Goal: Task Accomplishment & Management: Use online tool/utility

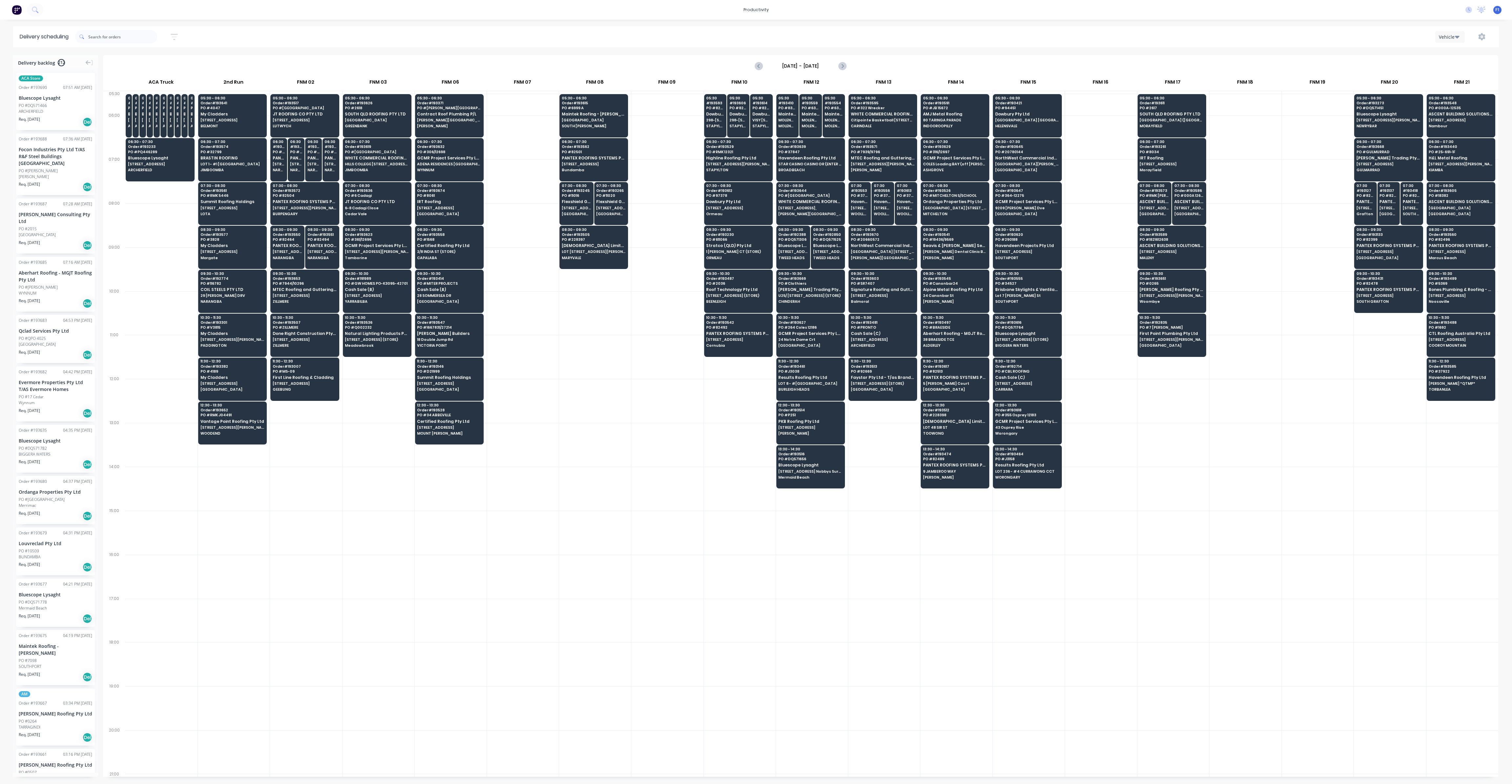
scroll to position [0, 1]
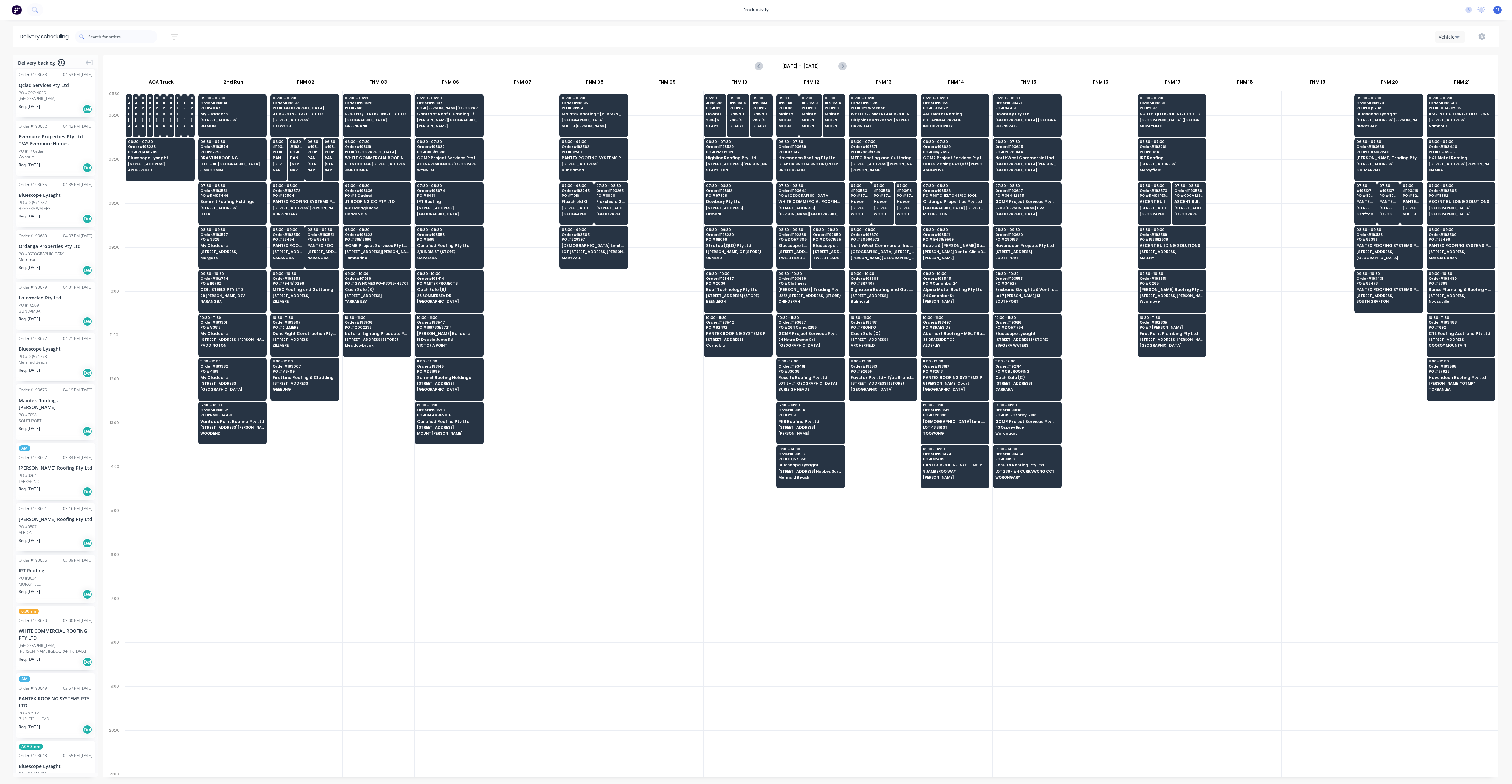
drag, startPoint x: 176, startPoint y: 38, endPoint x: 186, endPoint y: 100, distance: 62.8
click at [176, 38] on icon "button" at bounding box center [174, 37] width 7 height 8
click at [164, 61] on input at bounding box center [144, 62] width 61 height 10
click at [177, 158] on div "25" at bounding box center [177, 160] width 10 height 10
type input "[DATE]"
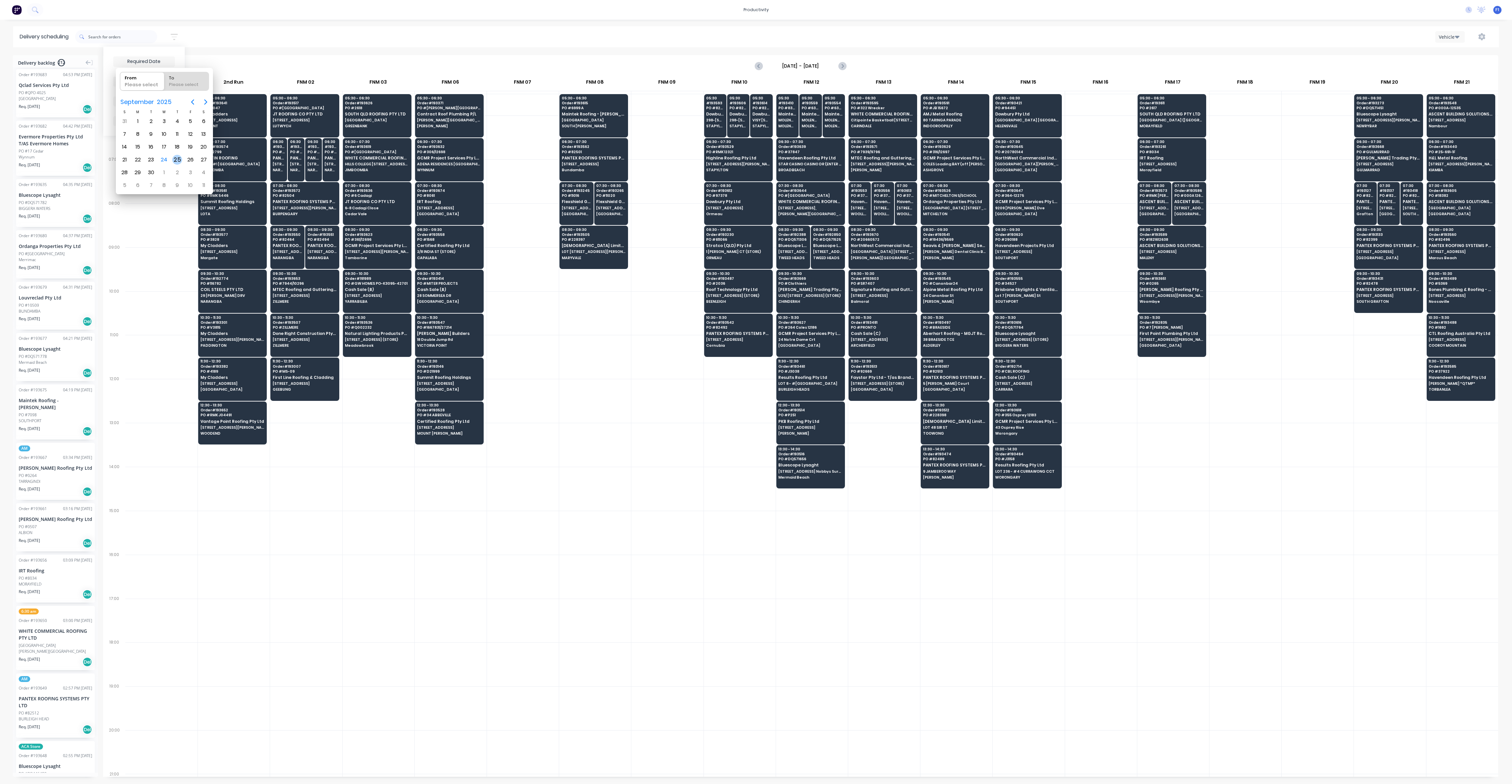
radio input "false"
radio input "true"
click at [177, 158] on div "25" at bounding box center [177, 160] width 10 height 10
type input "[DATE] - [DATE]"
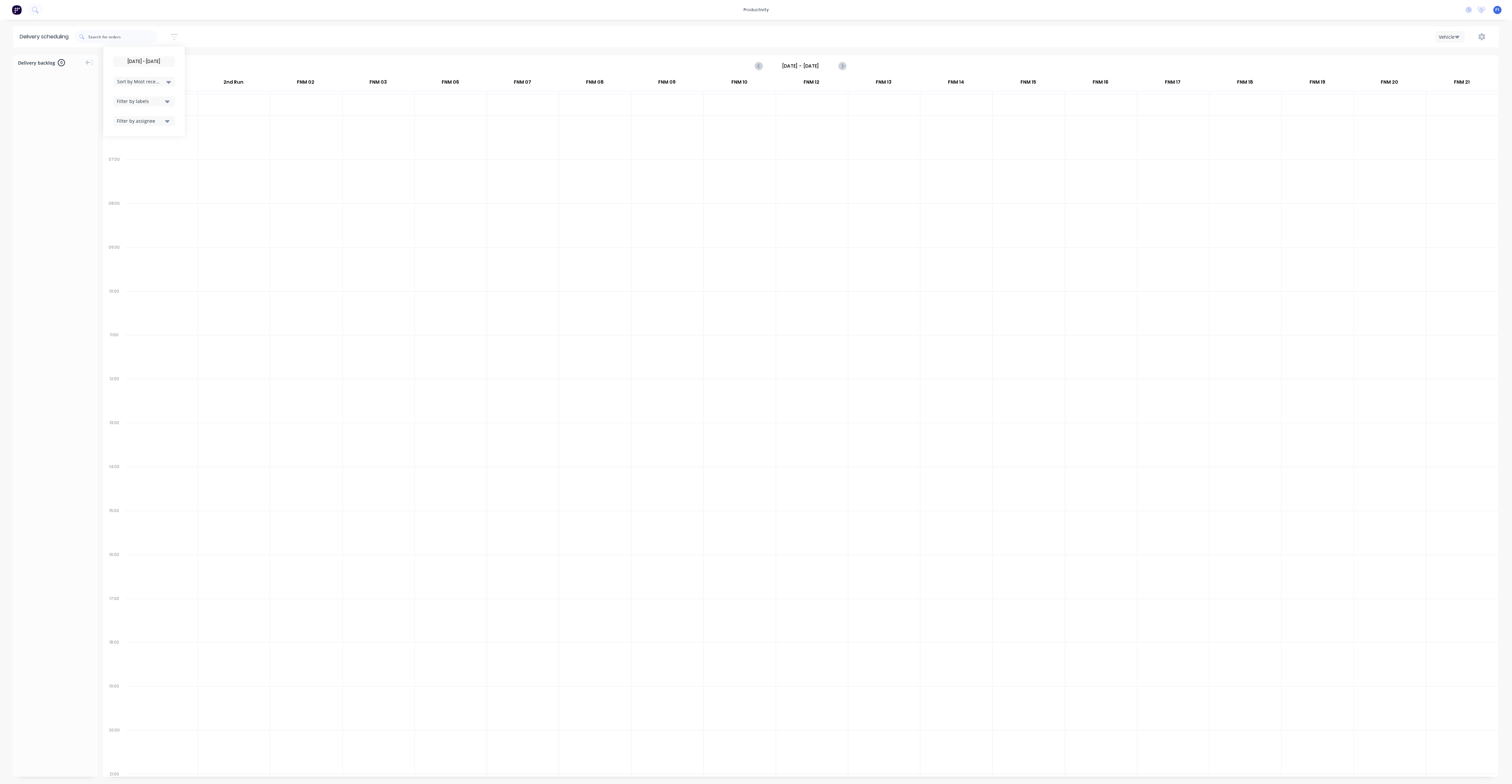
scroll to position [0, 0]
click at [844, 66] on icon "Next page" at bounding box center [842, 66] width 8 height 8
type input "[DATE] - [DATE]"
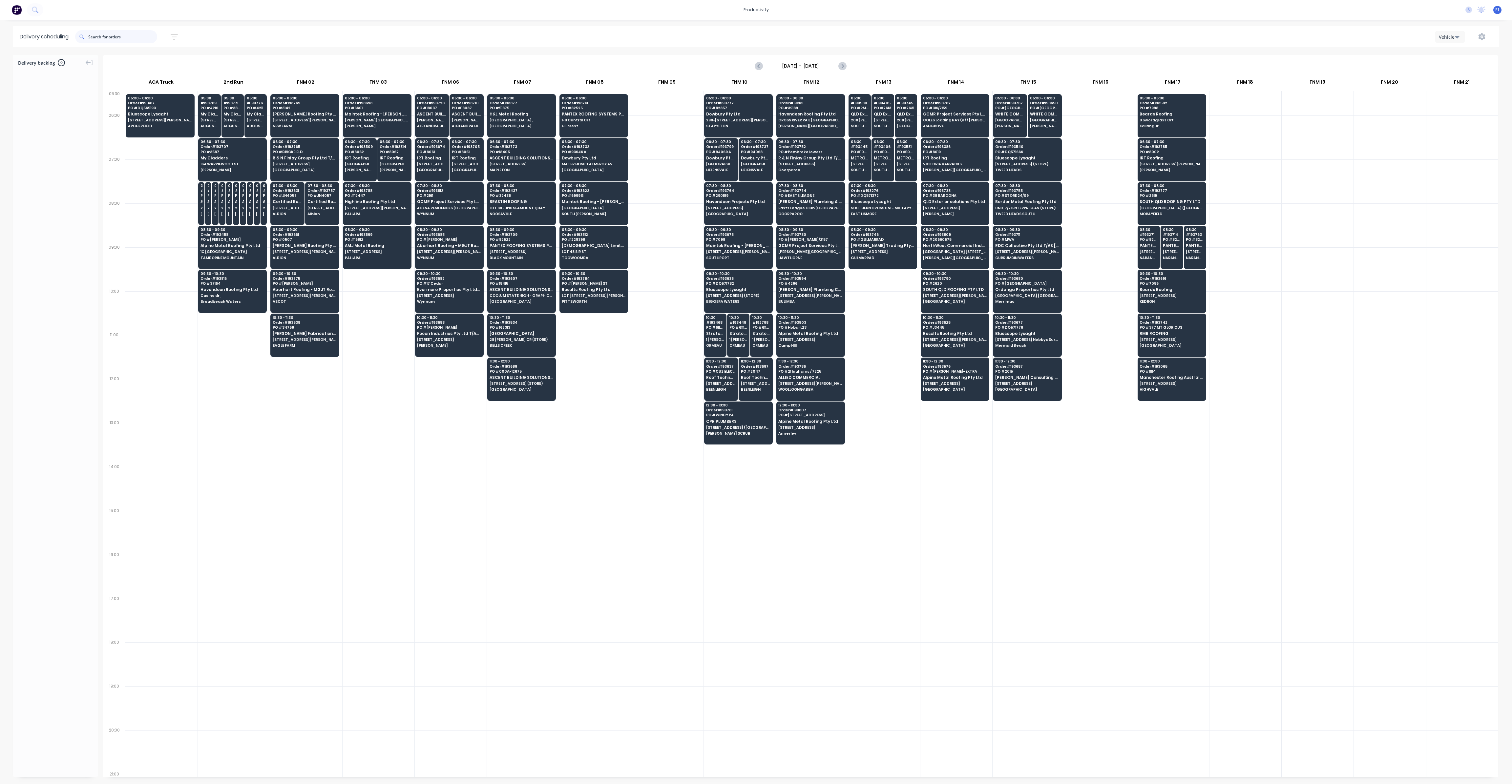
click at [117, 36] on input "text" at bounding box center [122, 36] width 69 height 13
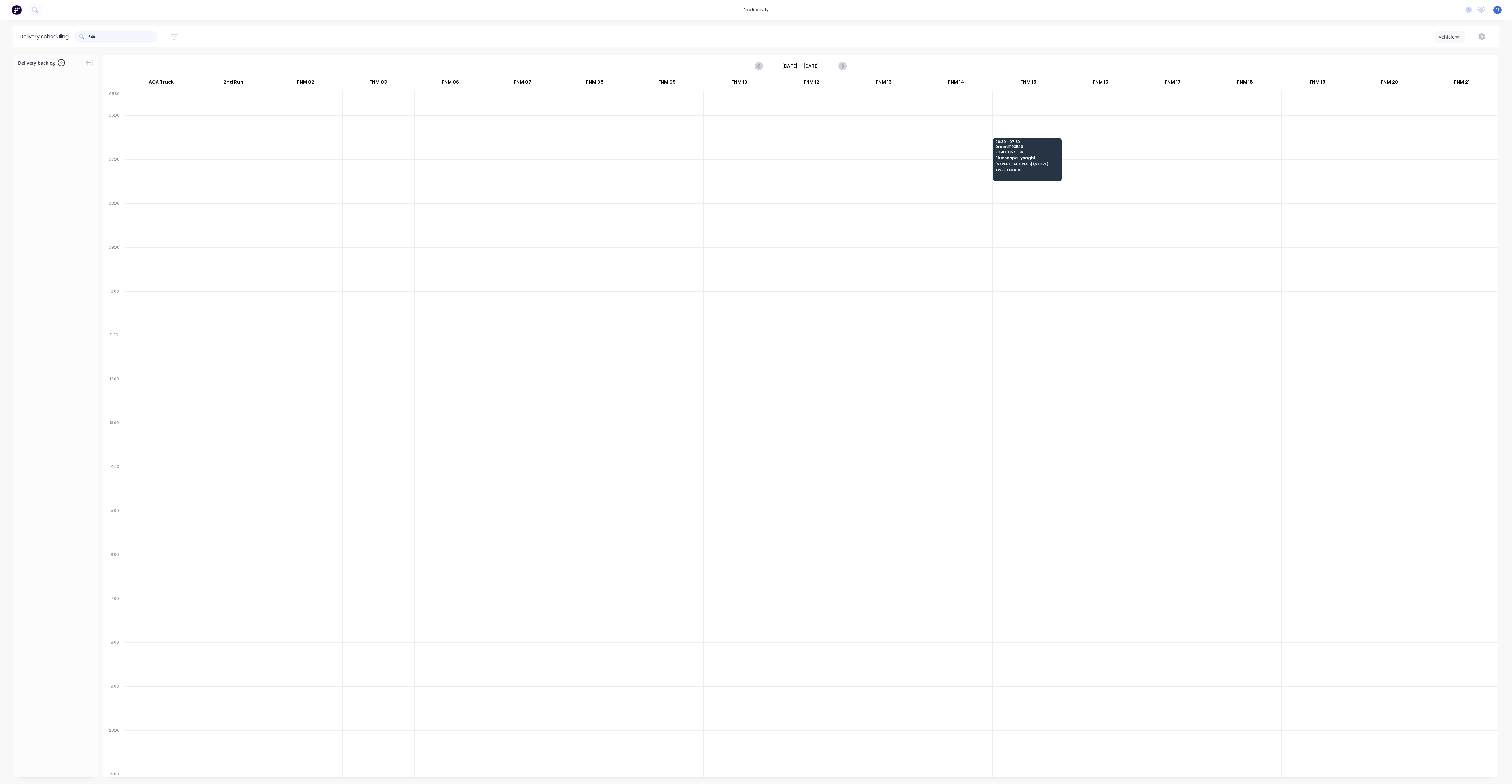
click at [90, 36] on input "540" at bounding box center [122, 36] width 69 height 13
type input "0"
click at [91, 35] on input "468" at bounding box center [122, 36] width 69 height 13
type input "8"
click at [90, 37] on input "576" at bounding box center [122, 36] width 69 height 13
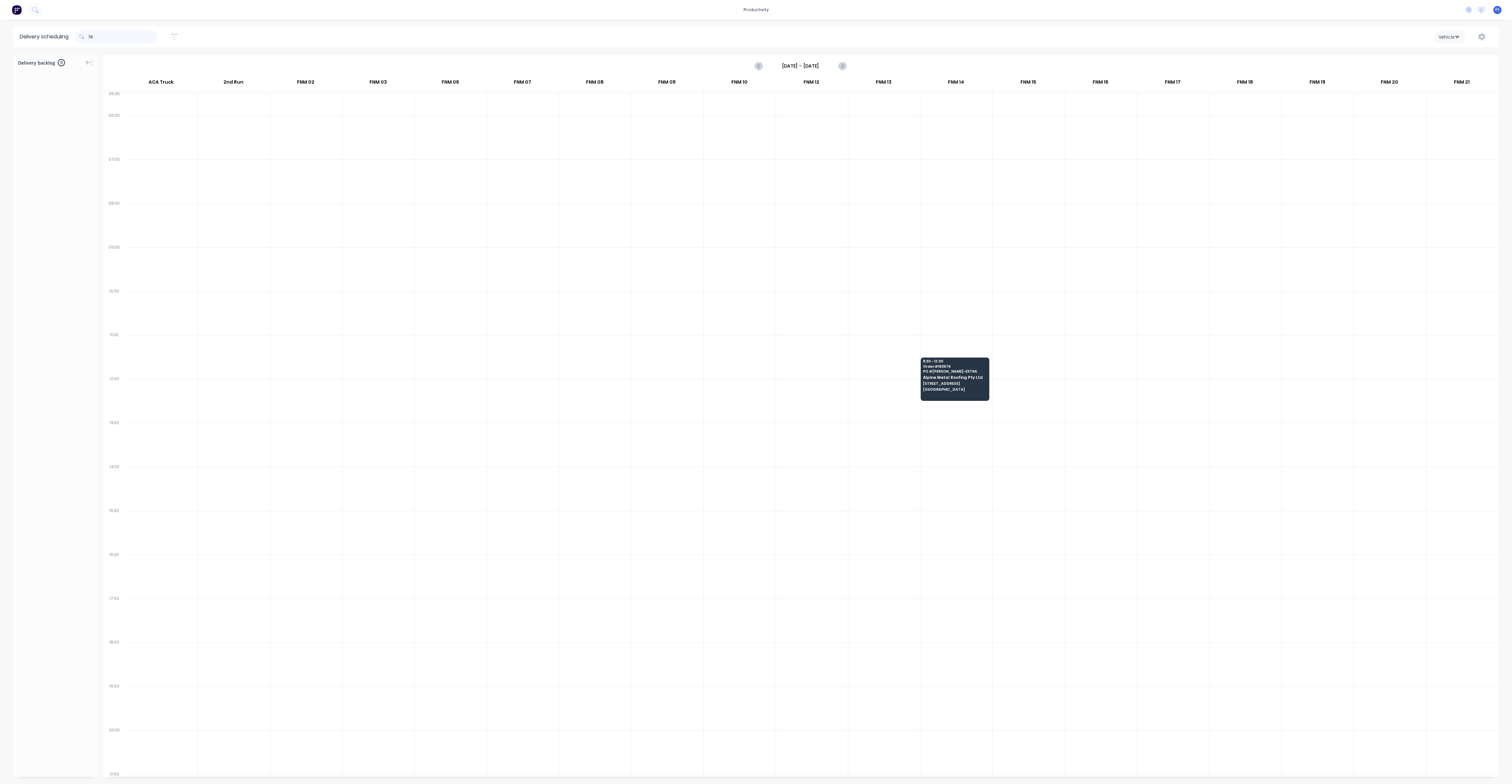
type input "6"
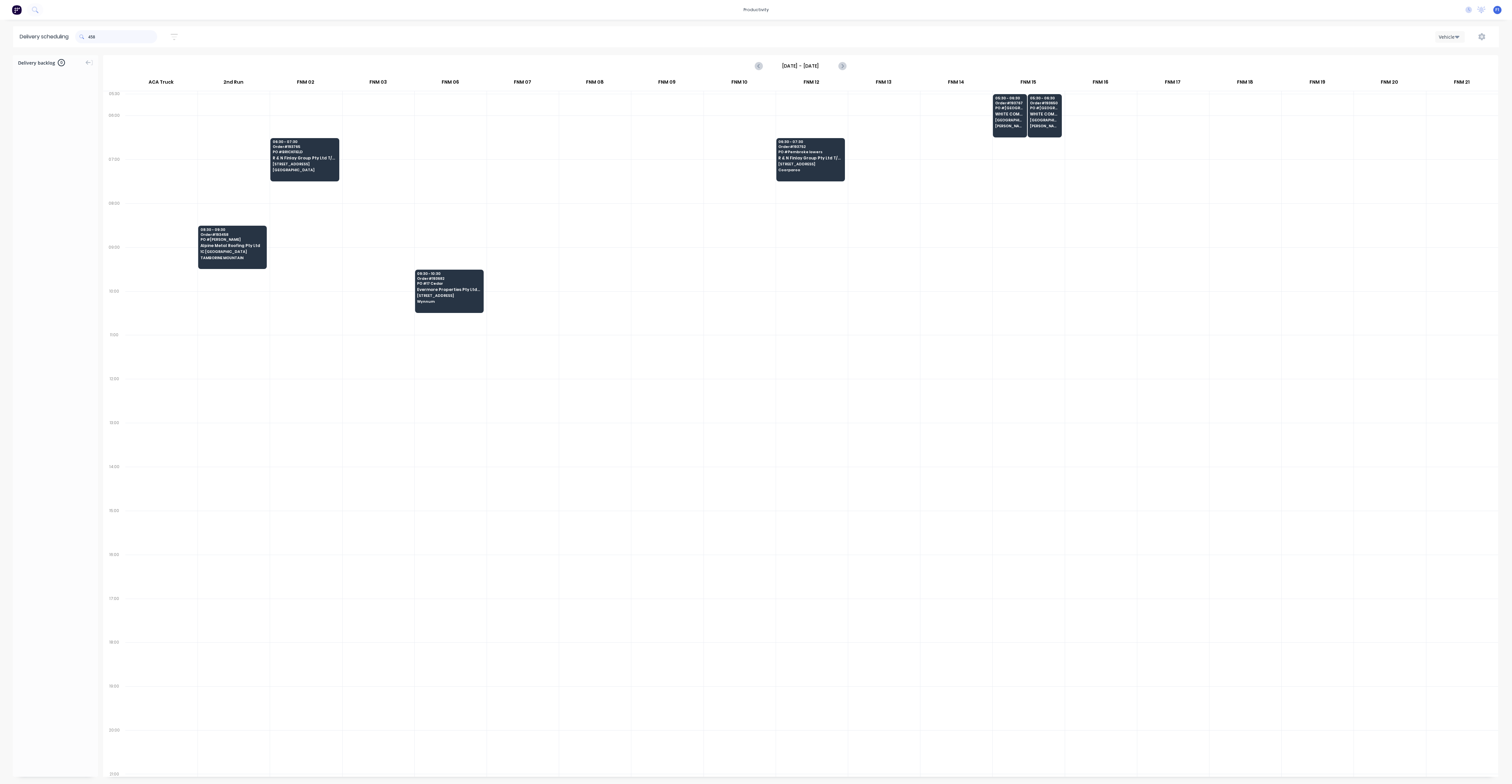
click at [90, 37] on input "458" at bounding box center [122, 36] width 69 height 13
type input "8"
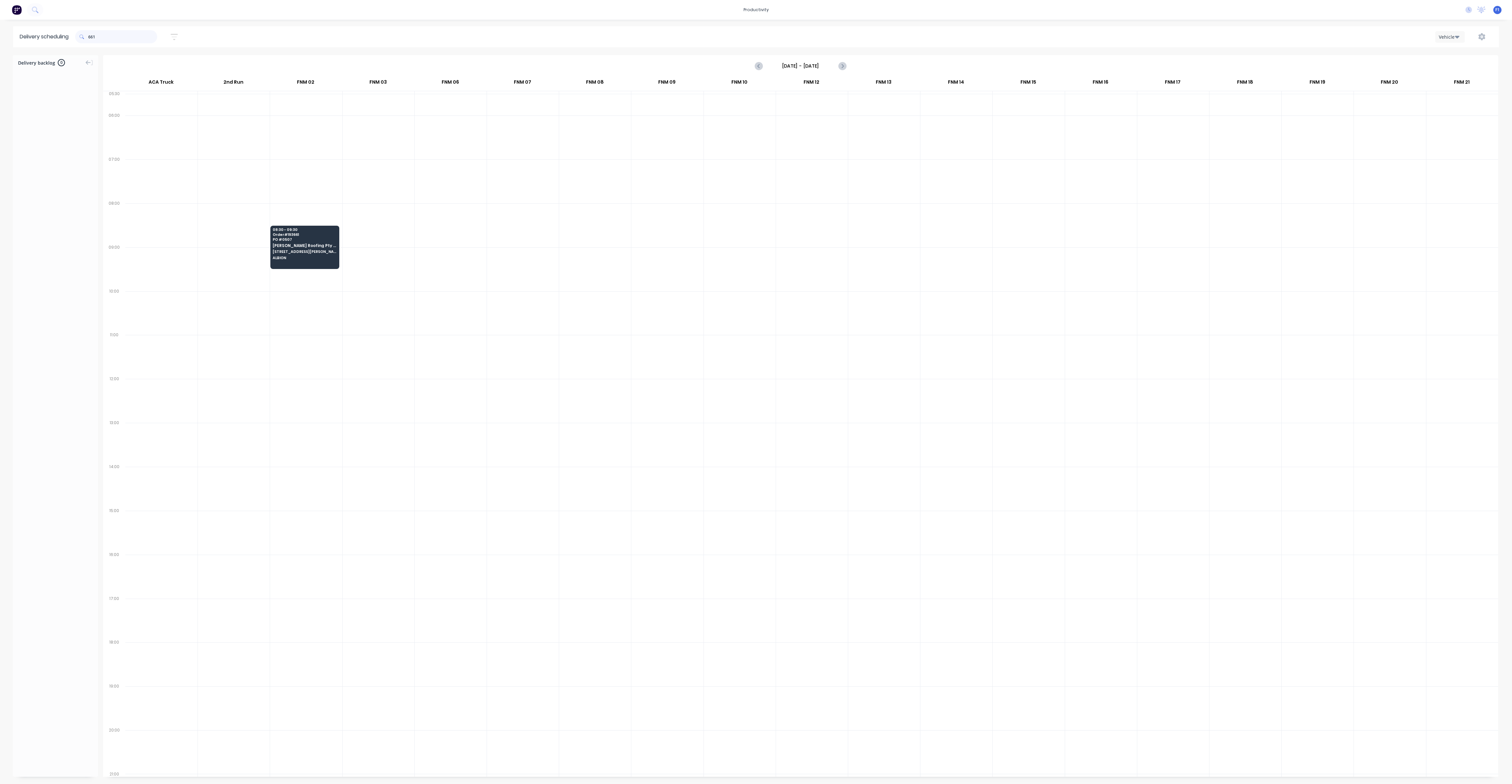
click at [91, 37] on input "661" at bounding box center [122, 36] width 69 height 13
type input "1"
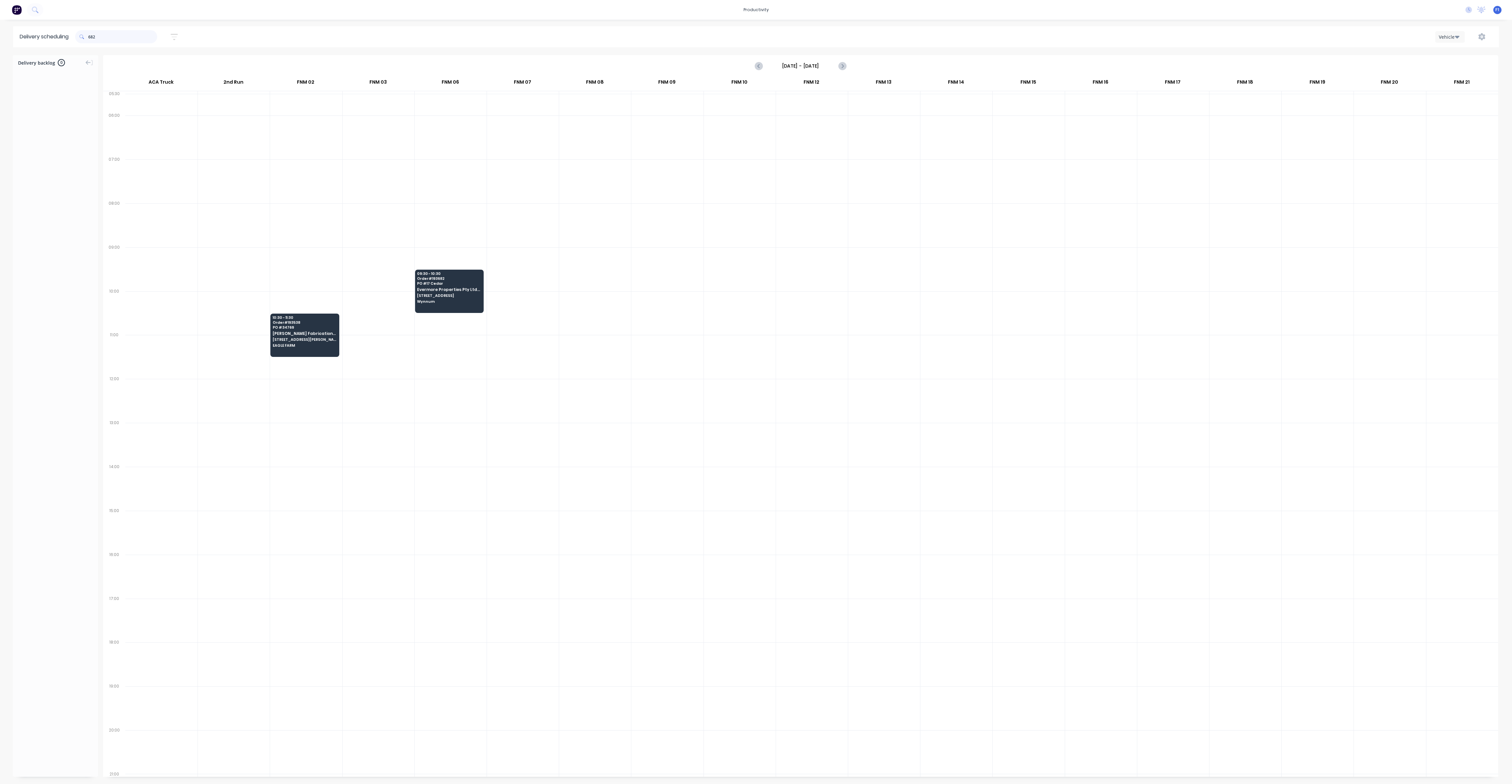
click at [91, 38] on input "682" at bounding box center [122, 36] width 69 height 13
type input "2"
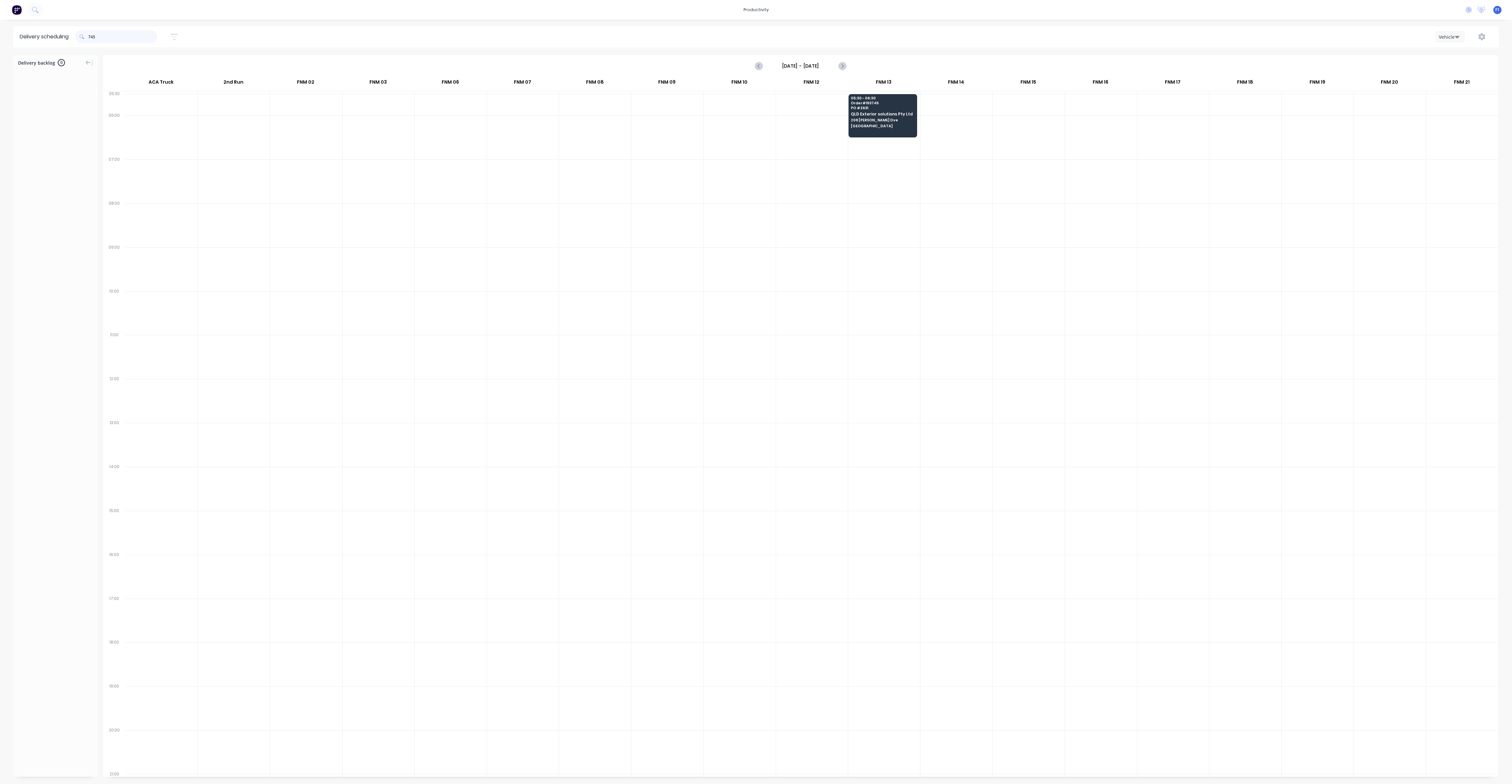
click at [90, 36] on input "745" at bounding box center [122, 36] width 69 height 13
type input "5"
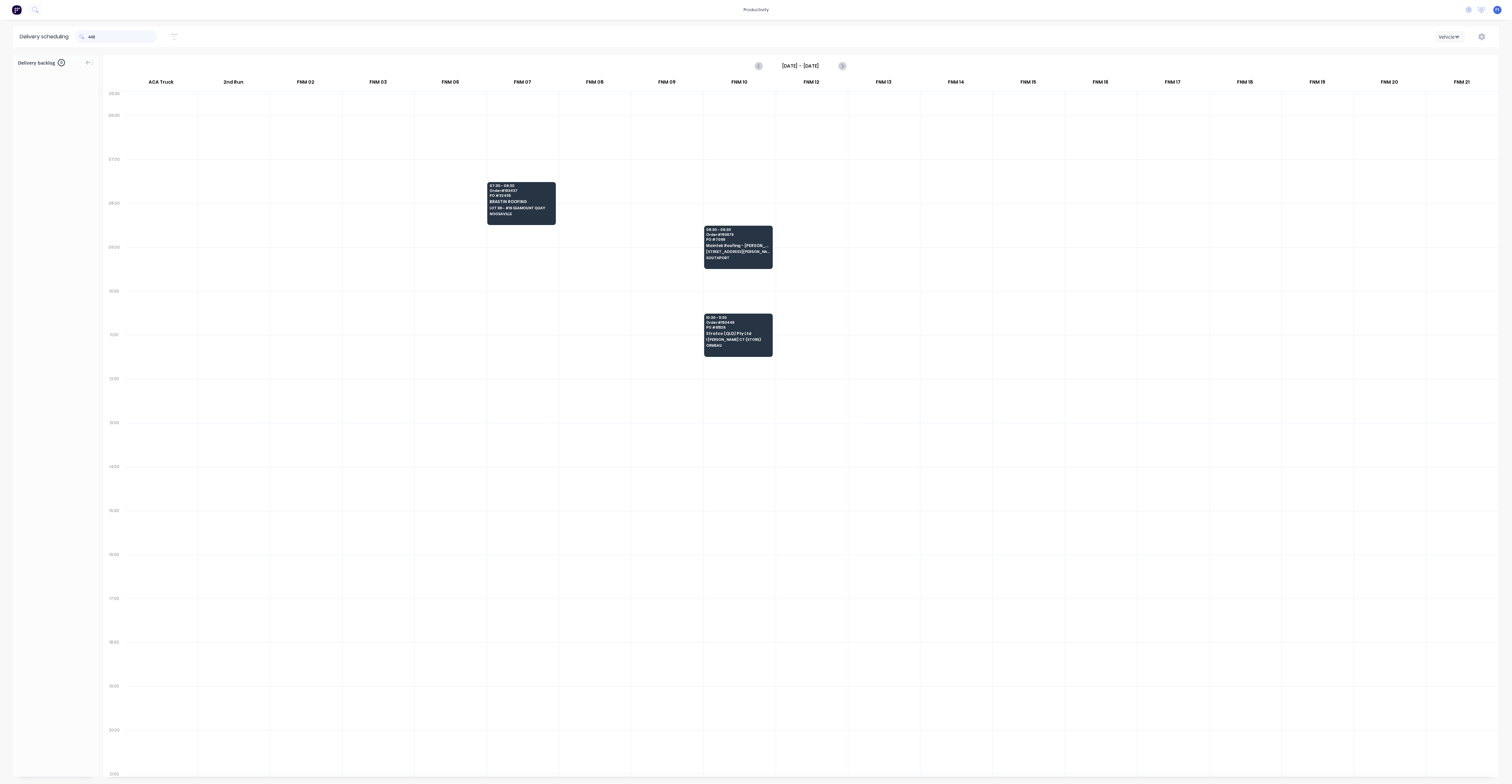
click at [92, 34] on input "448" at bounding box center [122, 36] width 69 height 13
click at [92, 37] on input "448" at bounding box center [122, 36] width 69 height 13
click at [90, 38] on input "448" at bounding box center [122, 36] width 69 height 13
type input "8"
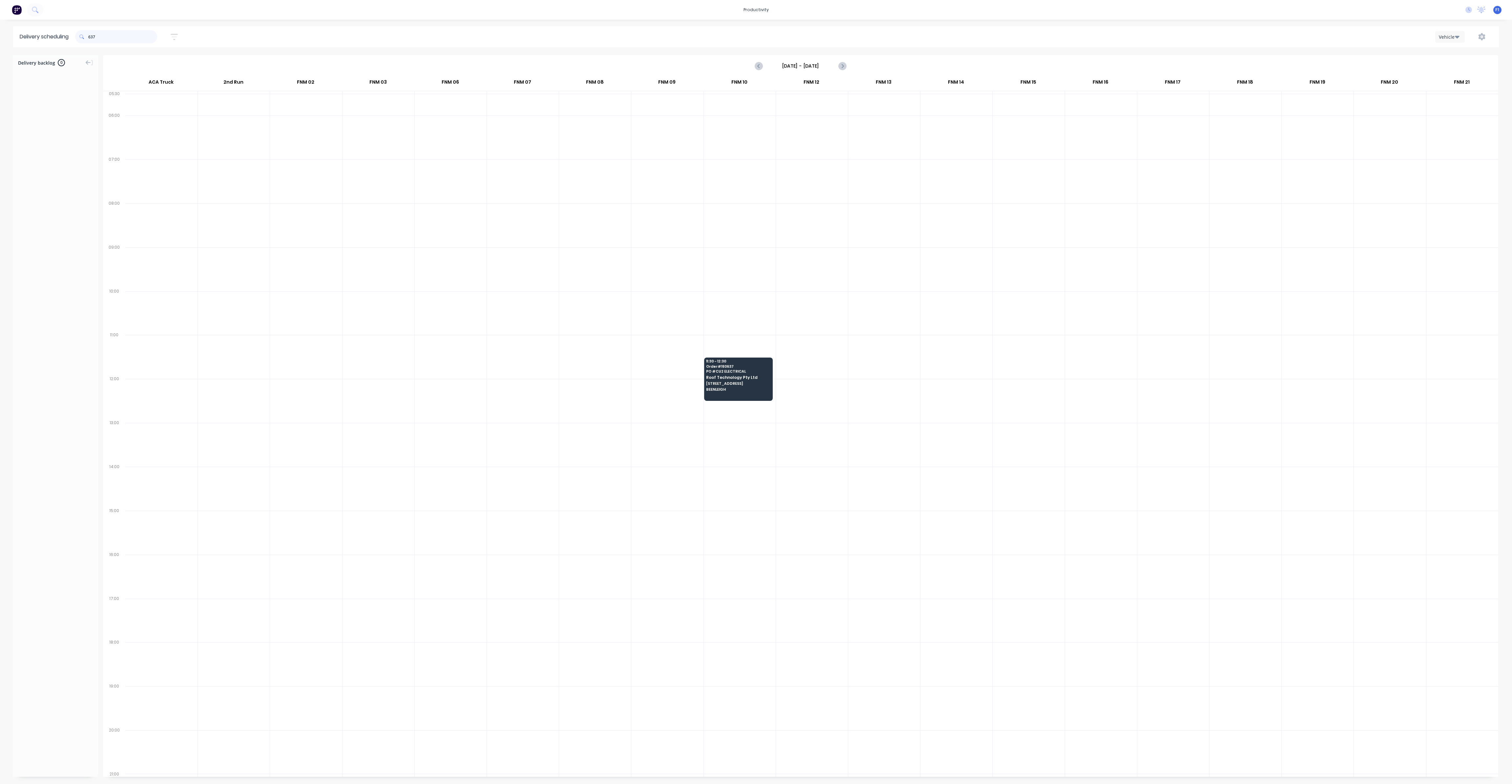
click at [90, 39] on input "637" at bounding box center [122, 36] width 69 height 13
type input "7"
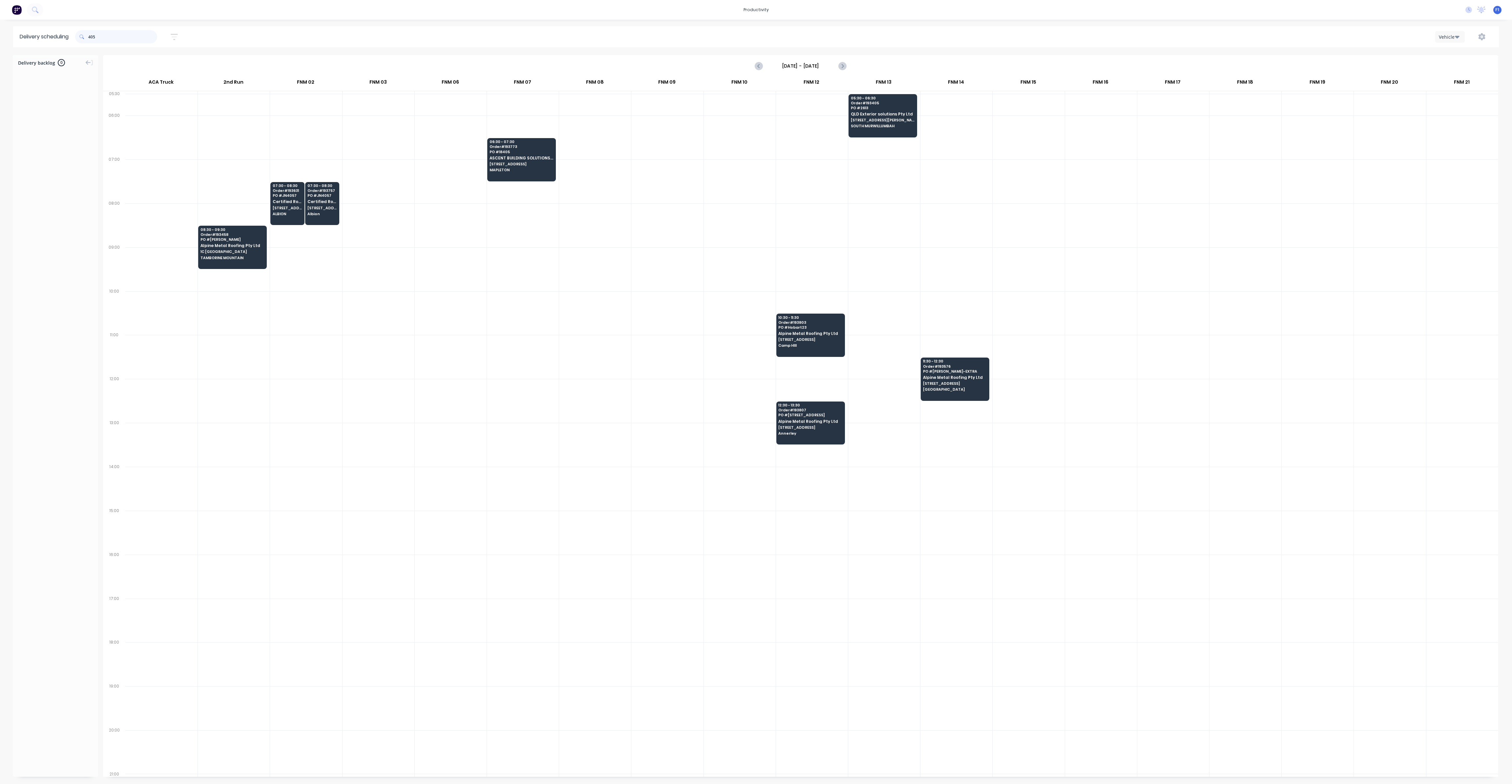
click at [91, 35] on input "405" at bounding box center [122, 36] width 69 height 13
type input "5"
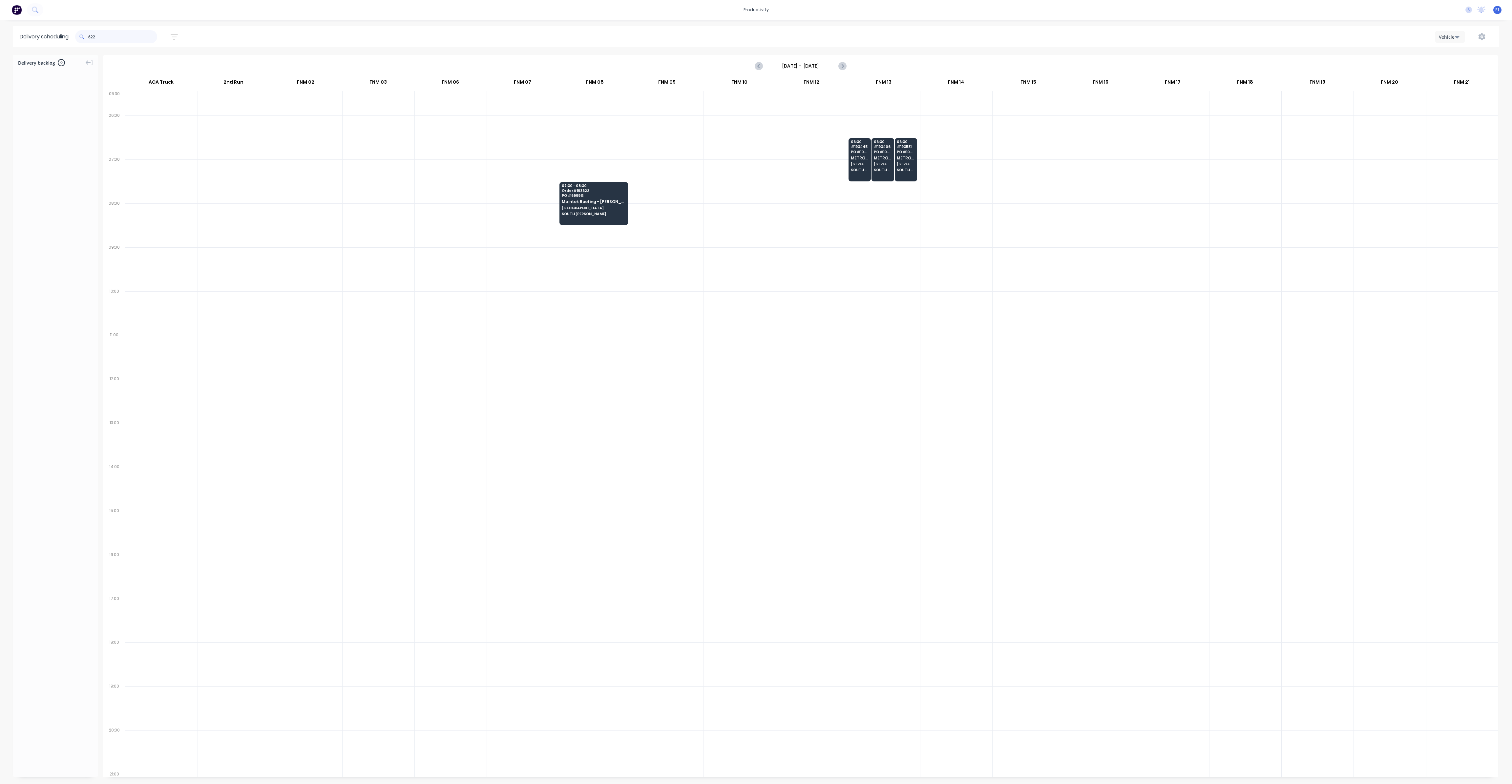
click at [92, 36] on input "622" at bounding box center [122, 36] width 69 height 13
click at [91, 36] on input "622" at bounding box center [122, 36] width 69 height 13
type input "2"
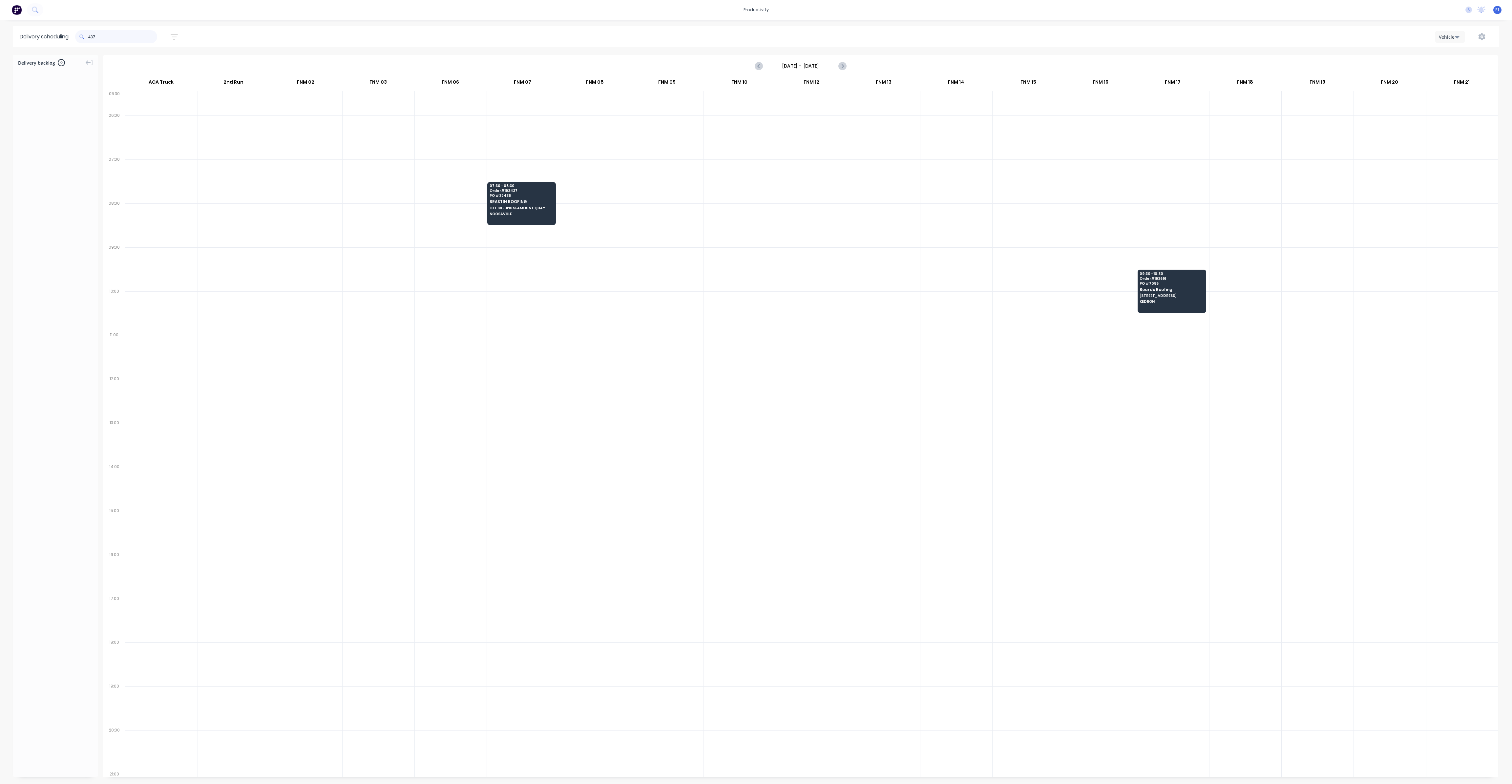
click at [90, 36] on input "437" at bounding box center [122, 36] width 69 height 13
type input "7"
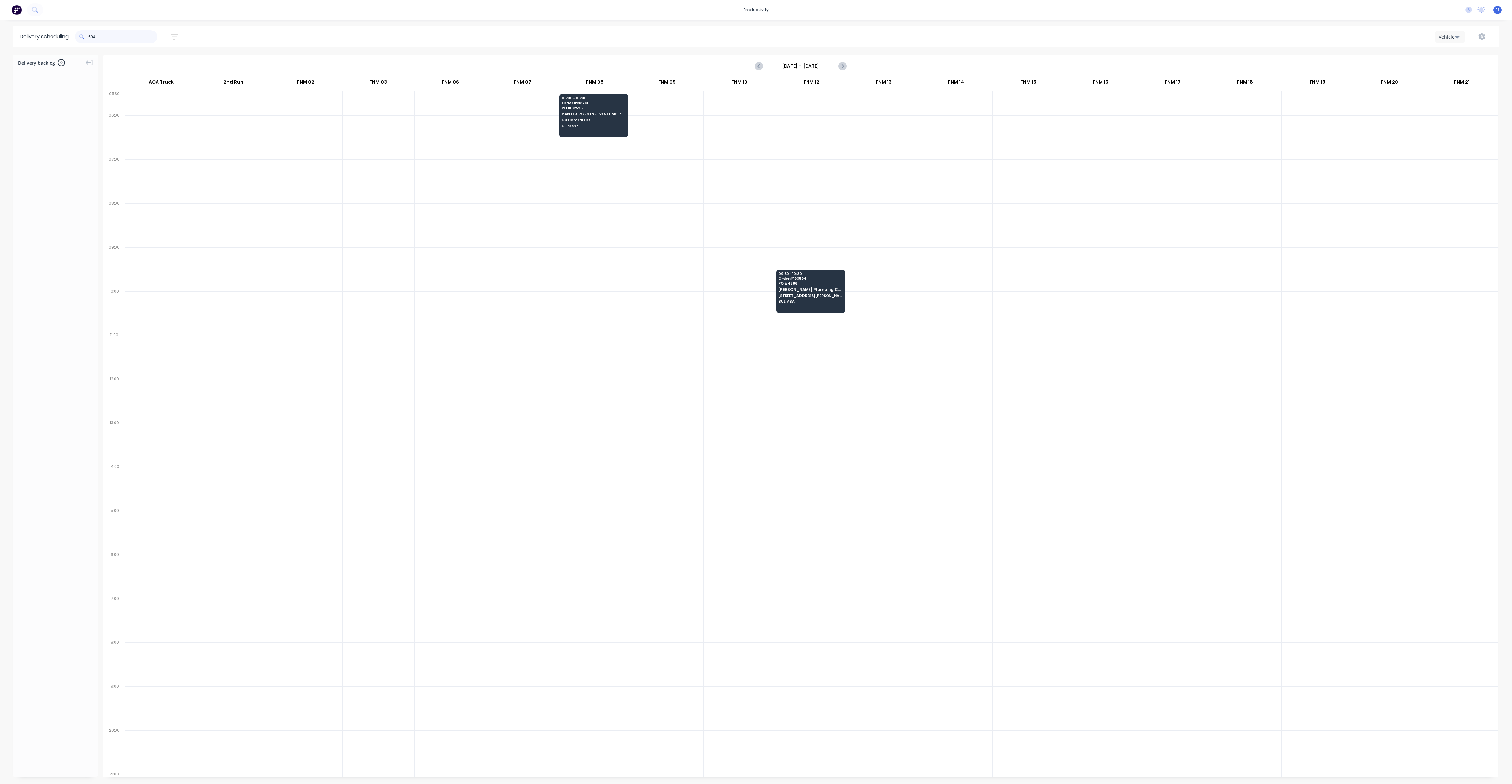
click at [91, 37] on input "594" at bounding box center [122, 36] width 69 height 13
type input "4"
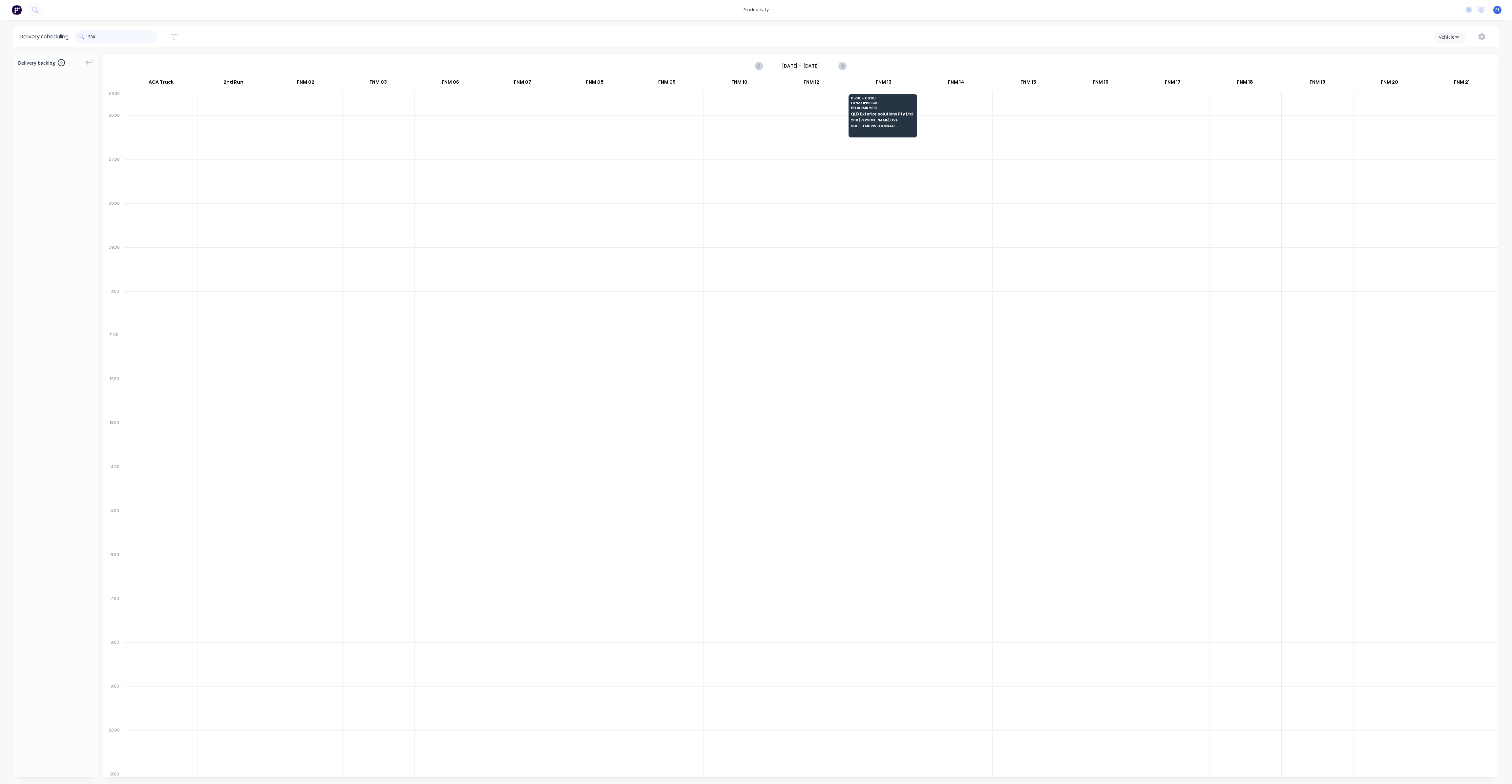
click at [91, 37] on input "530" at bounding box center [122, 36] width 69 height 13
type input "0"
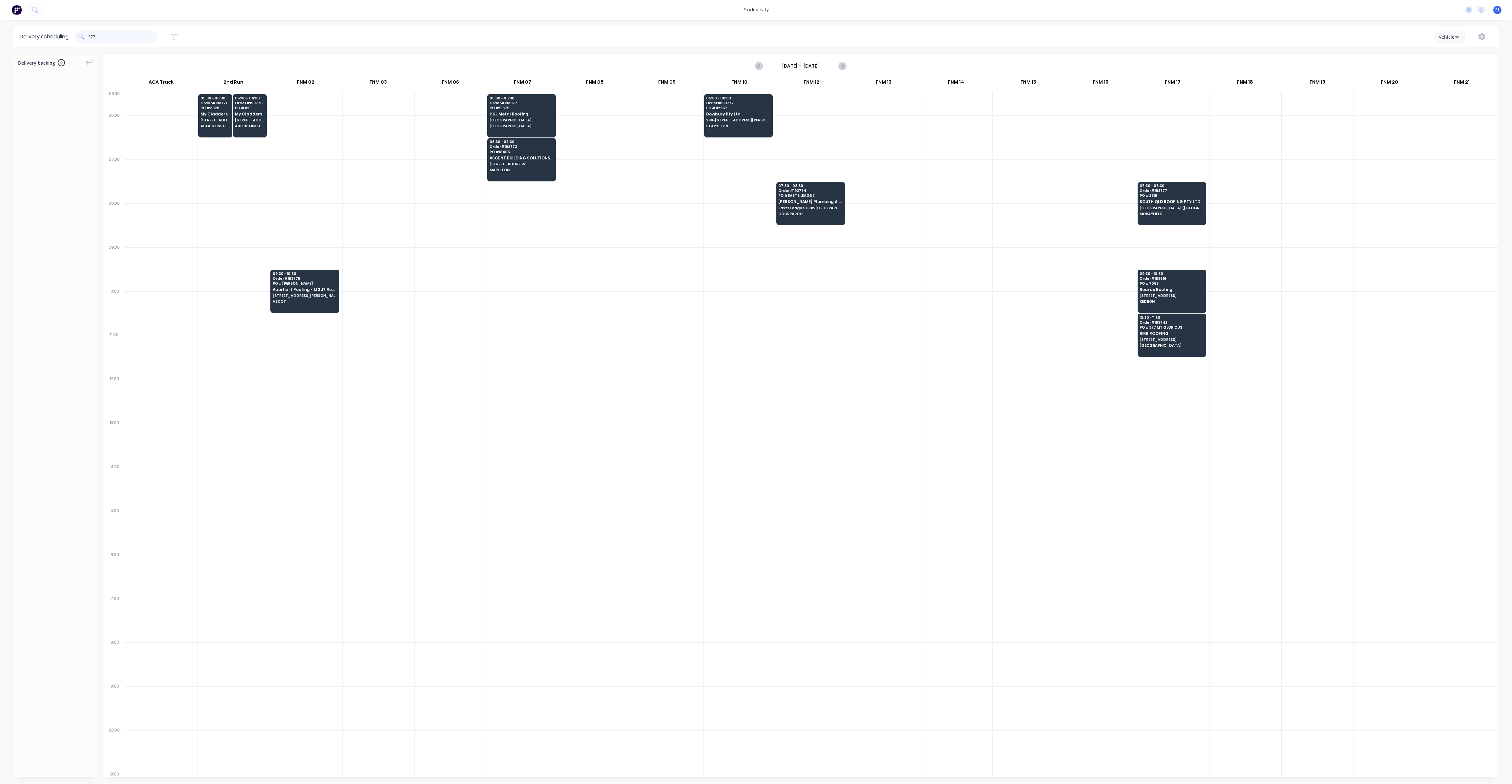
click at [90, 36] on input "377" at bounding box center [122, 36] width 69 height 13
type input "7"
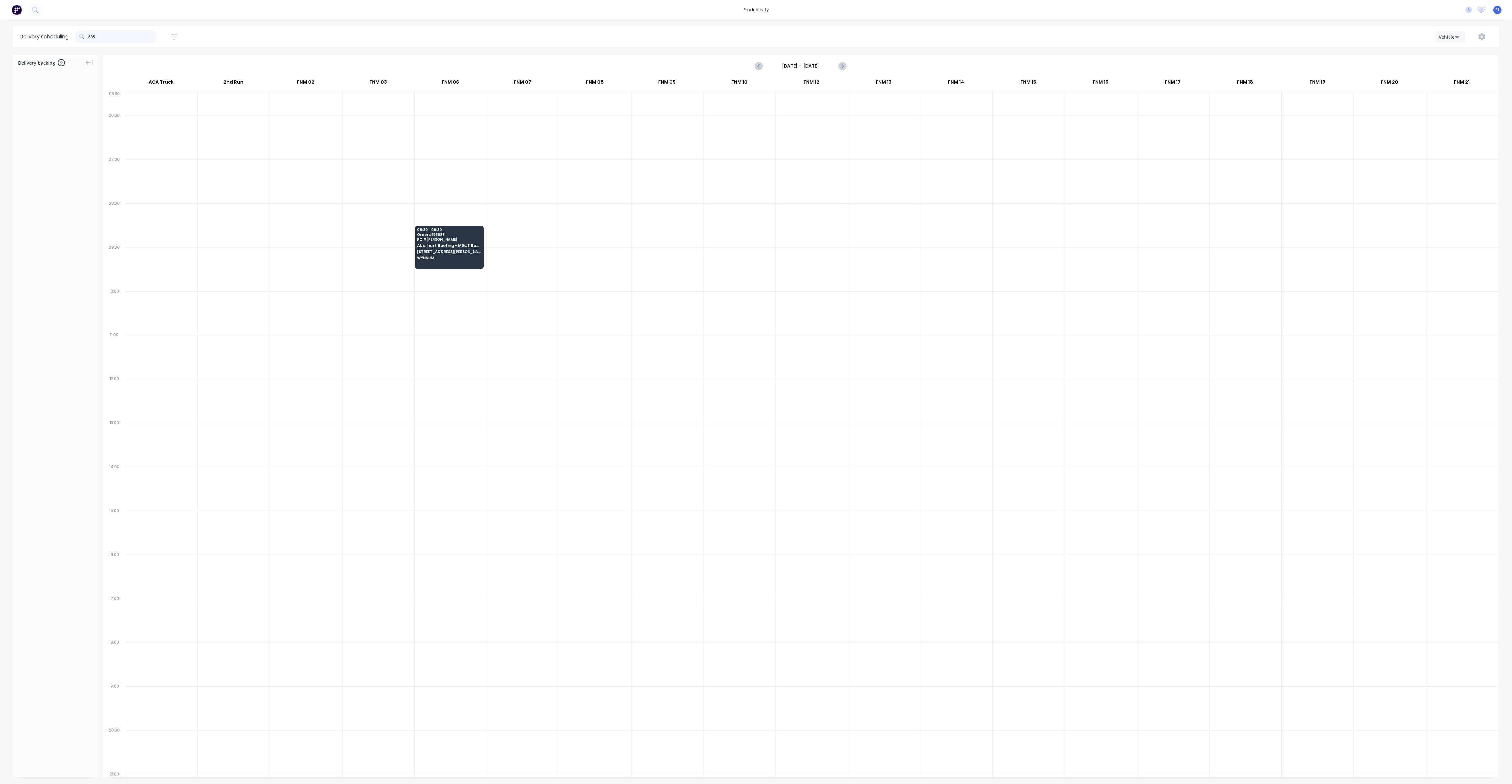
click at [90, 36] on input "685" at bounding box center [122, 36] width 69 height 13
type input "5"
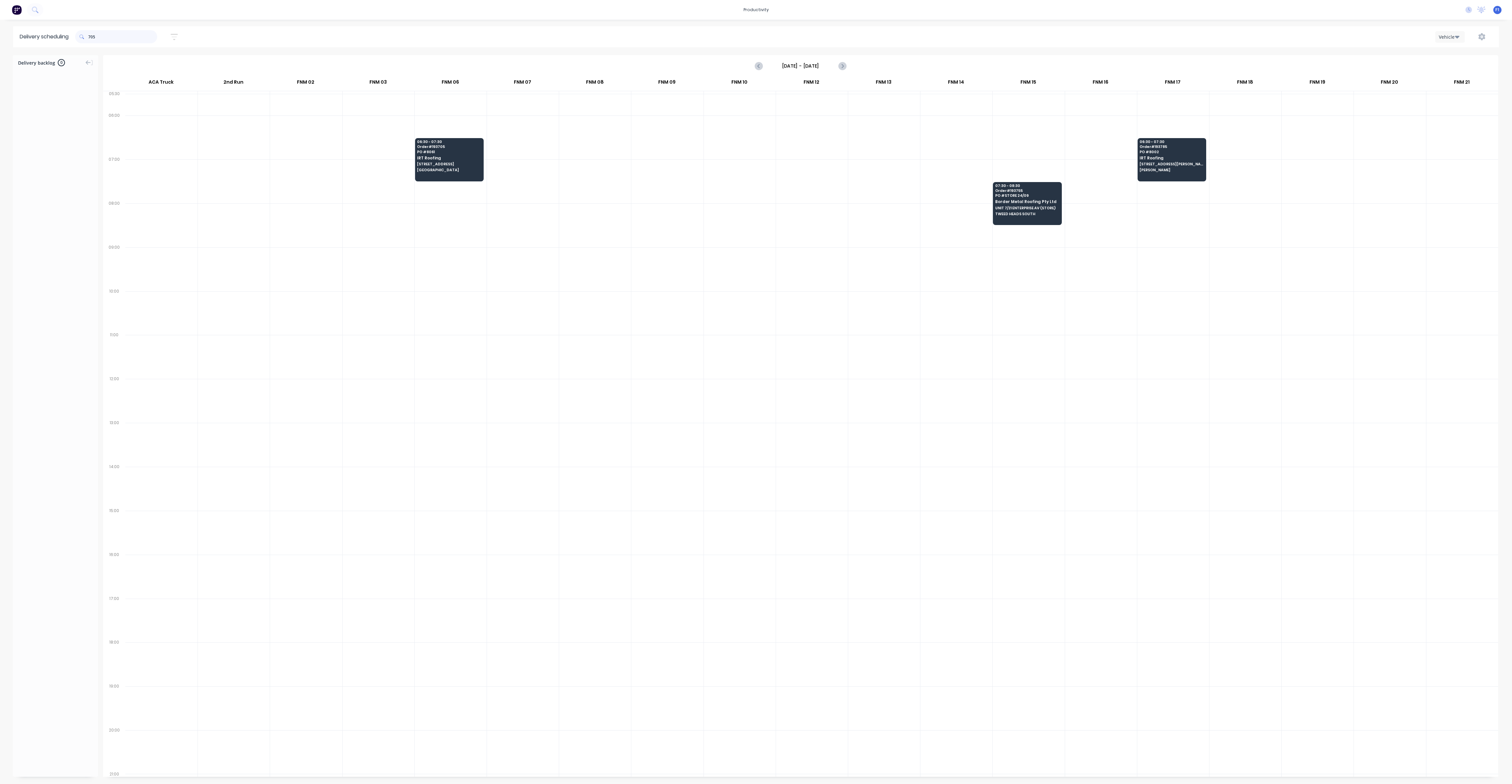
click at [91, 38] on input "705" at bounding box center [122, 36] width 69 height 13
type input "5"
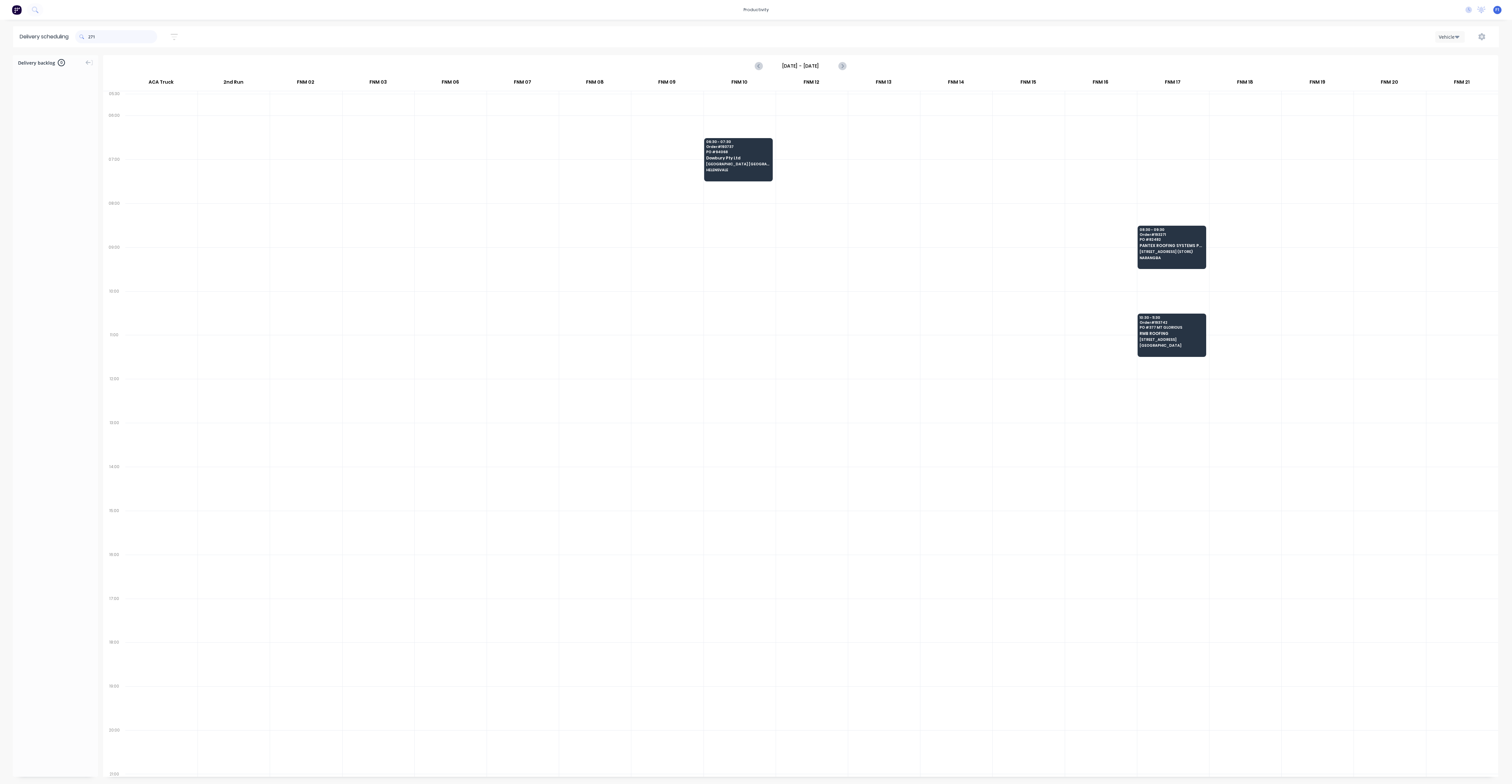
drag, startPoint x: 91, startPoint y: 38, endPoint x: 110, endPoint y: 48, distance: 21.5
click at [91, 38] on input "271" at bounding box center [122, 36] width 69 height 13
type input "1"
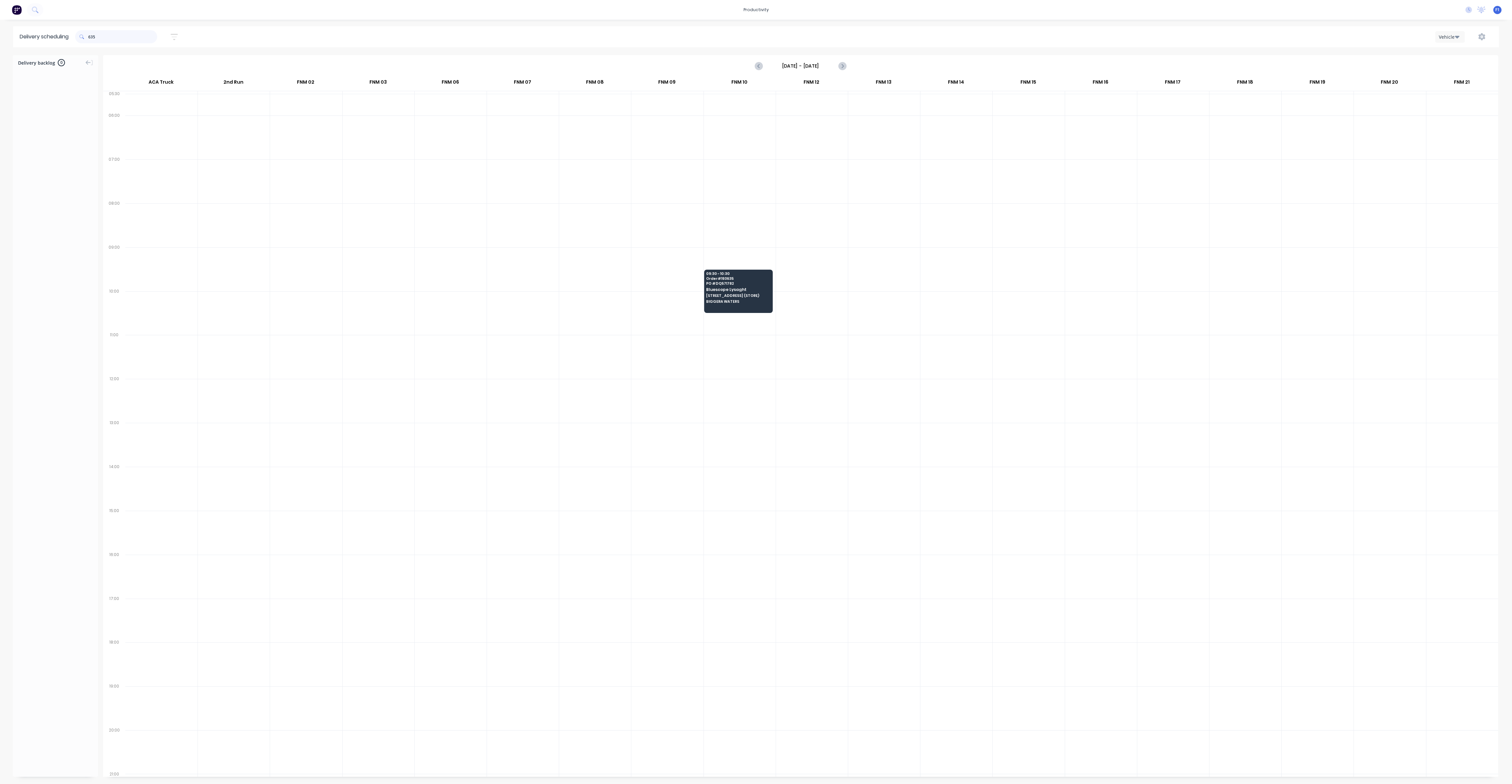
click at [91, 38] on input "635" at bounding box center [122, 36] width 69 height 13
type input "5"
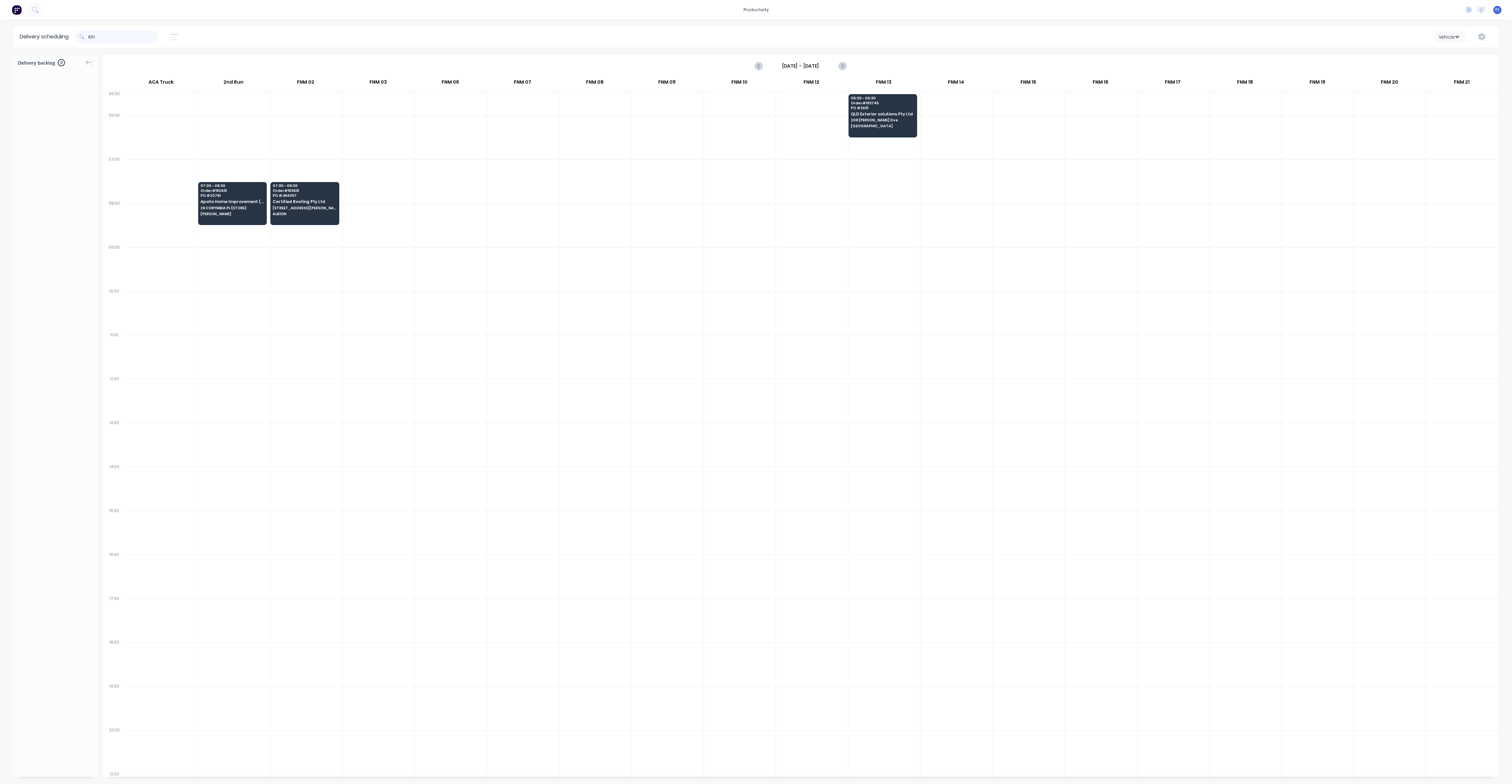
drag, startPoint x: 90, startPoint y: 35, endPoint x: 94, endPoint y: 43, distance: 8.9
click at [90, 35] on div "631" at bounding box center [116, 36] width 82 height 13
type input "1"
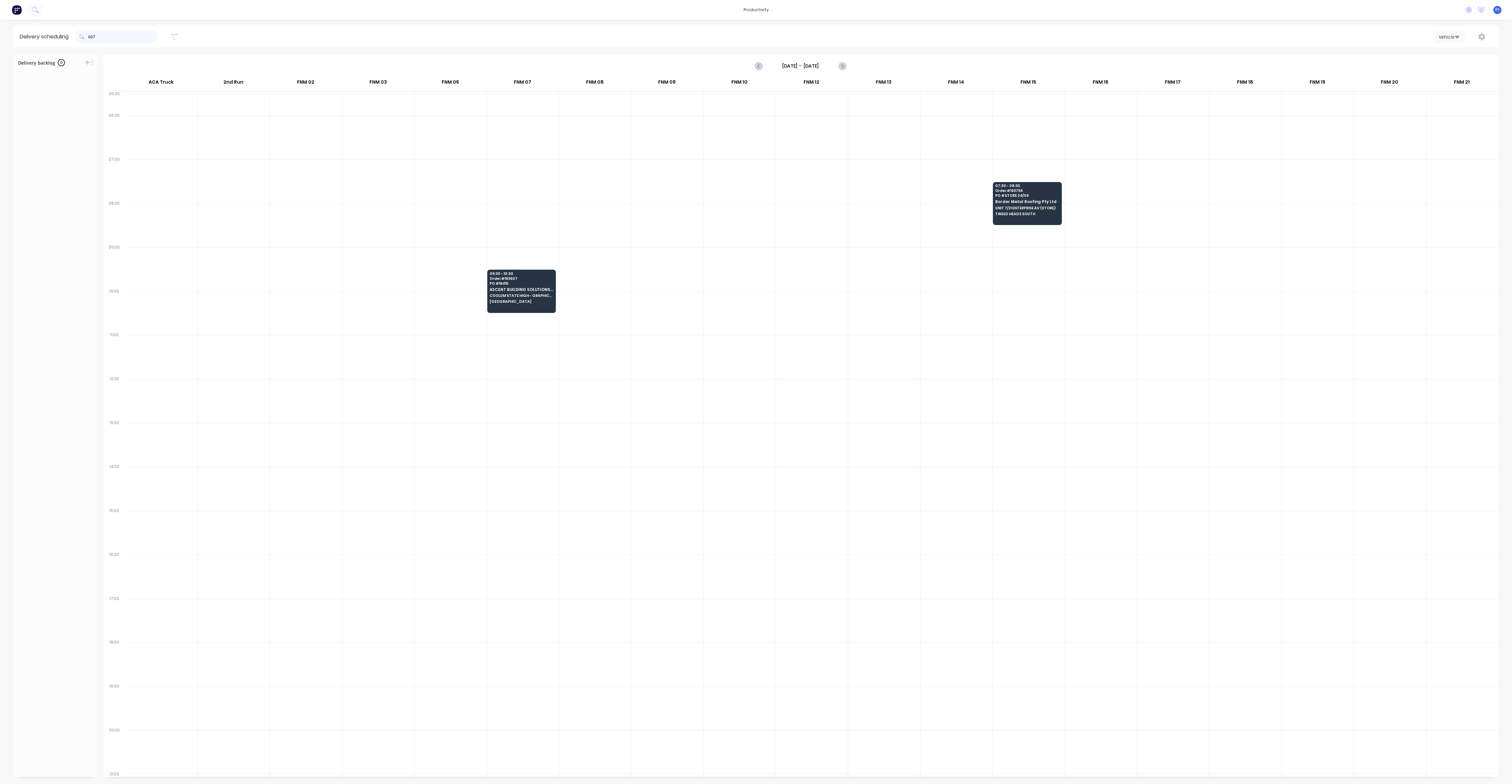
click at [90, 40] on input "607" at bounding box center [122, 36] width 69 height 13
type input "7"
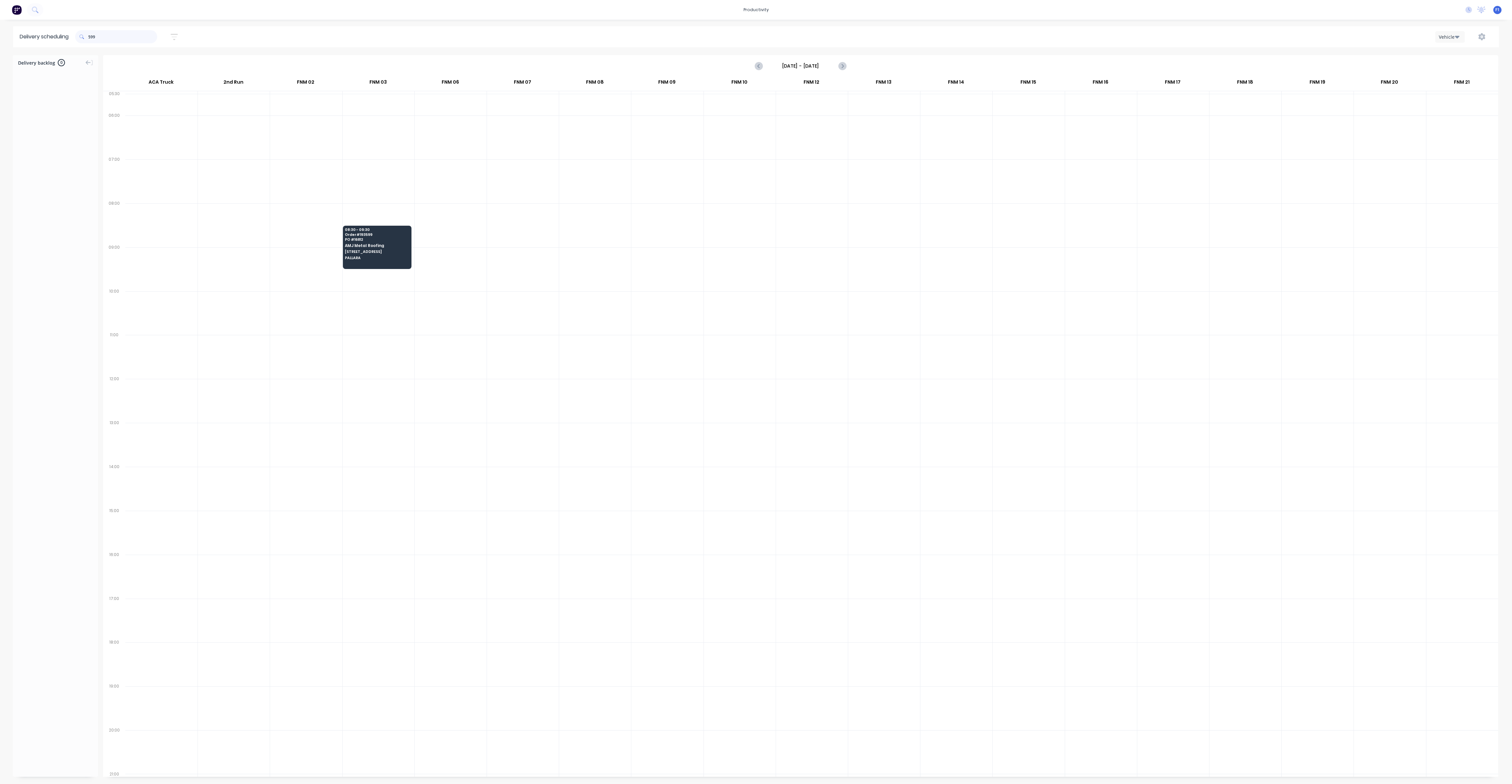
click at [91, 40] on input "599" at bounding box center [122, 36] width 69 height 13
type input "9"
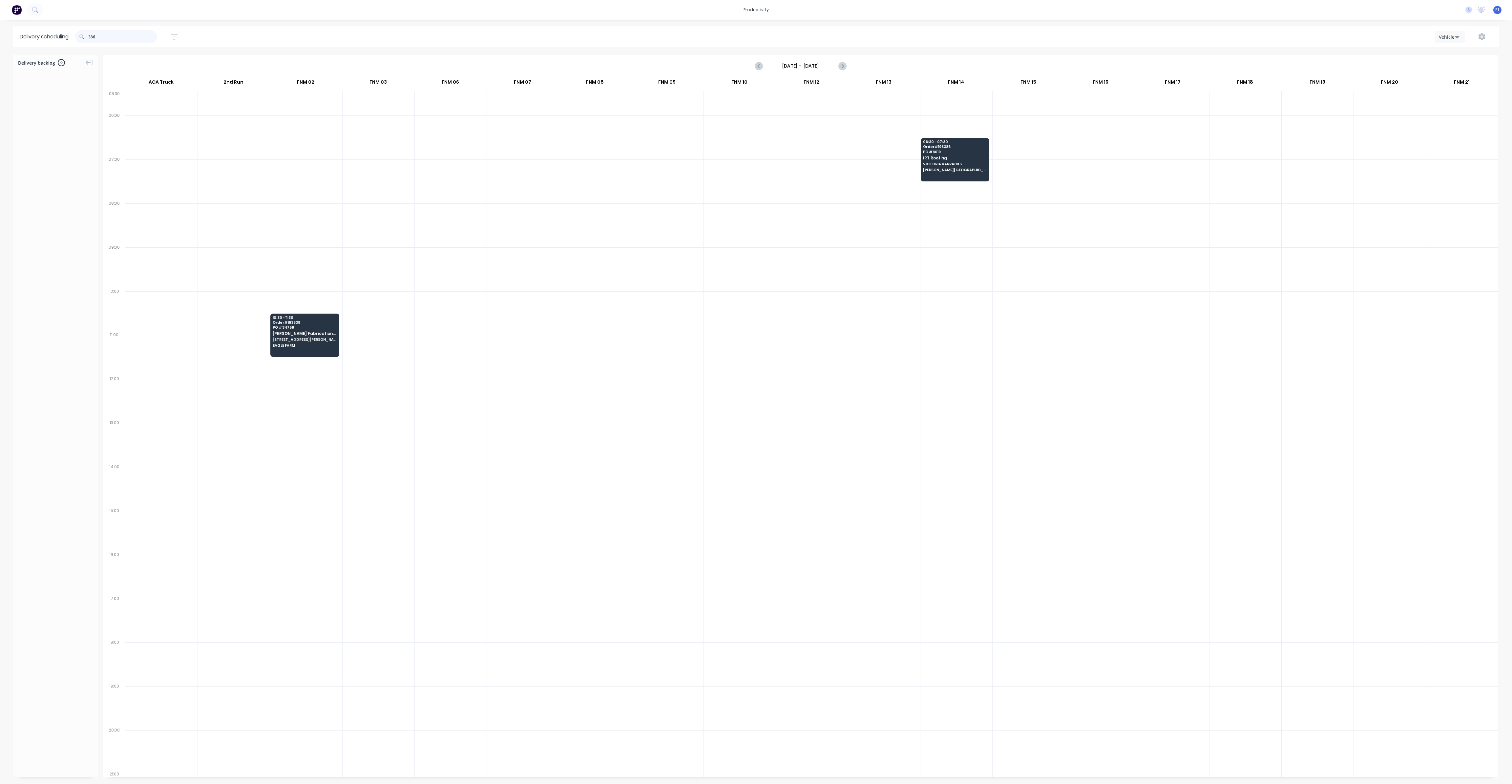
click at [91, 38] on input "386" at bounding box center [122, 36] width 69 height 13
type input "6"
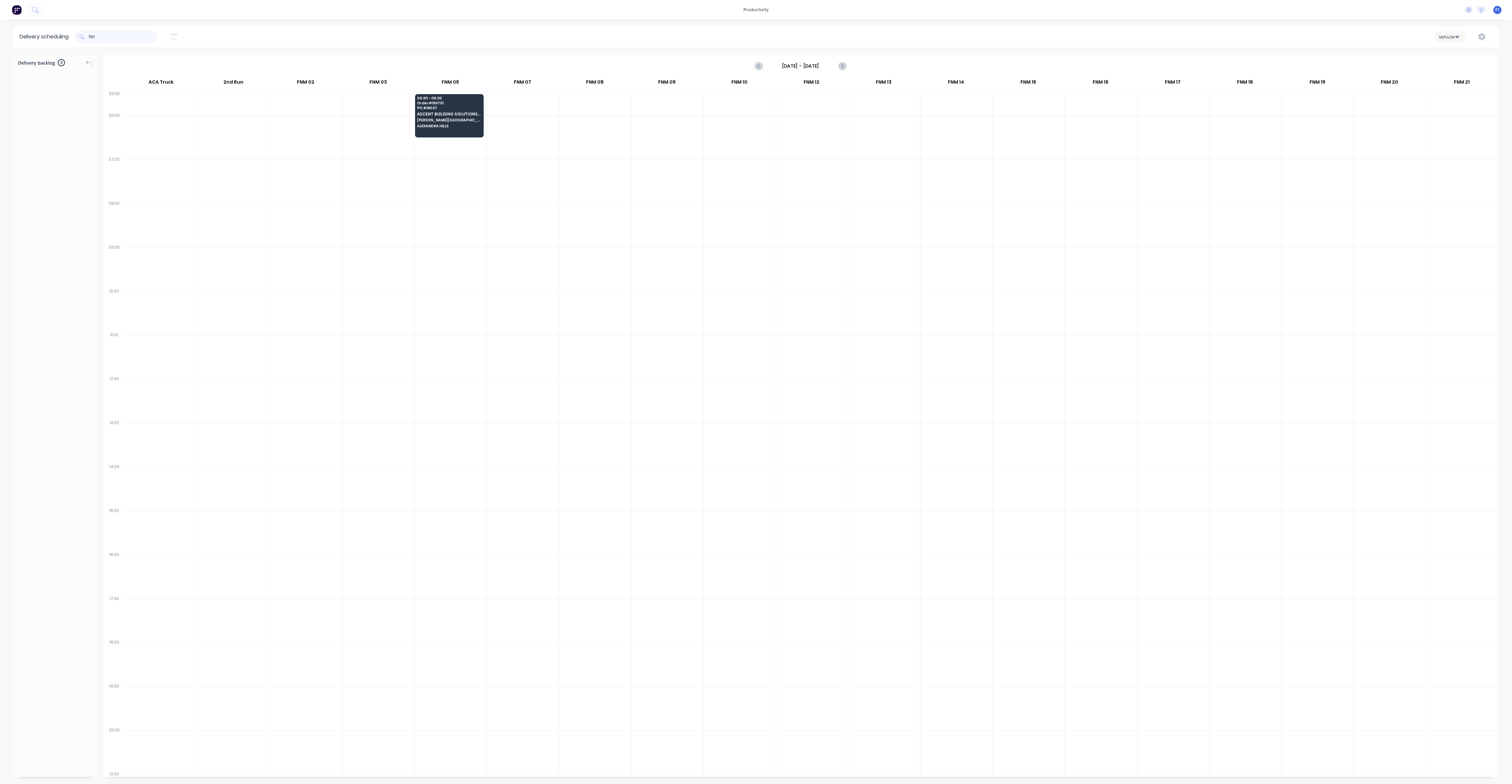
click at [92, 38] on input "701" at bounding box center [122, 36] width 69 height 13
click at [90, 36] on input "701" at bounding box center [122, 36] width 69 height 13
type input "1"
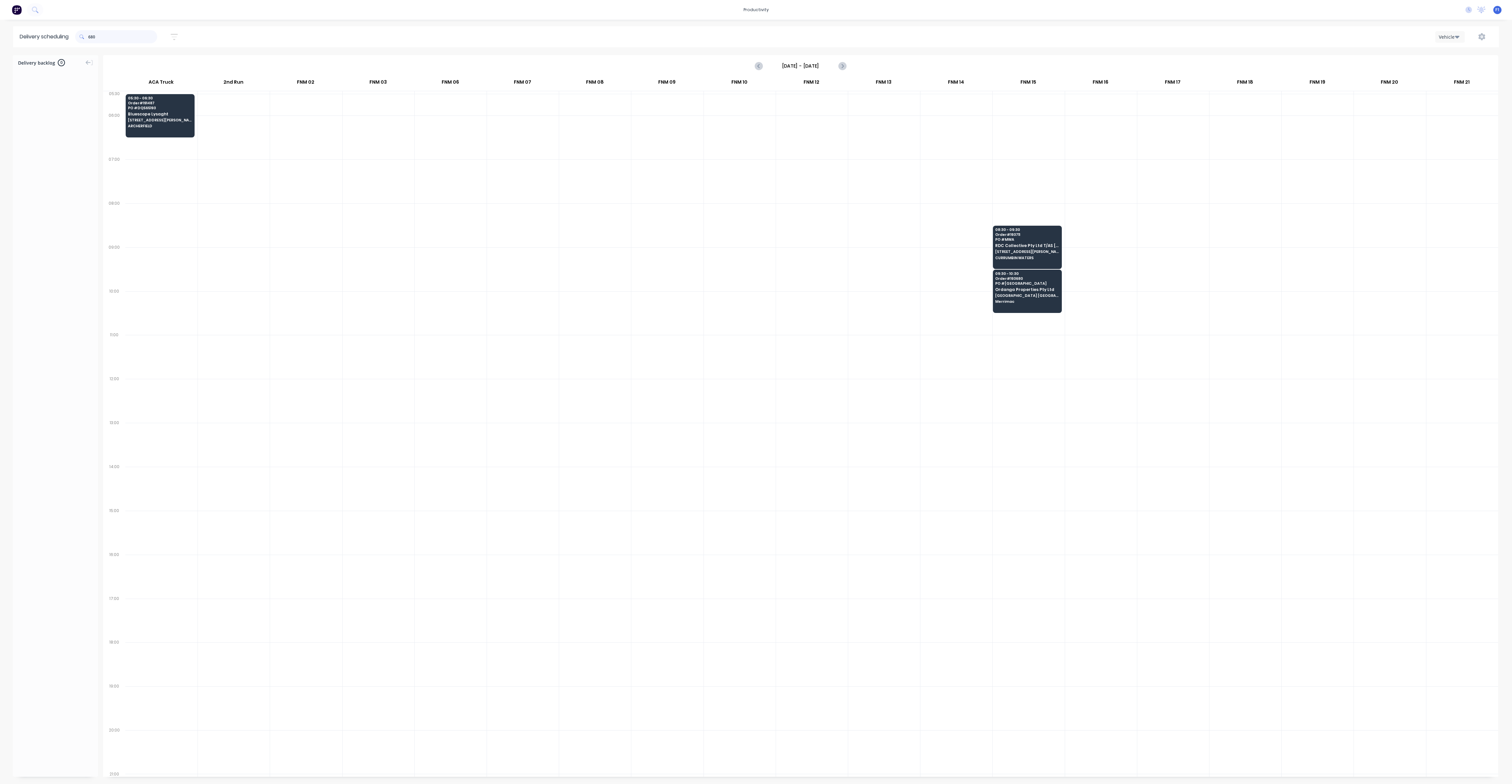
click at [91, 37] on input "680" at bounding box center [122, 36] width 69 height 13
type input "0"
click at [91, 38] on input "487" at bounding box center [122, 36] width 69 height 13
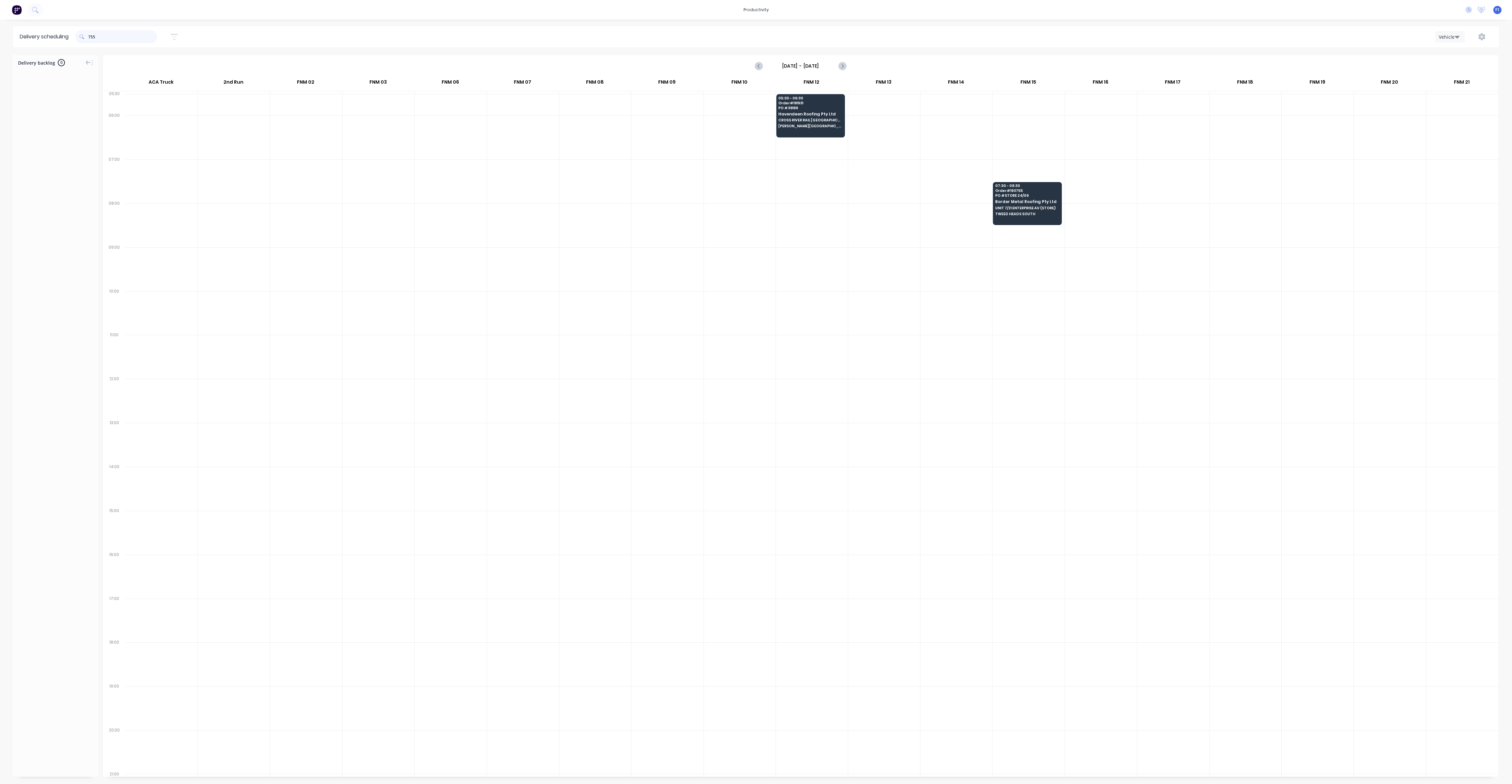
click at [92, 38] on input "755" at bounding box center [122, 36] width 69 height 13
click at [90, 36] on input "755" at bounding box center [122, 36] width 69 height 13
type input "5"
click at [91, 35] on input "689" at bounding box center [122, 36] width 69 height 13
type input "9"
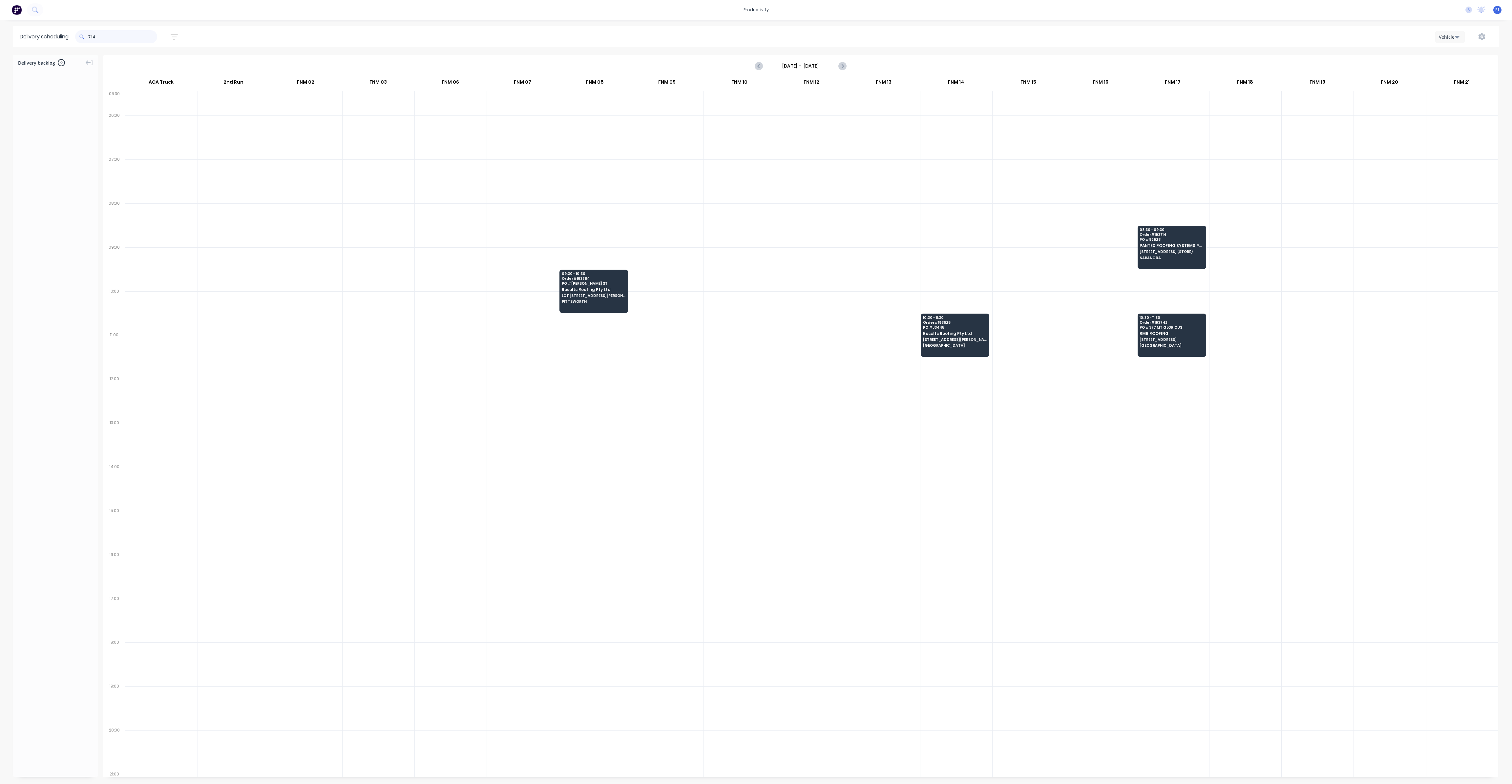
click at [91, 37] on input "714" at bounding box center [122, 36] width 69 height 13
type input "4"
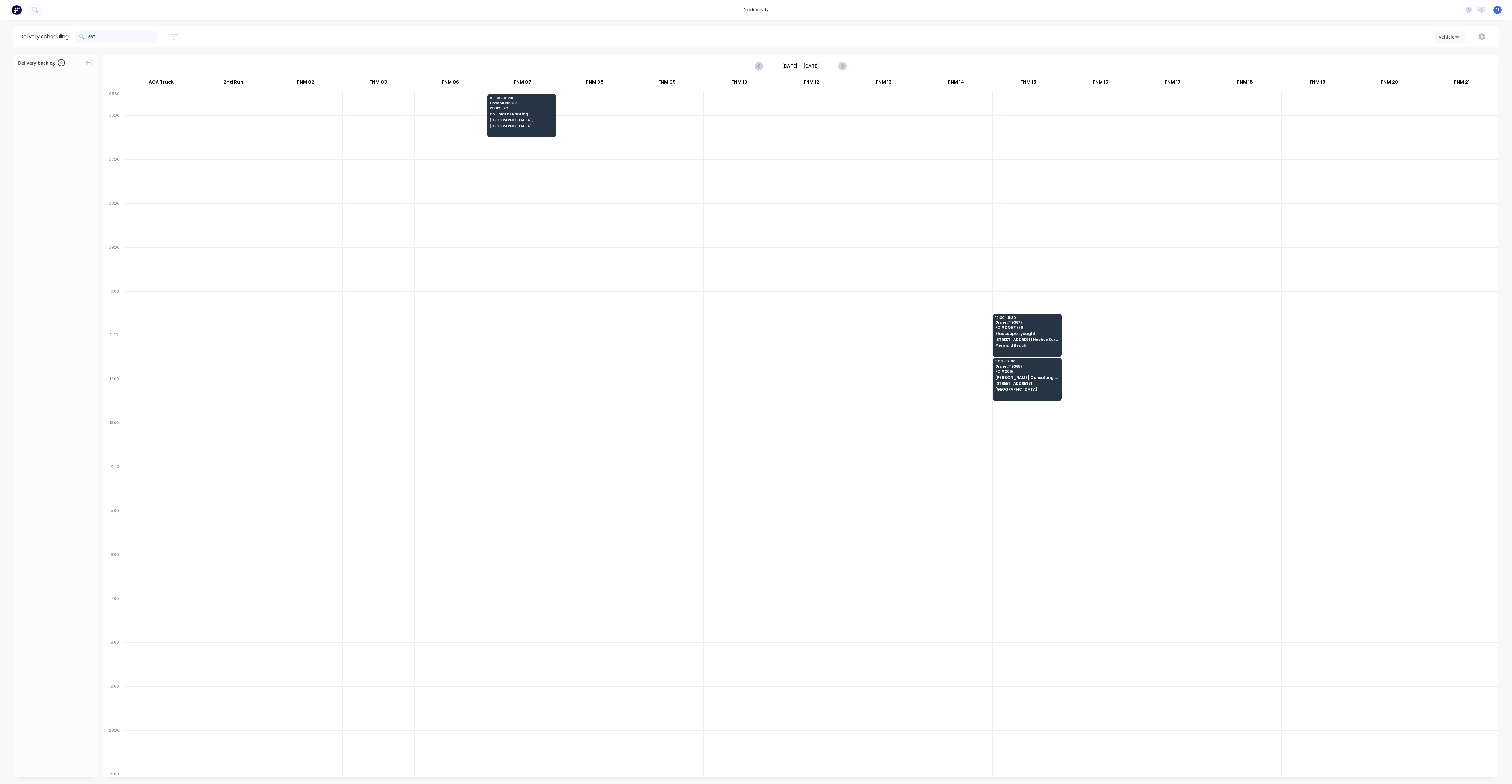
click at [91, 39] on input "687" at bounding box center [122, 36] width 69 height 13
type input "7"
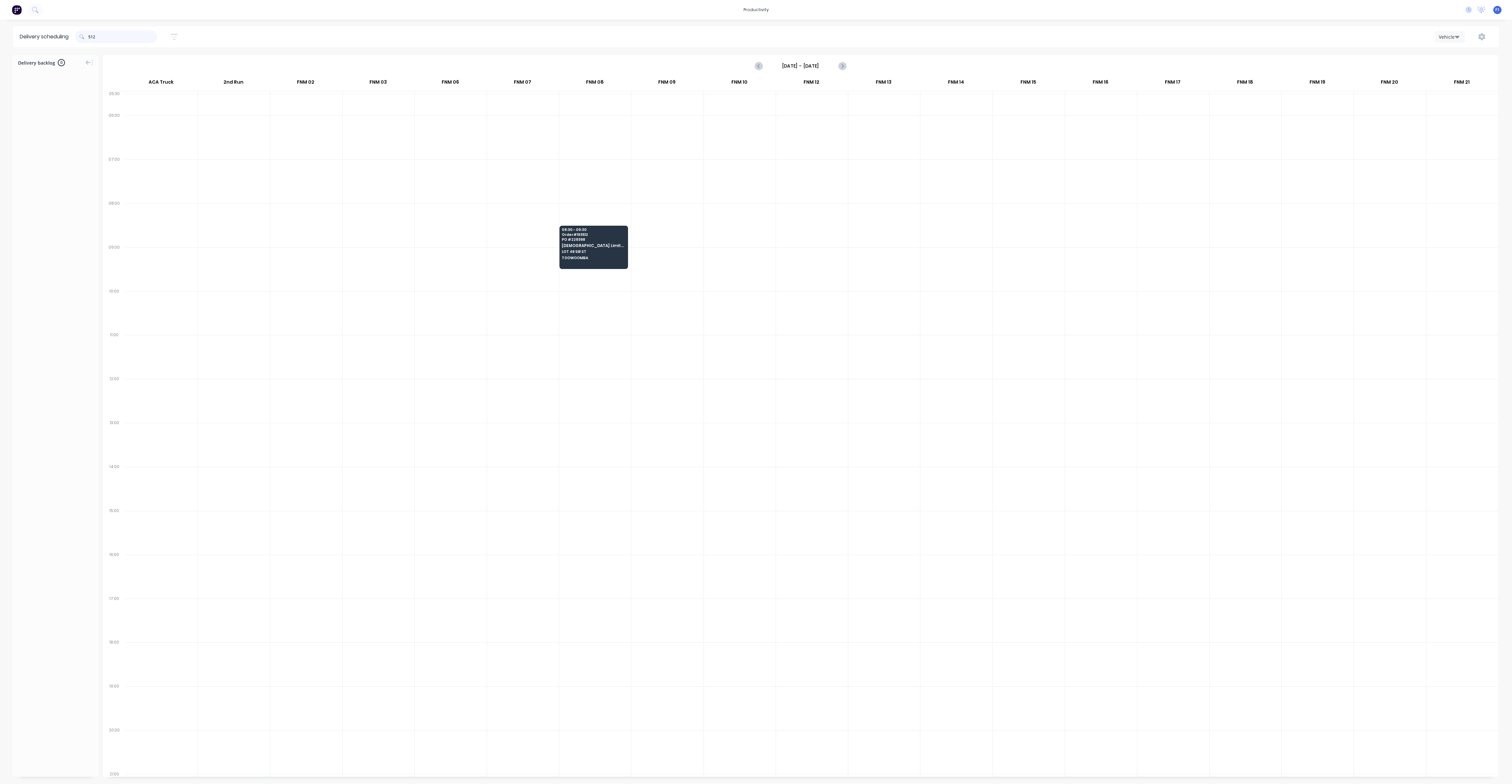
click at [90, 38] on input "512" at bounding box center [122, 36] width 69 height 13
type input "2"
click at [97, 35] on input "4456" at bounding box center [122, 36] width 69 height 13
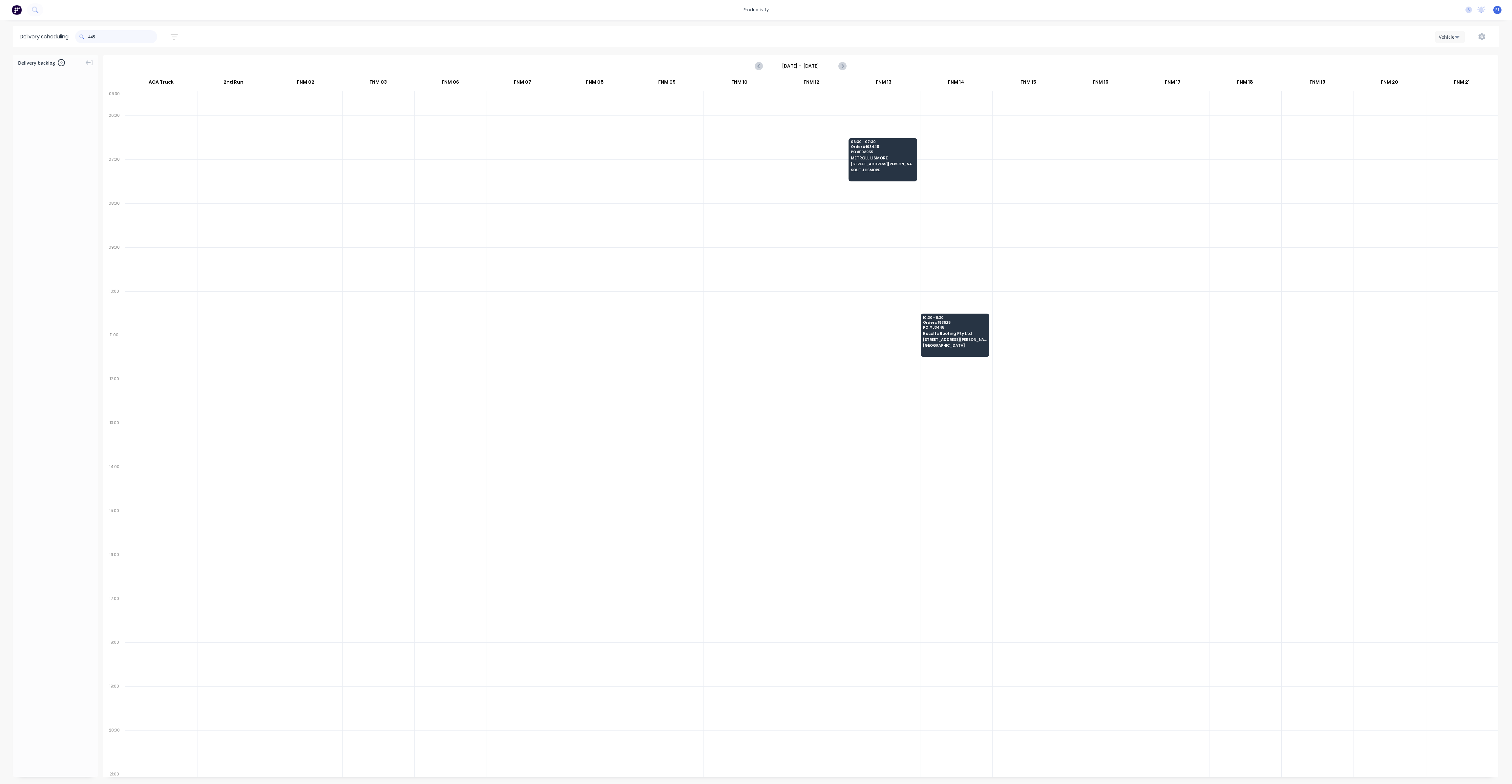
click at [91, 36] on input "445" at bounding box center [122, 36] width 69 height 13
type input "5"
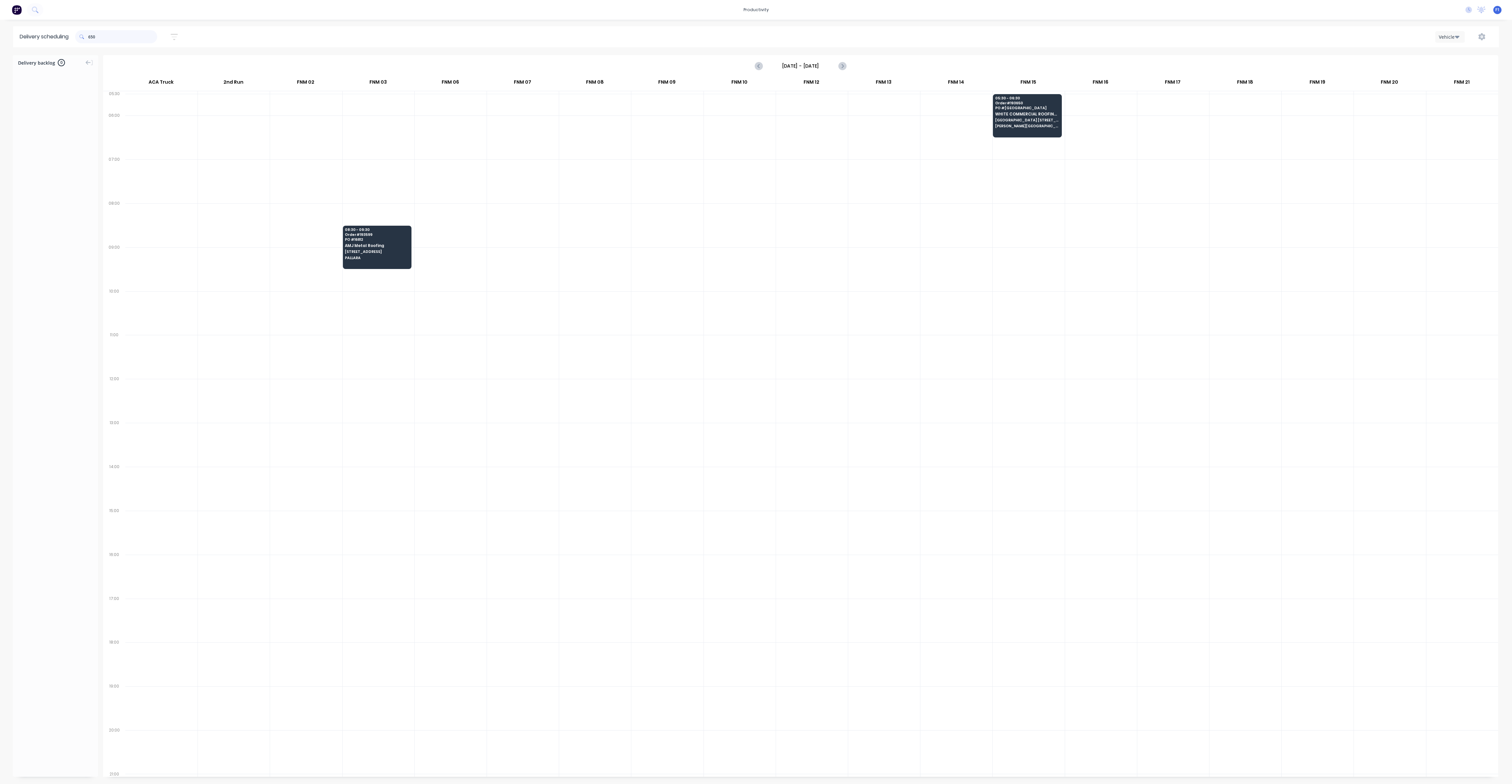
click at [91, 38] on input "650" at bounding box center [122, 36] width 69 height 13
type input "0"
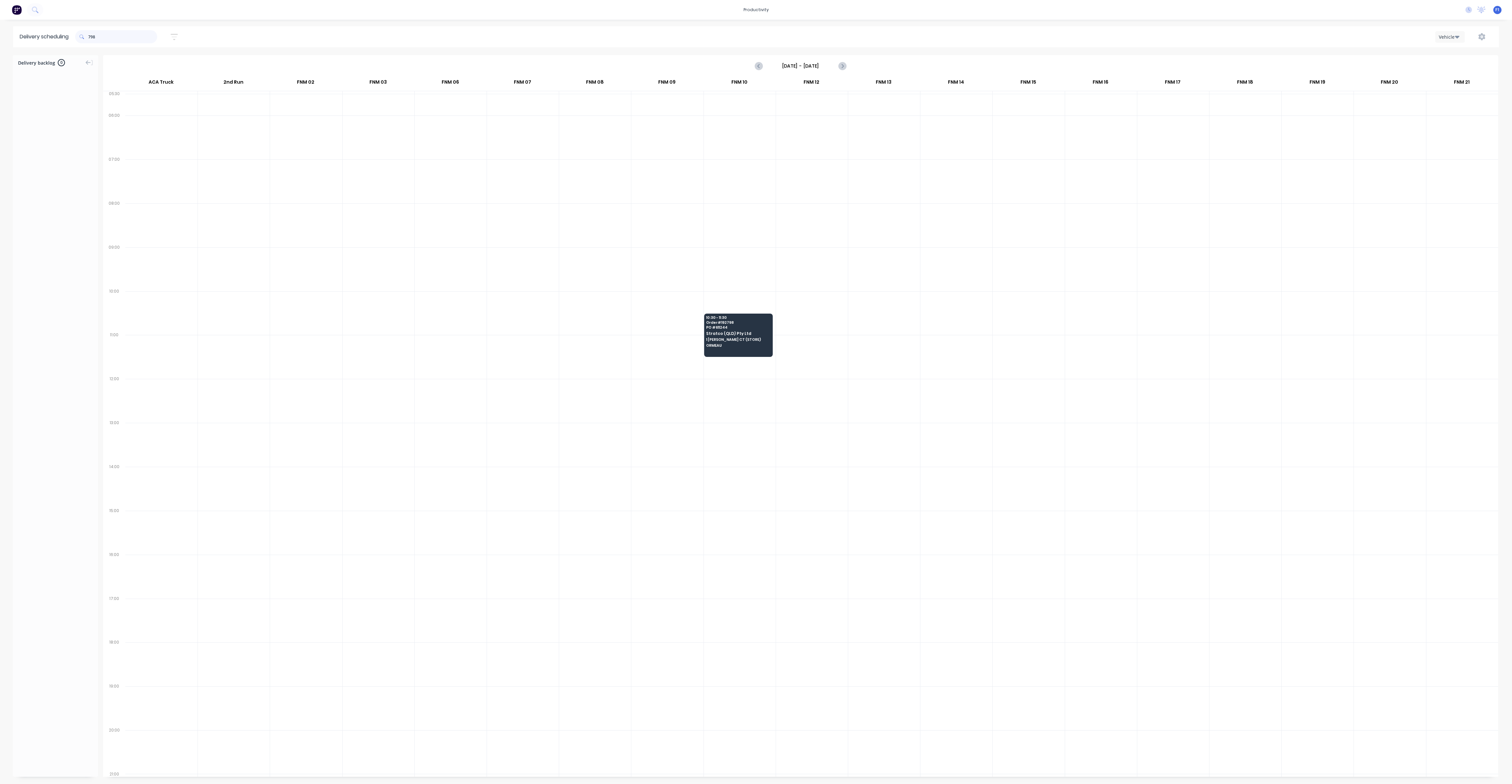
click at [91, 39] on input "798" at bounding box center [122, 36] width 69 height 13
type input "8"
click at [91, 37] on input "581" at bounding box center [122, 36] width 69 height 13
type input "1"
click at [91, 38] on input "691" at bounding box center [122, 36] width 69 height 13
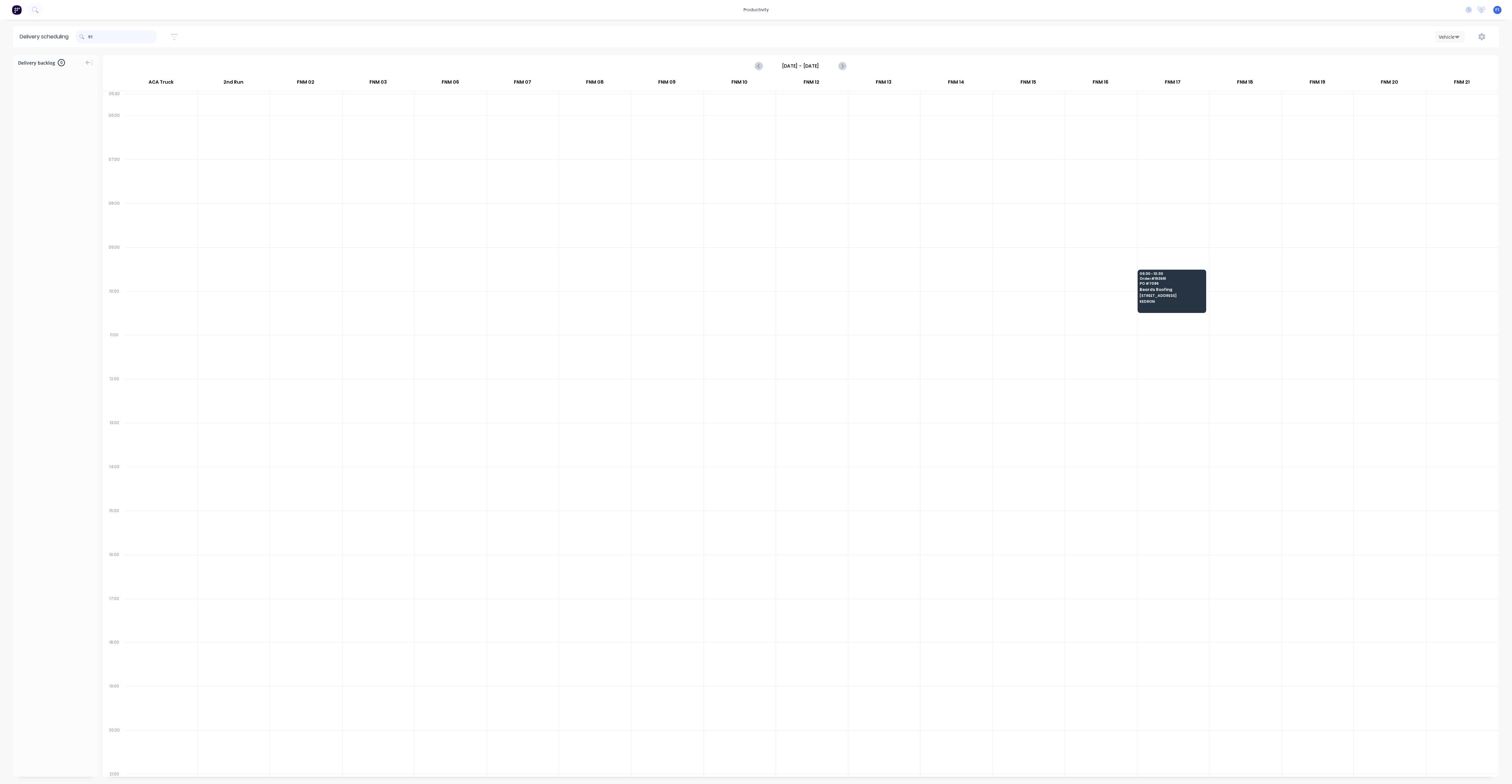
type input "1"
click at [90, 36] on input "763" at bounding box center [122, 36] width 69 height 13
type input "3"
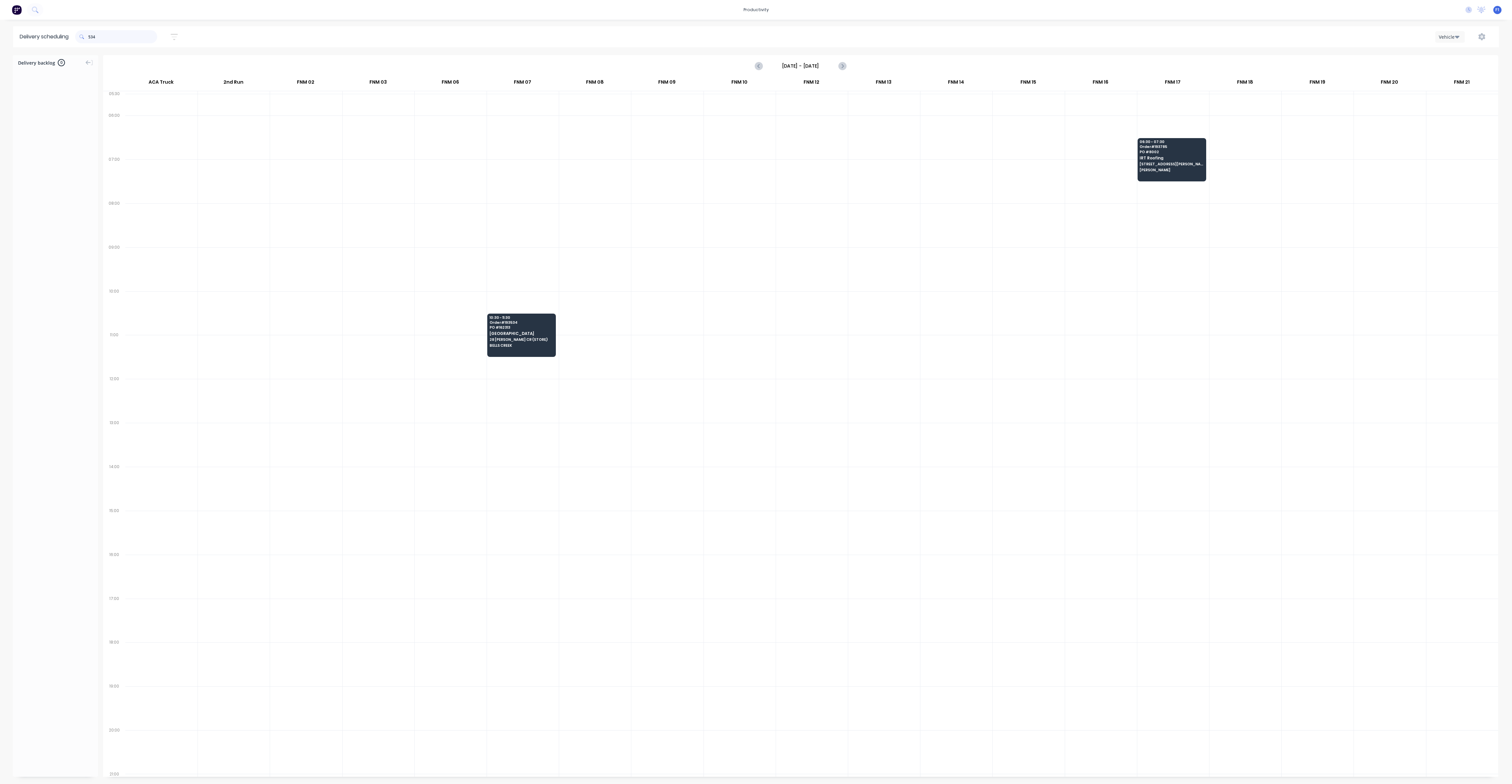
click at [91, 36] on input "534" at bounding box center [122, 36] width 69 height 13
type input "4"
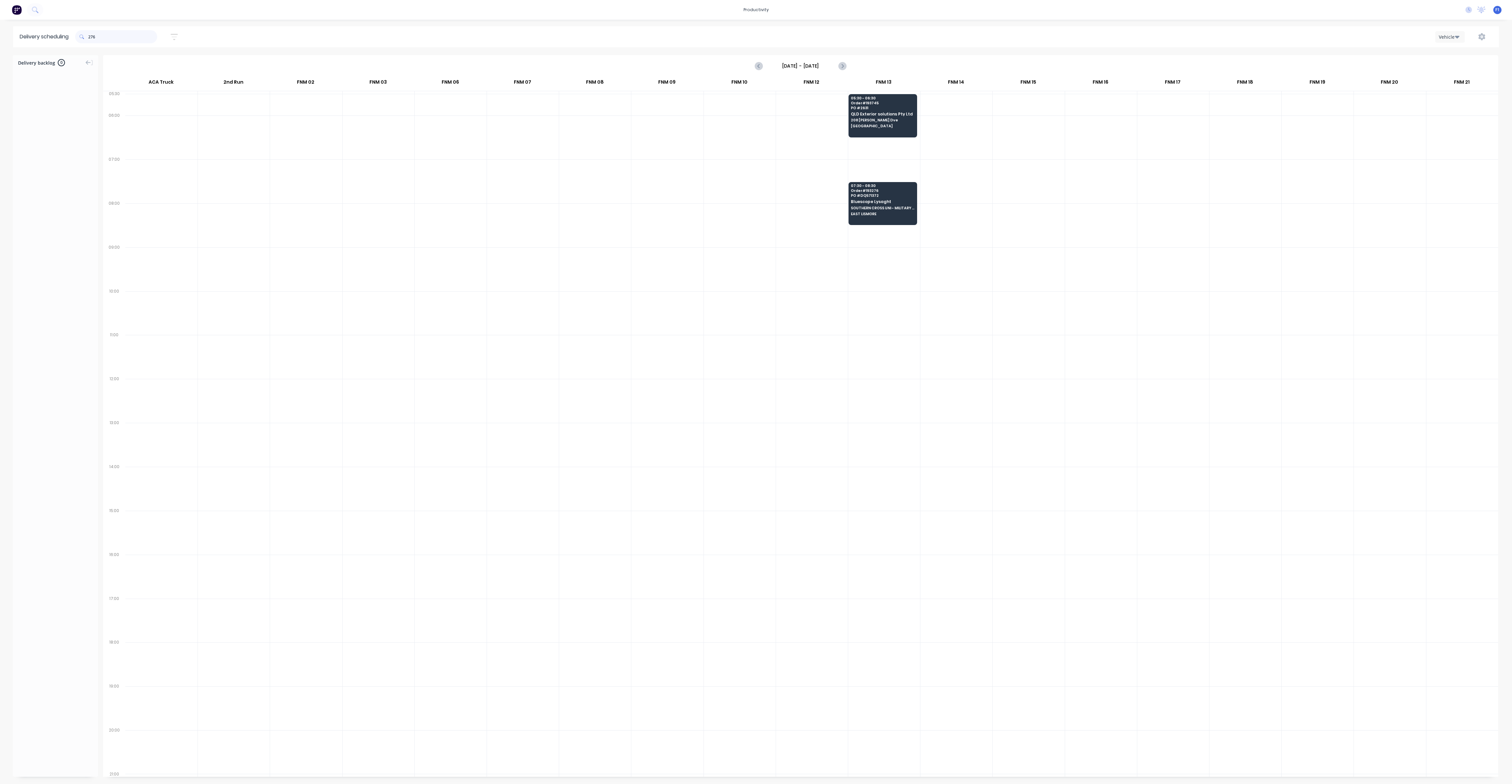
click at [91, 36] on input "276" at bounding box center [122, 36] width 69 height 13
type input "6"
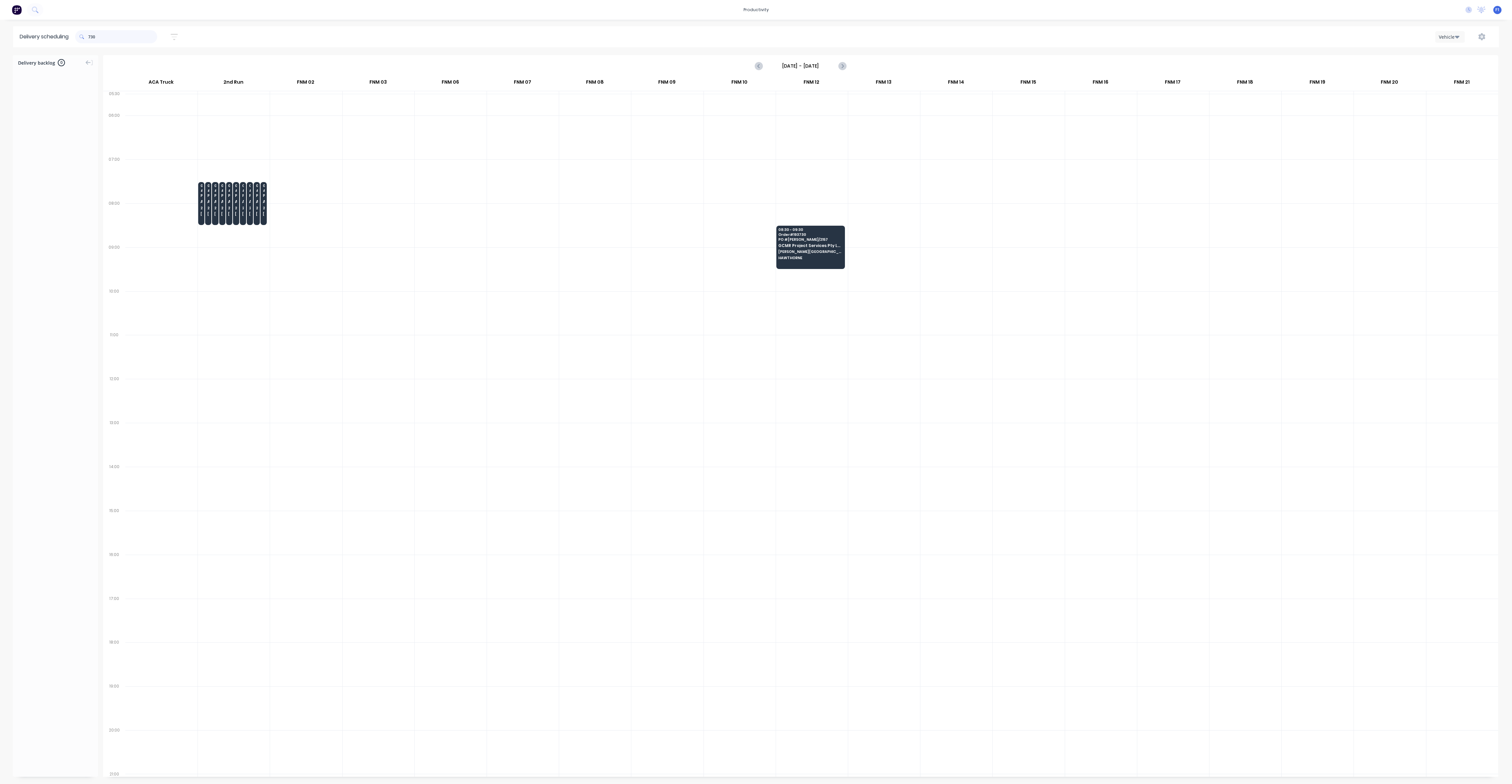
click at [90, 35] on input "730" at bounding box center [122, 36] width 69 height 13
type input "0"
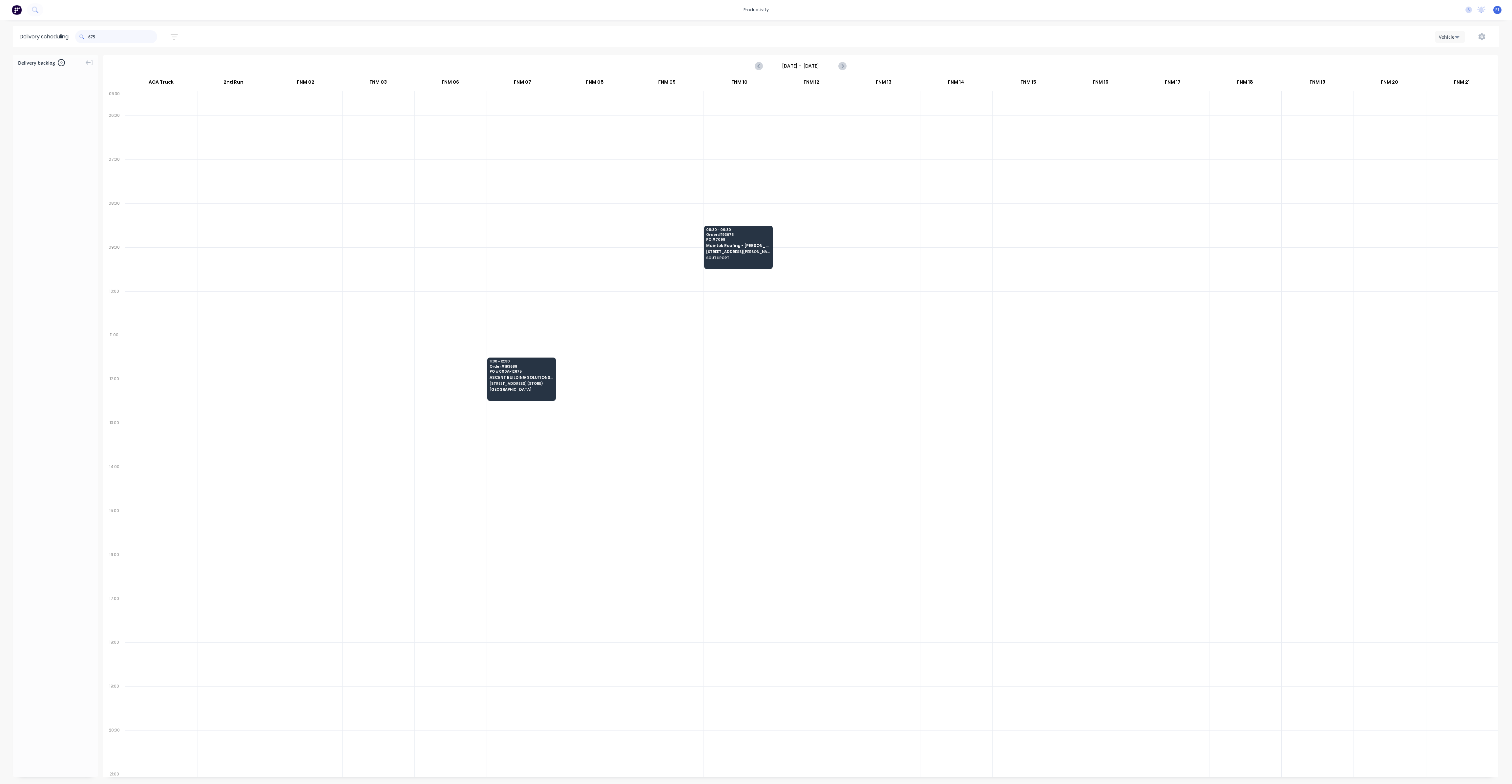
click at [92, 40] on input "675" at bounding box center [122, 36] width 69 height 13
click at [91, 38] on input "675" at bounding box center [122, 36] width 69 height 13
type input "5"
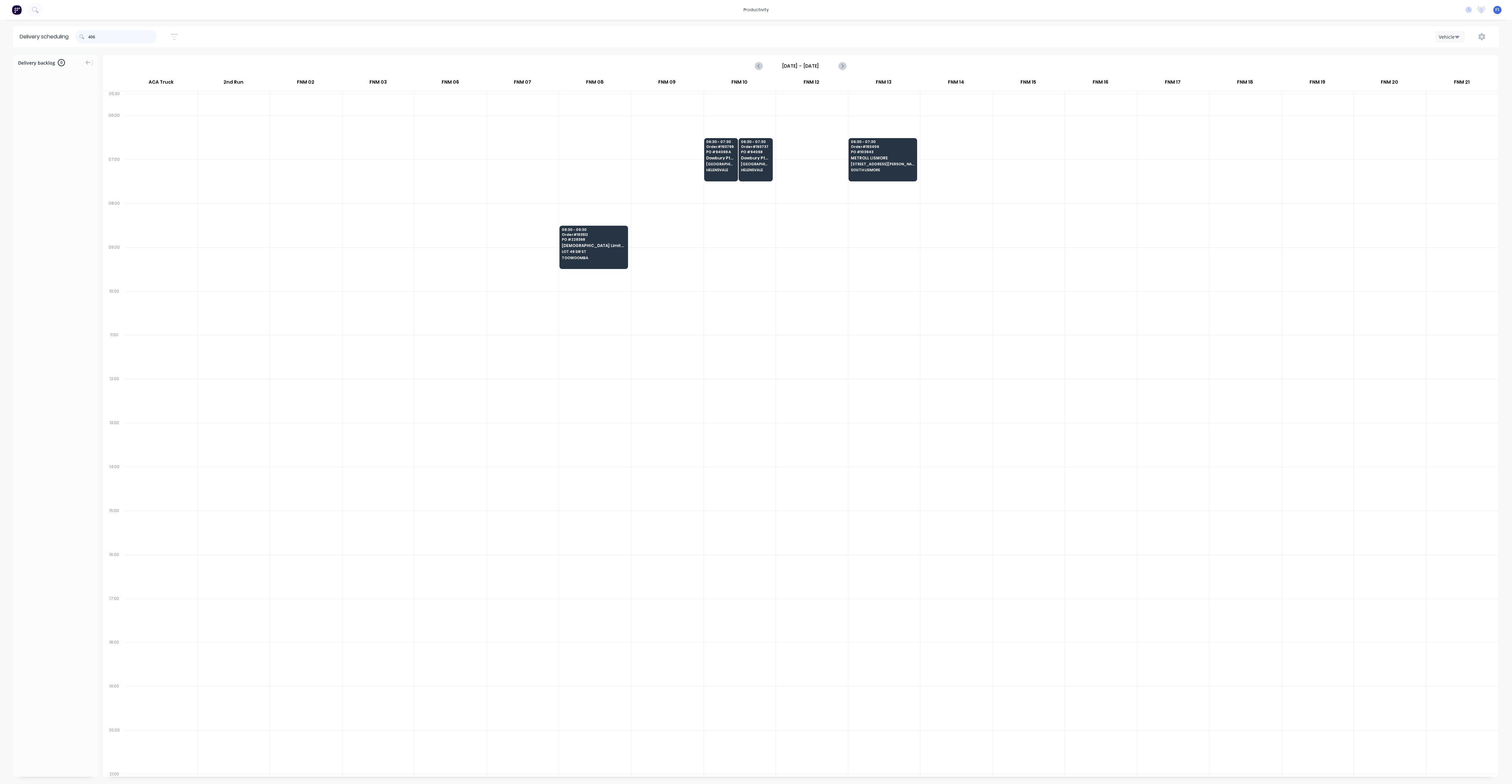
click at [91, 36] on input "406" at bounding box center [122, 36] width 69 height 13
type input "6"
click at [91, 37] on input "735" at bounding box center [122, 36] width 69 height 13
type input "5"
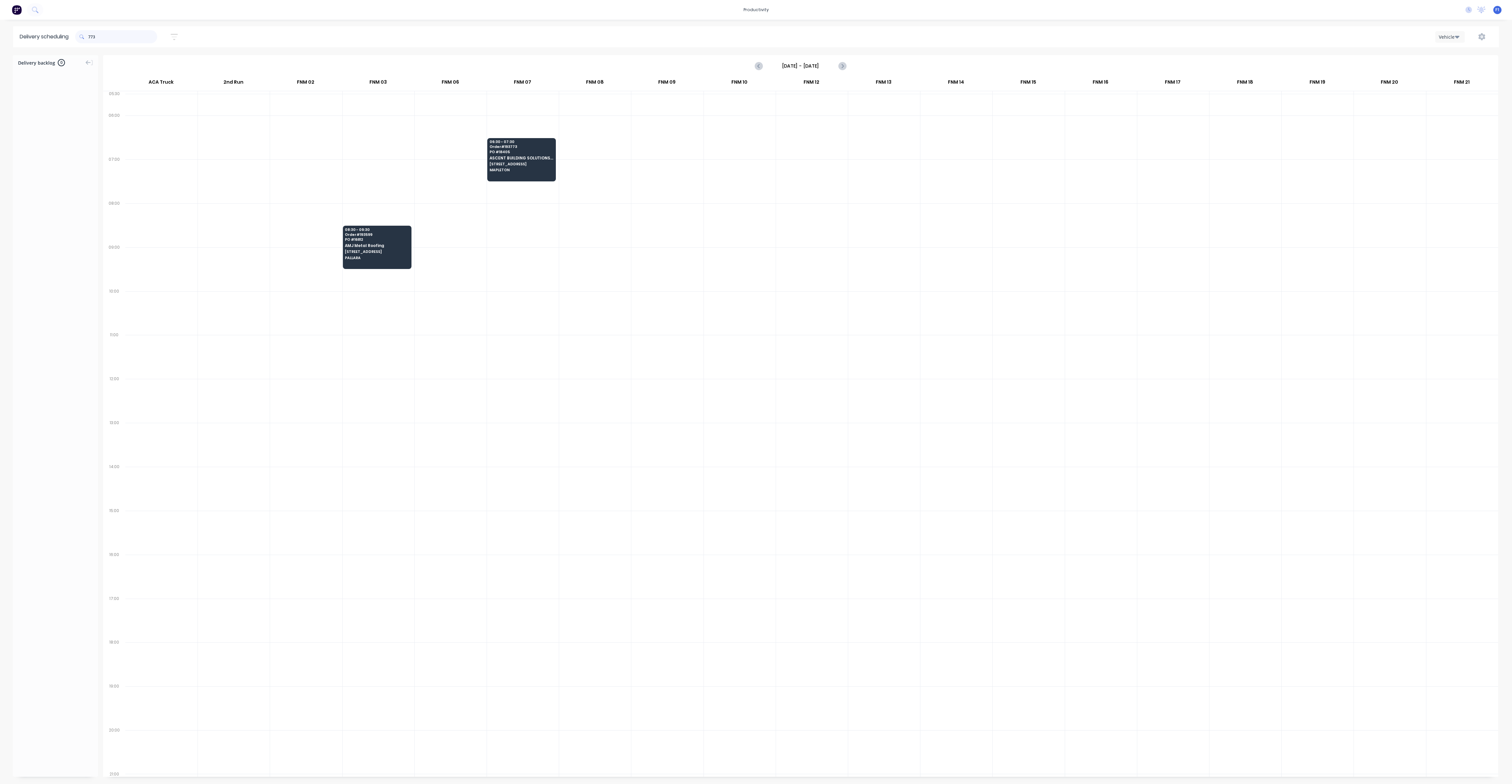
click at [90, 38] on input "773" at bounding box center [122, 36] width 69 height 13
type input "3"
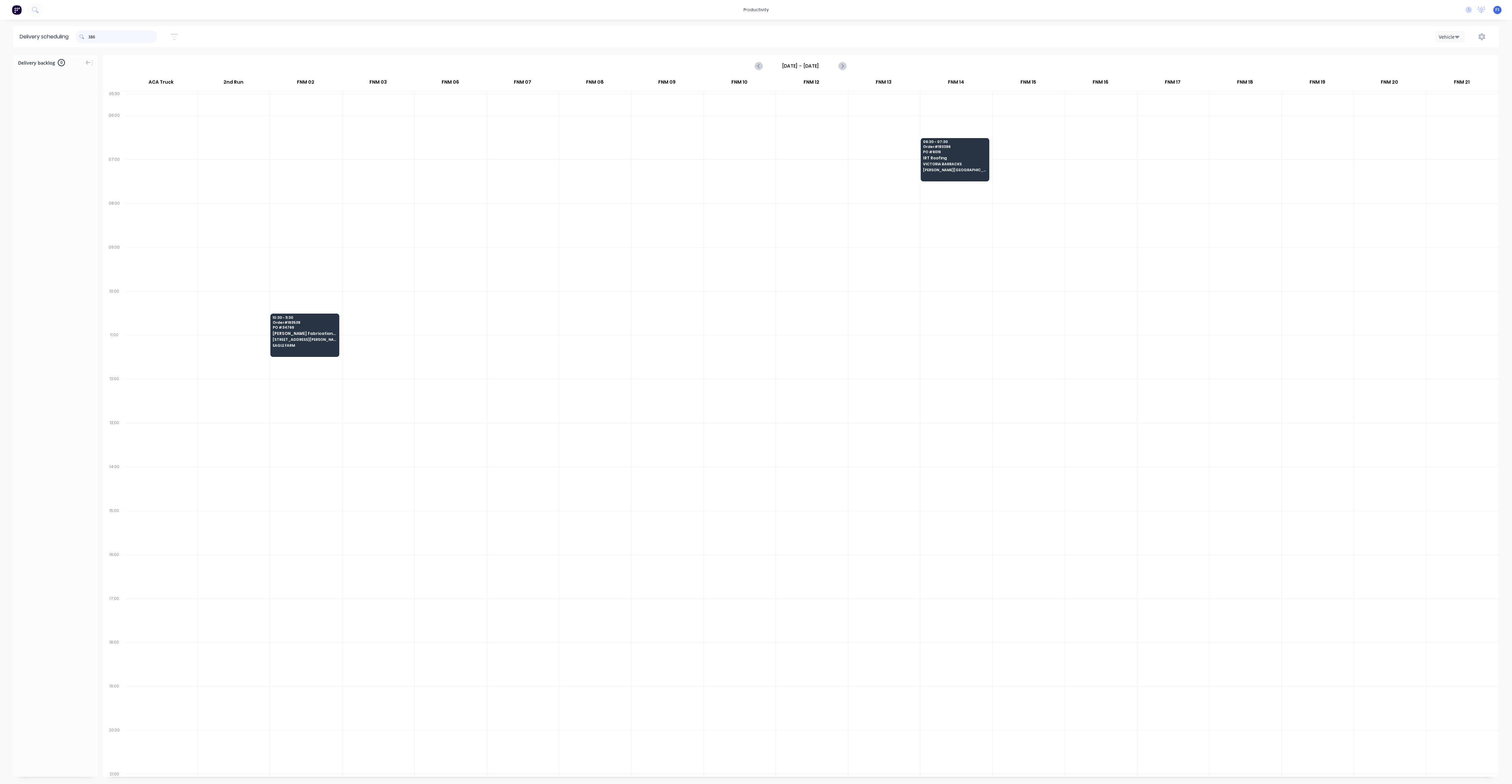
click at [92, 37] on input "386" at bounding box center [122, 36] width 69 height 13
click at [91, 38] on input "386" at bounding box center [122, 36] width 69 height 13
type input "6"
click at [92, 38] on input "752" at bounding box center [122, 36] width 69 height 13
click at [88, 36] on span at bounding box center [82, 36] width 13 height 13
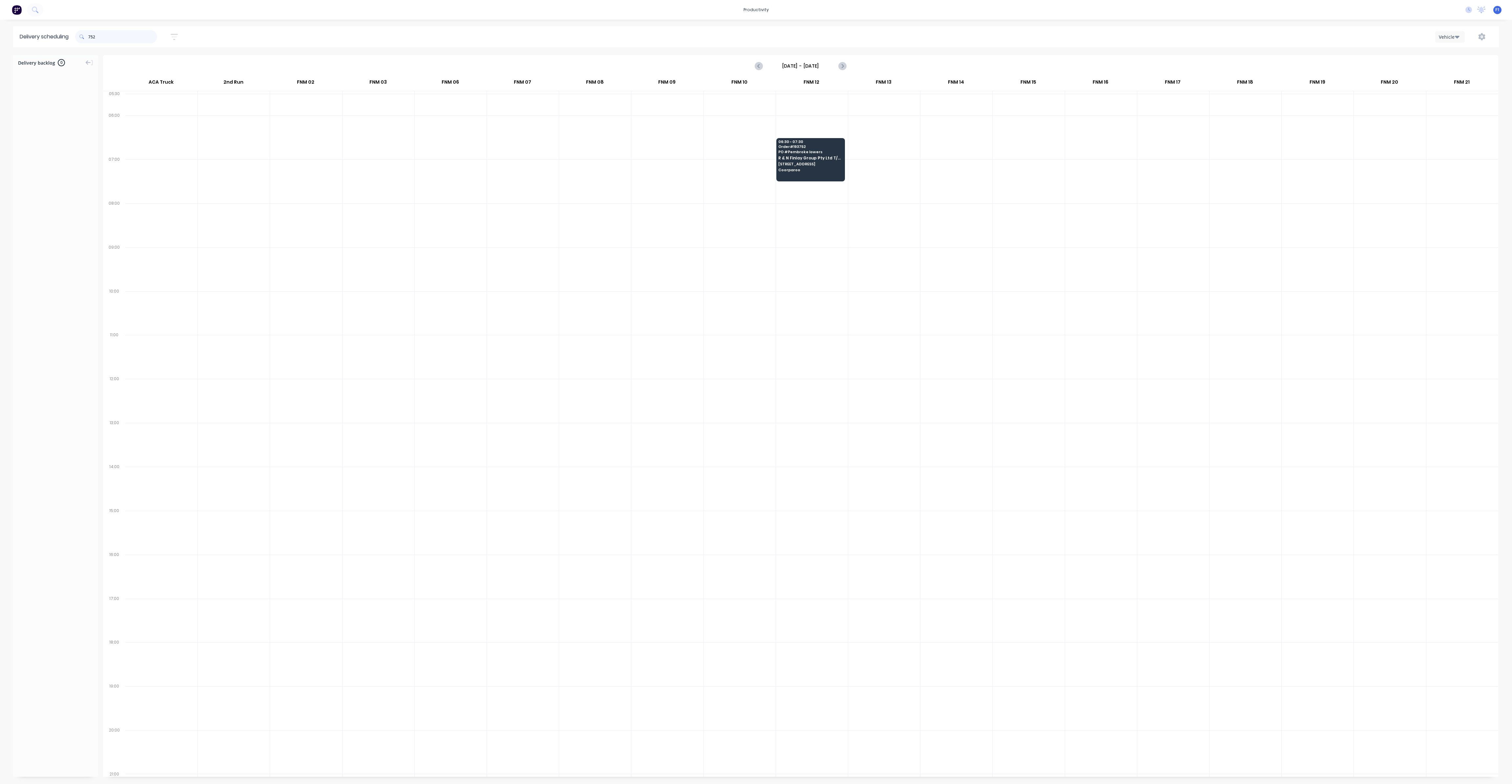
click at [91, 36] on input "752" at bounding box center [122, 36] width 69 height 13
type input "2"
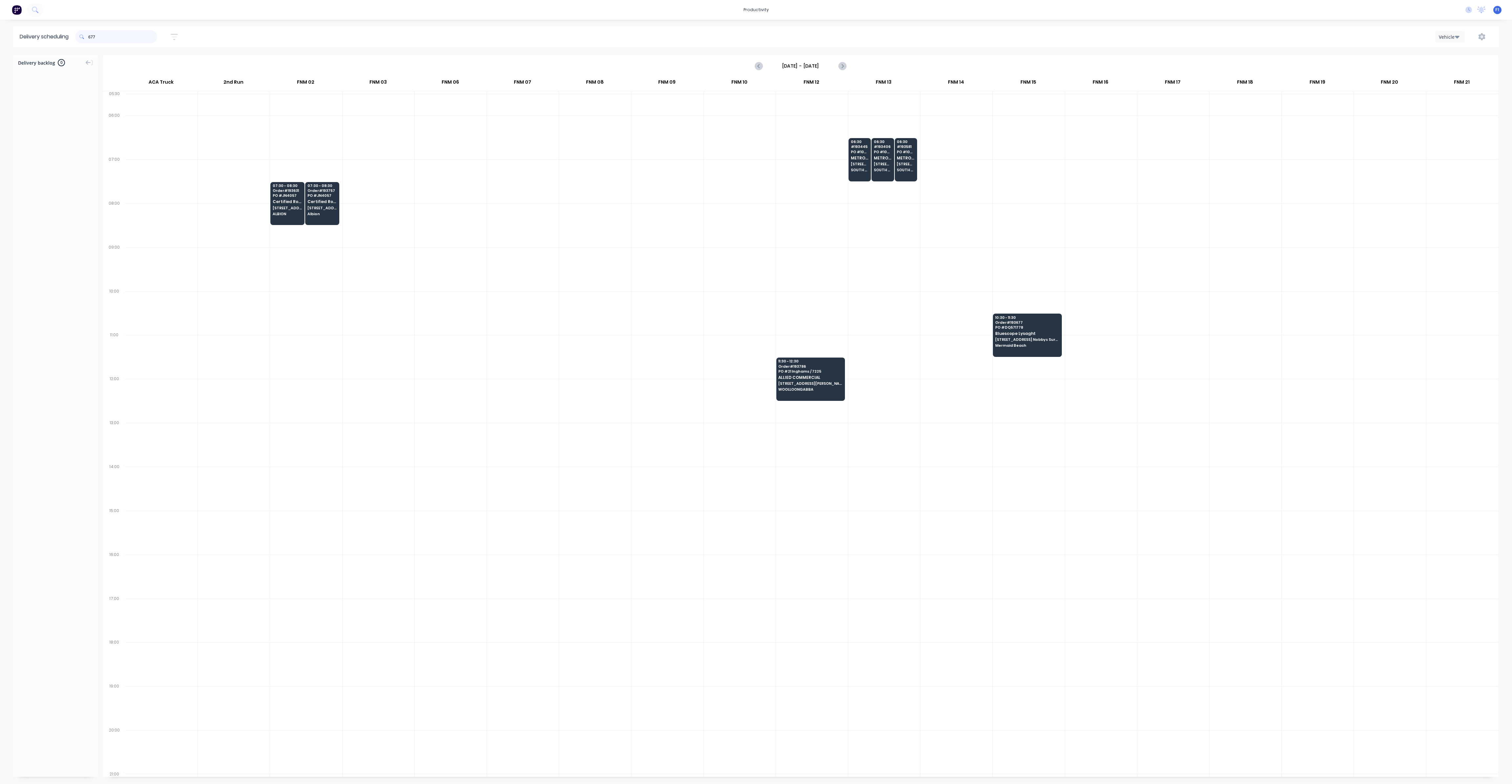
click at [90, 38] on input "677" at bounding box center [122, 36] width 69 height 13
type input "7"
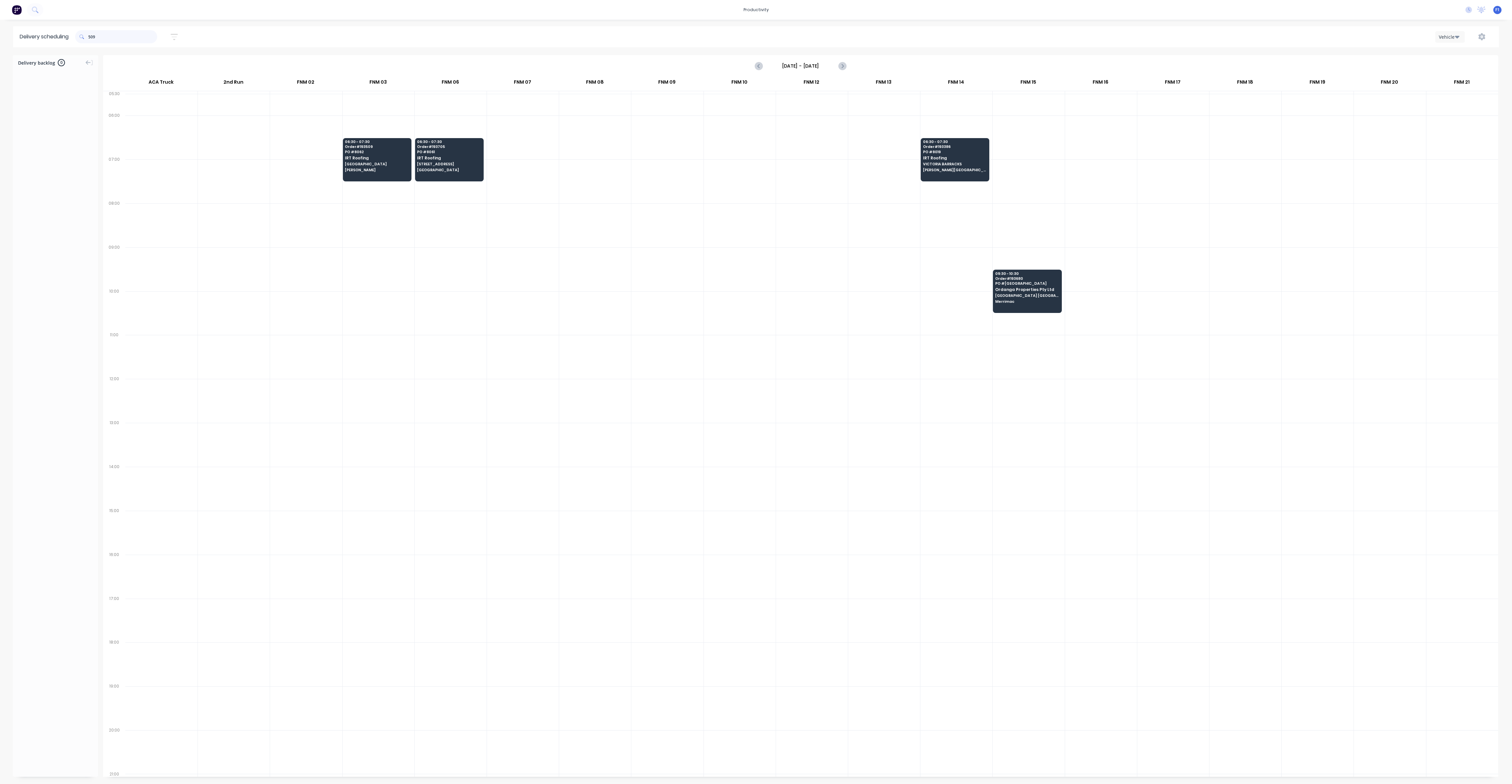
click at [91, 36] on input "509" at bounding box center [122, 36] width 69 height 13
type input "9"
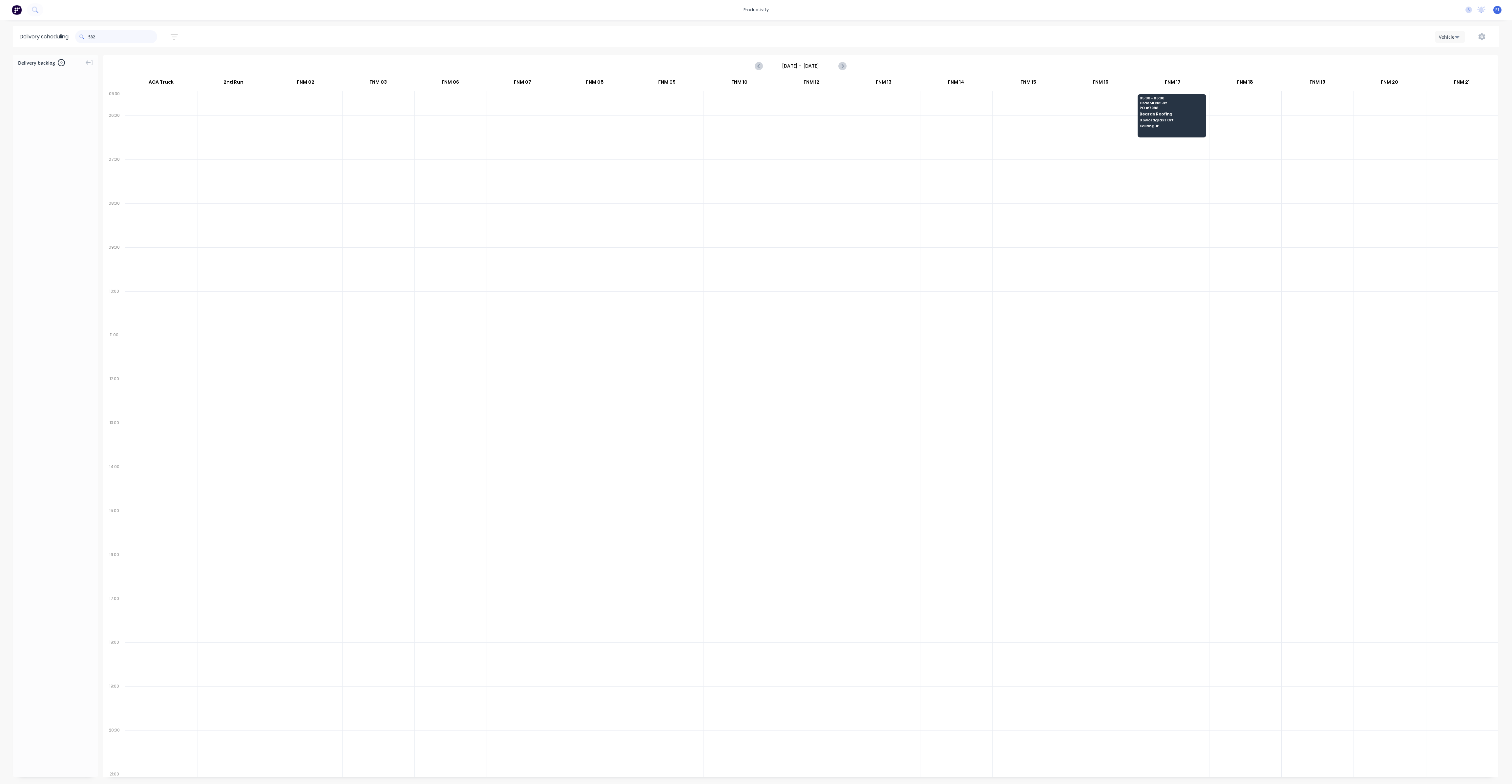
click at [90, 35] on input "582" at bounding box center [122, 36] width 69 height 13
type input "2"
click at [90, 38] on input "697" at bounding box center [122, 36] width 69 height 13
type input "7"
click at [91, 36] on input "693" at bounding box center [122, 36] width 69 height 13
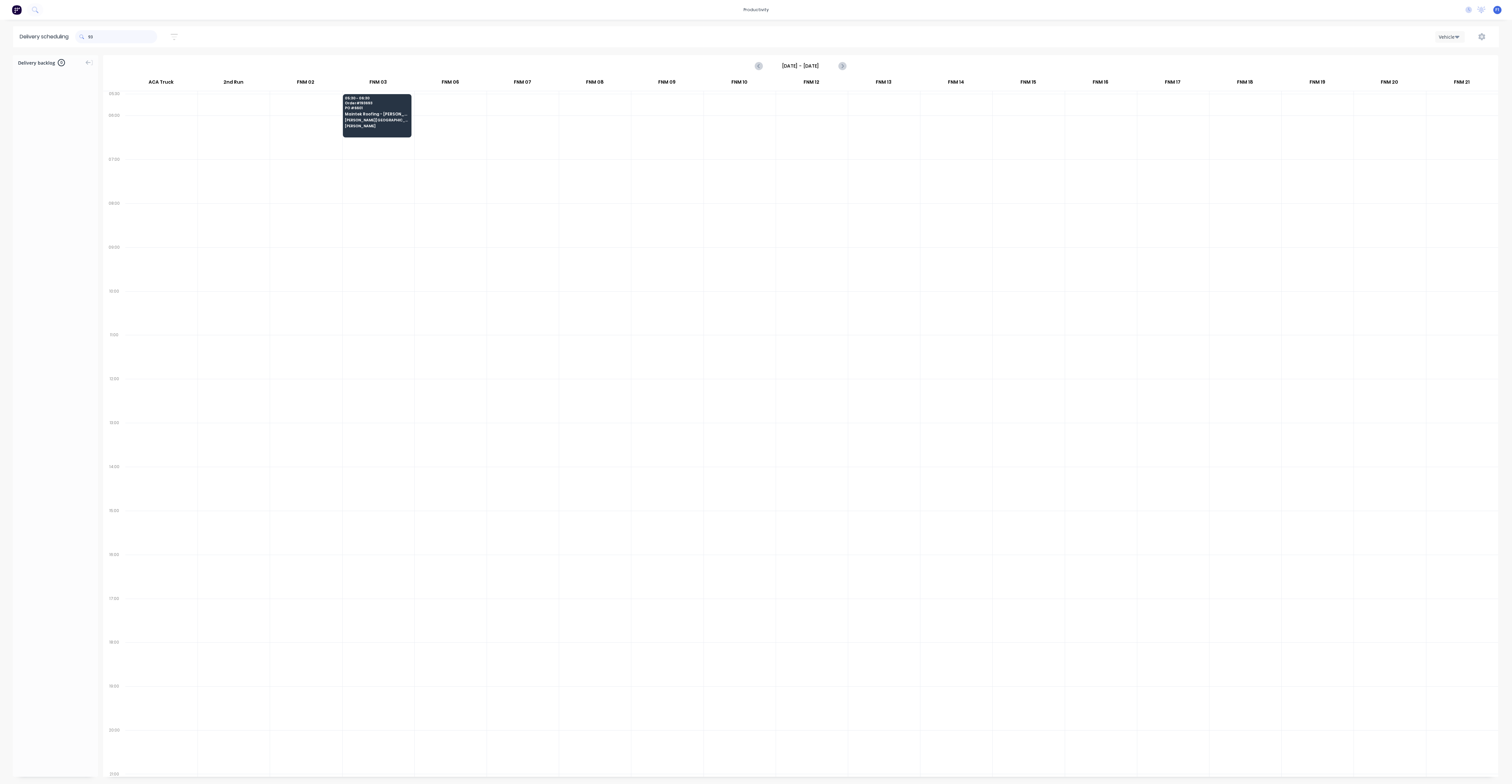
type input "3"
click at [92, 35] on input "711" at bounding box center [122, 36] width 69 height 13
click at [91, 35] on input "711" at bounding box center [122, 36] width 69 height 13
type input "1"
click at [91, 38] on input "688" at bounding box center [122, 36] width 69 height 13
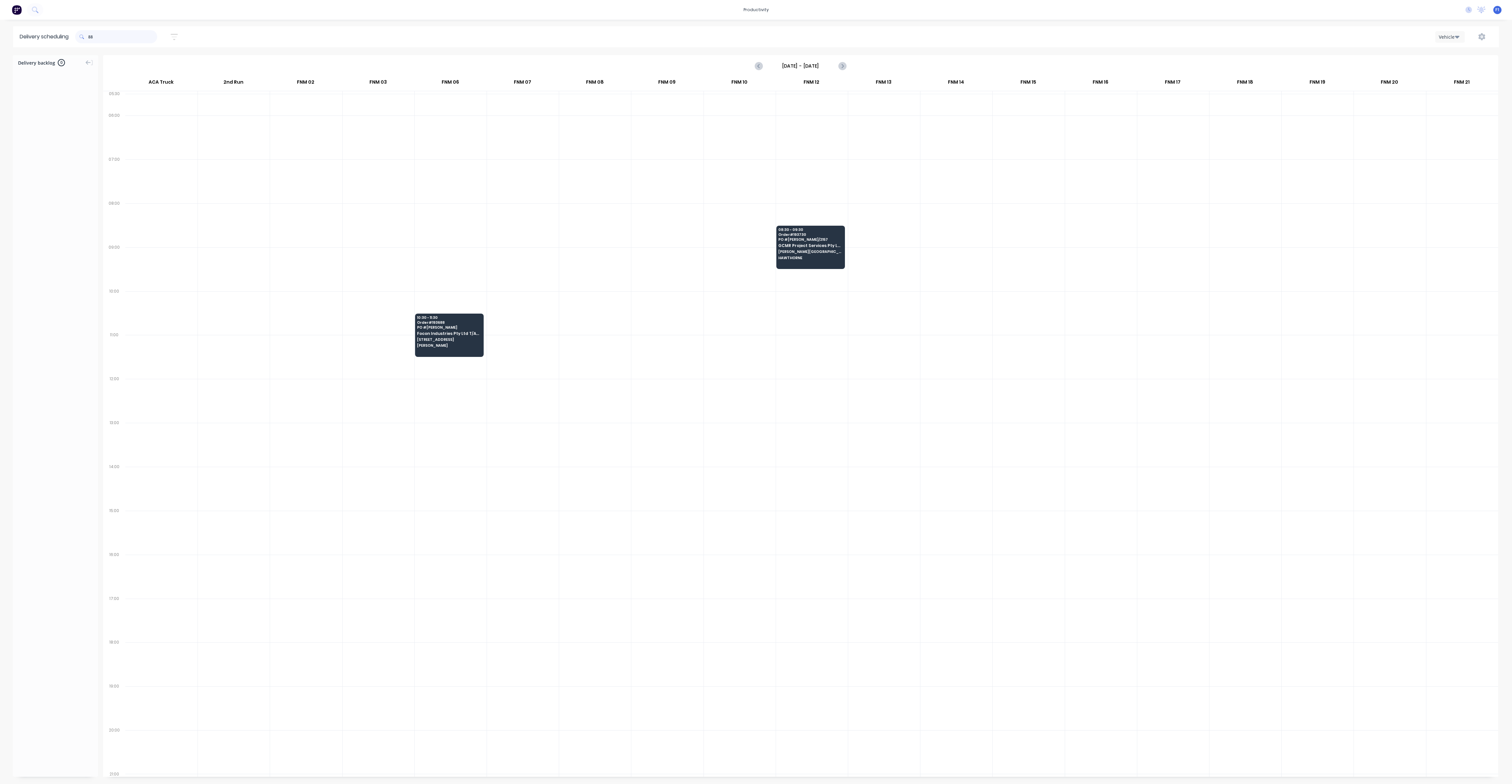
type input "8"
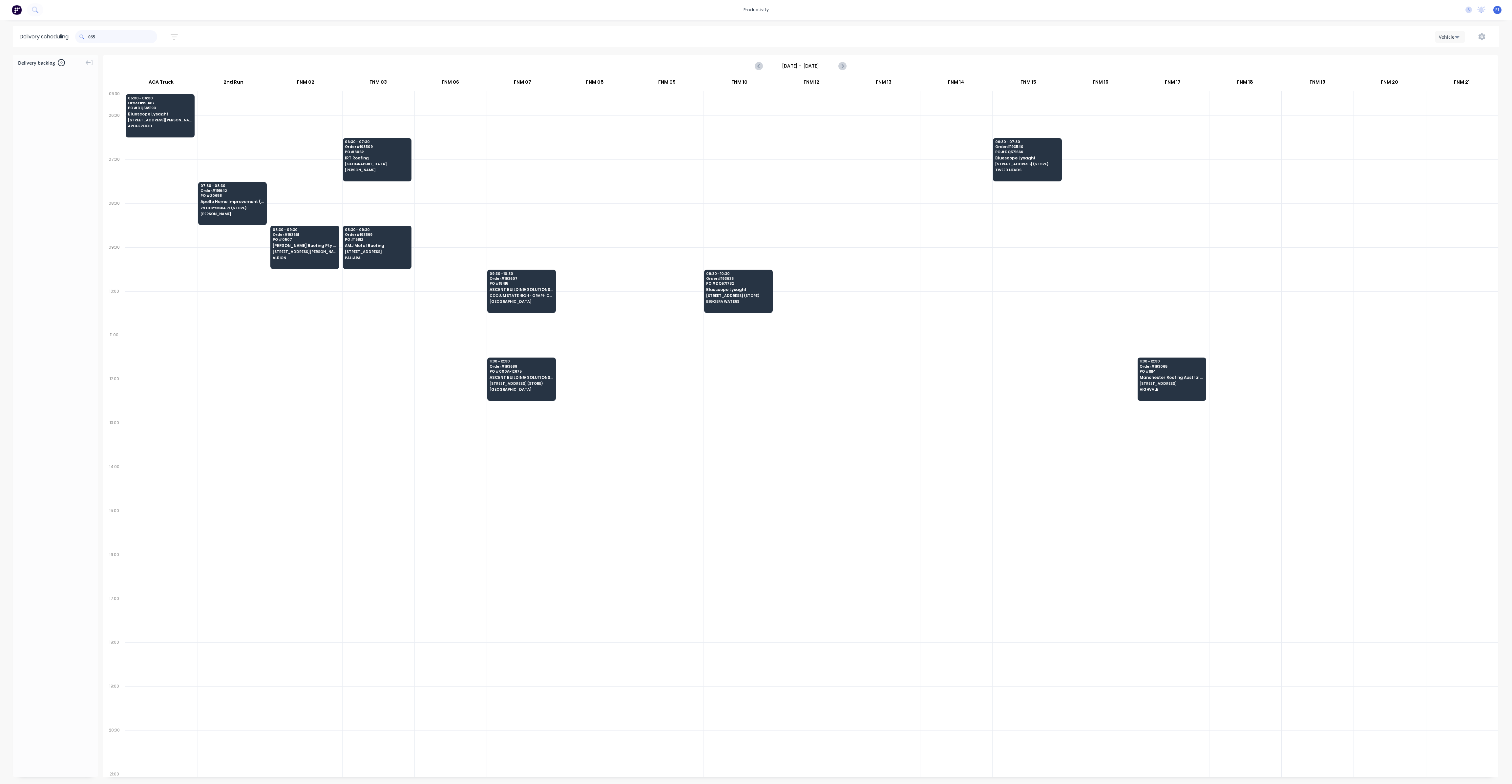
click at [90, 38] on input "065" at bounding box center [122, 36] width 69 height 13
type input "5"
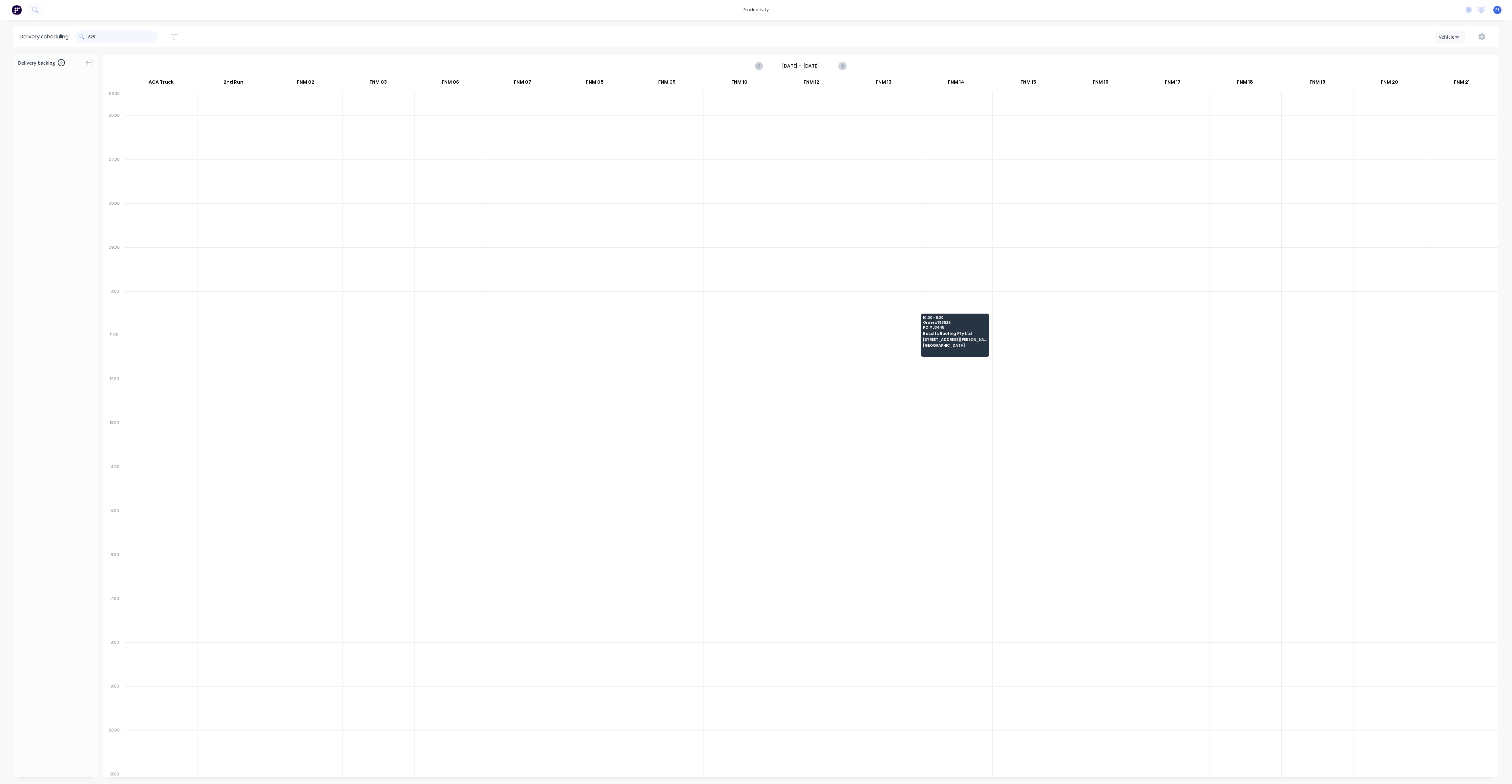
click at [92, 38] on input "625" at bounding box center [122, 36] width 69 height 13
click at [90, 36] on input "625" at bounding box center [122, 36] width 69 height 13
type input "5"
click at [91, 38] on input "674" at bounding box center [122, 36] width 69 height 13
type input "4"
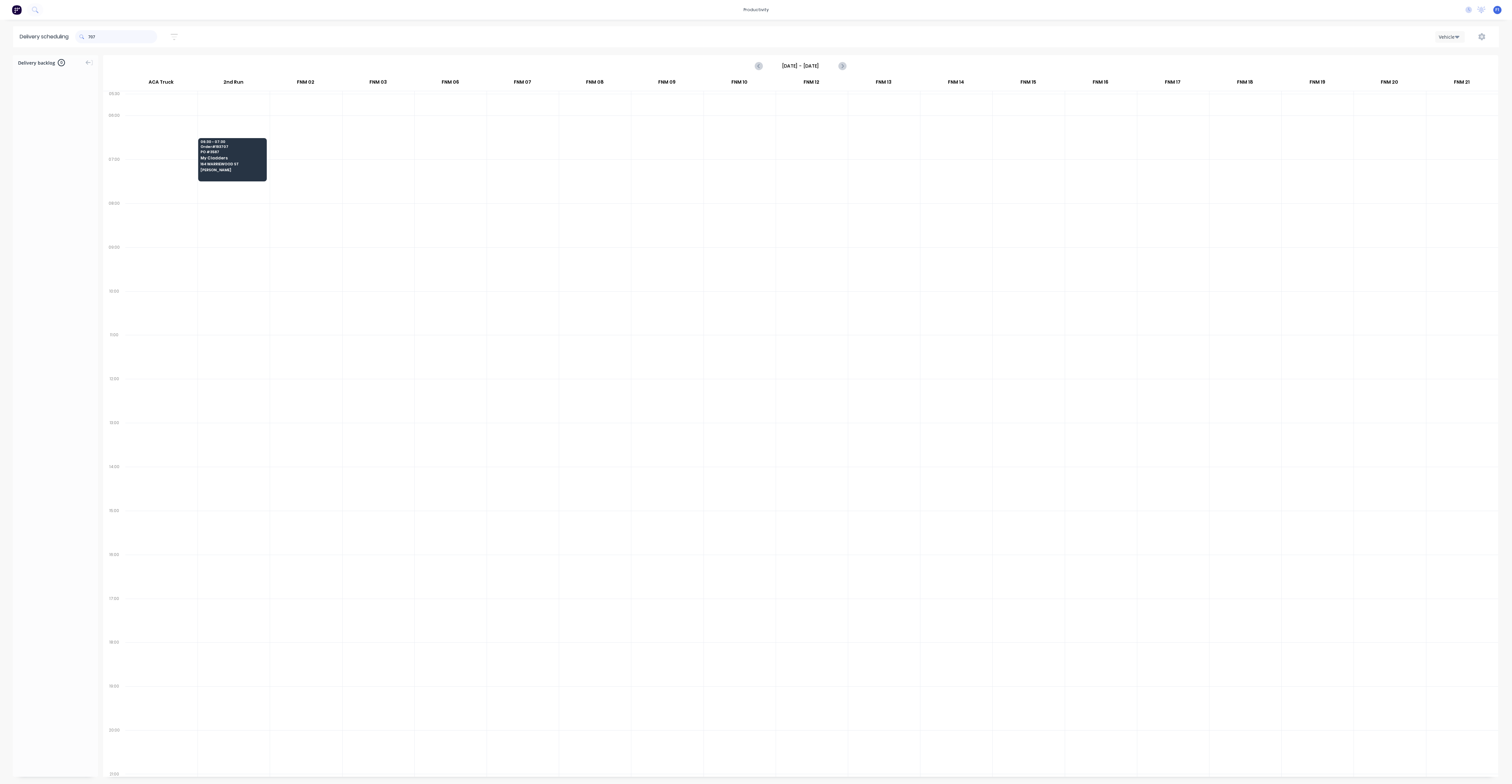
click at [90, 38] on input "707" at bounding box center [122, 36] width 69 height 13
type input "7"
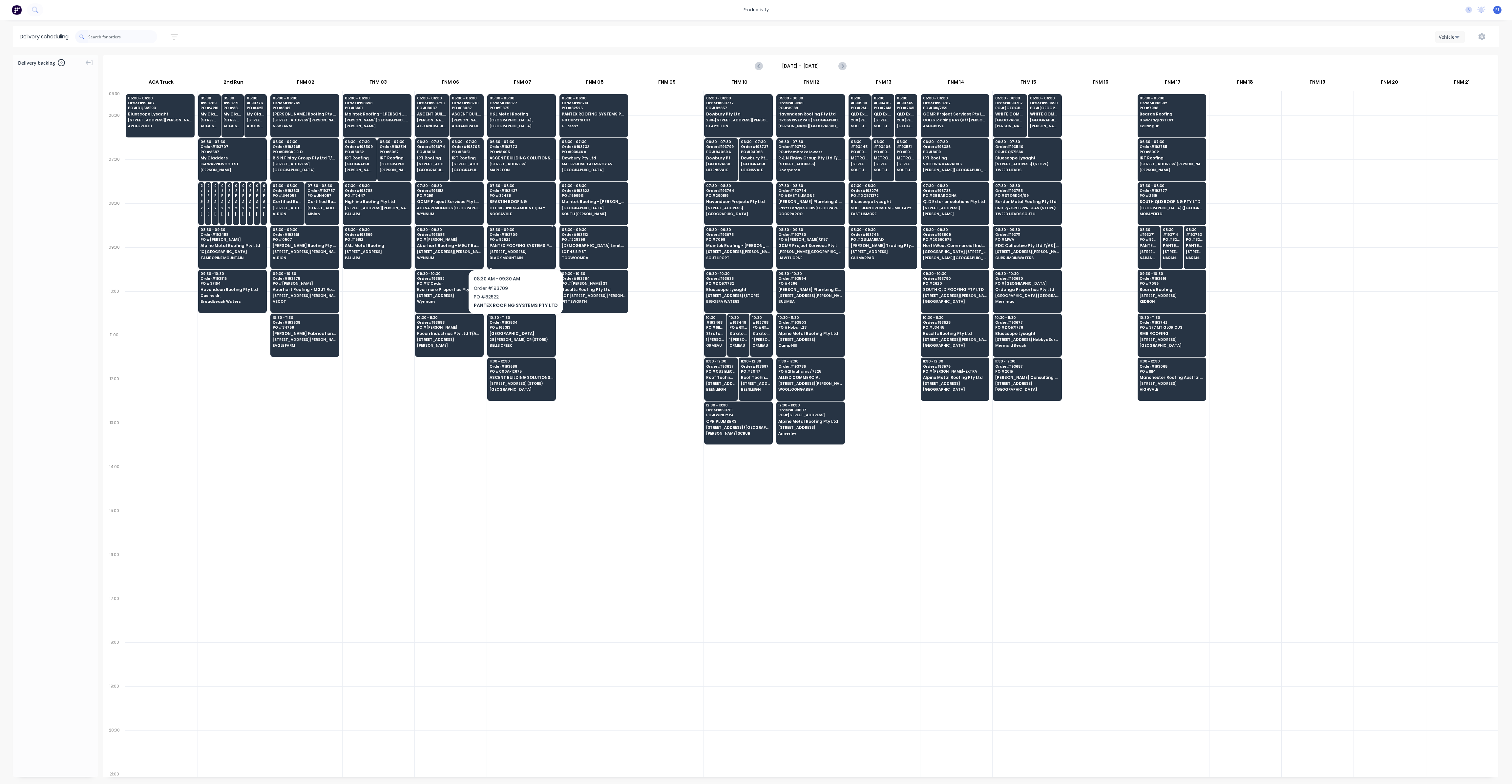
click at [513, 252] on span "[STREET_ADDRESS]" at bounding box center [521, 251] width 63 height 4
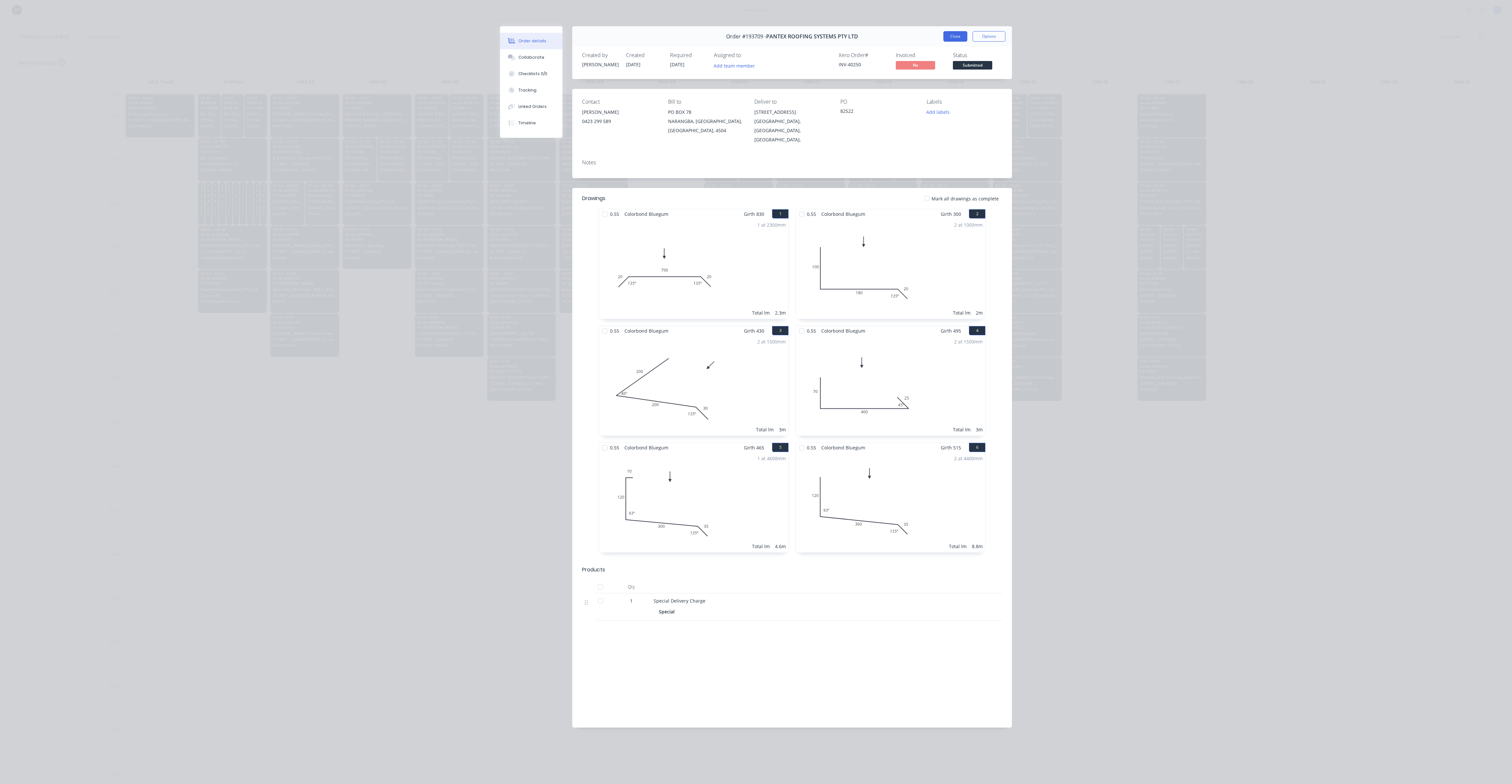
click at [954, 36] on button "Close" at bounding box center [955, 36] width 24 height 11
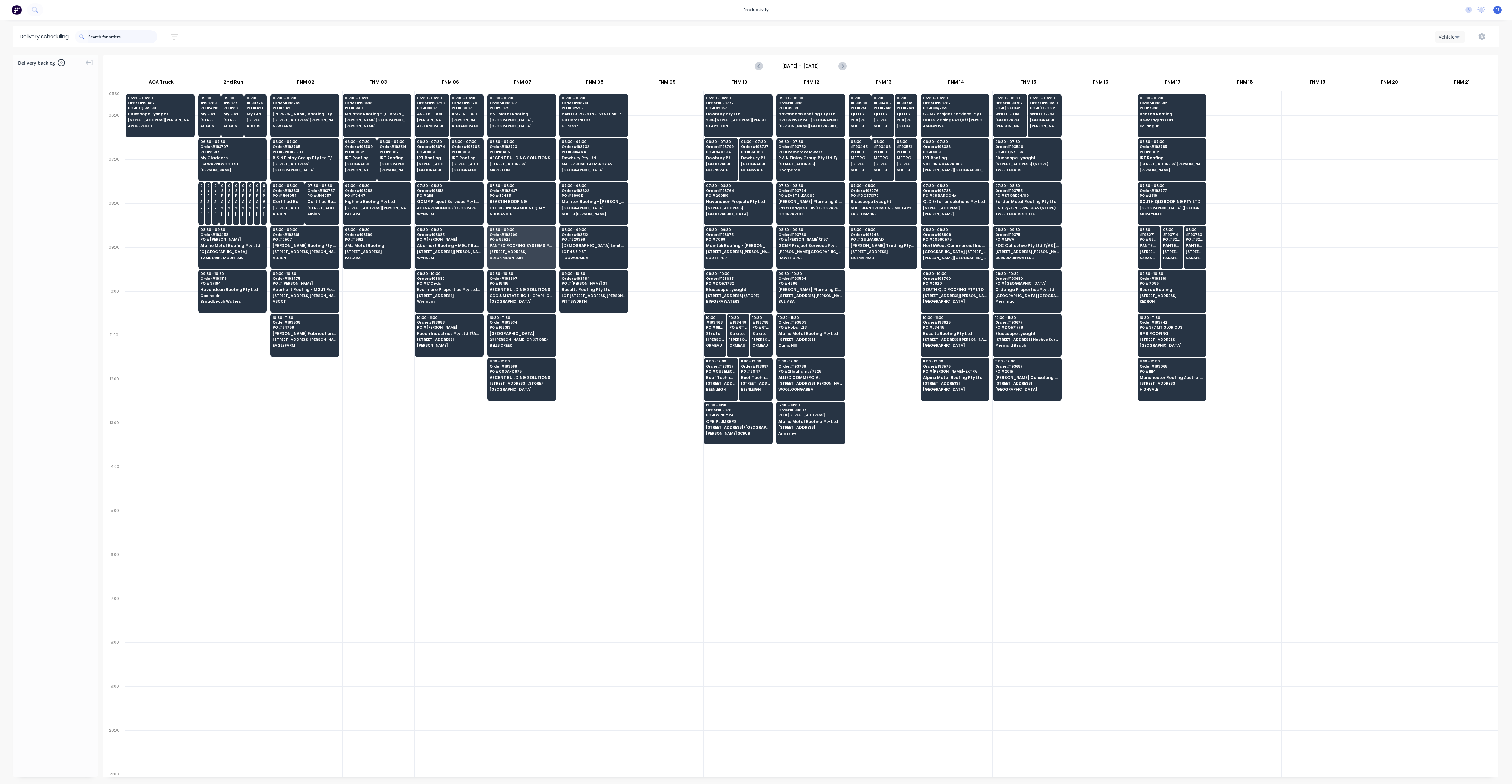
click at [107, 38] on input "text" at bounding box center [122, 36] width 69 height 13
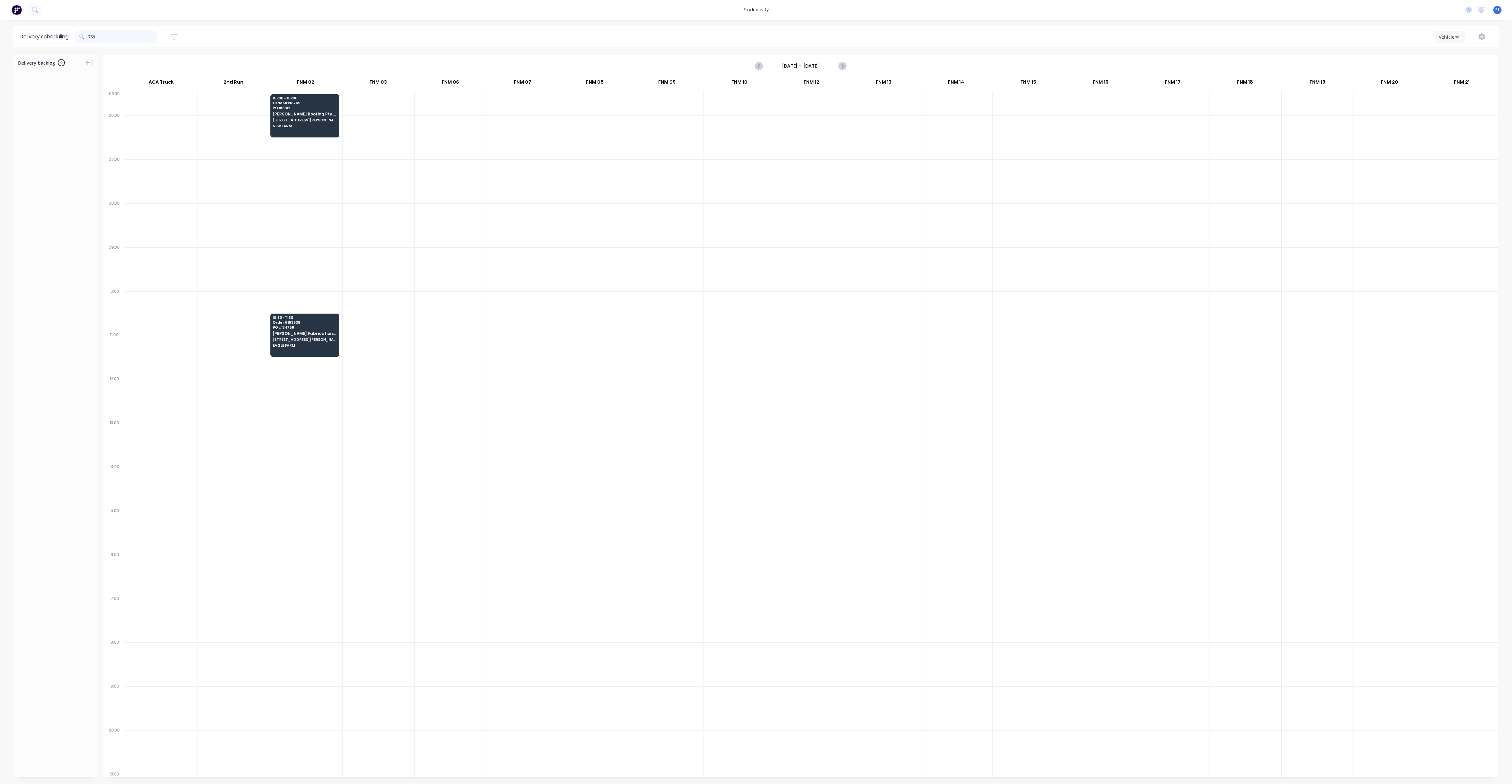
click at [91, 38] on input "769" at bounding box center [122, 36] width 69 height 13
type input "9"
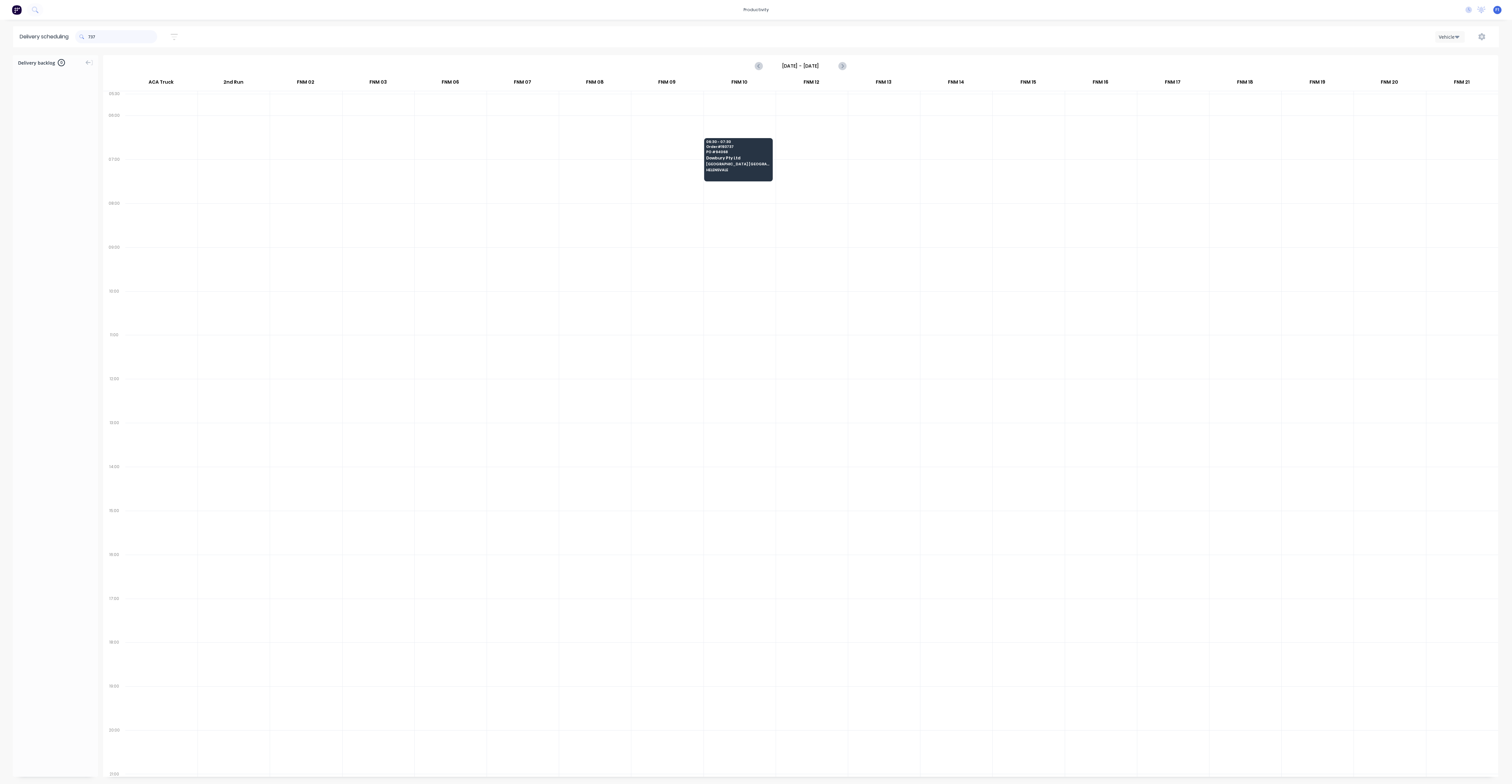
click at [91, 36] on input "737" at bounding box center [122, 36] width 69 height 13
type input "7"
click at [88, 38] on span at bounding box center [82, 36] width 13 height 13
click at [90, 35] on input "728" at bounding box center [122, 36] width 69 height 13
type input "8"
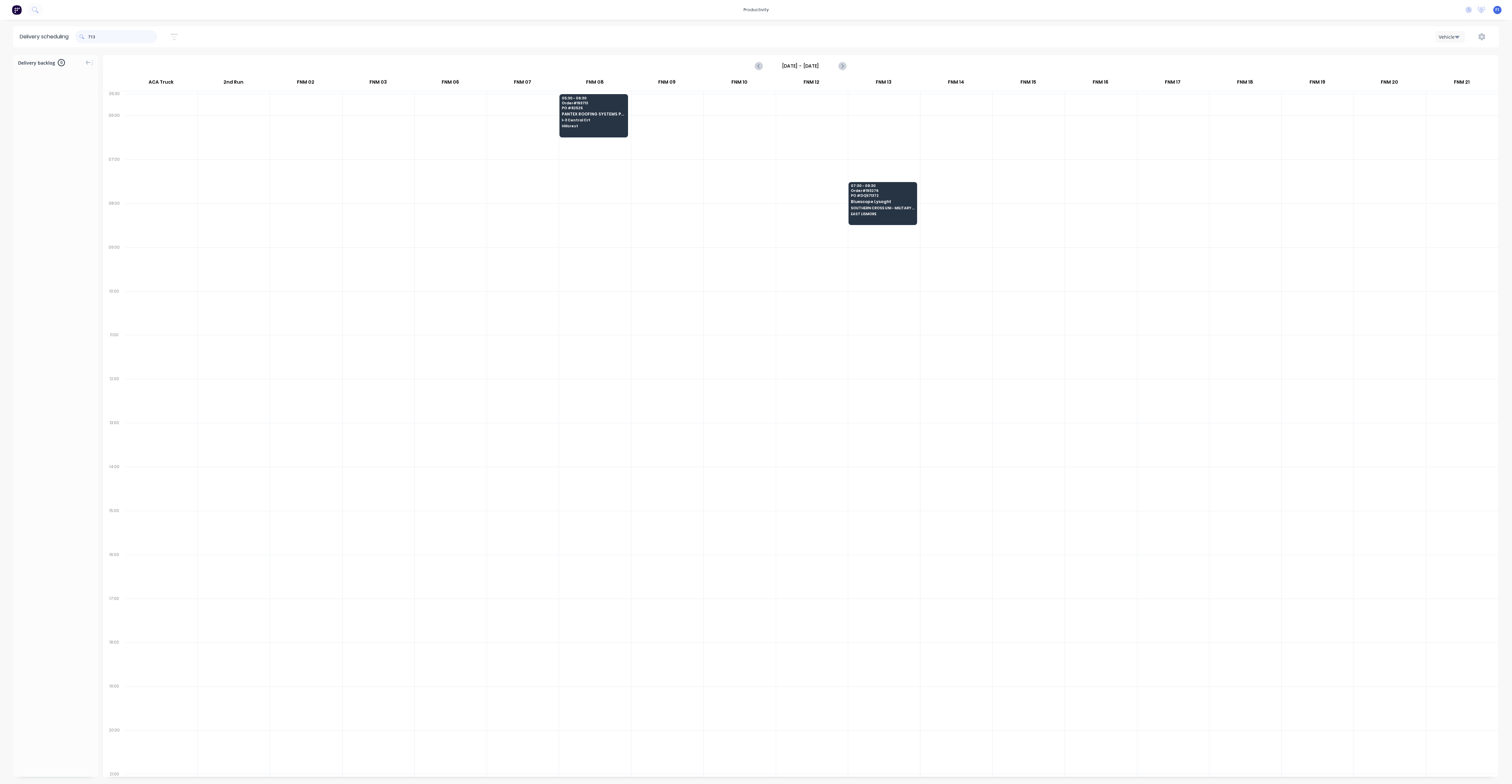
click at [91, 38] on input "713" at bounding box center [122, 36] width 69 height 13
type input "3"
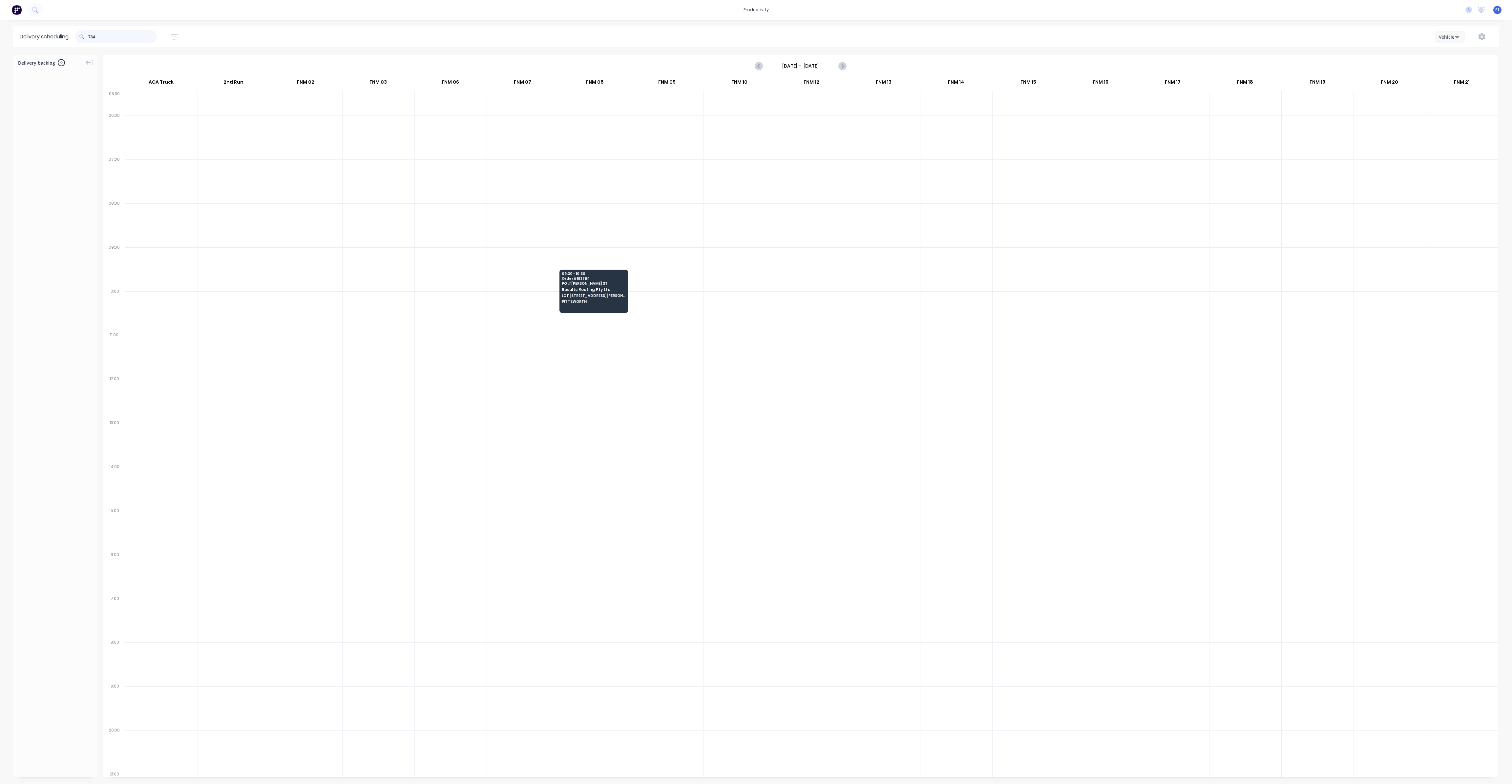
click at [90, 36] on input "784" at bounding box center [122, 36] width 69 height 13
type input "4"
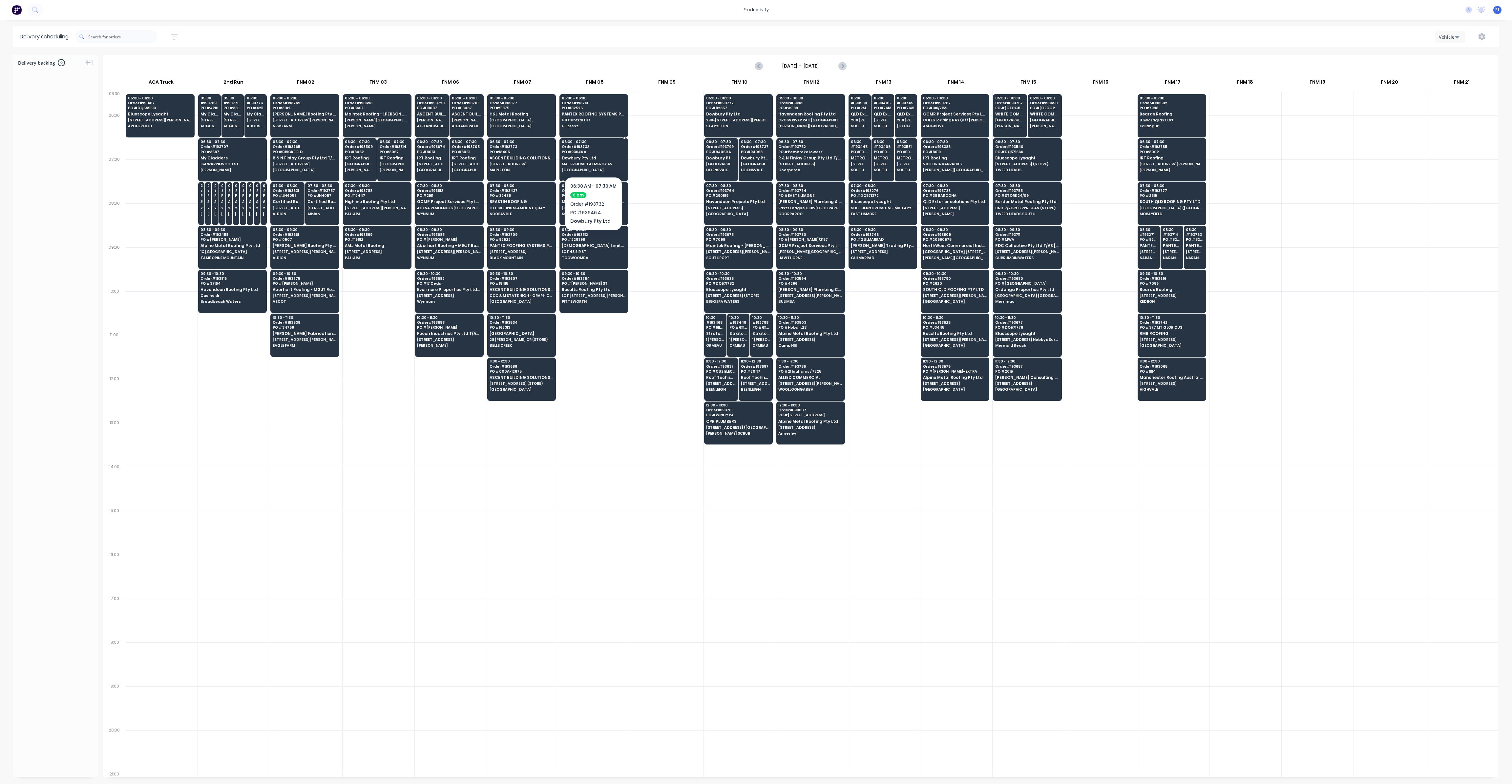
click at [586, 163] on span "MATER HOSPITAL MERCY AV" at bounding box center [593, 164] width 63 height 4
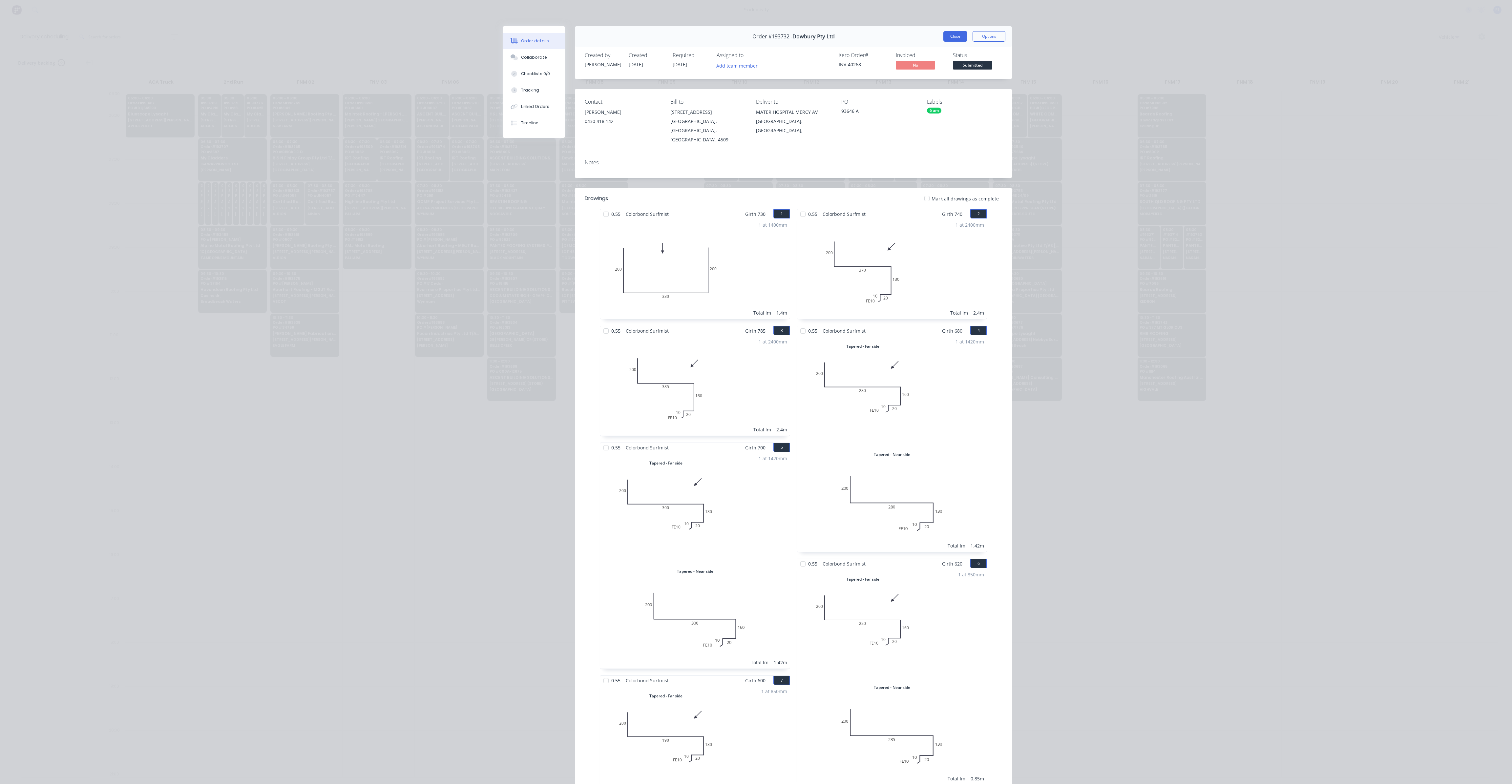
click at [954, 39] on button "Close" at bounding box center [955, 36] width 24 height 11
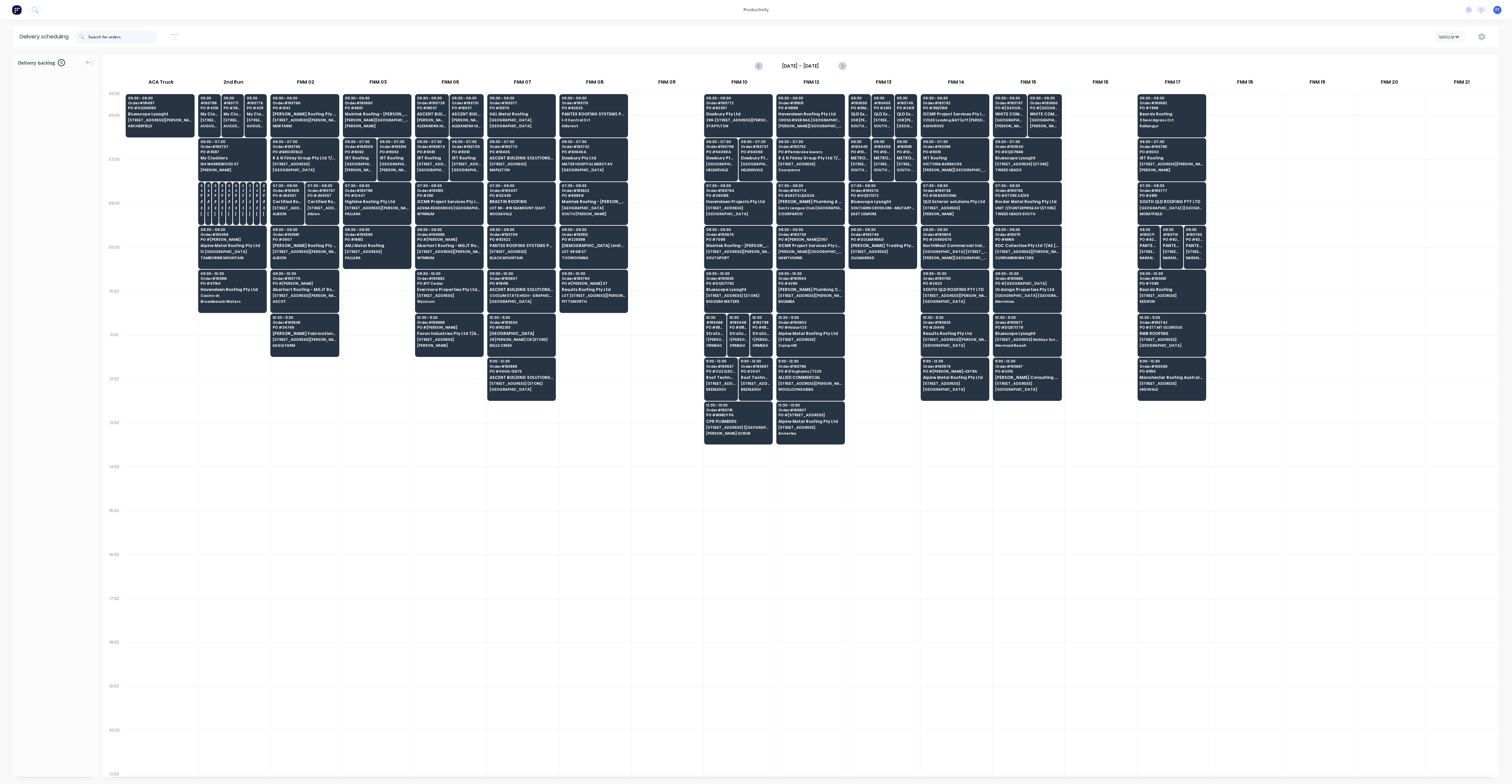
click at [104, 41] on input "text" at bounding box center [122, 36] width 69 height 13
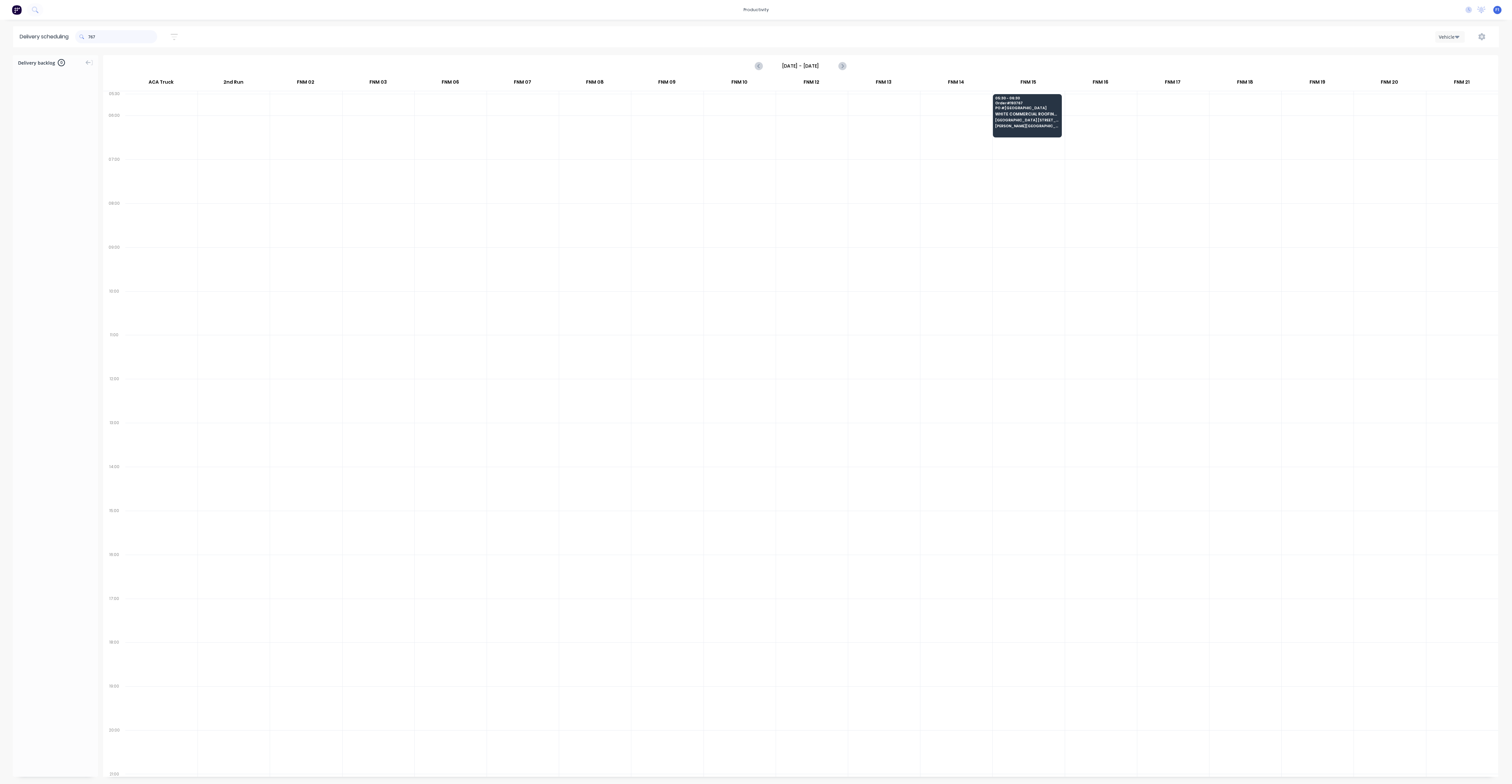
click at [91, 38] on input "767" at bounding box center [122, 36] width 69 height 13
type input "7"
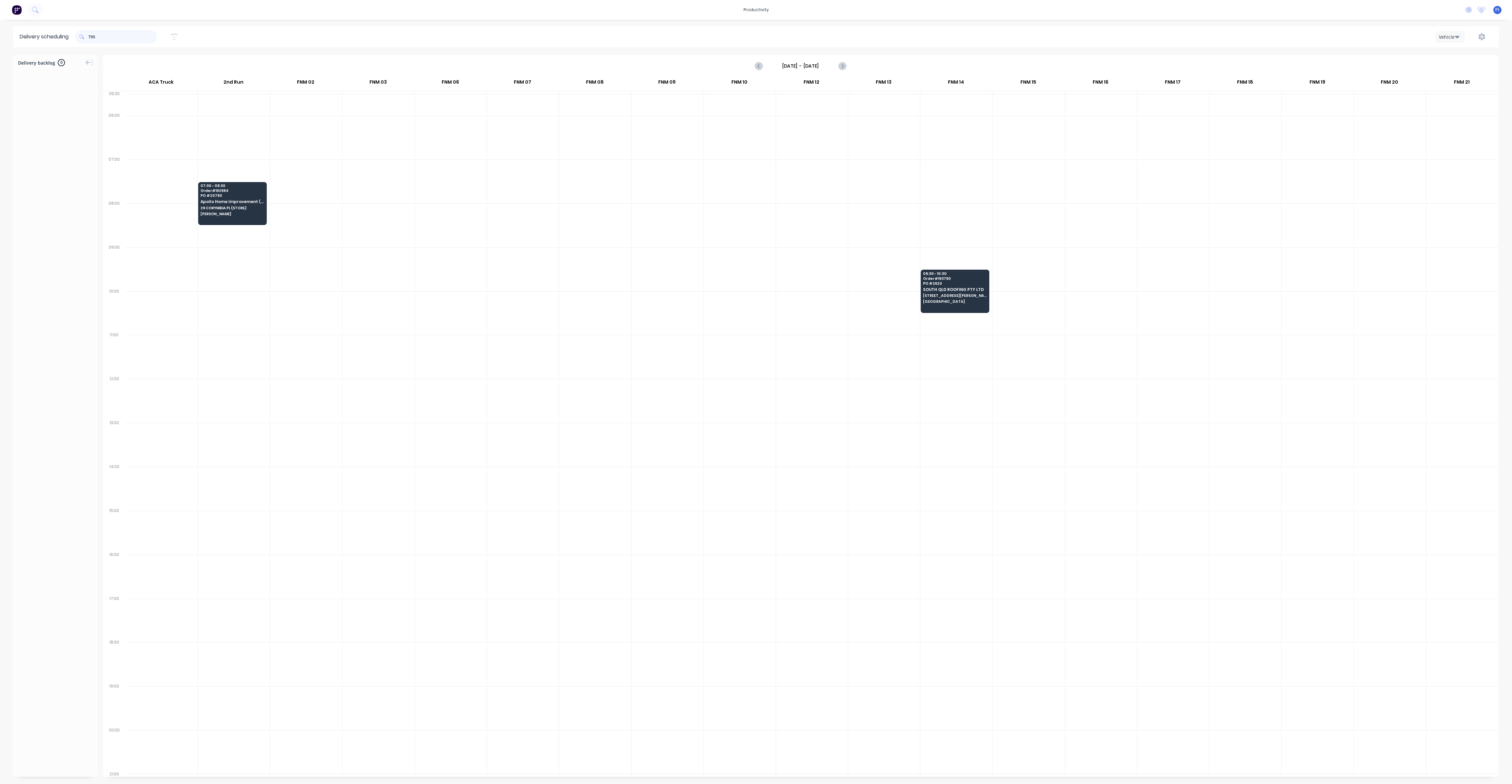
click at [90, 38] on input "790" at bounding box center [122, 36] width 69 height 13
type input "0"
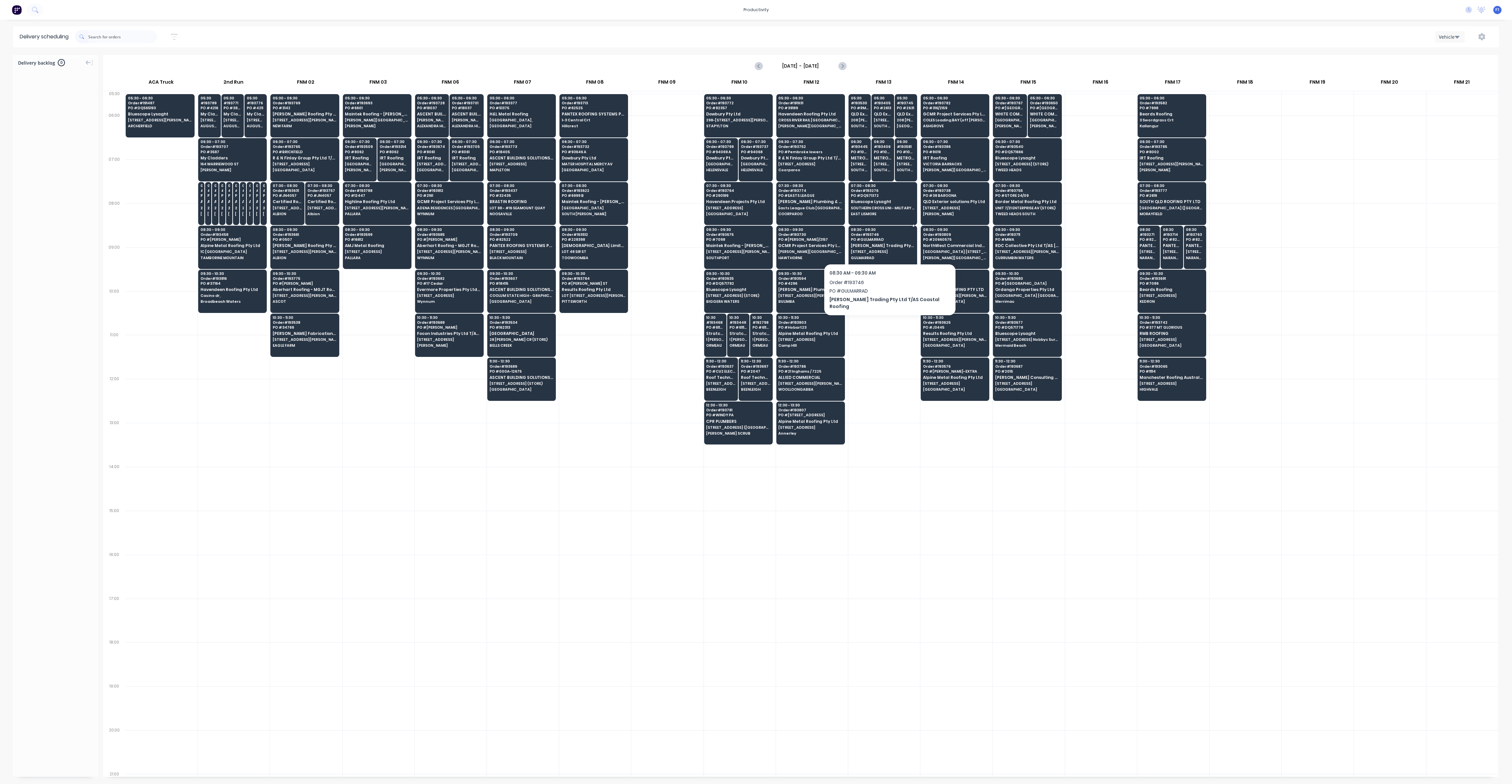
click at [872, 246] on span "[PERSON_NAME] Trading Pty Ltd T/AS Coastal Roofing" at bounding box center [883, 245] width 63 height 4
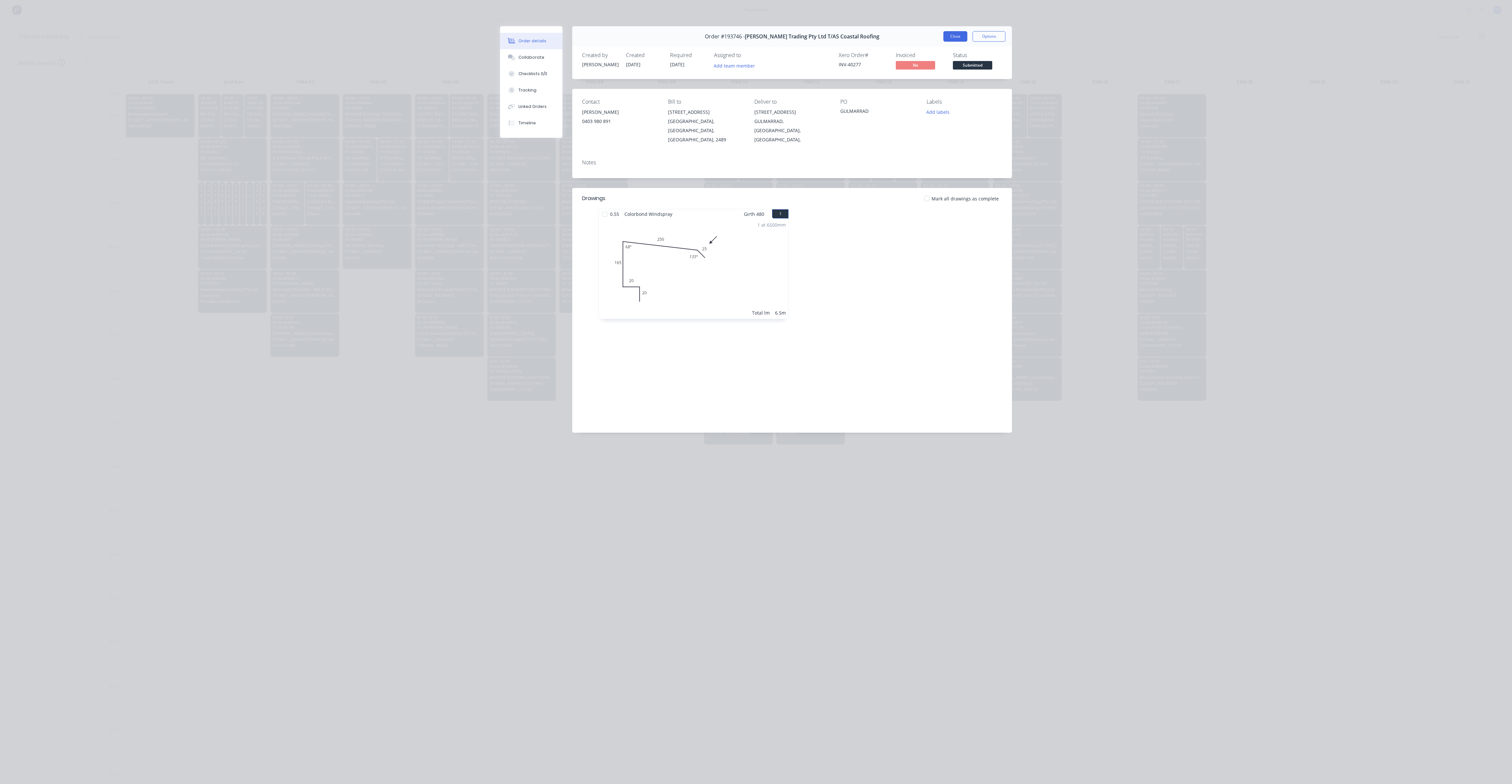
click at [951, 38] on button "Close" at bounding box center [955, 36] width 24 height 11
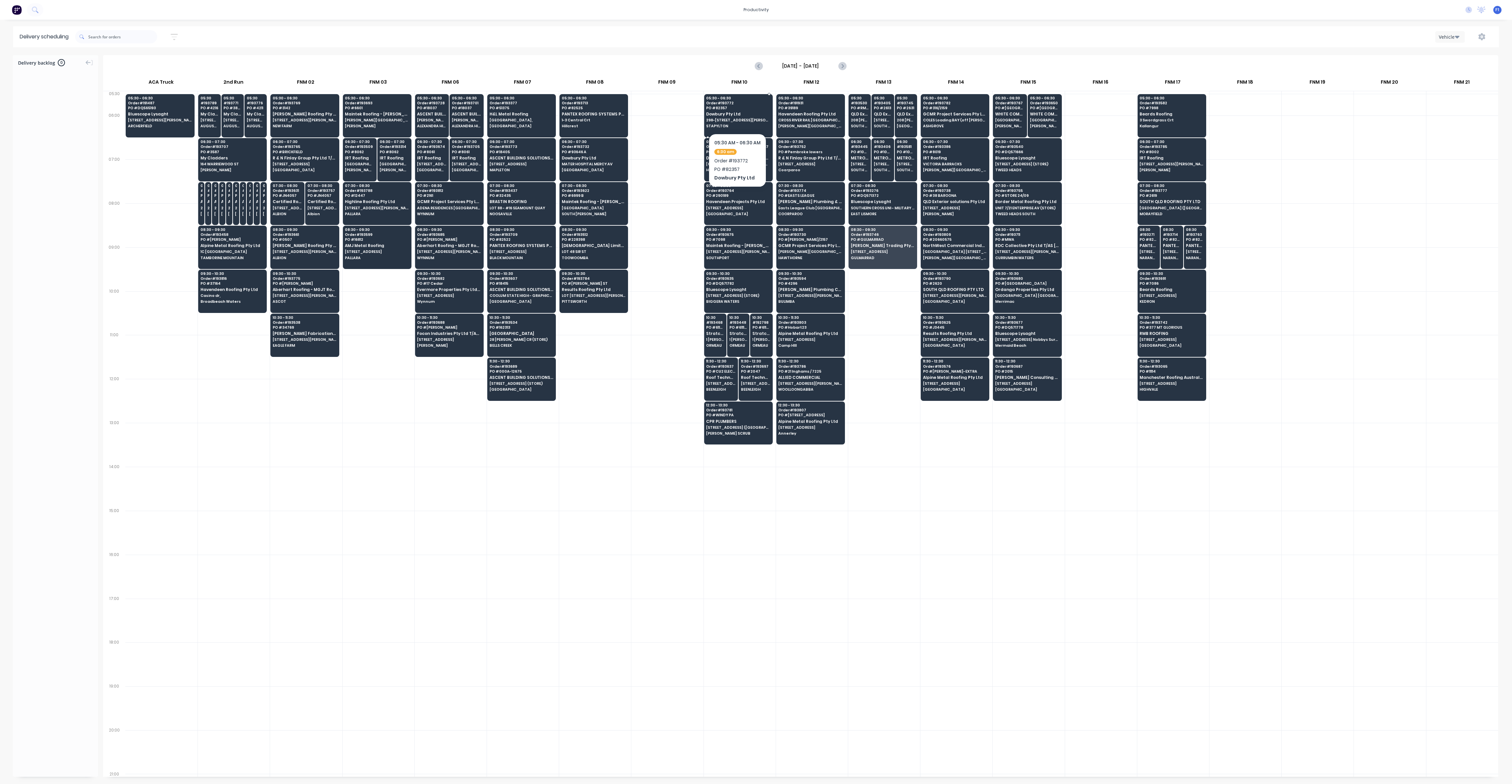
click at [723, 111] on div "05:30 - 06:30 Order # 193772 PO # 82357 Dowbury Pty Ltd [STREET_ADDRESS][PERSON…" at bounding box center [738, 112] width 68 height 37
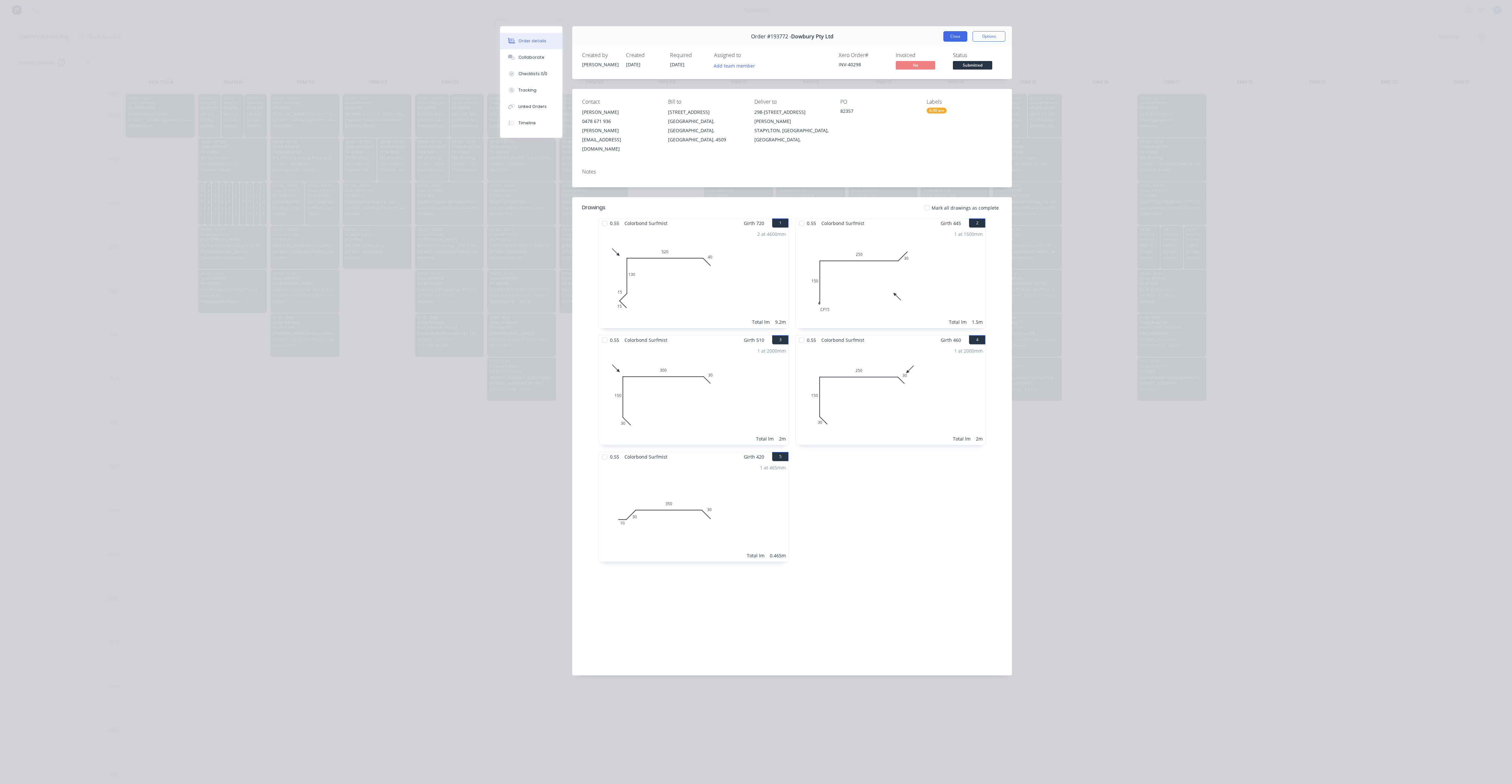
click at [960, 38] on button "Close" at bounding box center [955, 36] width 24 height 11
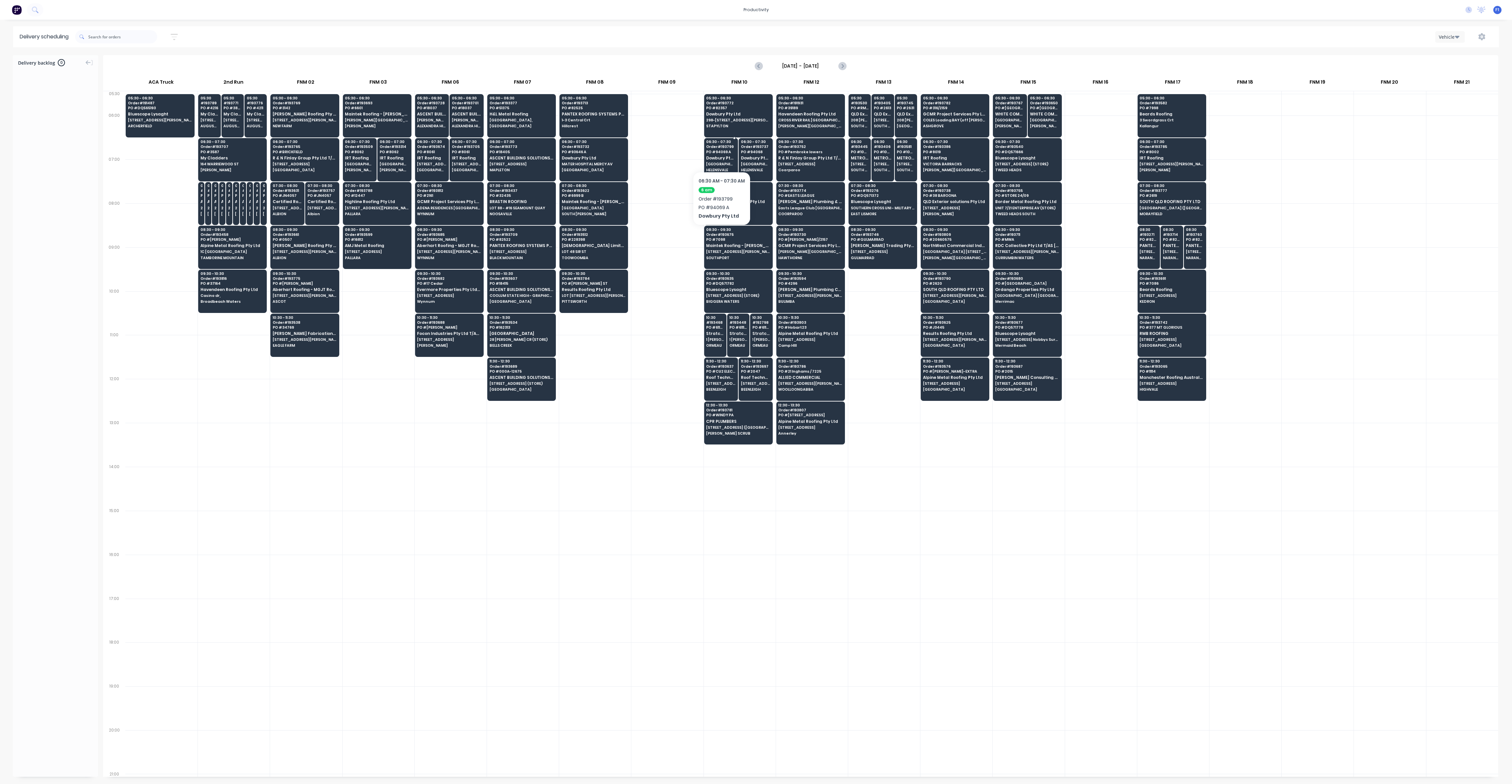
click at [721, 151] on span "PO # 94069 A" at bounding box center [721, 151] width 29 height 4
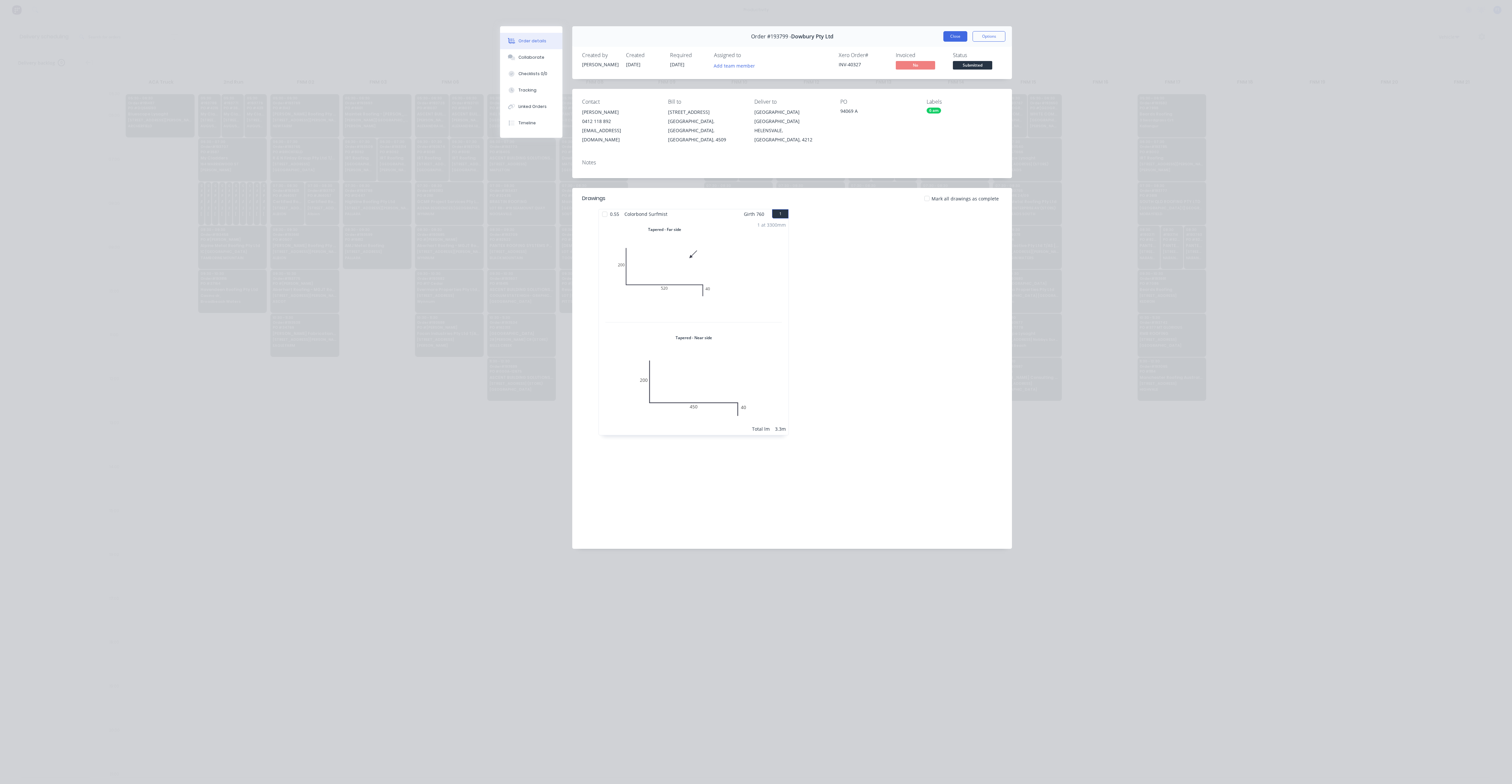
click at [960, 40] on button "Close" at bounding box center [955, 36] width 24 height 11
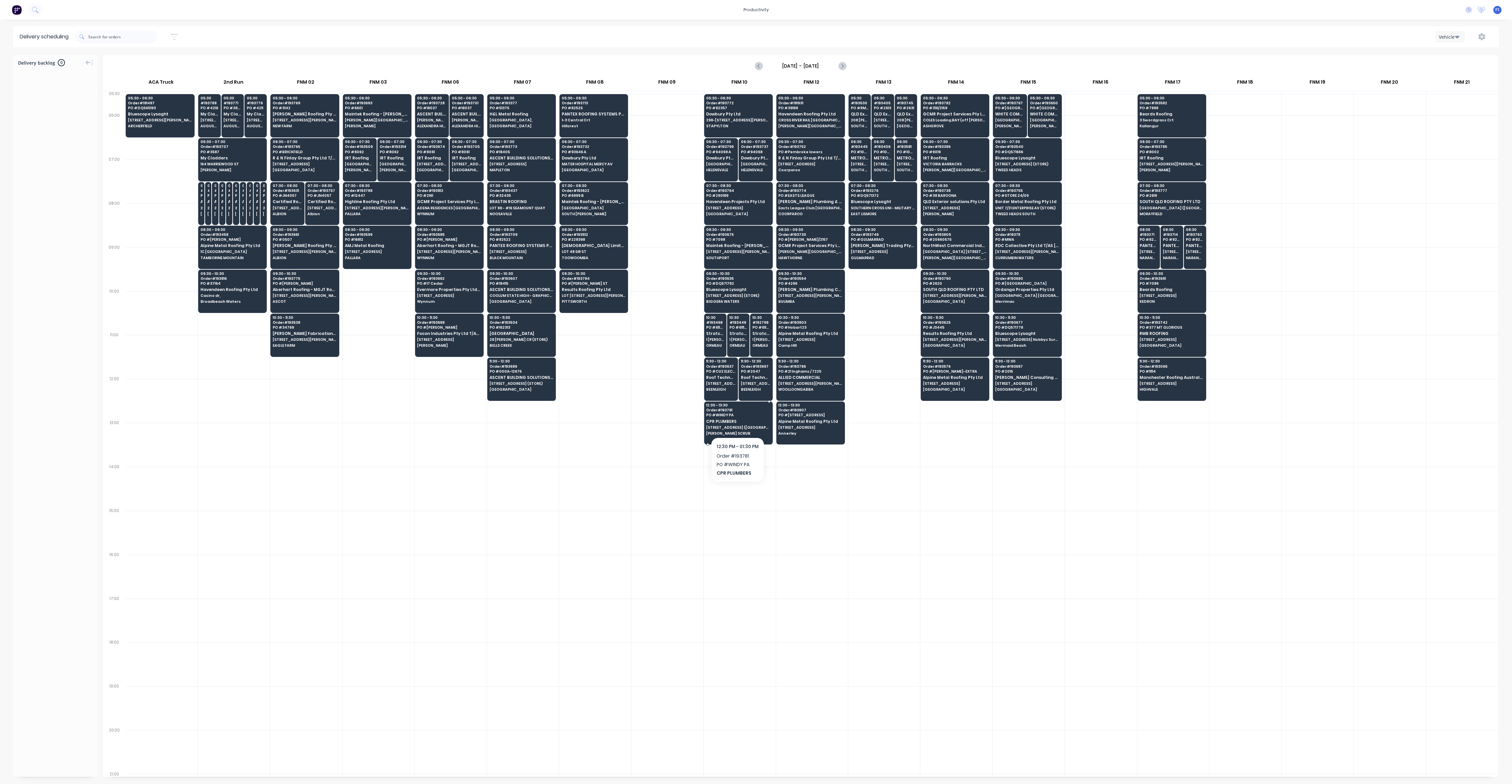
click at [733, 421] on div "12:30 - 13:30 Order # 193781 PO # WINDY PA CPR PLUMBERS 240 BEAUDESERT [GEOGRAP…" at bounding box center [738, 420] width 68 height 37
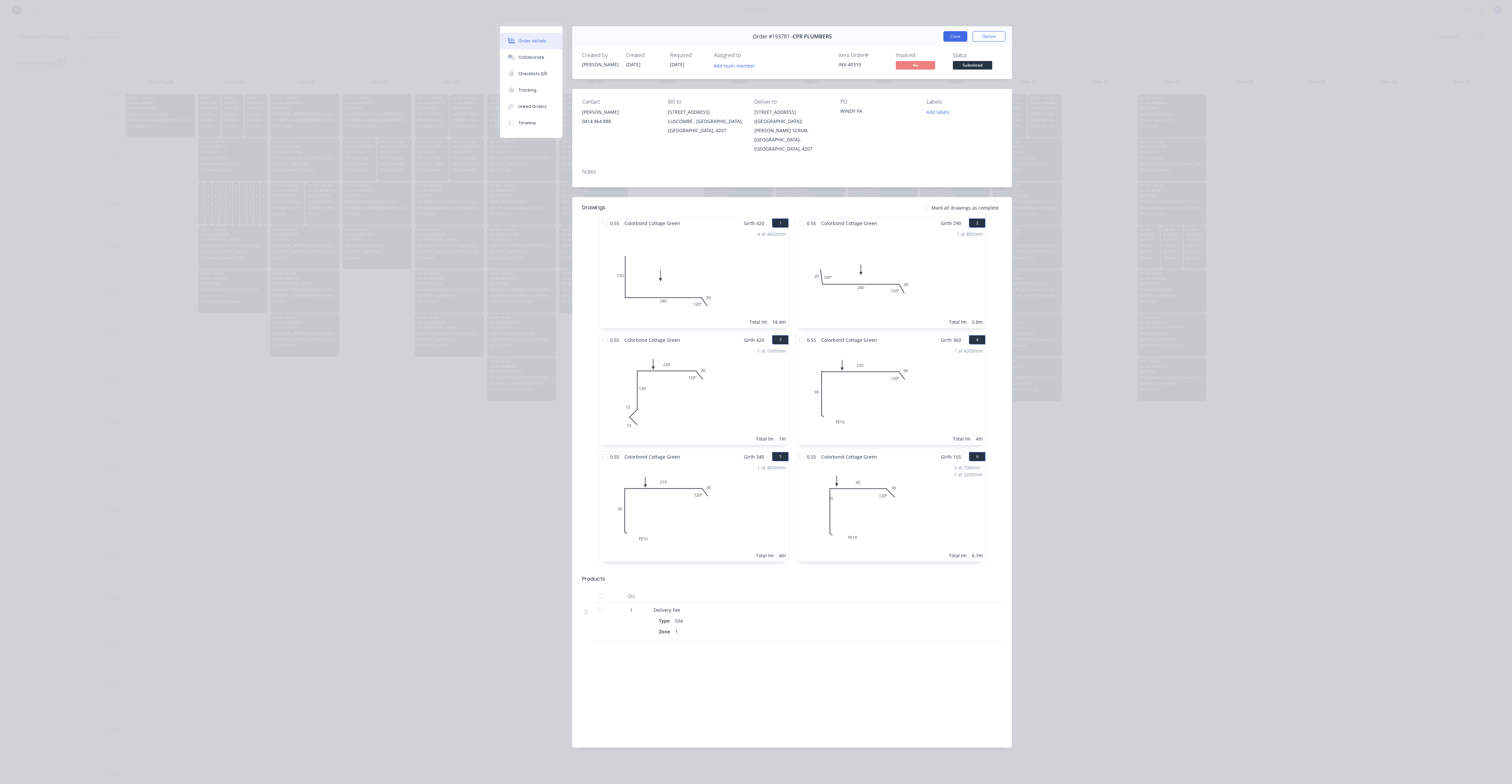
click at [951, 36] on button "Close" at bounding box center [955, 36] width 24 height 11
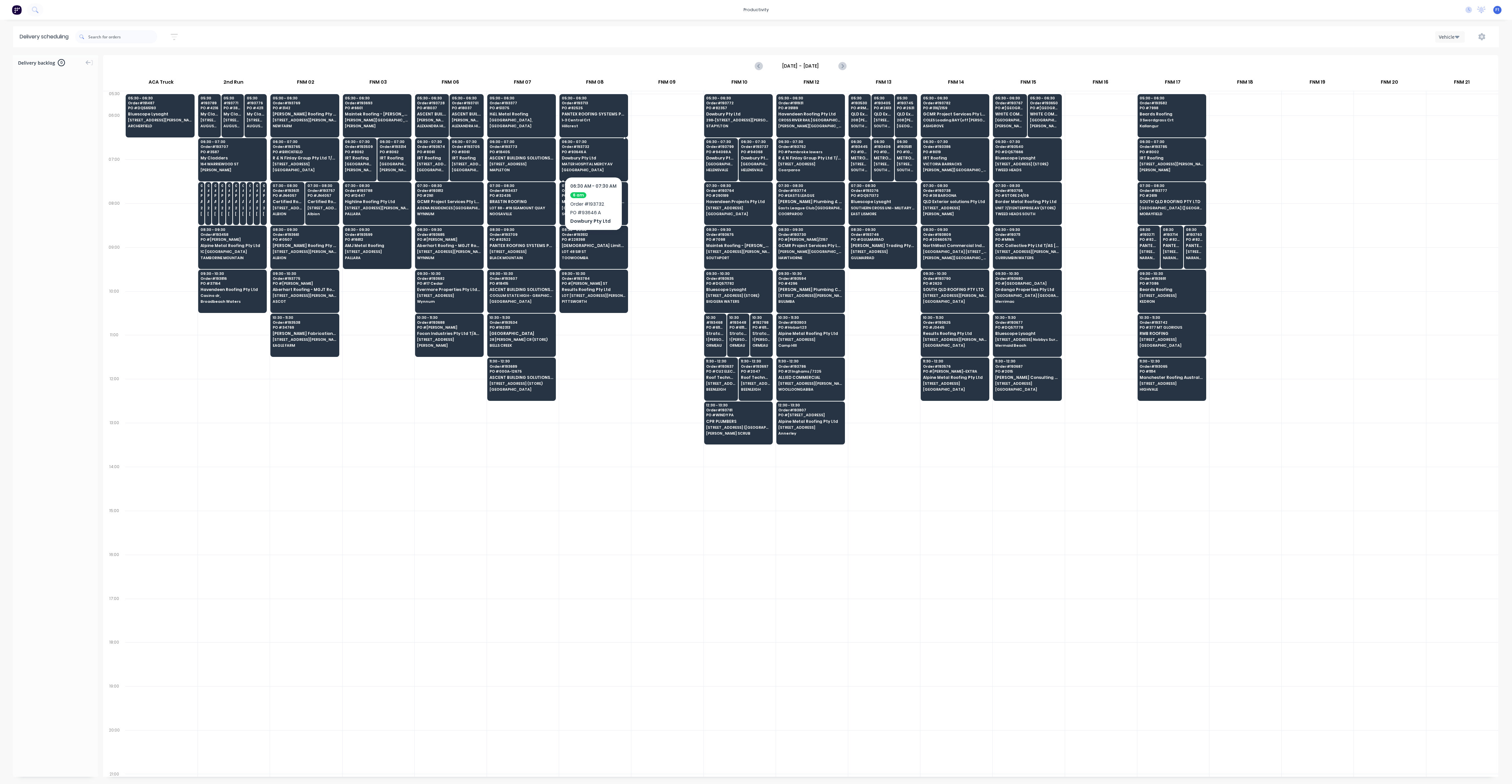
click at [603, 162] on span "MATER HOSPITAL MERCY AV" at bounding box center [593, 164] width 63 height 4
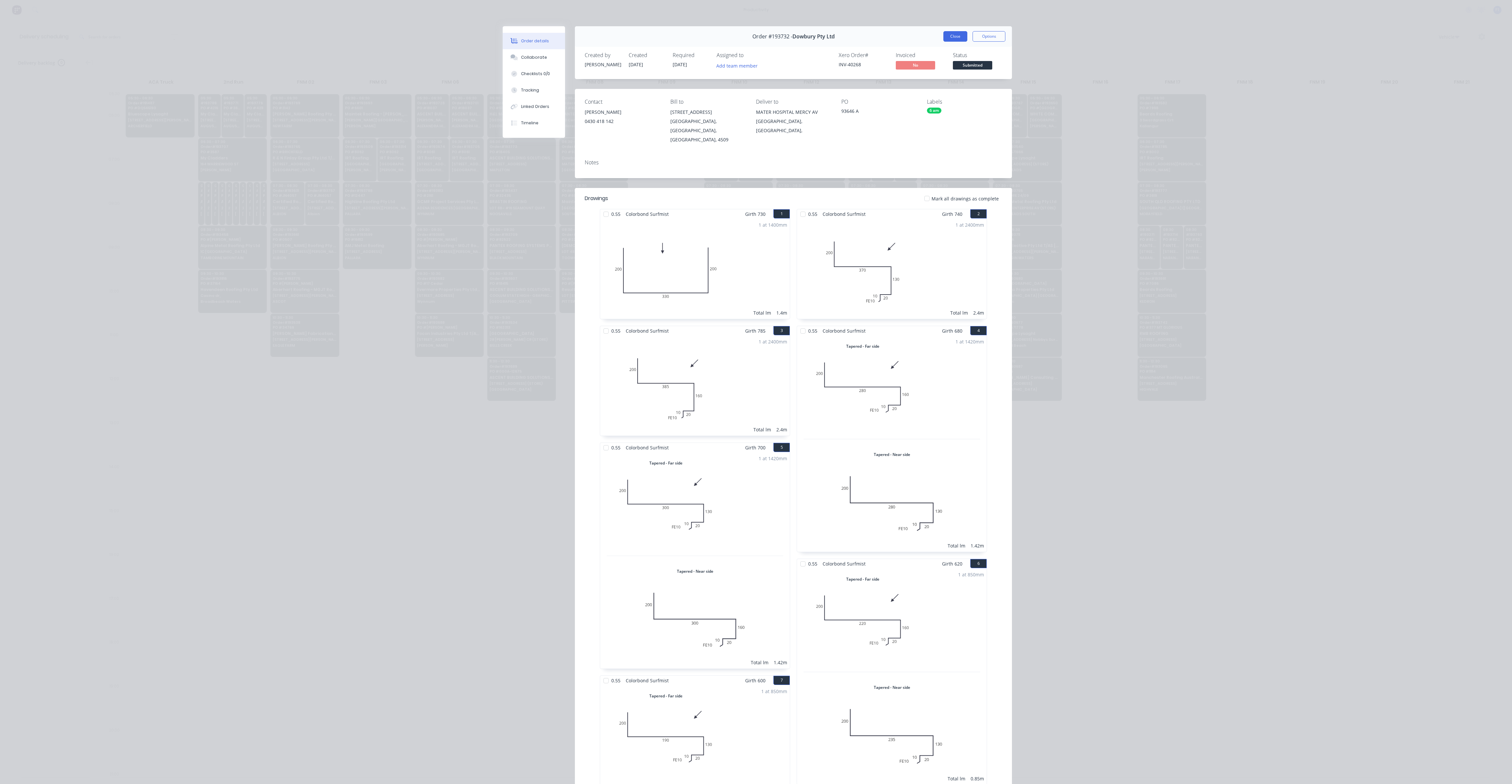
click at [950, 38] on button "Close" at bounding box center [955, 36] width 24 height 11
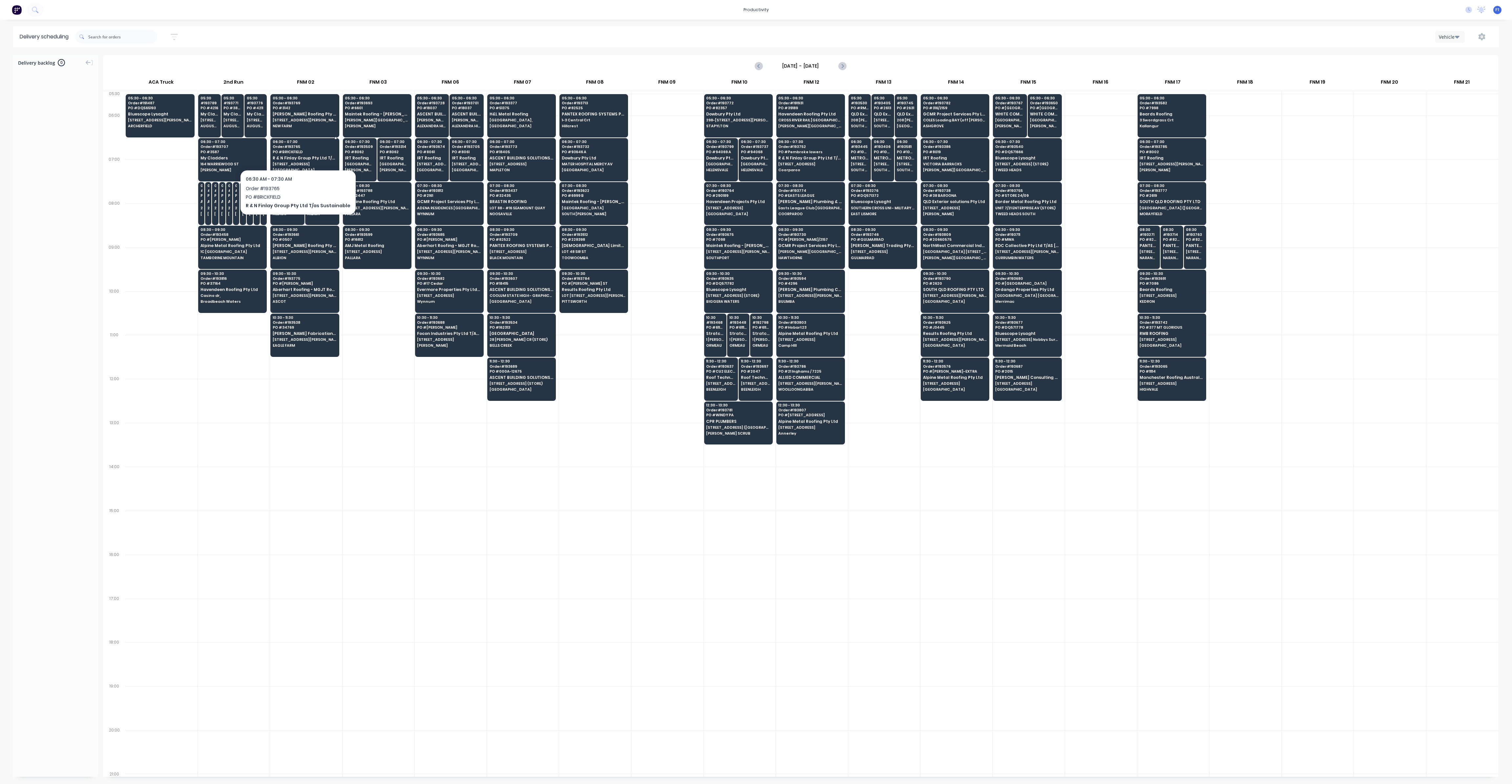
click at [295, 153] on span "PO # BRICKFIELD" at bounding box center [305, 151] width 63 height 4
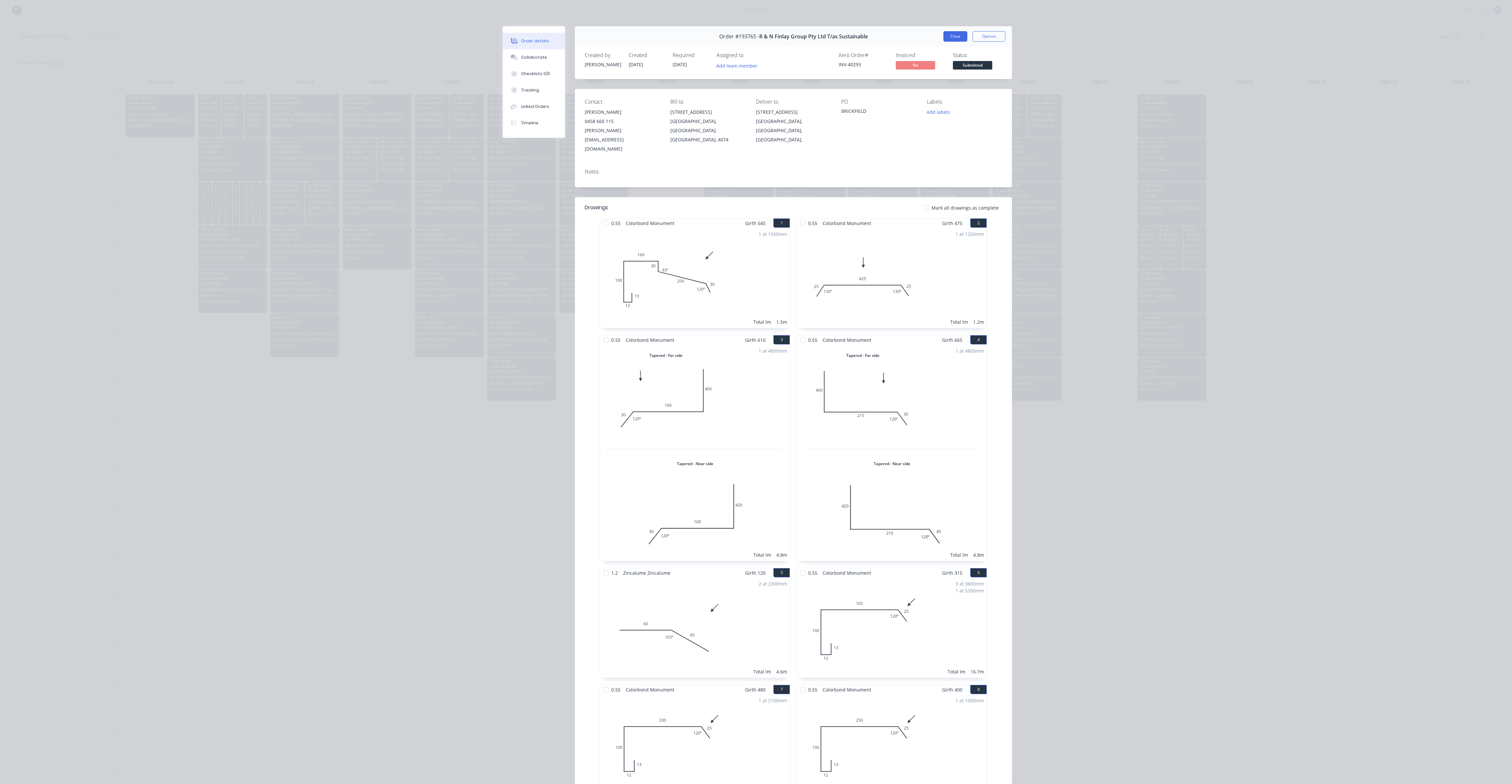
click at [946, 40] on button "Close" at bounding box center [955, 36] width 24 height 11
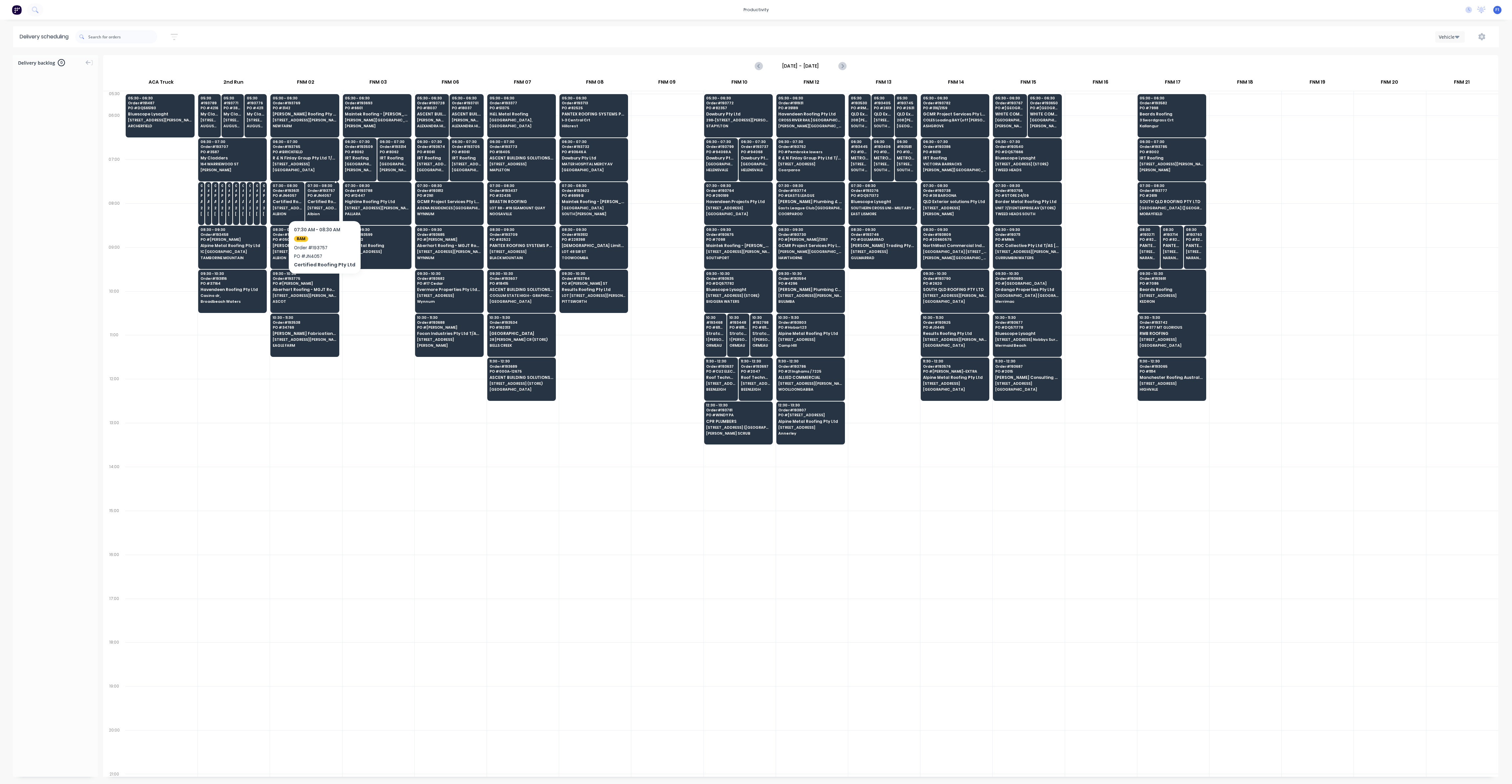
click at [325, 209] on div "07:30 - 08:30 Order # 193757 PO # JN4057 Certified Roofing Pty Ltd [STREET_ADDR…" at bounding box center [322, 200] width 33 height 37
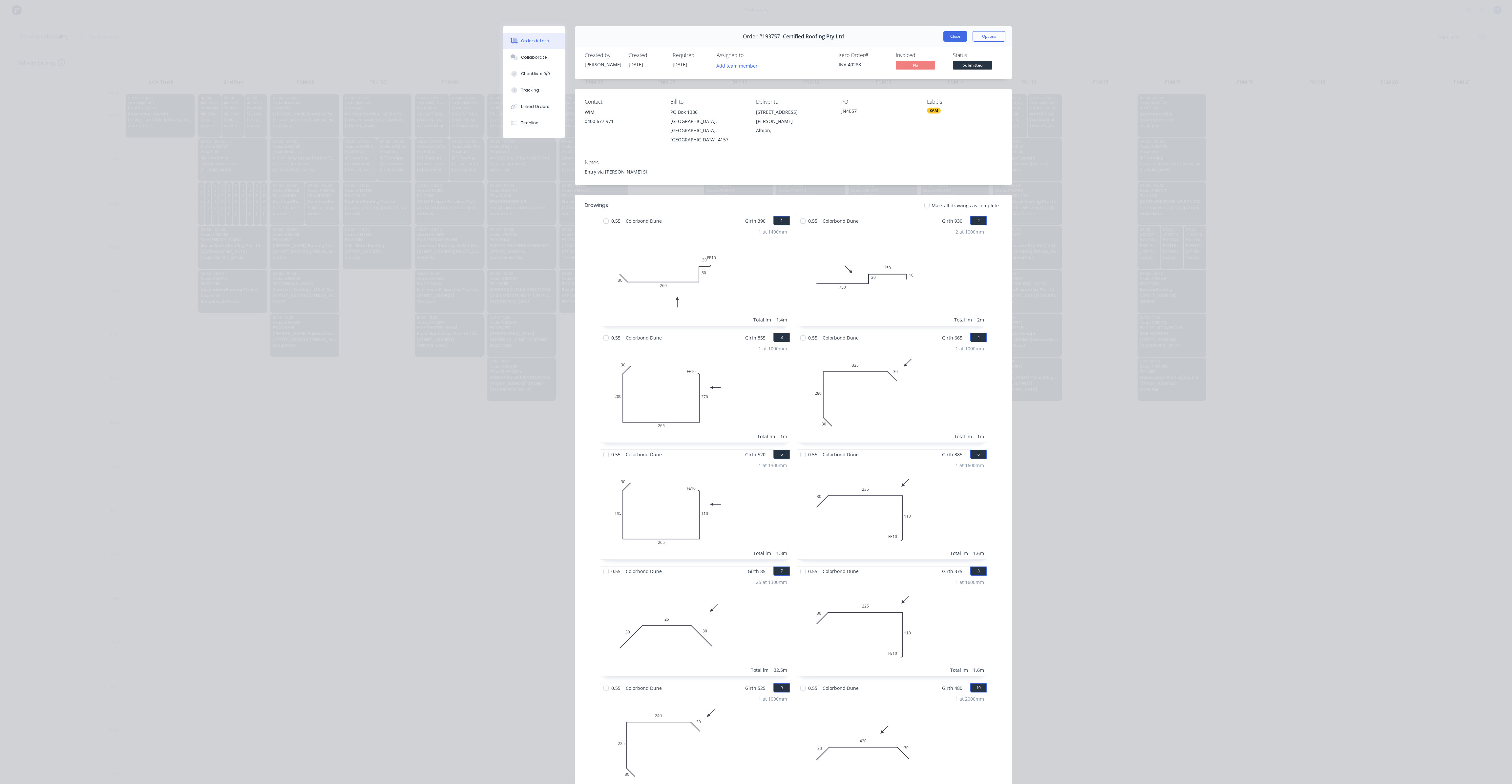
click at [957, 38] on button "Close" at bounding box center [955, 36] width 24 height 11
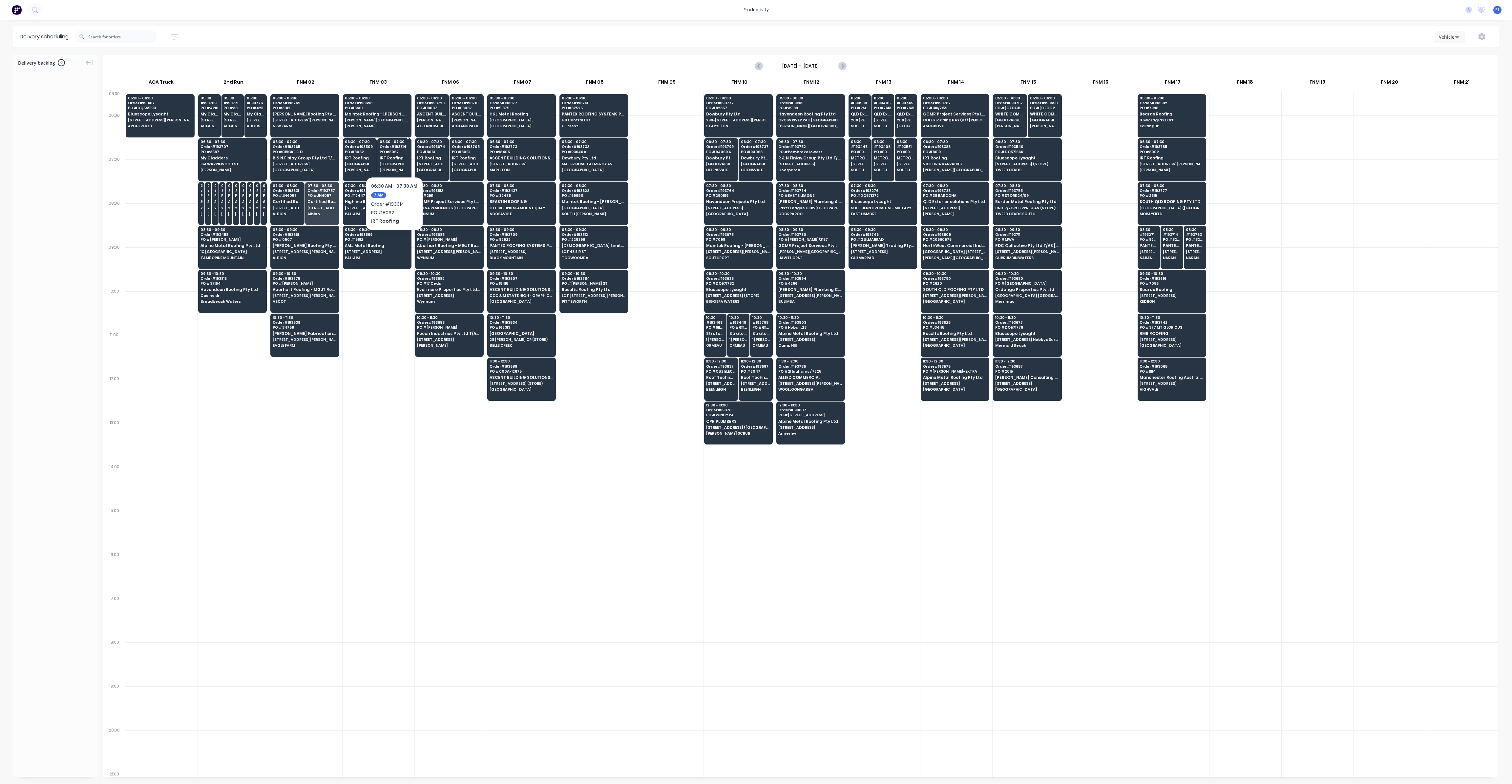
click at [393, 162] on span "[GEOGRAPHIC_DATA]" at bounding box center [394, 164] width 29 height 4
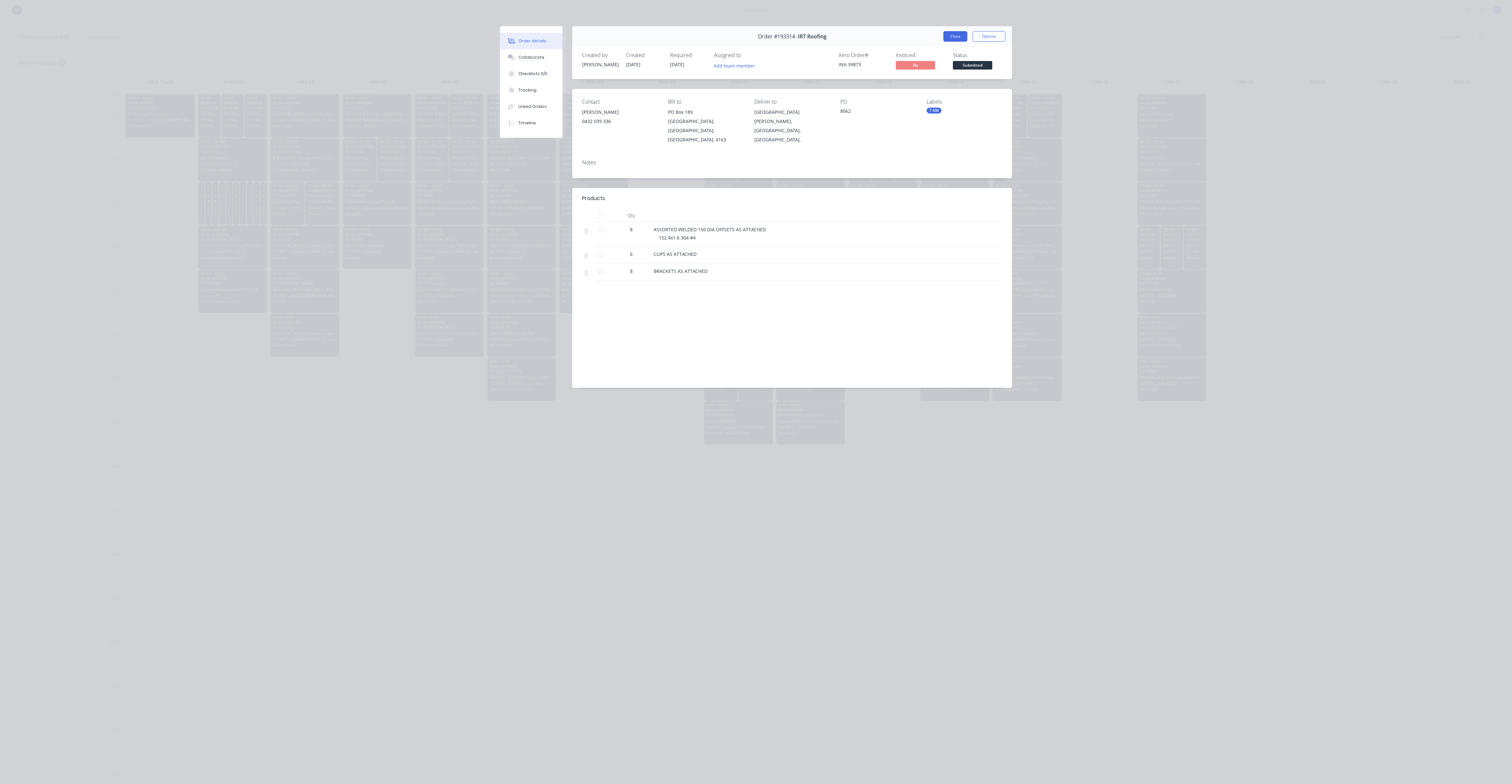
click at [956, 39] on button "Close" at bounding box center [955, 36] width 24 height 11
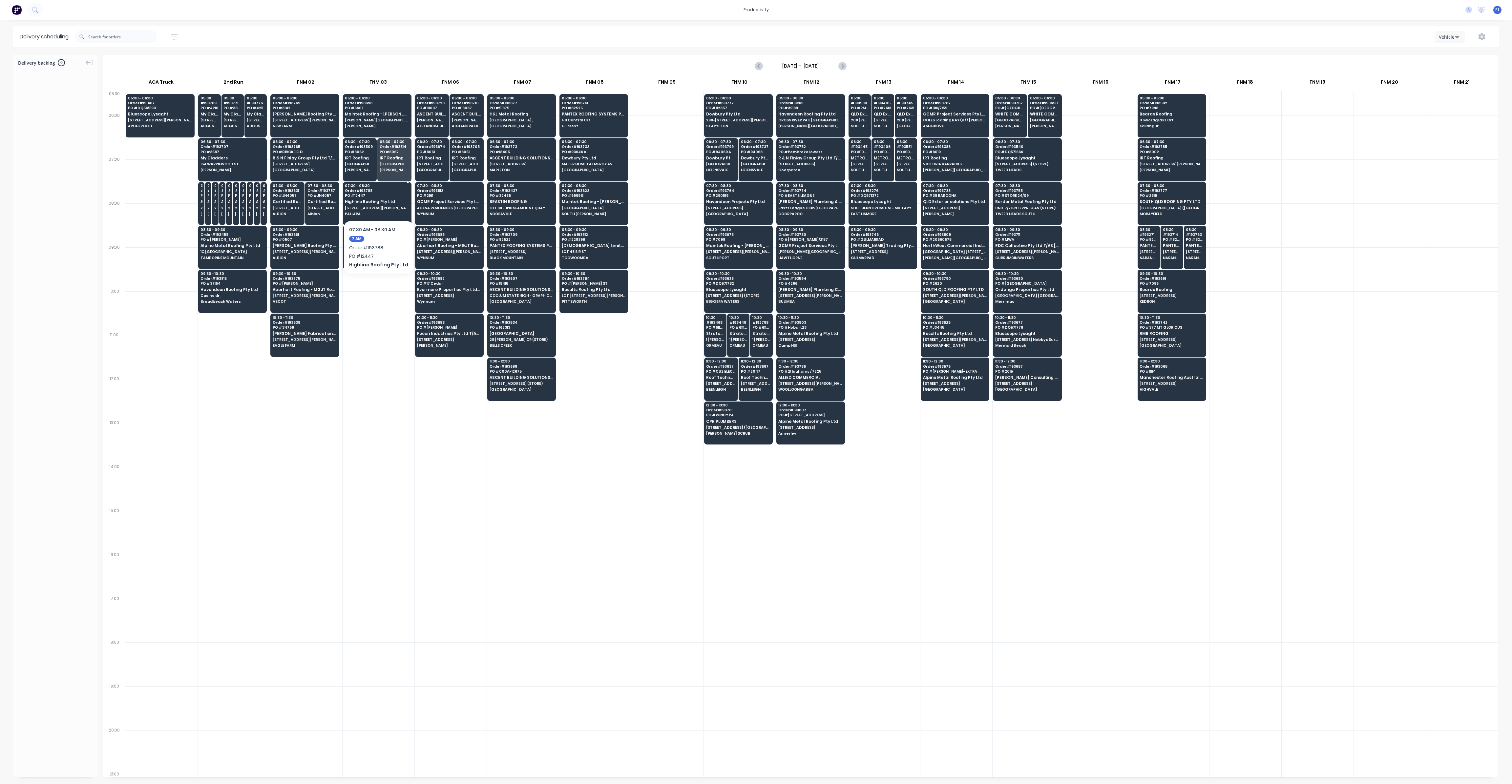
click at [369, 204] on div "07:30 - 08:30 Order # 193788 PO # 12447 Highline Roofing Pty Ltd [STREET_ADDRES…" at bounding box center [377, 200] width 68 height 37
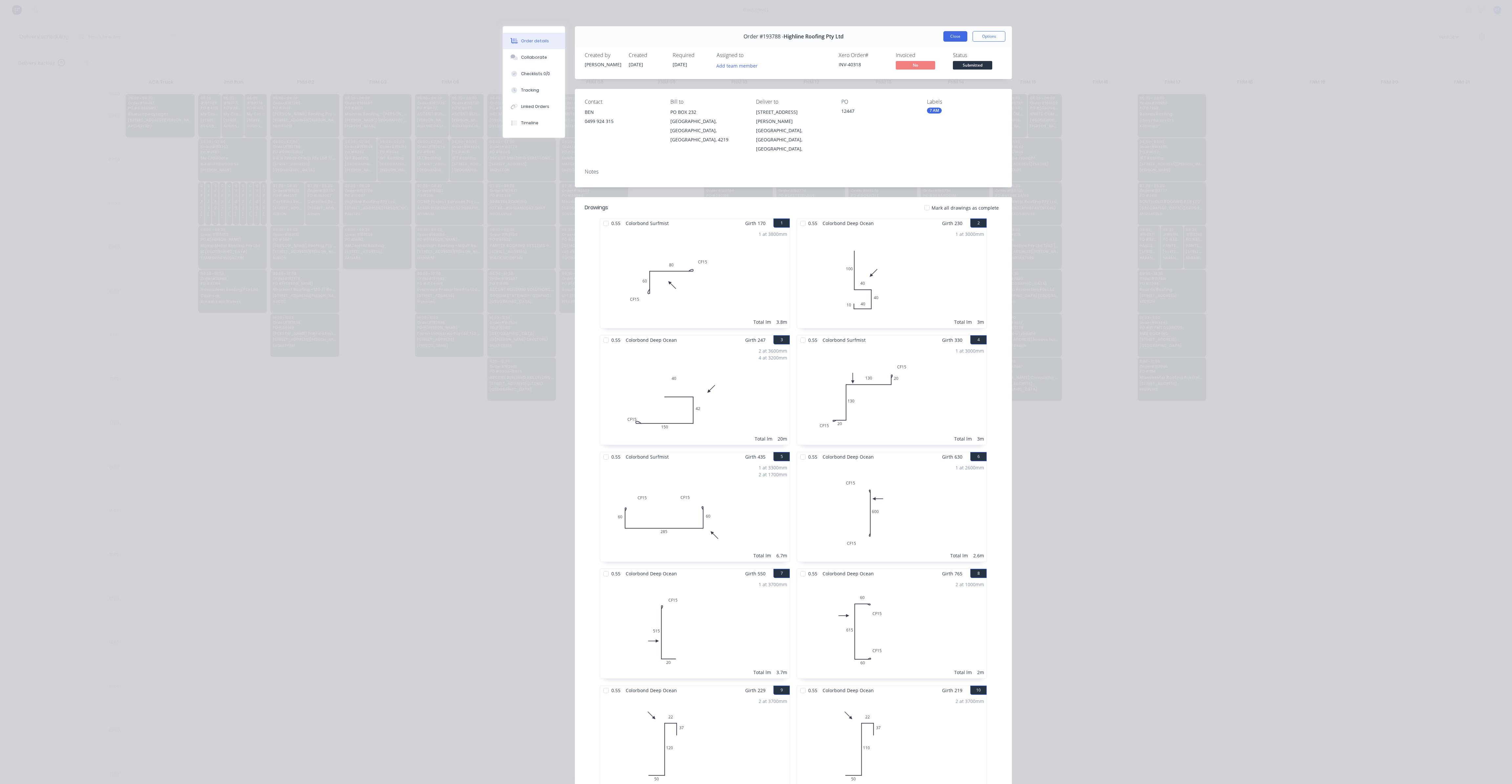
click at [959, 38] on button "Close" at bounding box center [955, 36] width 24 height 11
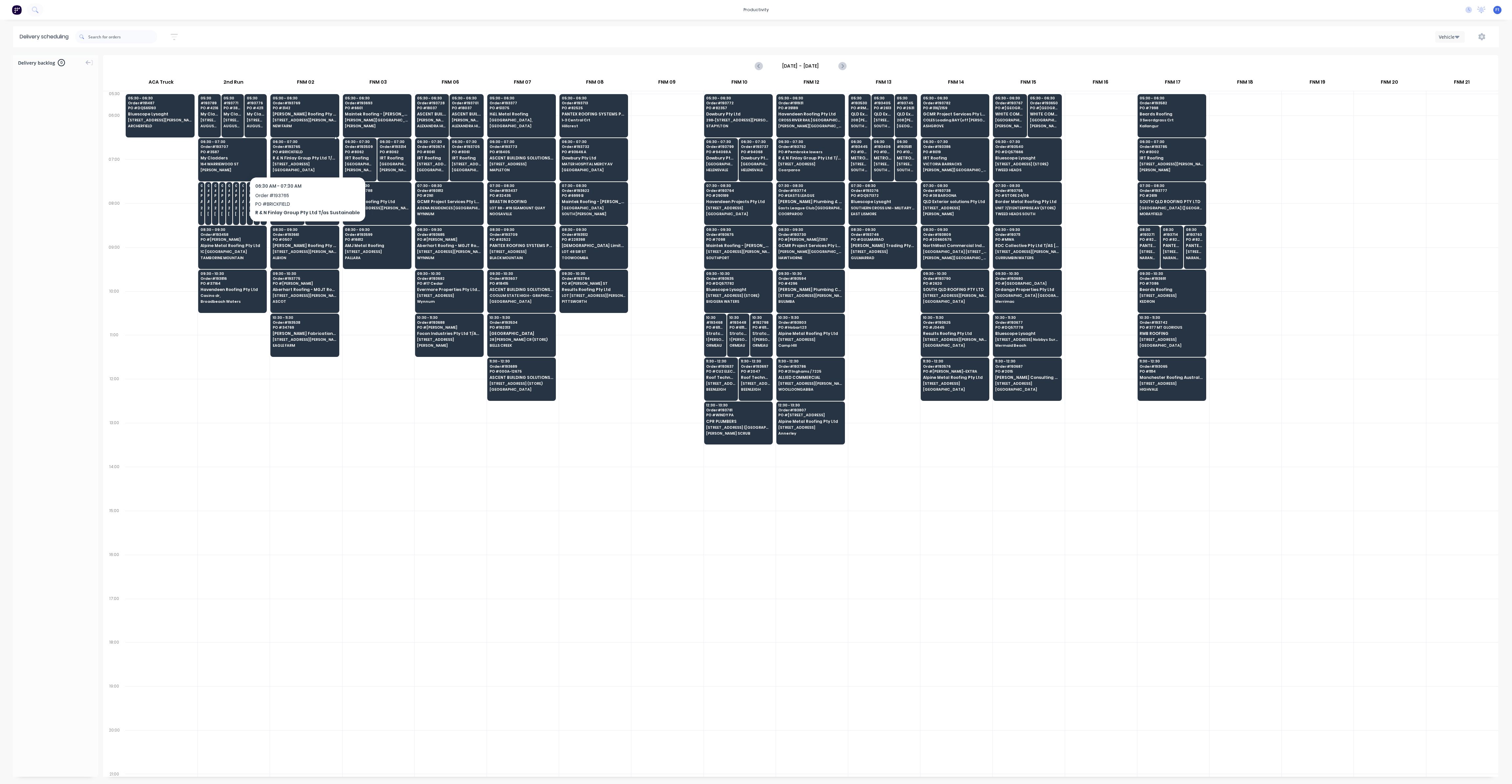
click at [293, 166] on div "06:30 - 07:30 Order # 193765 PO # BRICKFIELD R & N Finlay Group Pty Ltd T/as Su…" at bounding box center [305, 156] width 68 height 37
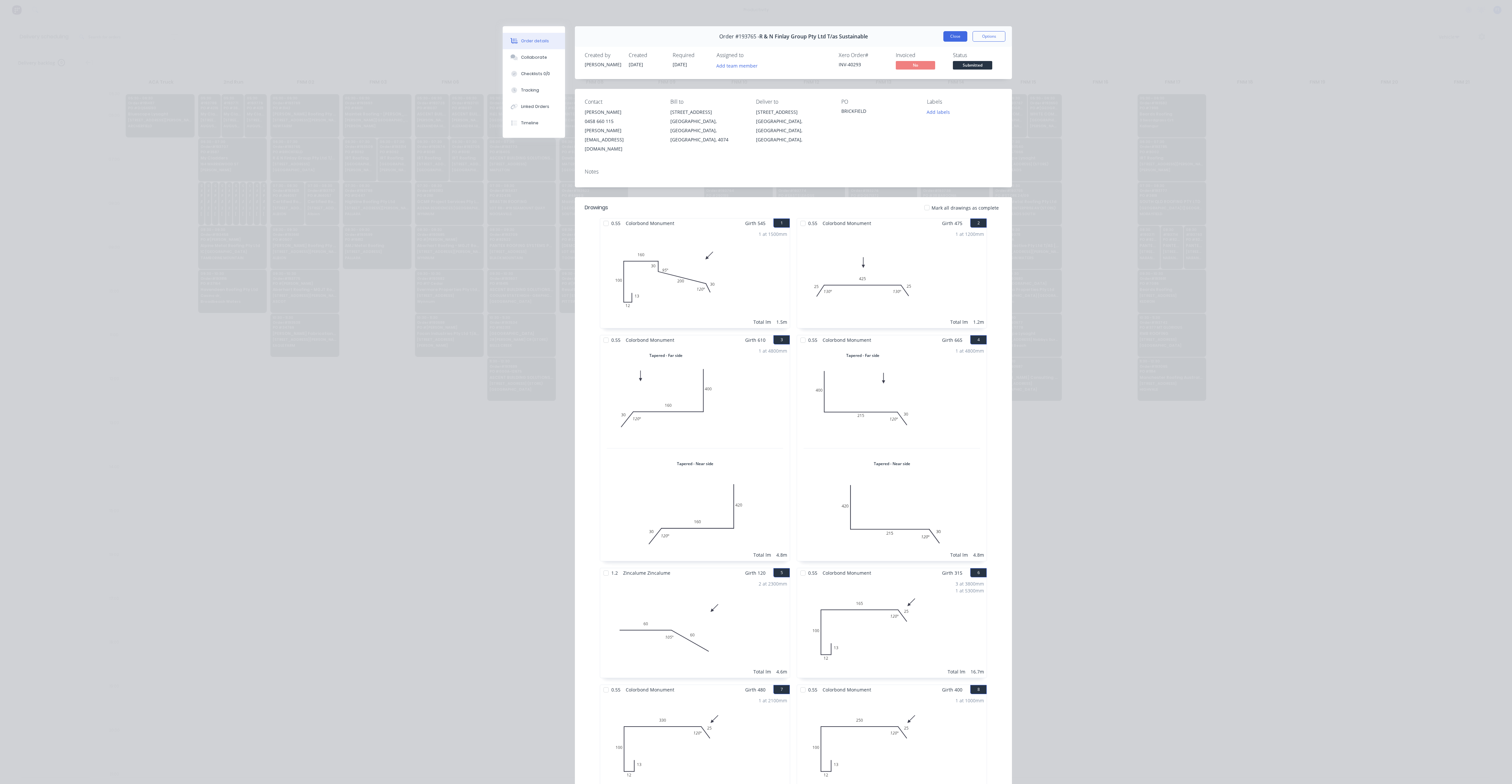
click at [954, 39] on button "Close" at bounding box center [955, 36] width 24 height 11
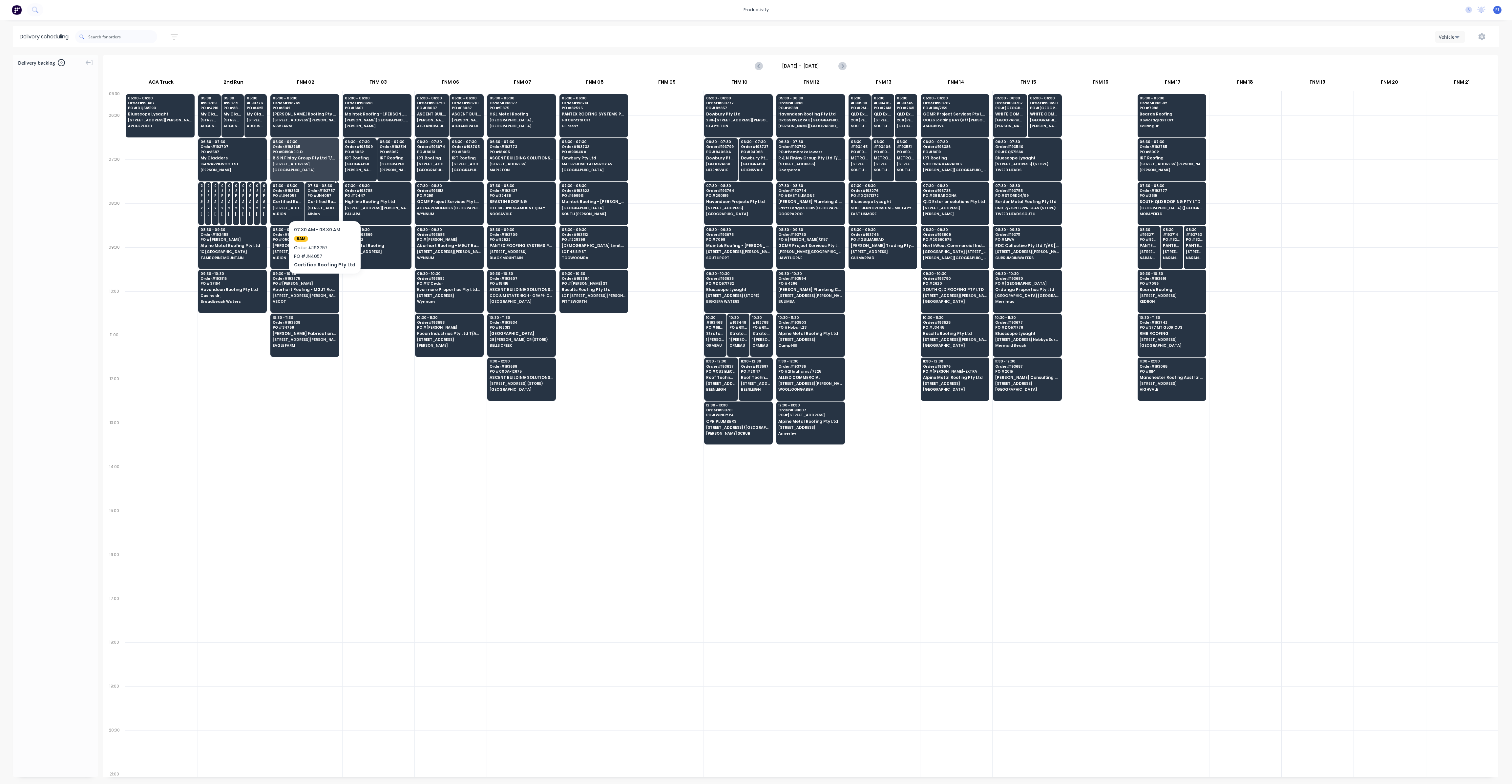
click at [325, 209] on div "07:30 - 08:30 Order # 193757 PO # JN4057 Certified Roofing Pty Ltd [STREET_ADDR…" at bounding box center [322, 200] width 33 height 37
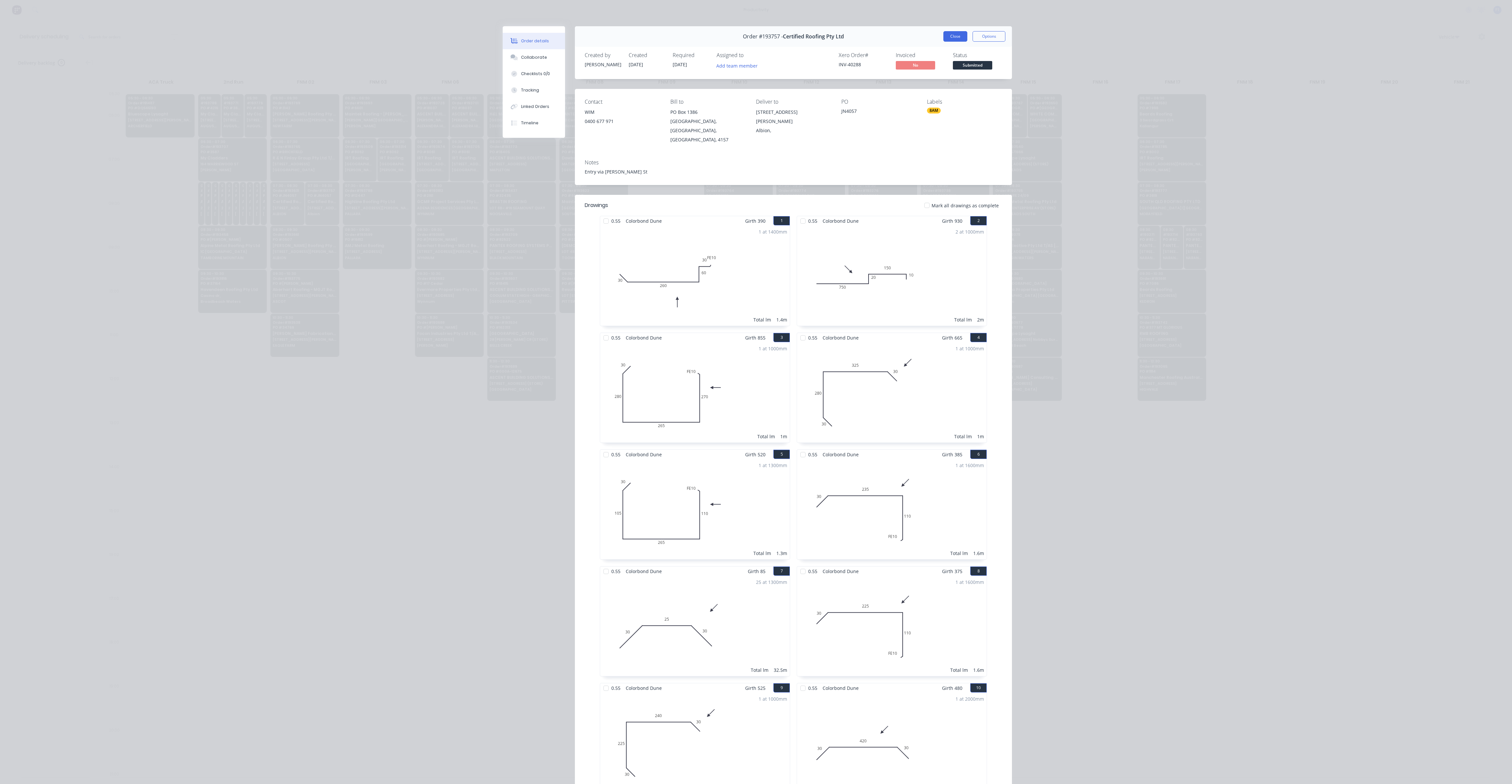
click at [953, 38] on button "Close" at bounding box center [955, 36] width 24 height 11
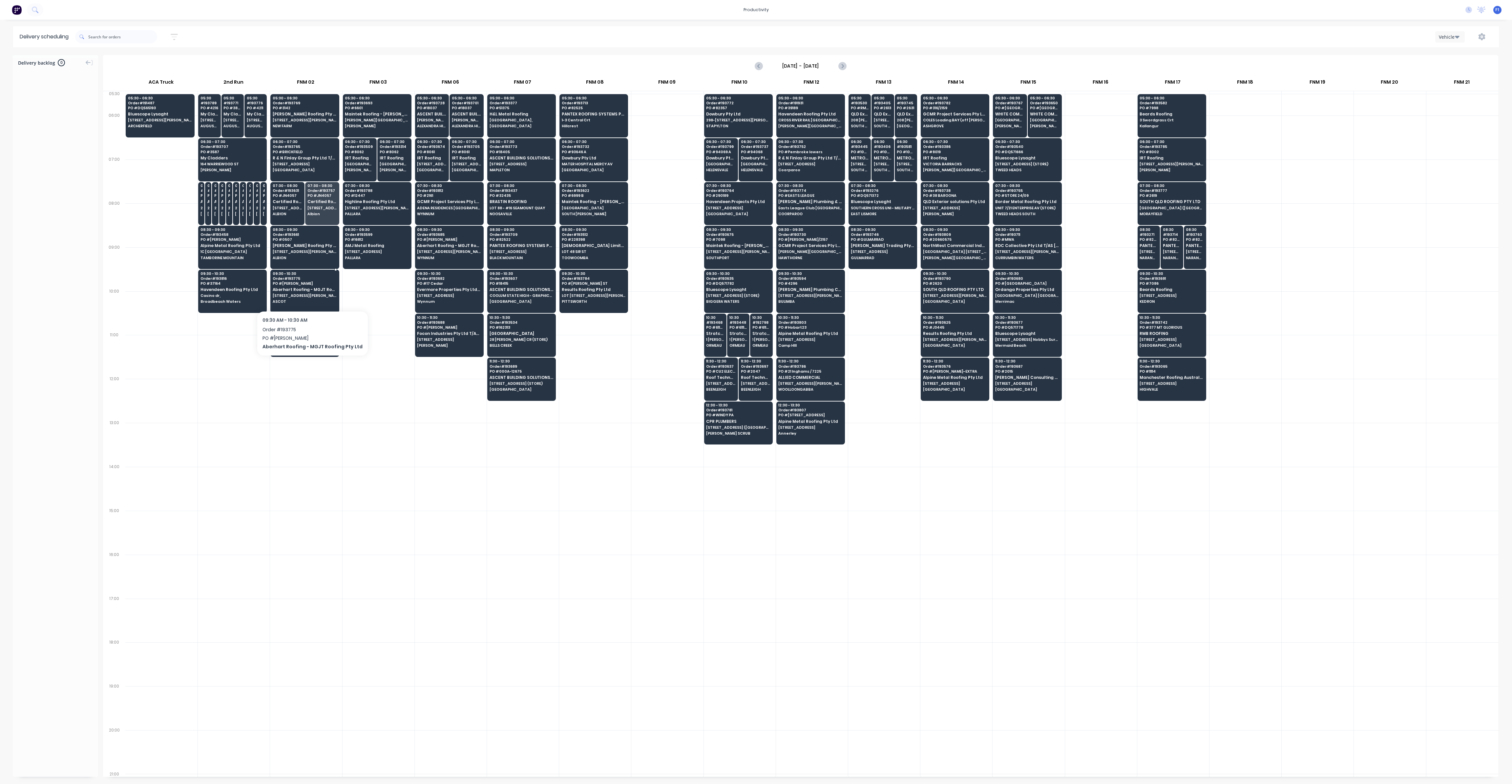
click at [308, 293] on span "[STREET_ADDRESS][PERSON_NAME]" at bounding box center [305, 295] width 63 height 4
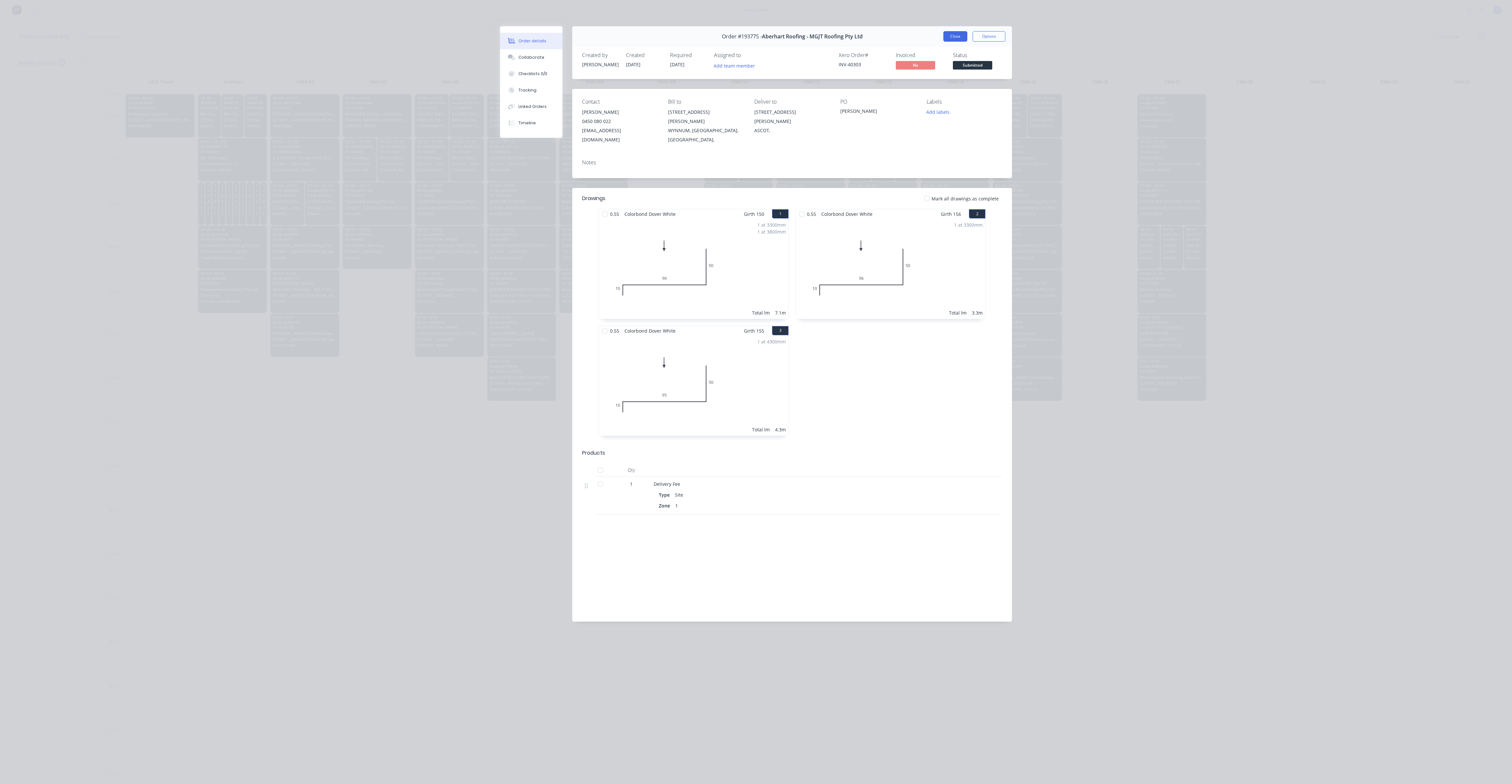
click at [959, 38] on button "Close" at bounding box center [955, 36] width 24 height 11
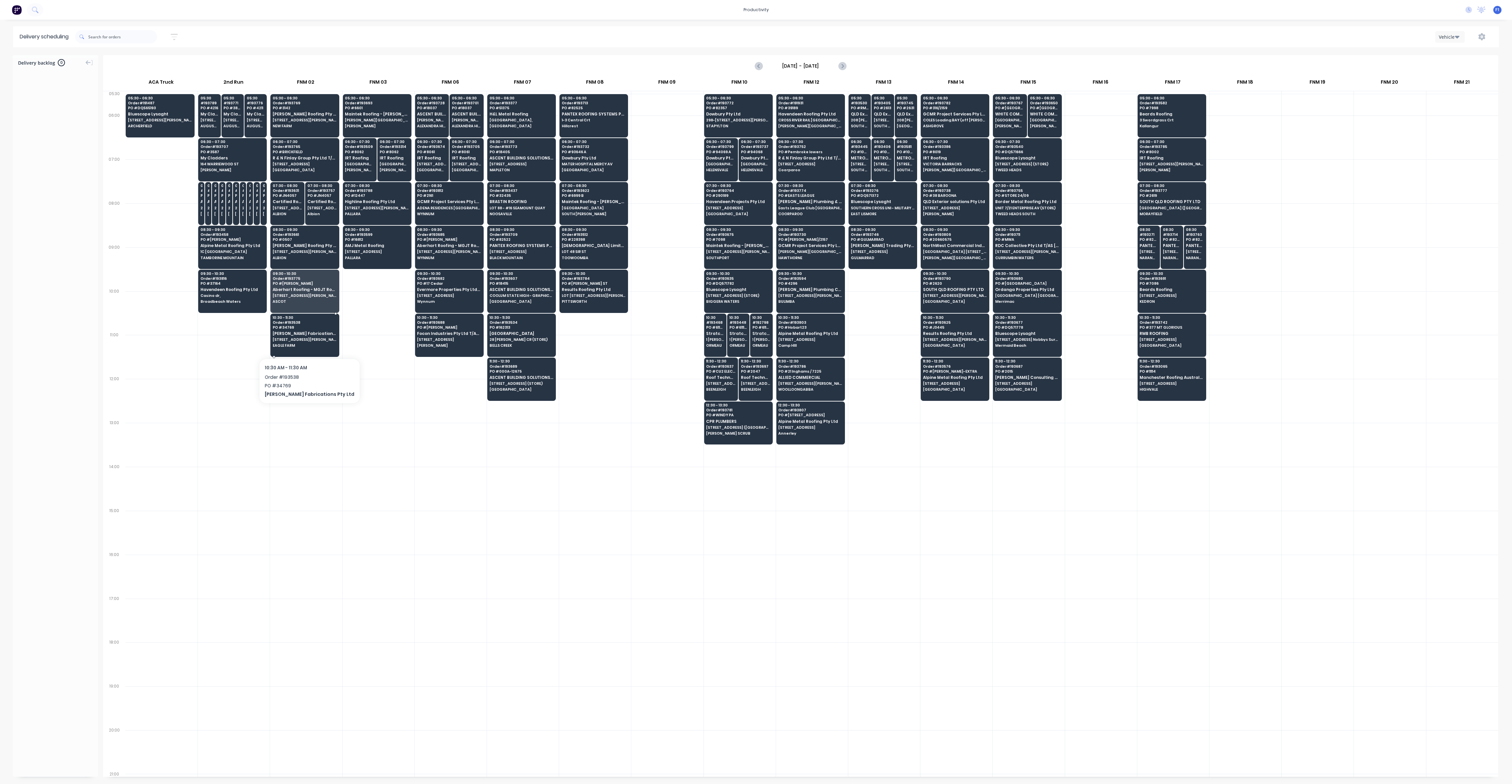
click at [299, 343] on span "EAGLE FARM" at bounding box center [305, 345] width 63 height 4
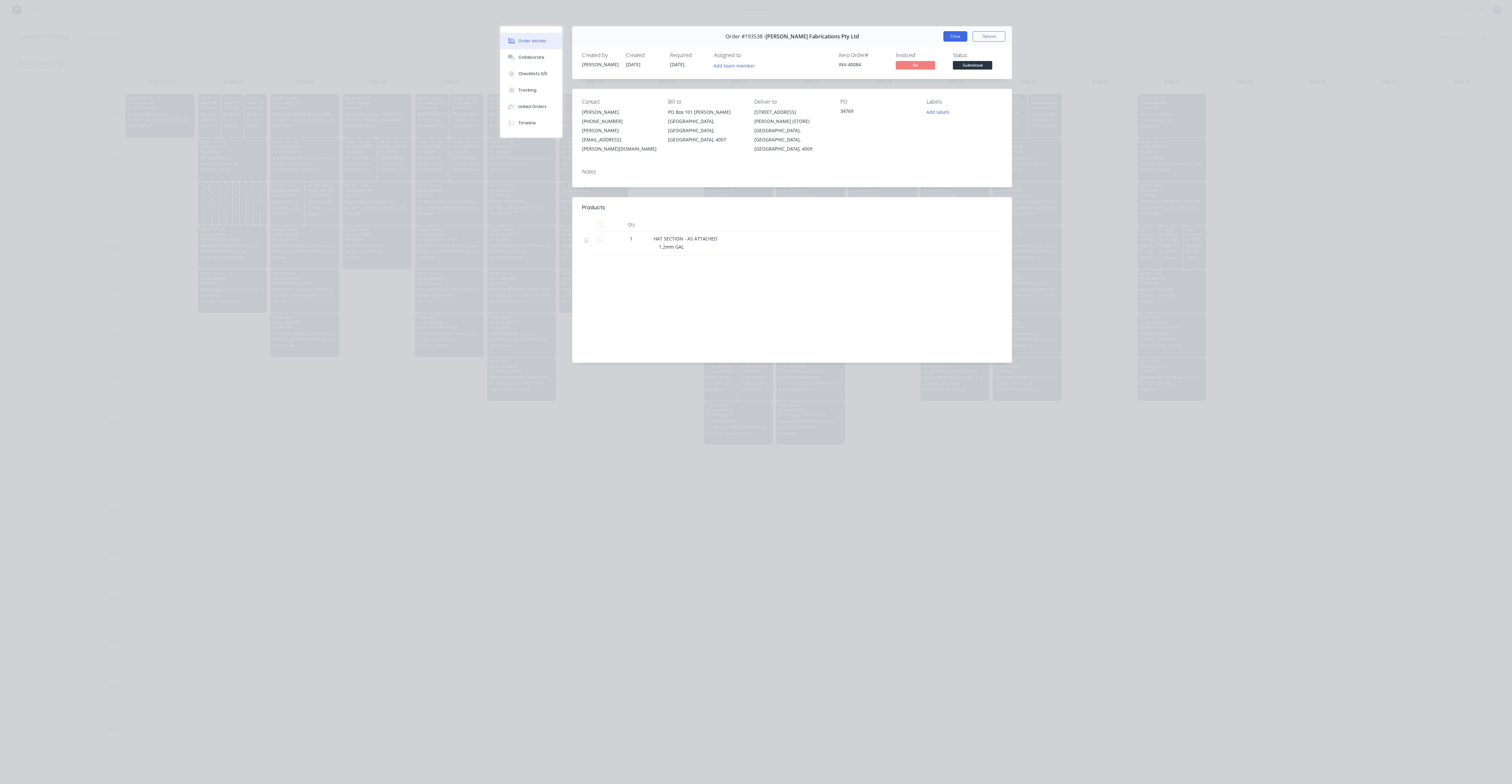
click at [959, 37] on button "Close" at bounding box center [955, 36] width 24 height 11
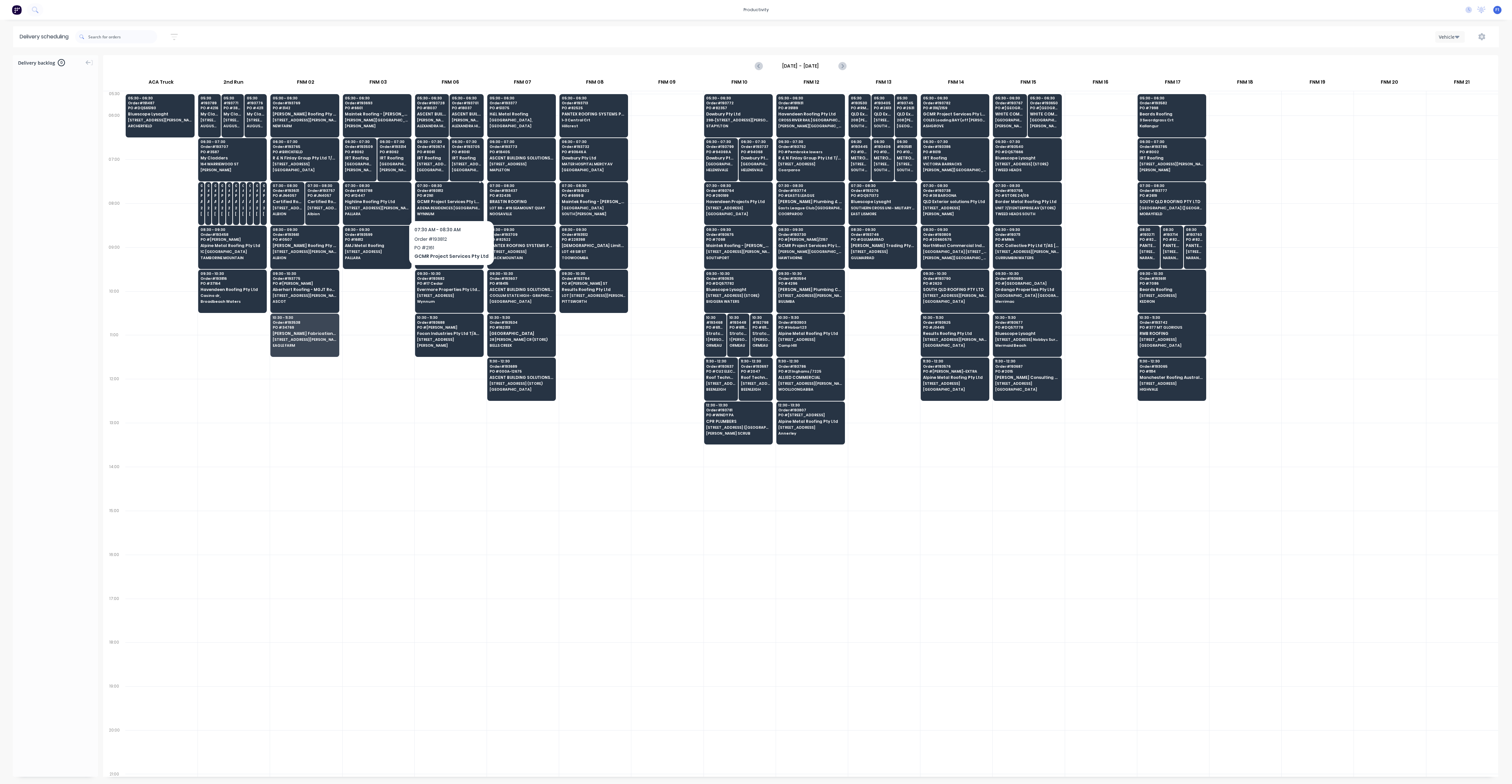
click at [451, 206] on span "ADENA RESIDENCES [GEOGRAPHIC_DATA]" at bounding box center [449, 208] width 63 height 4
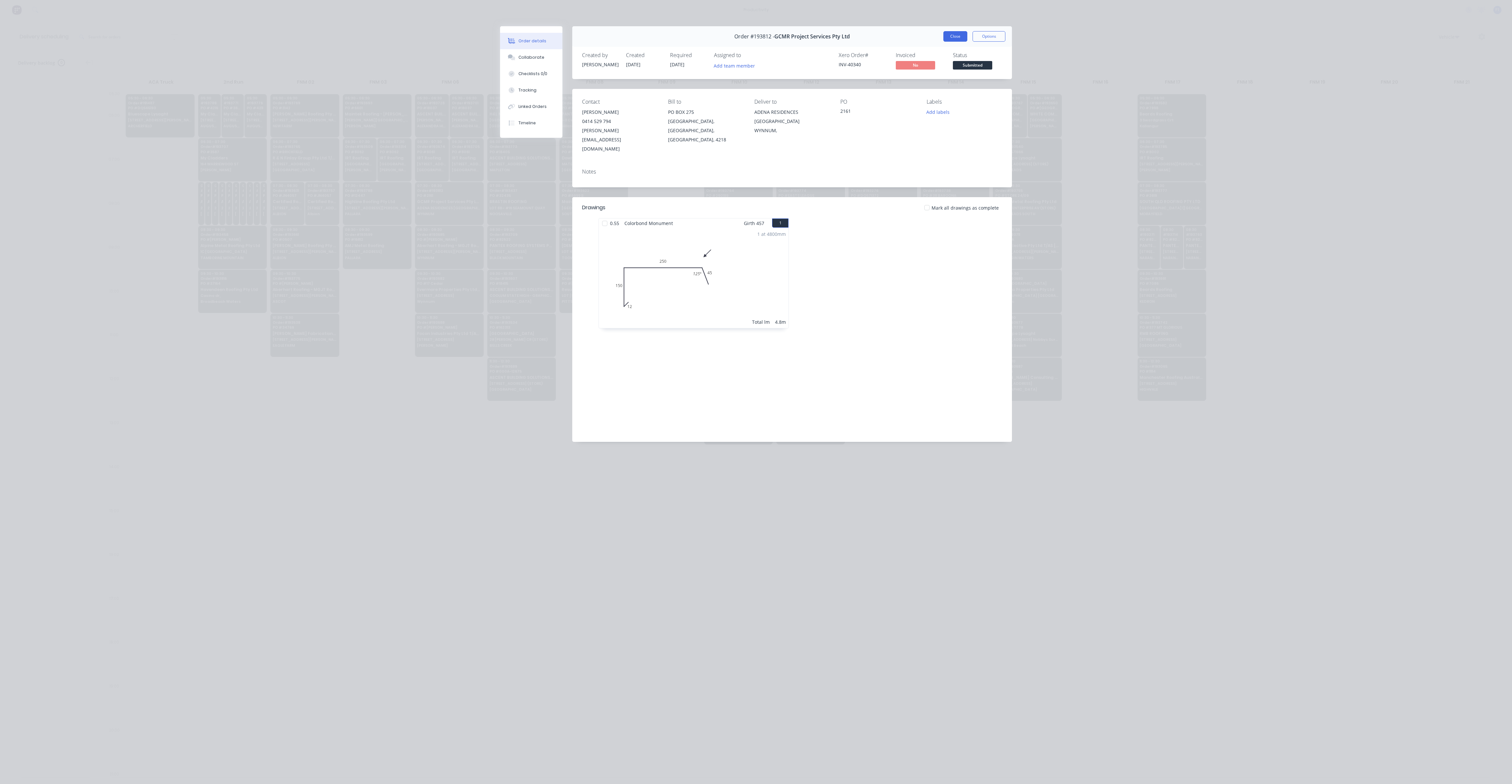
click at [954, 34] on button "Close" at bounding box center [955, 36] width 24 height 11
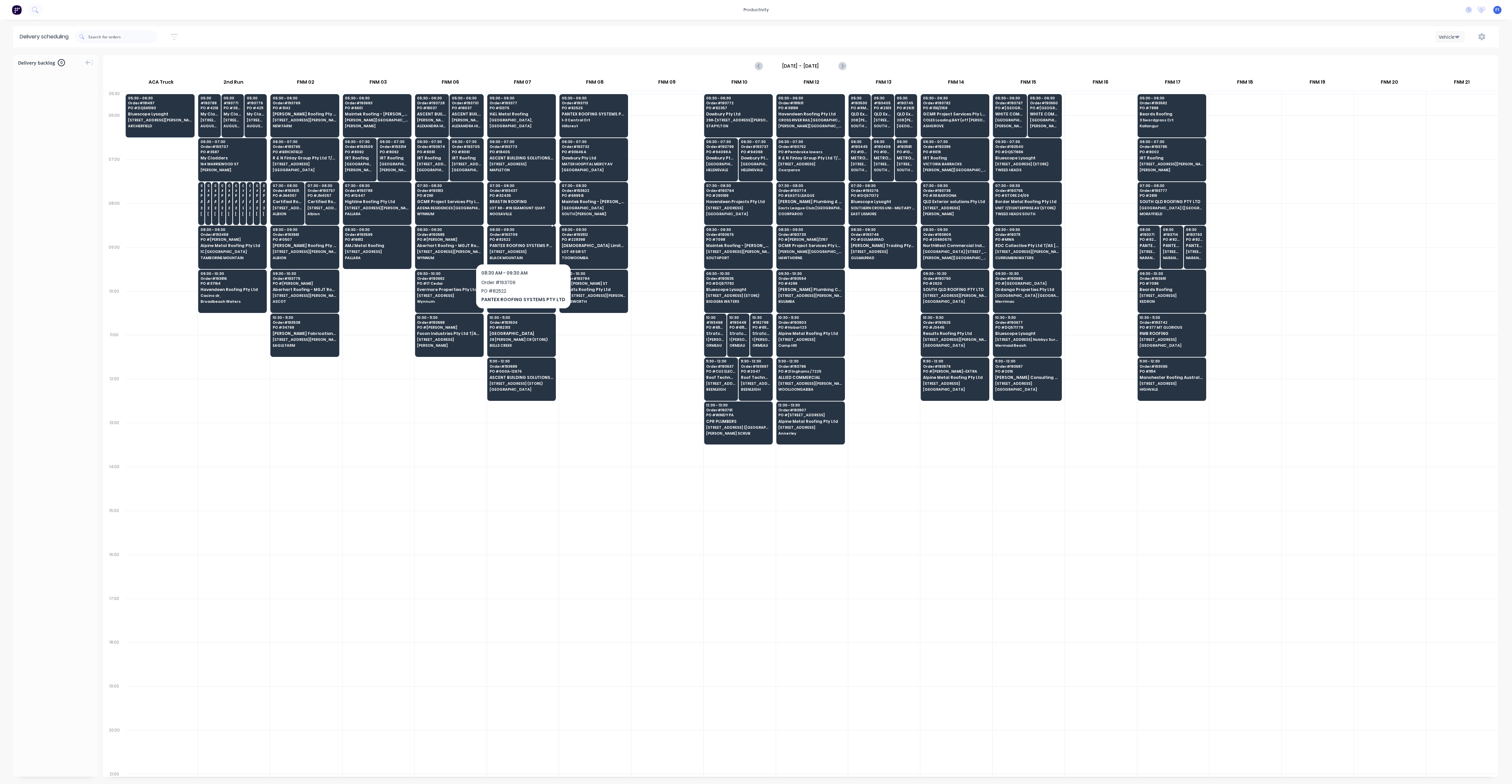
click at [526, 241] on div "08:30 - 09:30 Order # 193709 PO # 82522 PANTEX ROOFING SYSTEMS PTY LTD [STREET_…" at bounding box center [522, 244] width 68 height 37
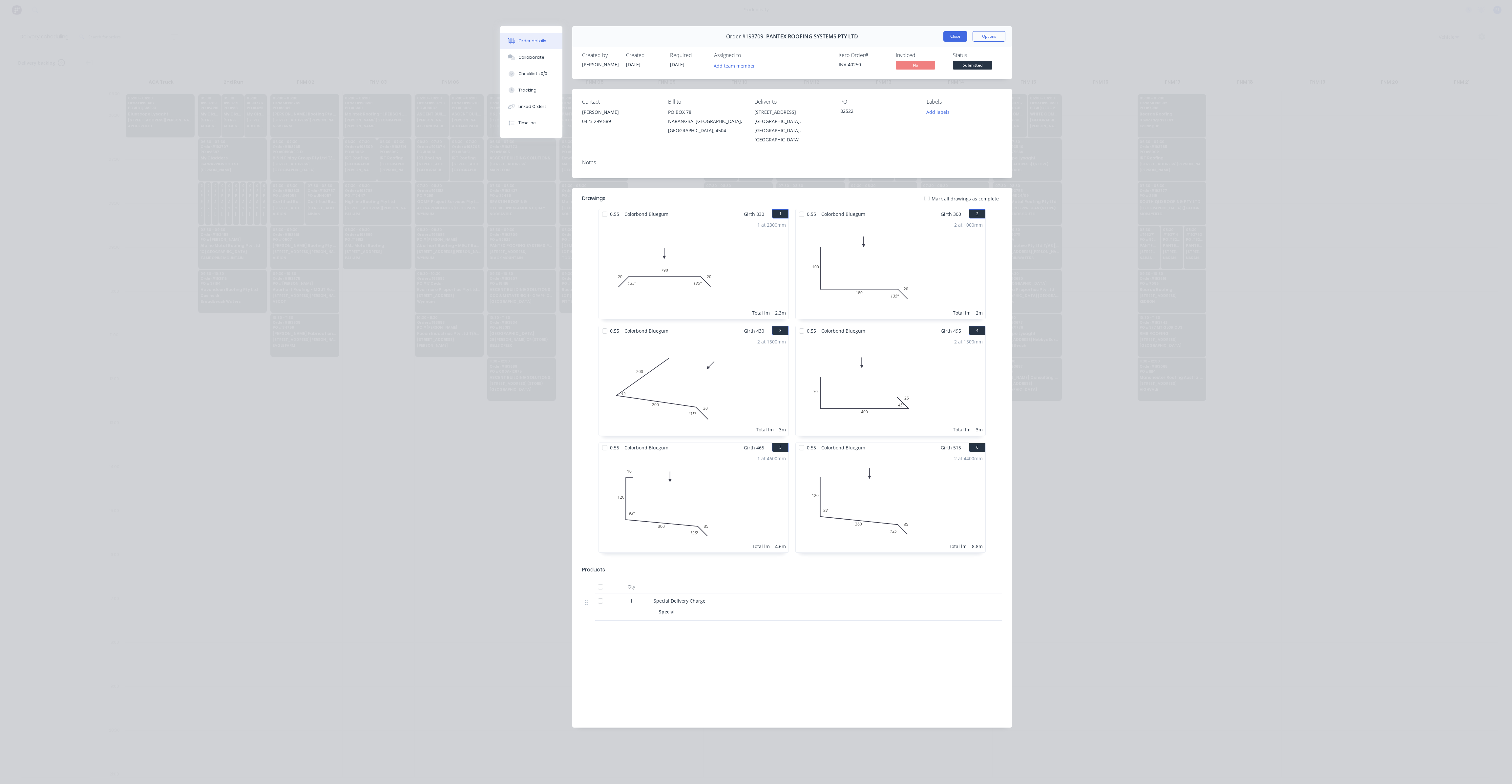
click at [959, 38] on button "Close" at bounding box center [955, 36] width 24 height 11
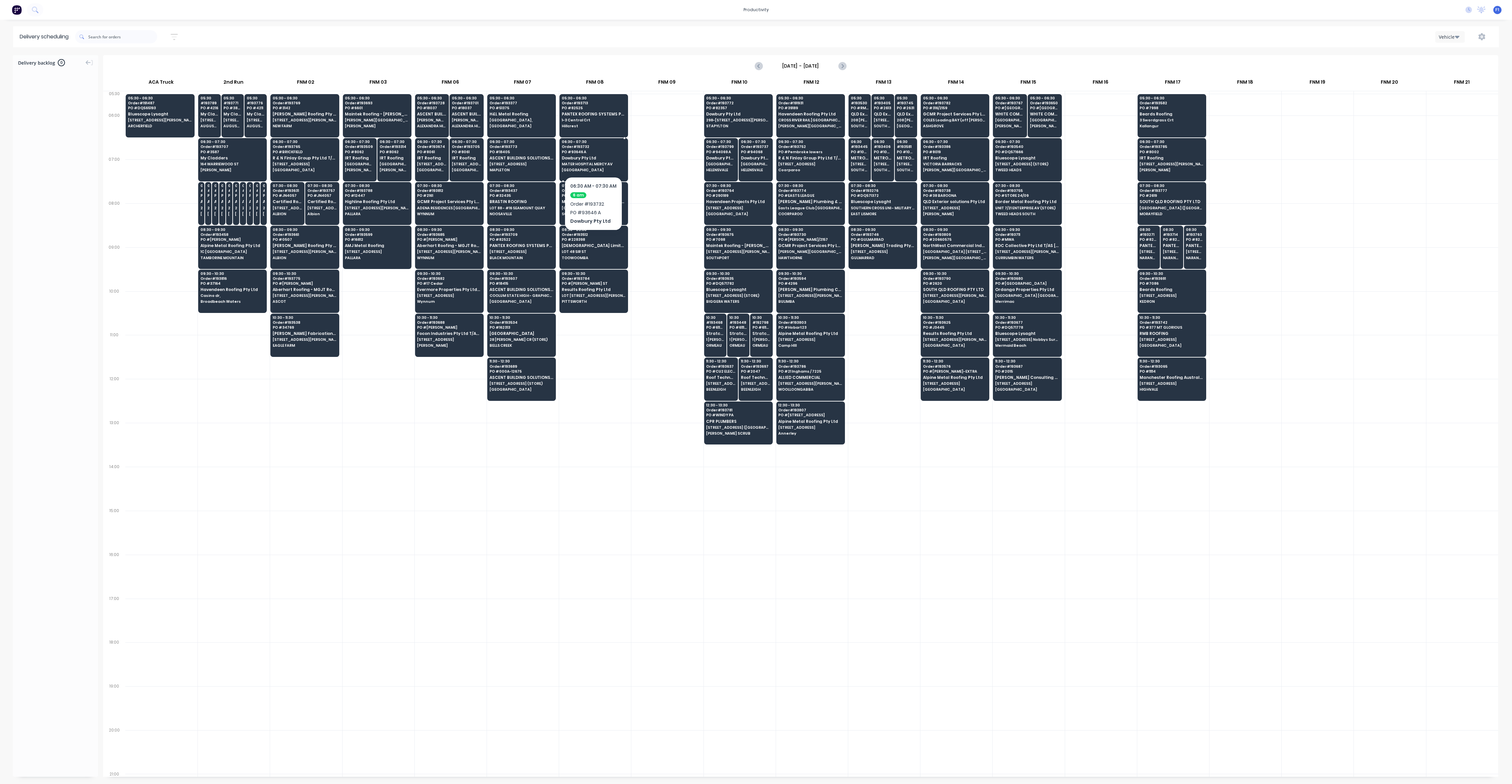
click at [590, 150] on span "PO # 93646 A" at bounding box center [593, 151] width 63 height 4
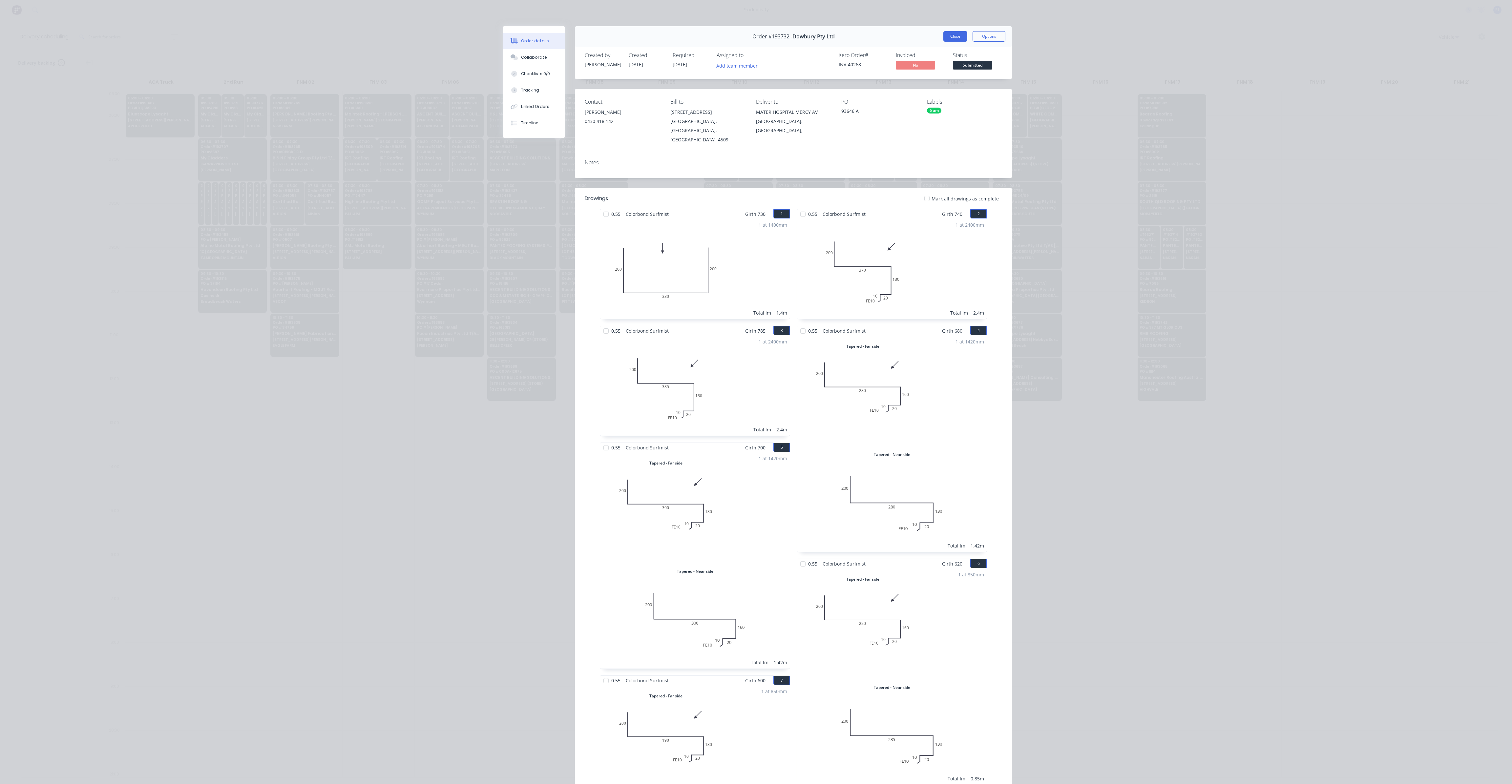
click at [959, 39] on button "Close" at bounding box center [955, 36] width 24 height 11
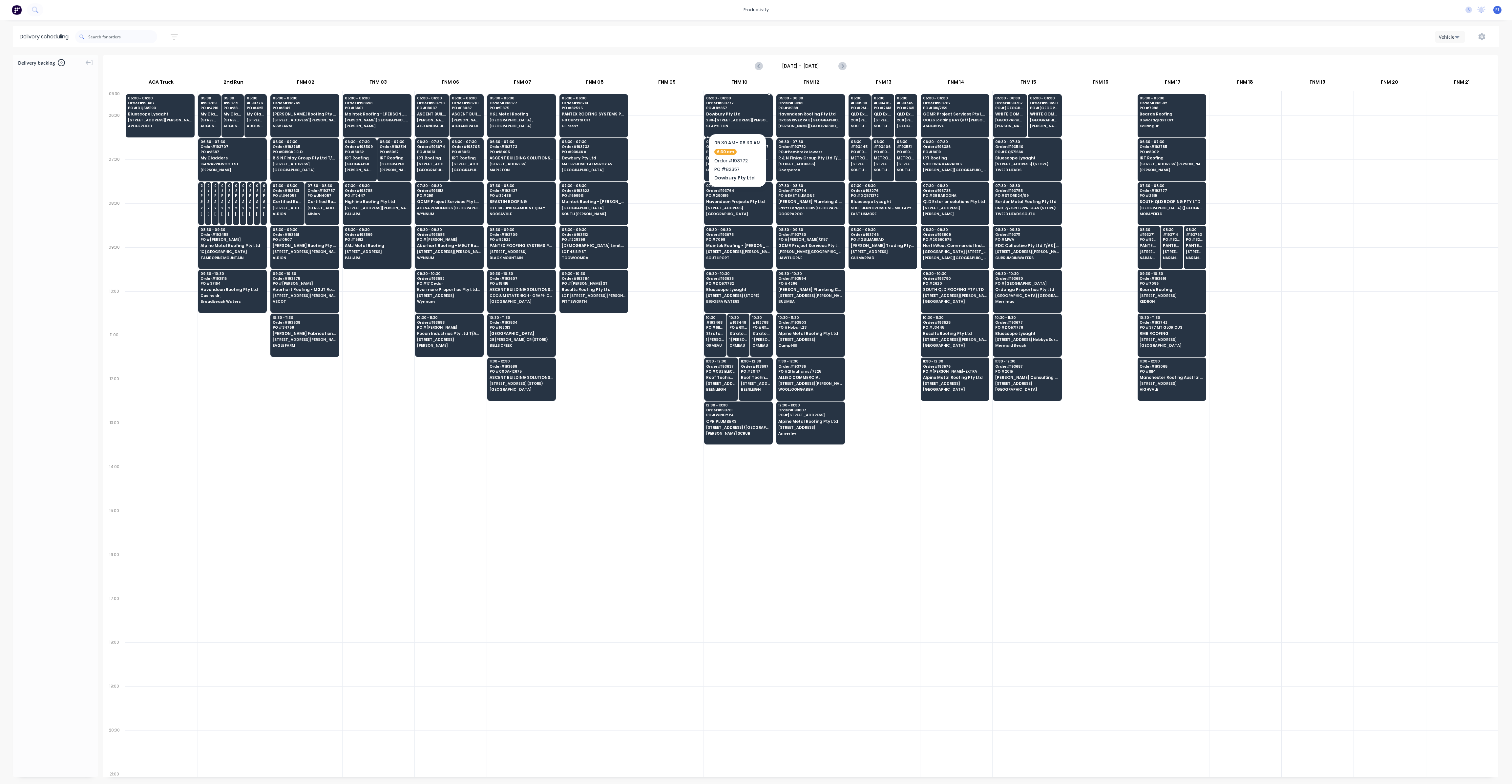
click at [726, 109] on span "PO # 82357" at bounding box center [738, 108] width 63 height 4
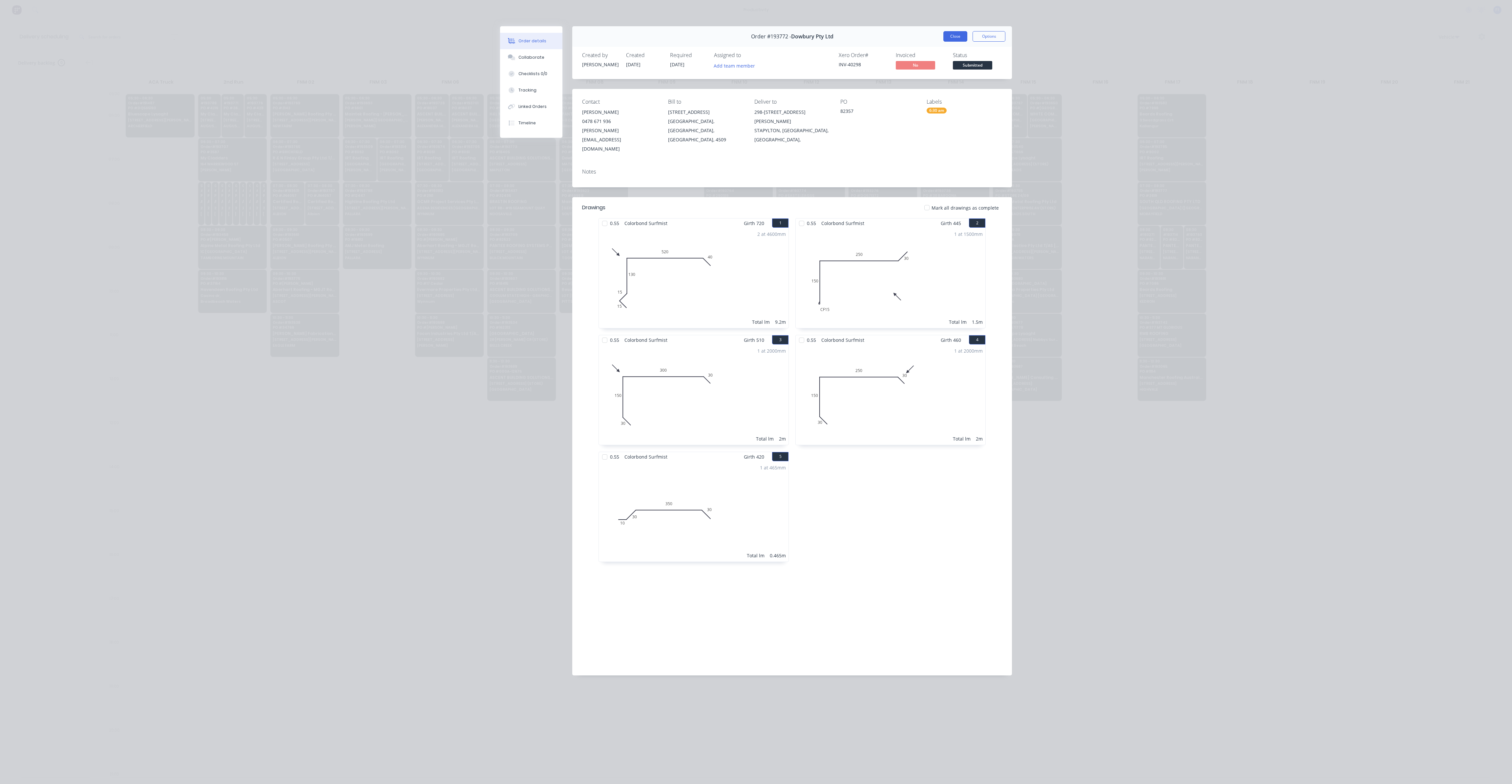
click at [956, 38] on button "Close" at bounding box center [955, 36] width 24 height 11
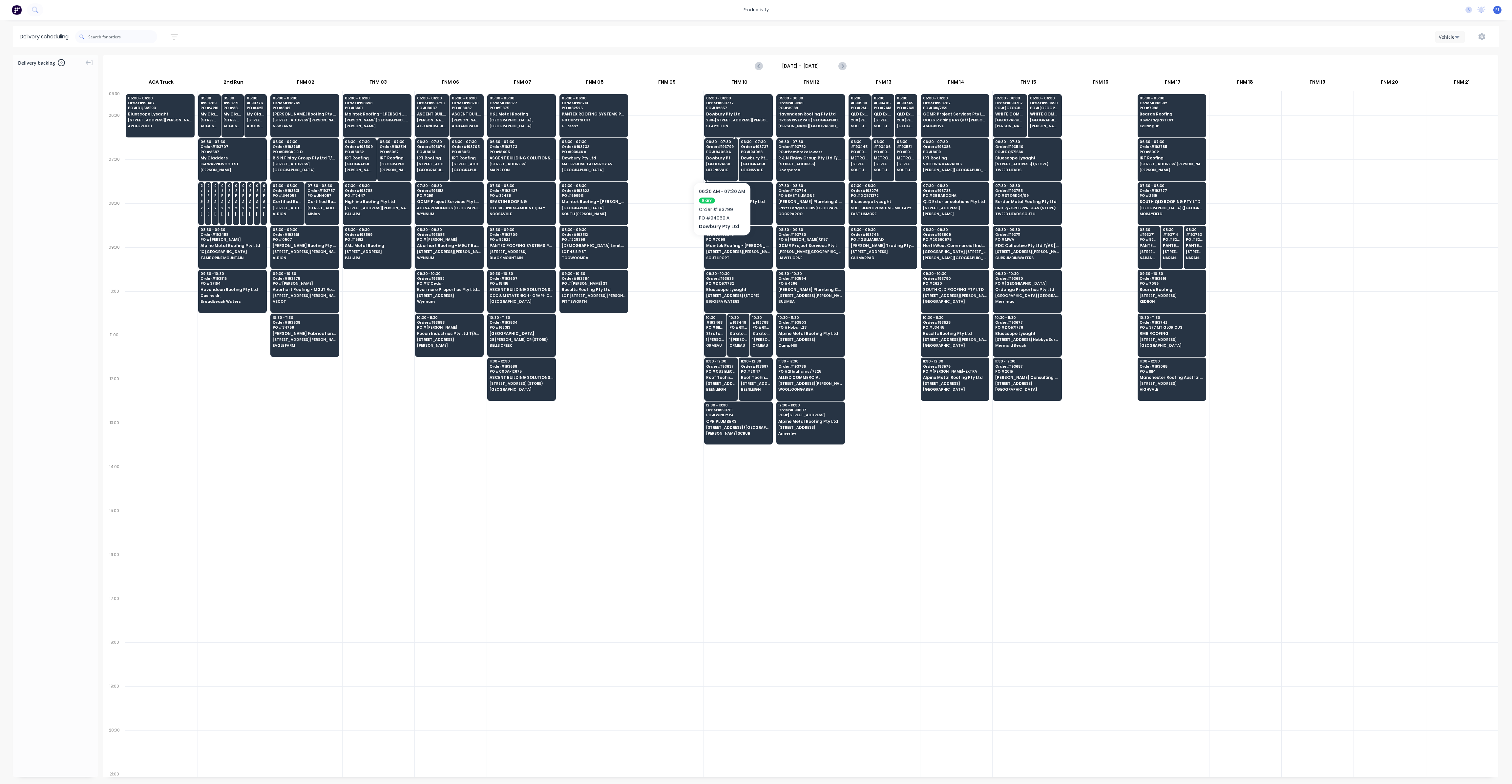
click at [721, 162] on span "[GEOGRAPHIC_DATA] [GEOGRAPHIC_DATA]" at bounding box center [721, 164] width 29 height 4
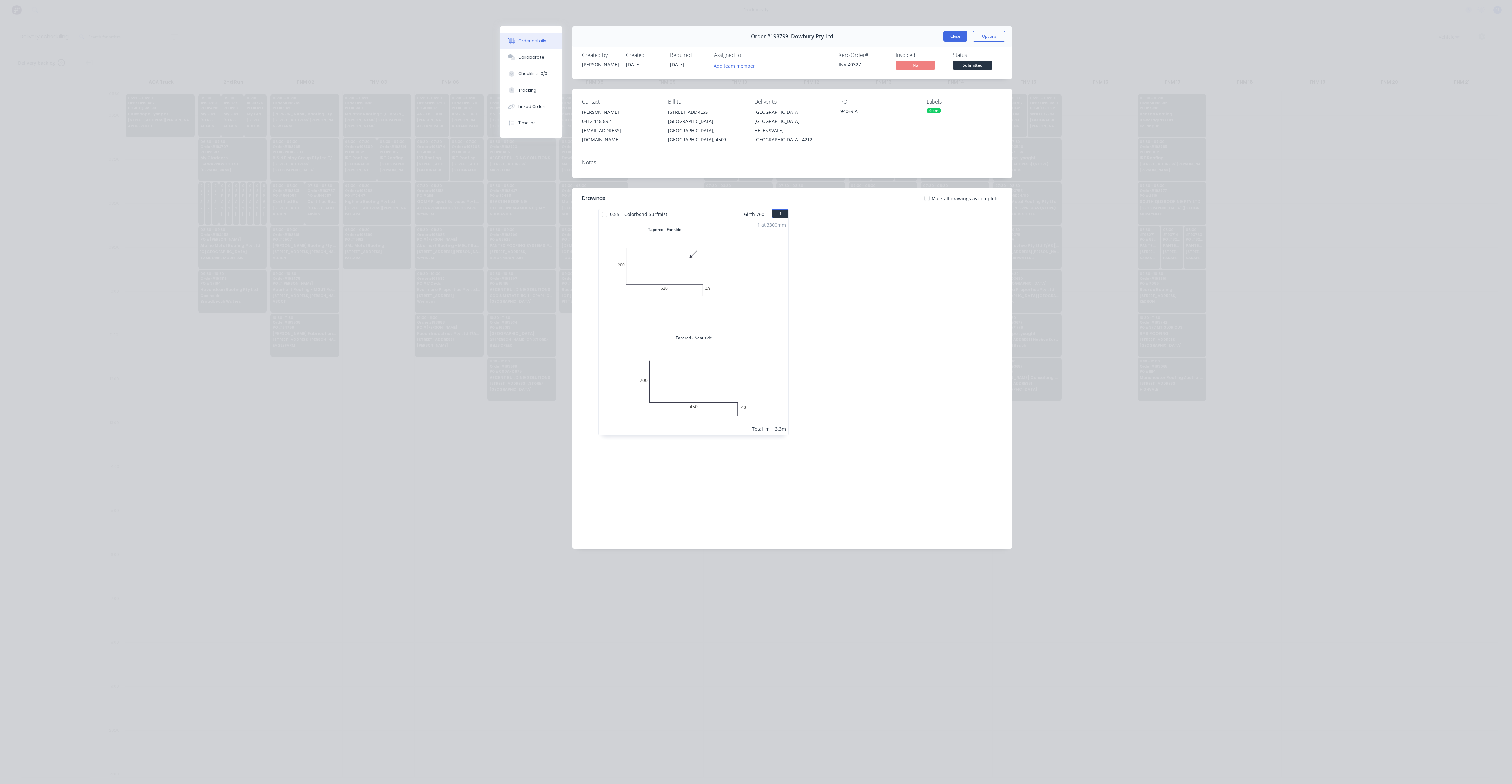
click at [957, 38] on button "Close" at bounding box center [955, 36] width 24 height 11
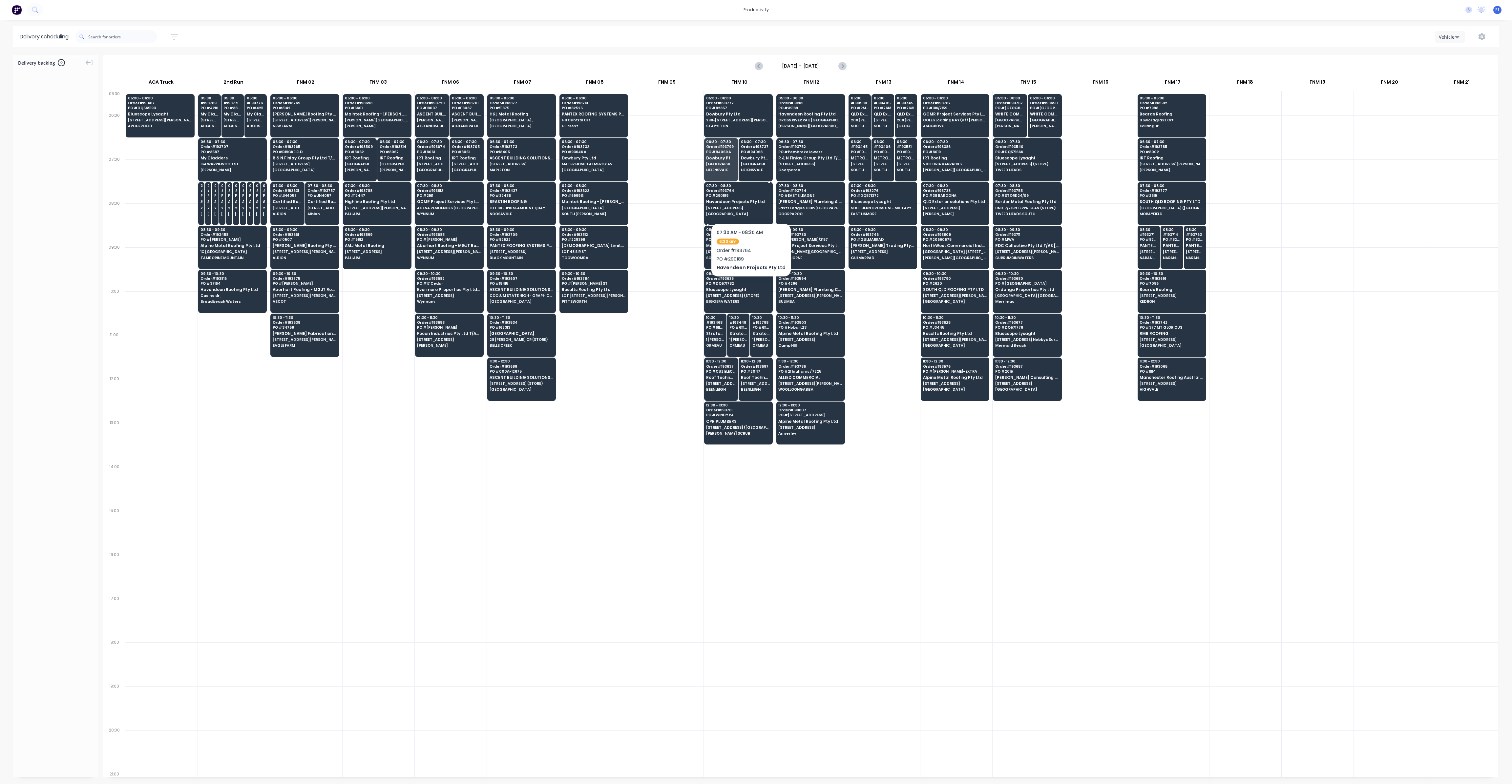
click at [748, 204] on div "07:30 - 08:30 Order # 193764 PO # 290189 Havendeen Projects Pty Ltd [STREET_ADD…" at bounding box center [738, 200] width 68 height 37
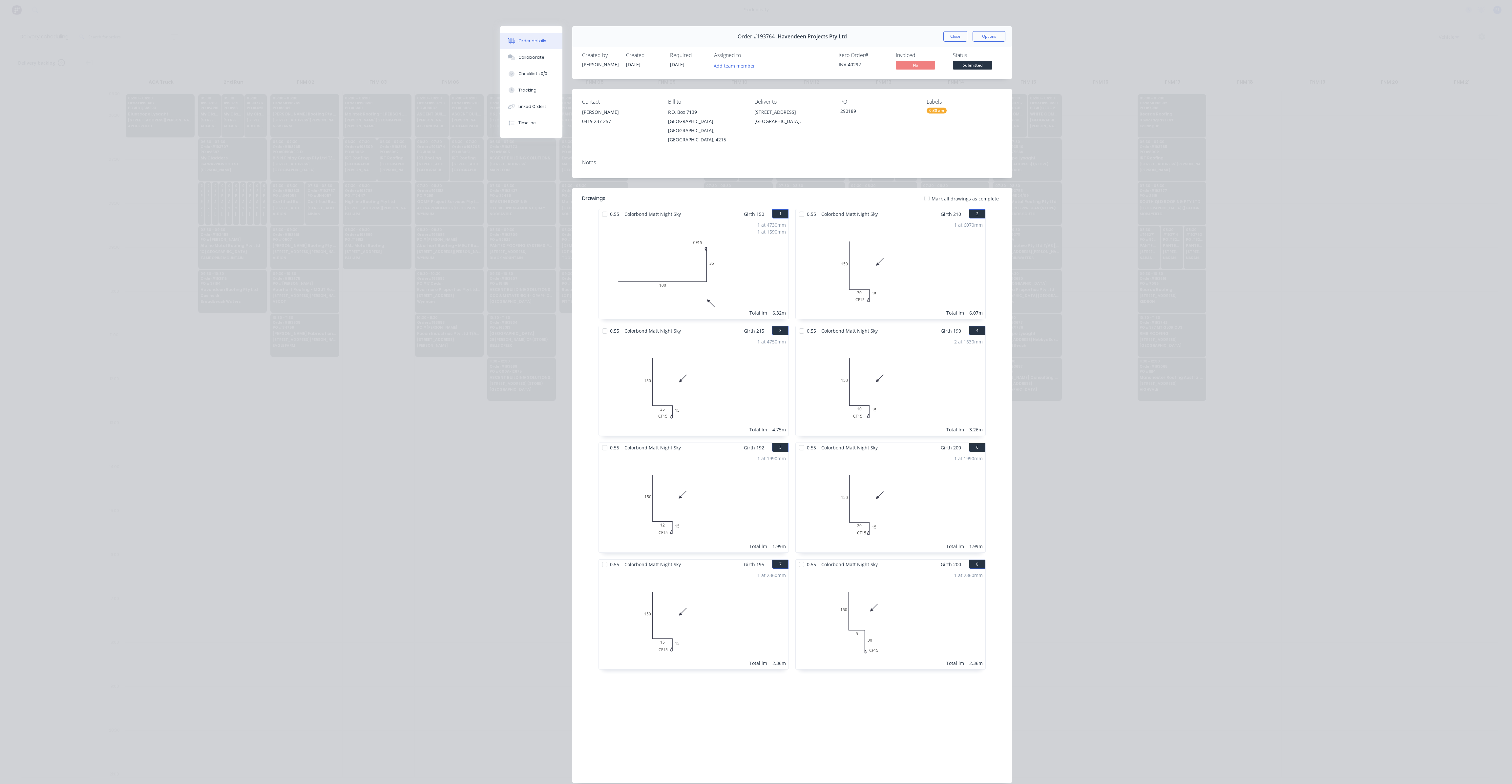
click at [949, 42] on div "Order #193764 - Havendeen Projects Pty Ltd Close Options" at bounding box center [792, 36] width 440 height 21
click at [951, 36] on button "Close" at bounding box center [955, 36] width 24 height 11
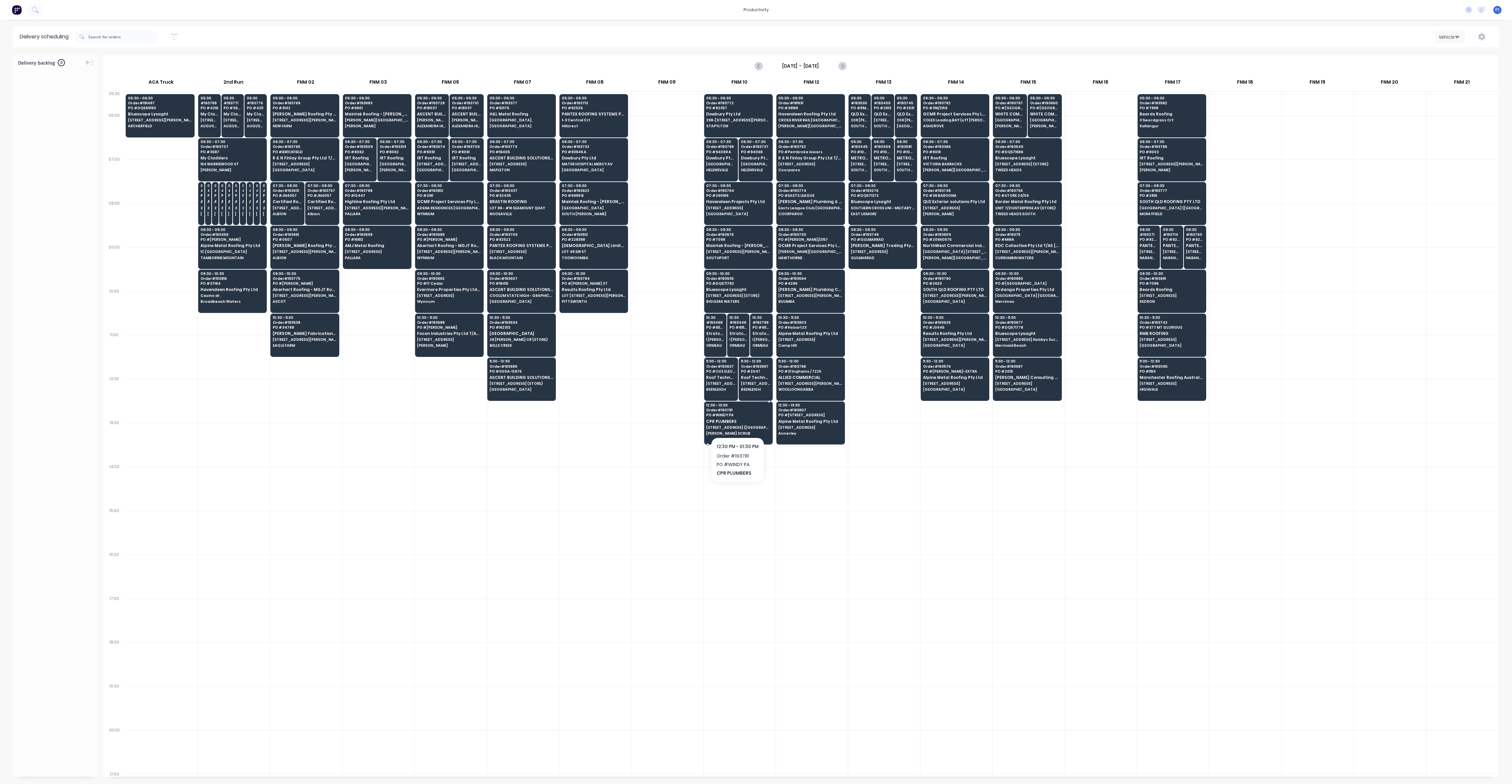
click at [737, 425] on span "[STREET_ADDRESS] ([GEOGRAPHIC_DATA])" at bounding box center [738, 427] width 63 height 4
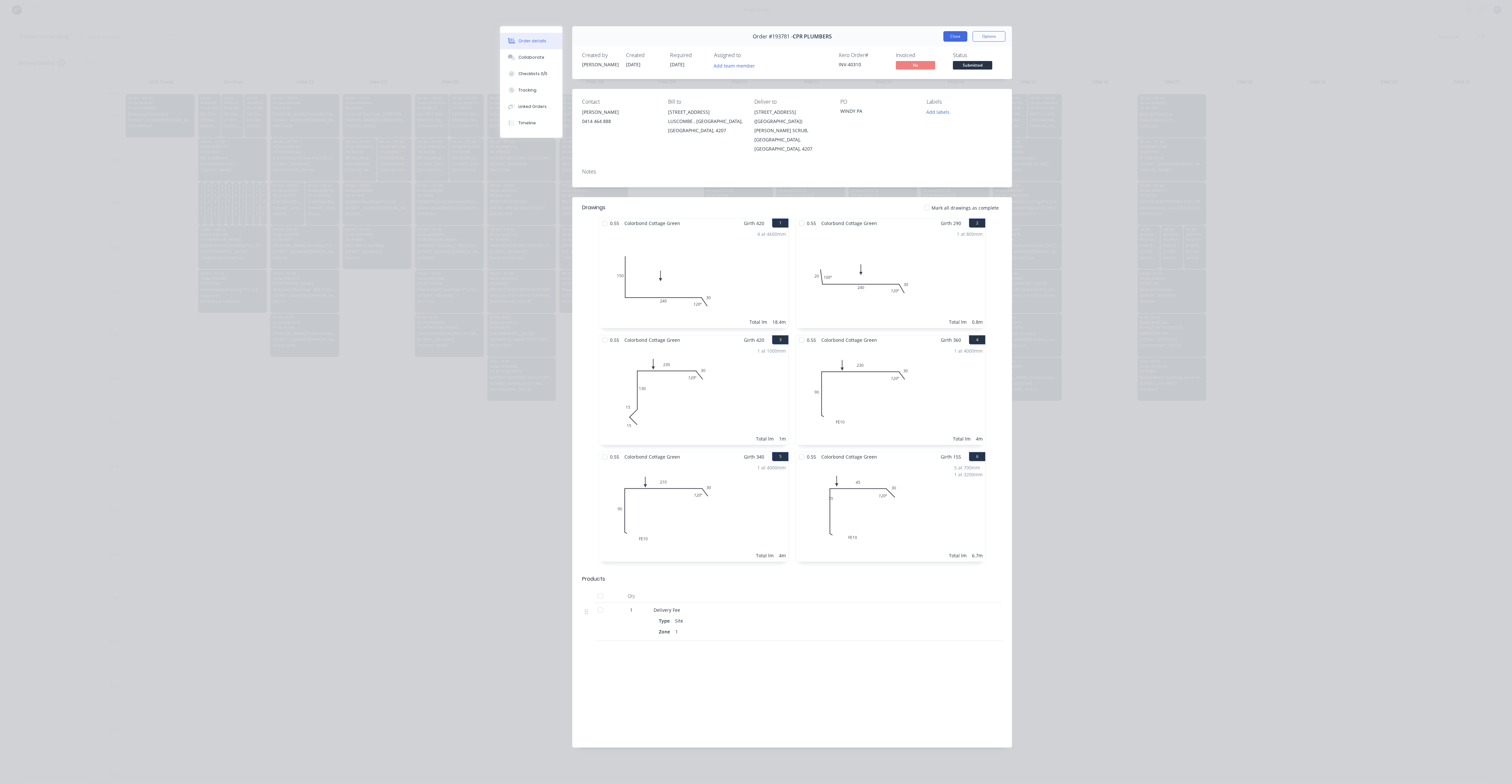
click at [957, 37] on button "Close" at bounding box center [955, 36] width 24 height 11
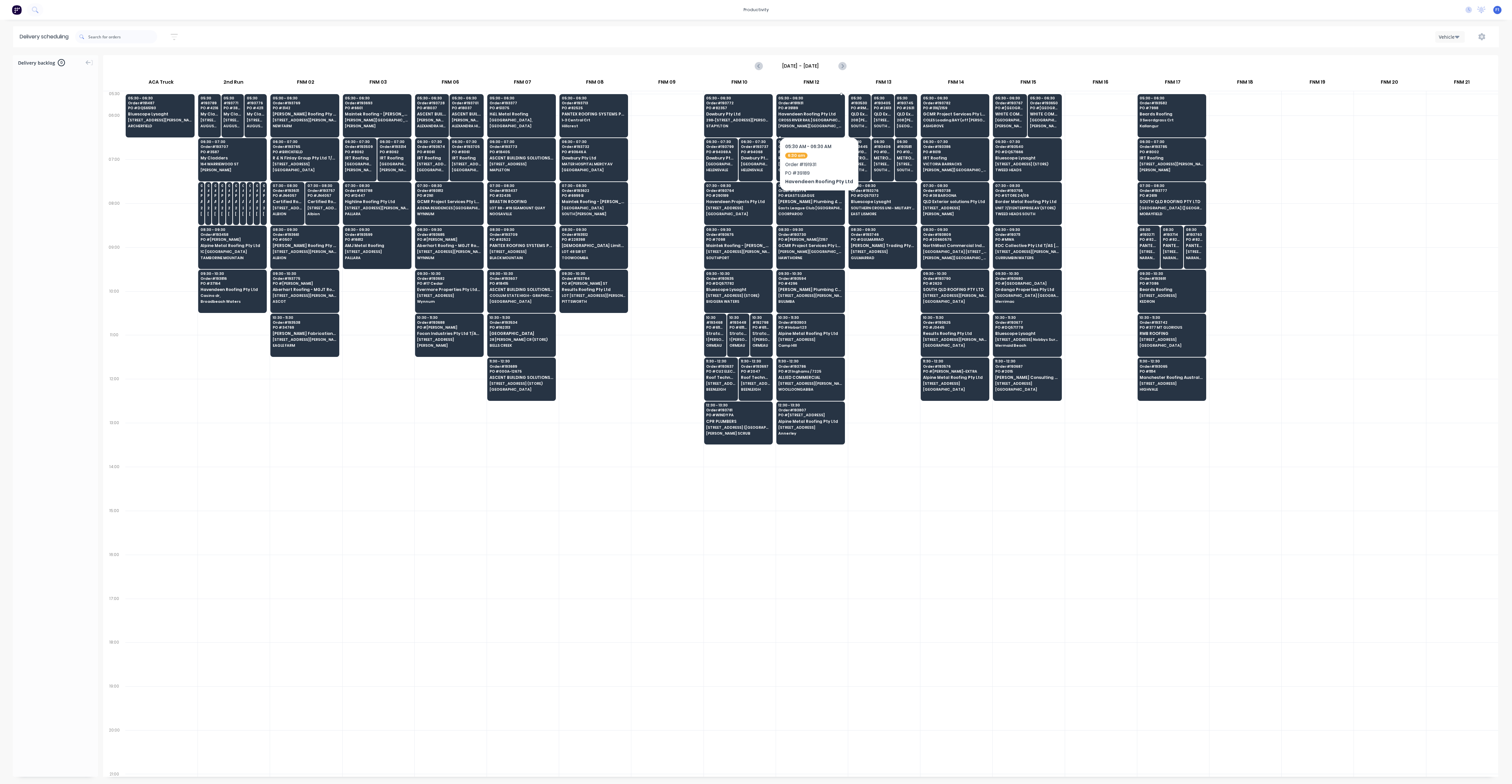
click at [816, 117] on div "05:30 - 06:30 Order # 191931 PO # 39189 Havendeen Roofing Pty Ltd CROSS RIVER R…" at bounding box center [811, 112] width 68 height 37
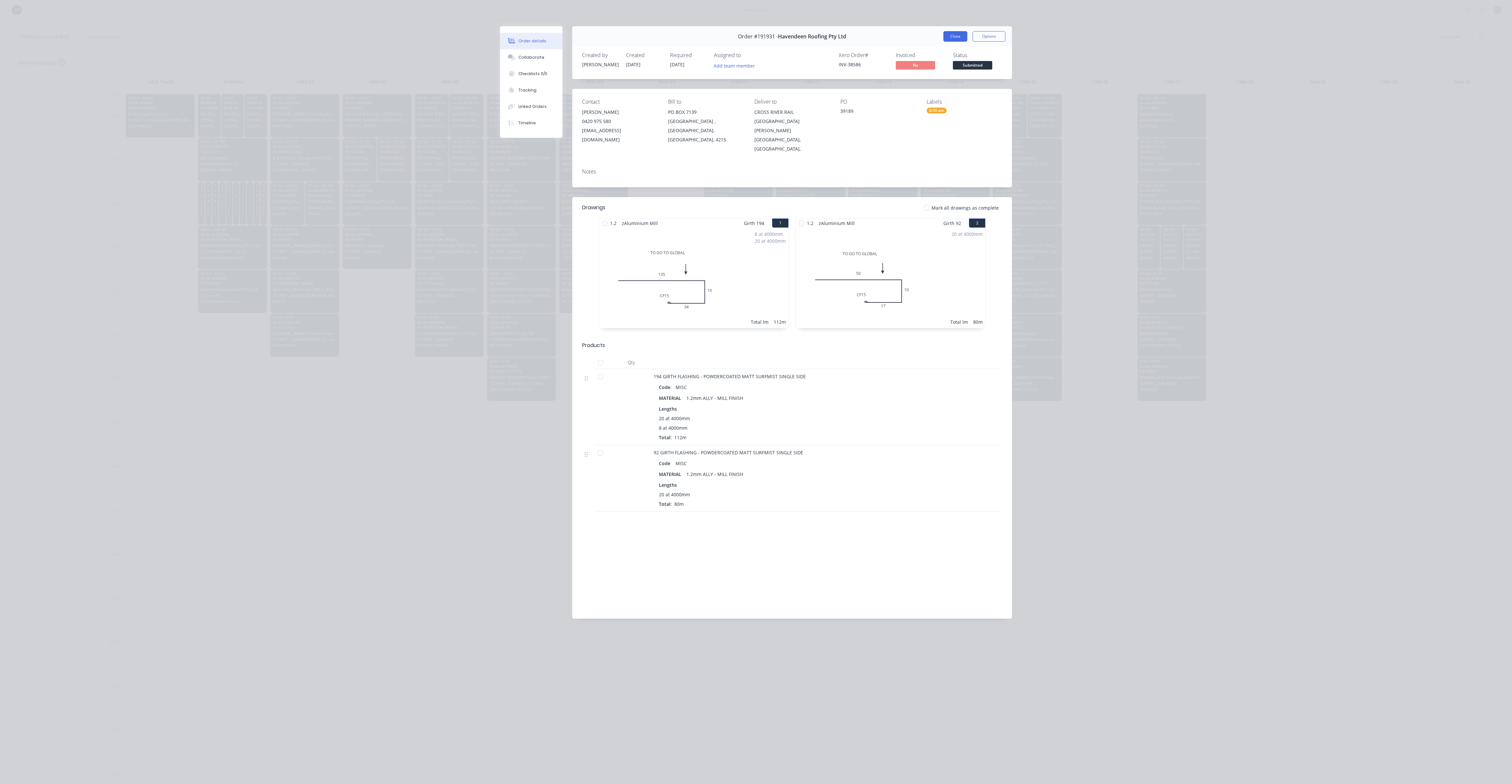
click at [955, 39] on button "Close" at bounding box center [955, 36] width 24 height 11
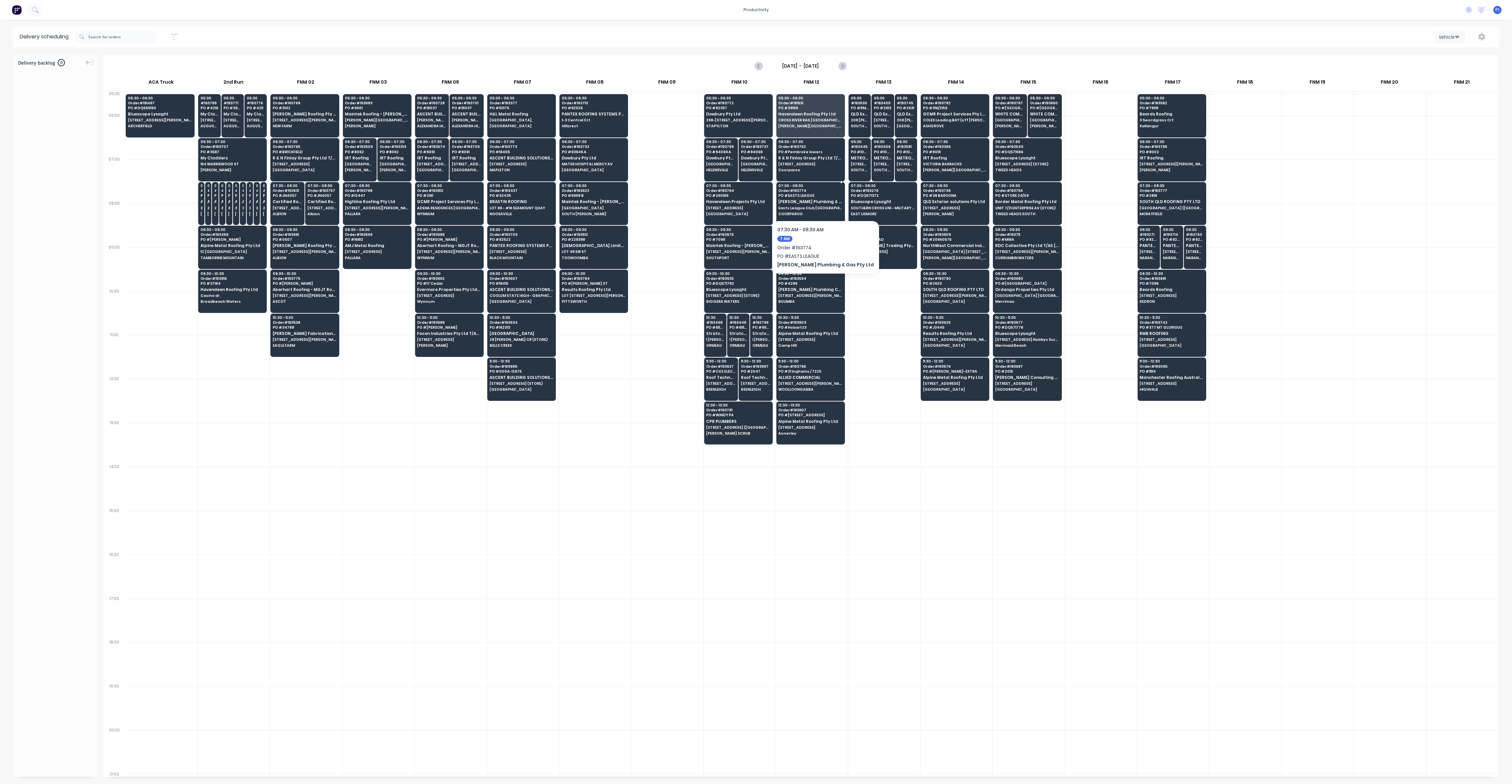
click at [810, 207] on span "Easts League Club [GEOGRAPHIC_DATA]" at bounding box center [810, 208] width 63 height 4
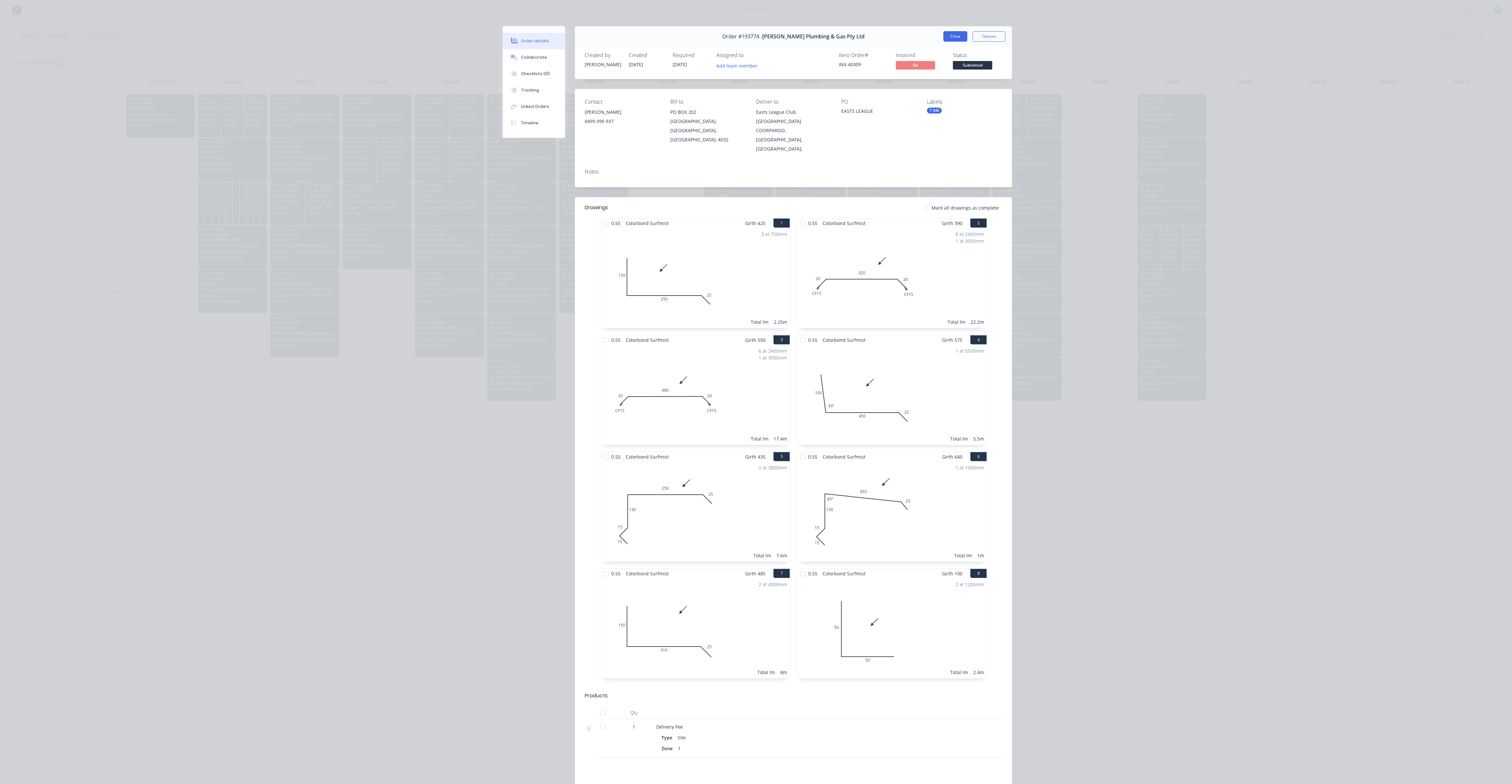
click at [952, 38] on button "Close" at bounding box center [955, 36] width 24 height 11
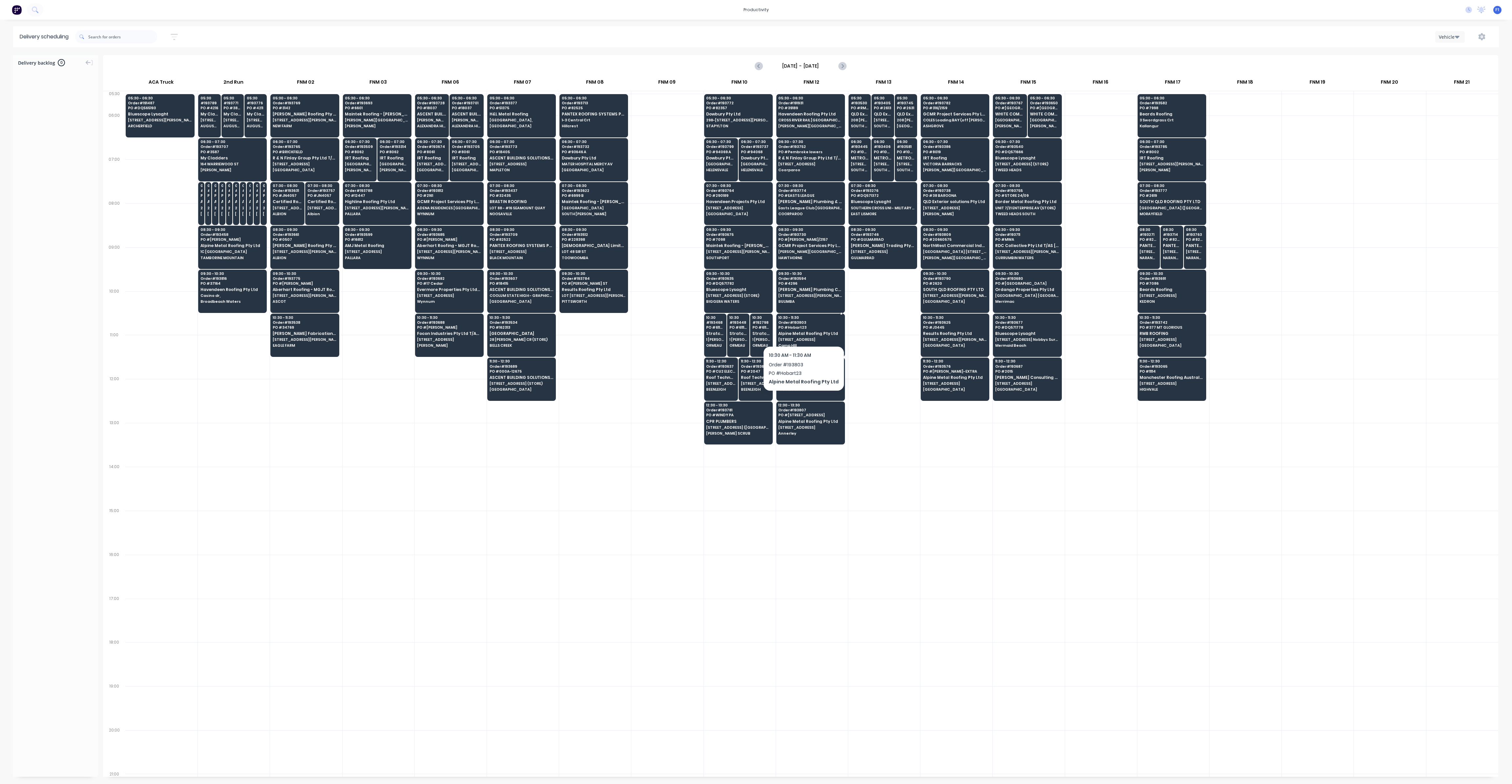
click at [801, 332] on span "Alpine Metal Roofing Pty Ltd" at bounding box center [810, 333] width 63 height 4
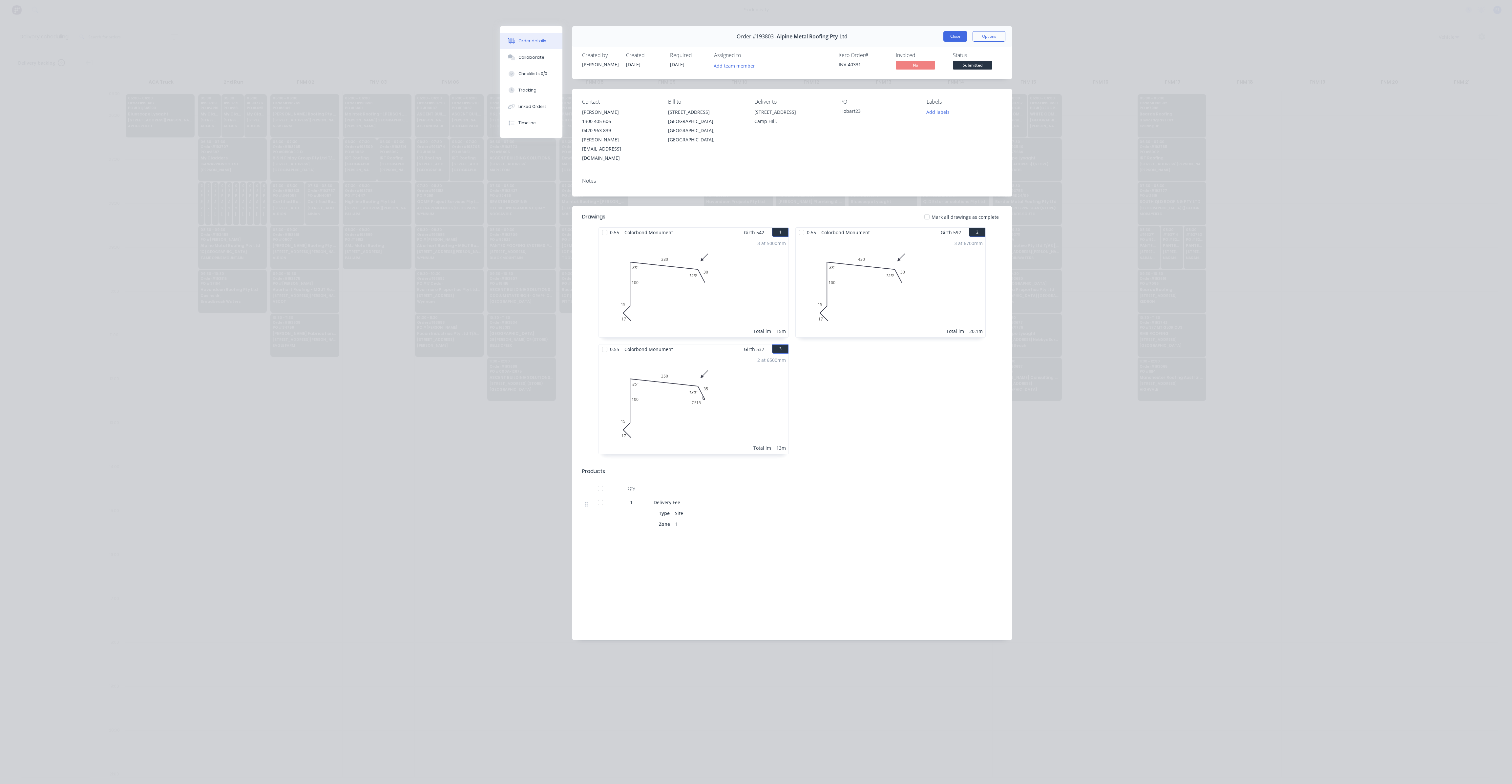
click at [961, 36] on button "Close" at bounding box center [955, 36] width 24 height 11
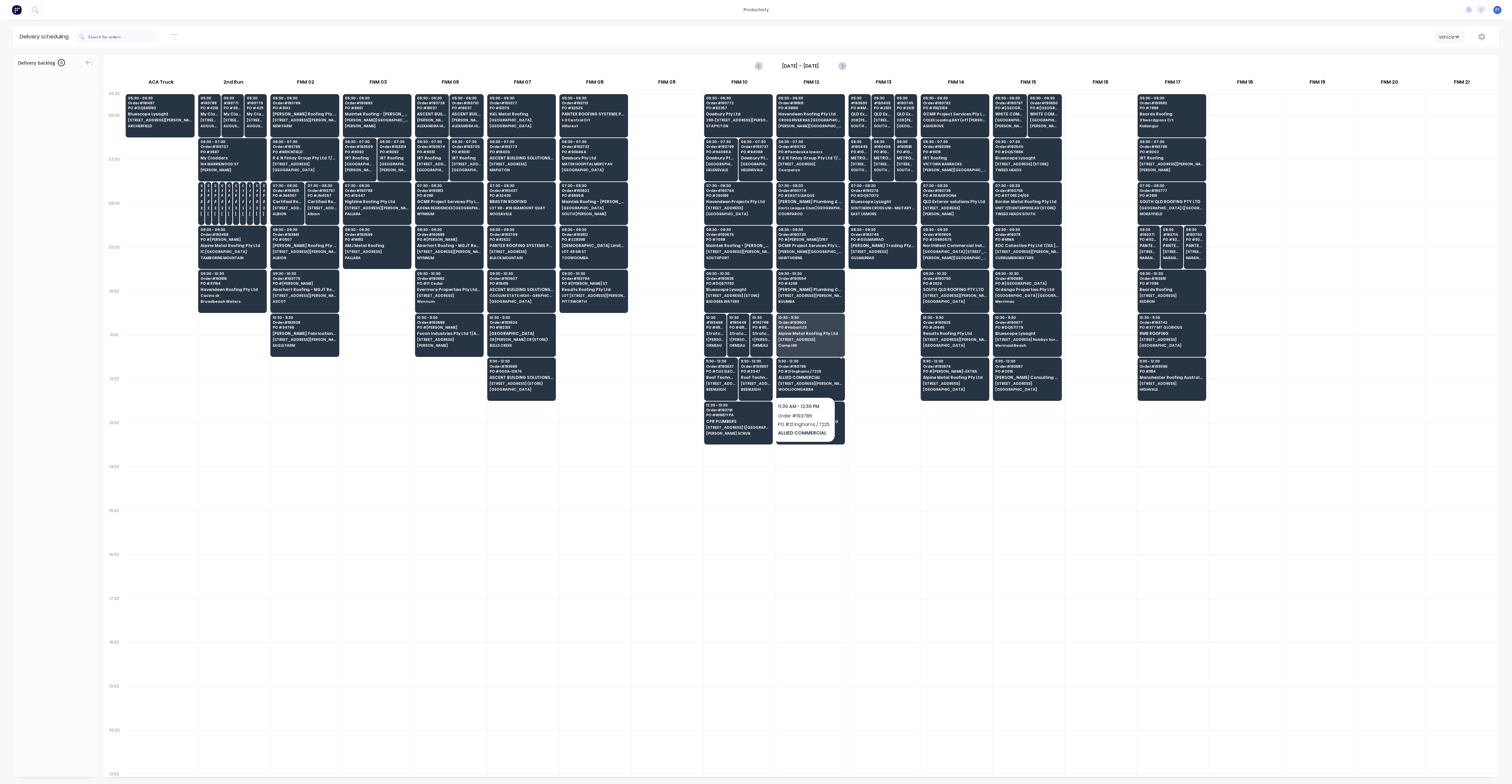
click at [804, 381] on span "[STREET_ADDRESS][PERSON_NAME] (STORE)" at bounding box center [810, 383] width 63 height 4
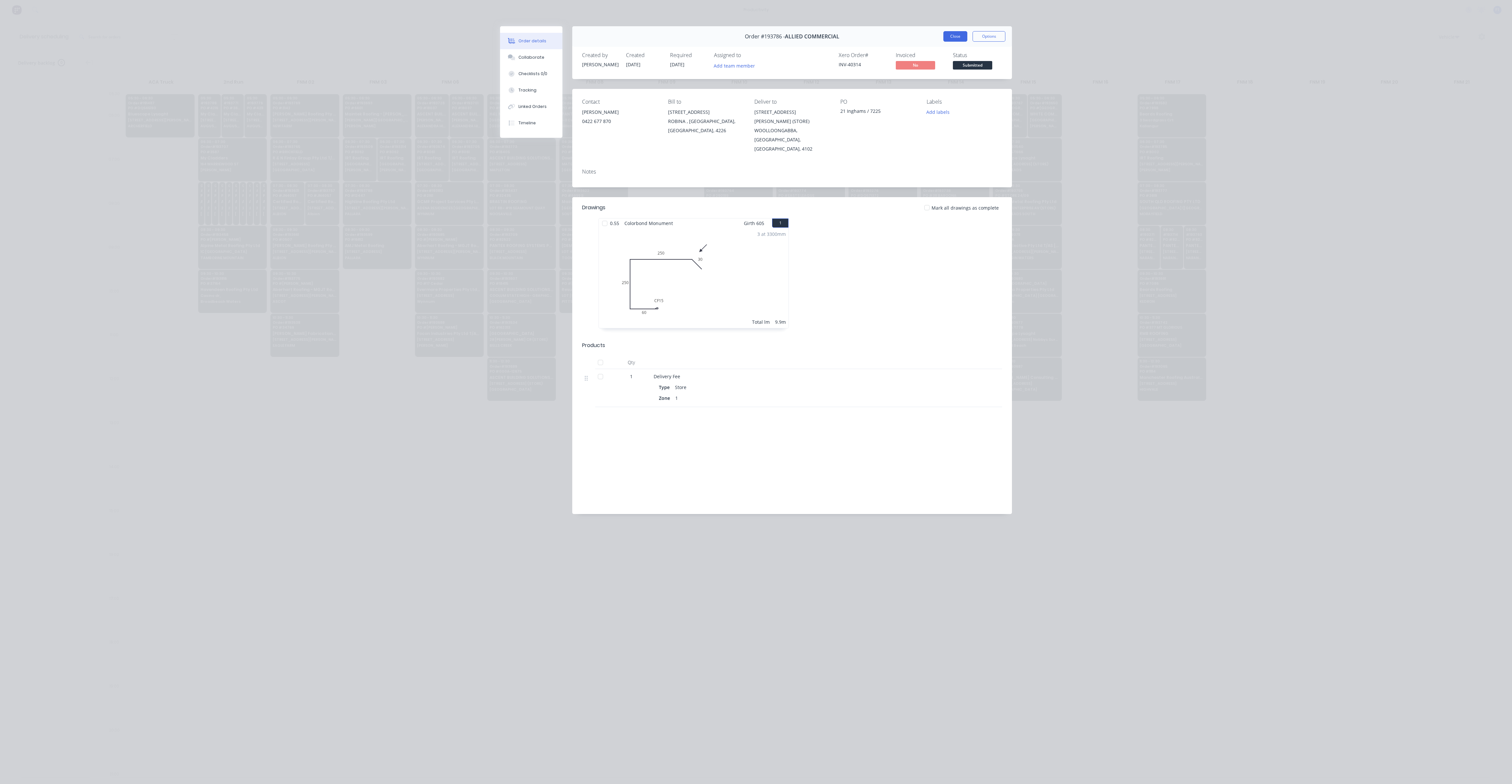
click at [955, 38] on button "Close" at bounding box center [955, 36] width 24 height 11
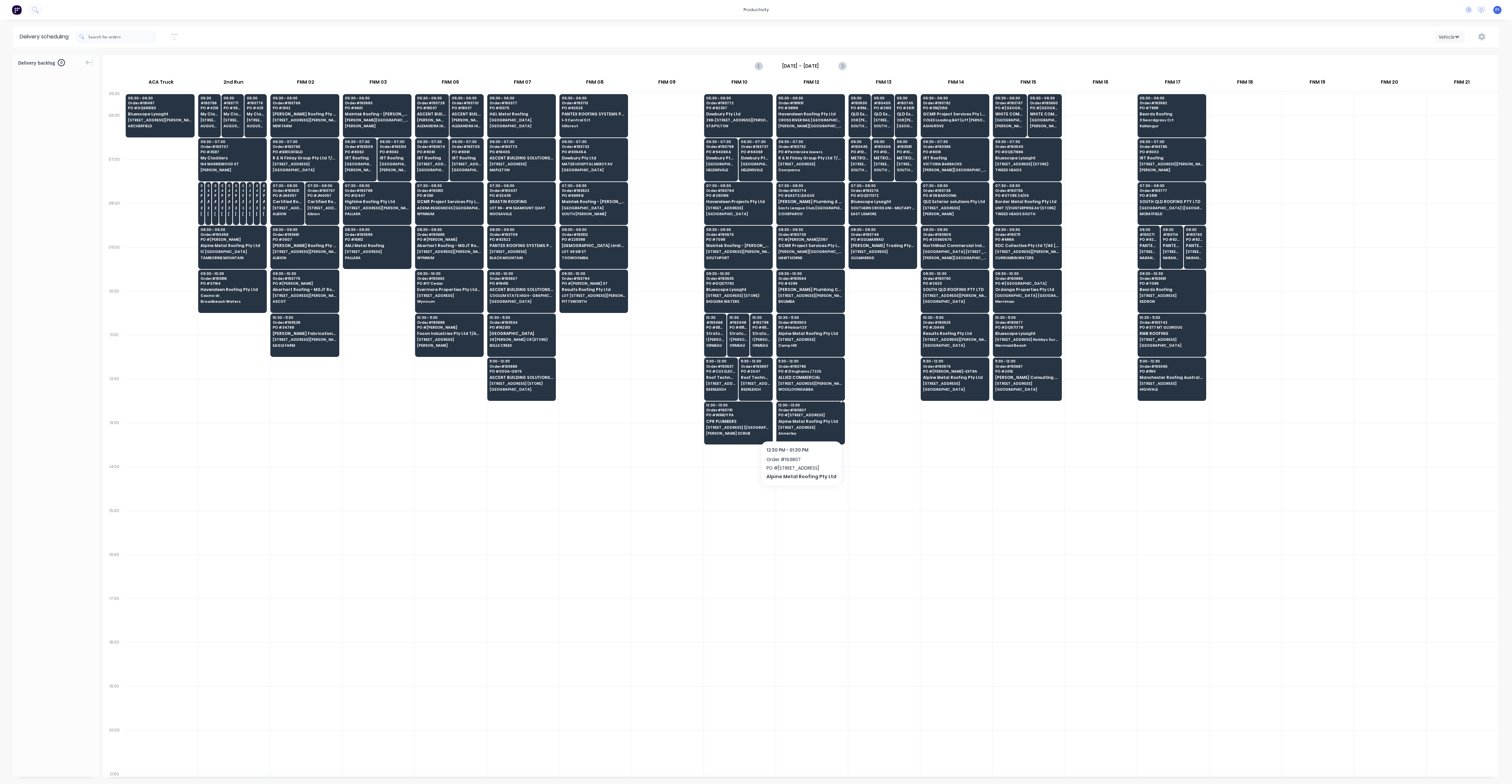
click at [799, 425] on span "[STREET_ADDRESS]" at bounding box center [810, 427] width 63 height 4
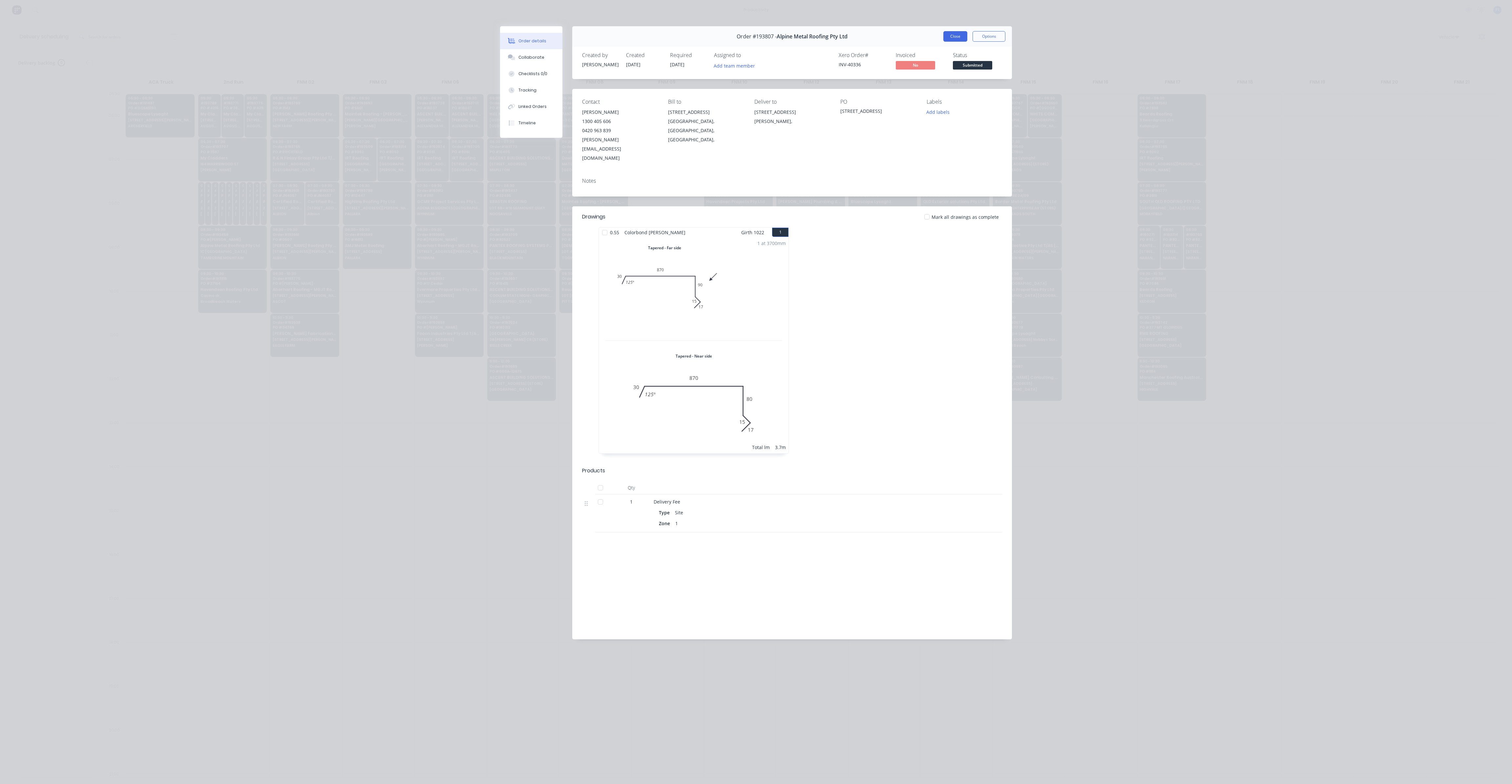
click at [961, 38] on button "Close" at bounding box center [955, 36] width 24 height 11
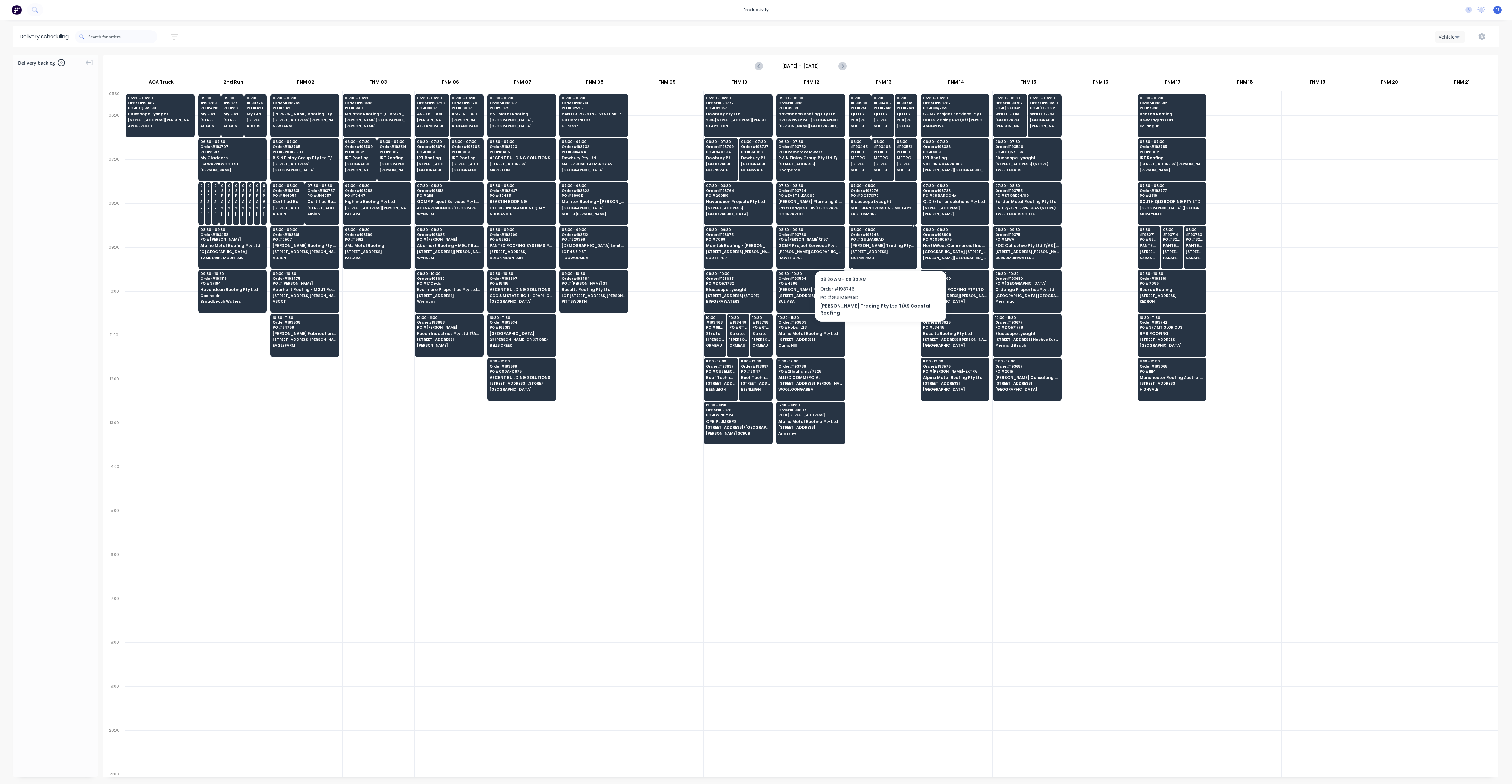
click at [872, 253] on div "08:30 - 09:30 Order # 193746 PO # [PERSON_NAME] Trading Pty Ltd T/AS Coastal Ro…" at bounding box center [883, 244] width 68 height 37
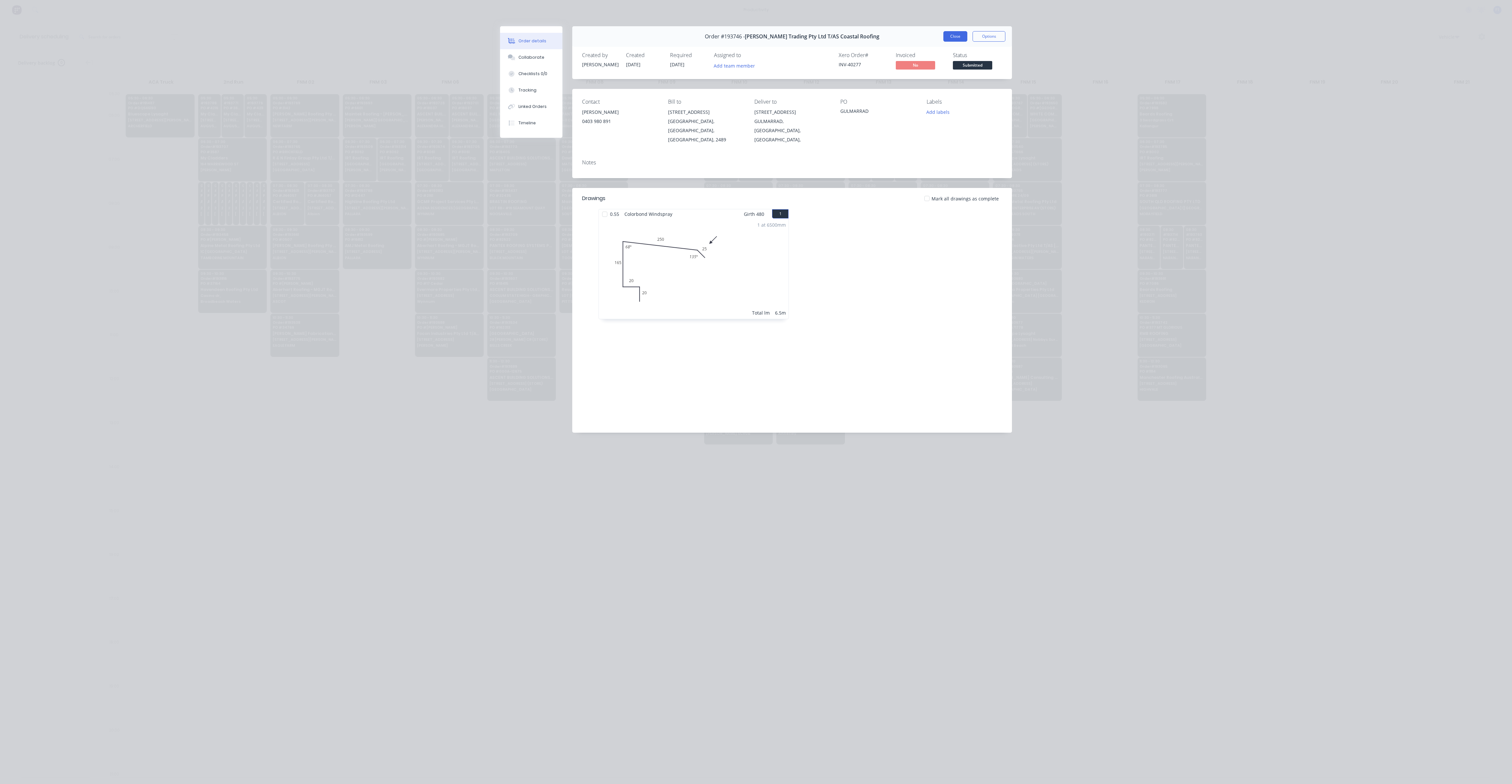
click at [953, 36] on button "Close" at bounding box center [955, 36] width 24 height 11
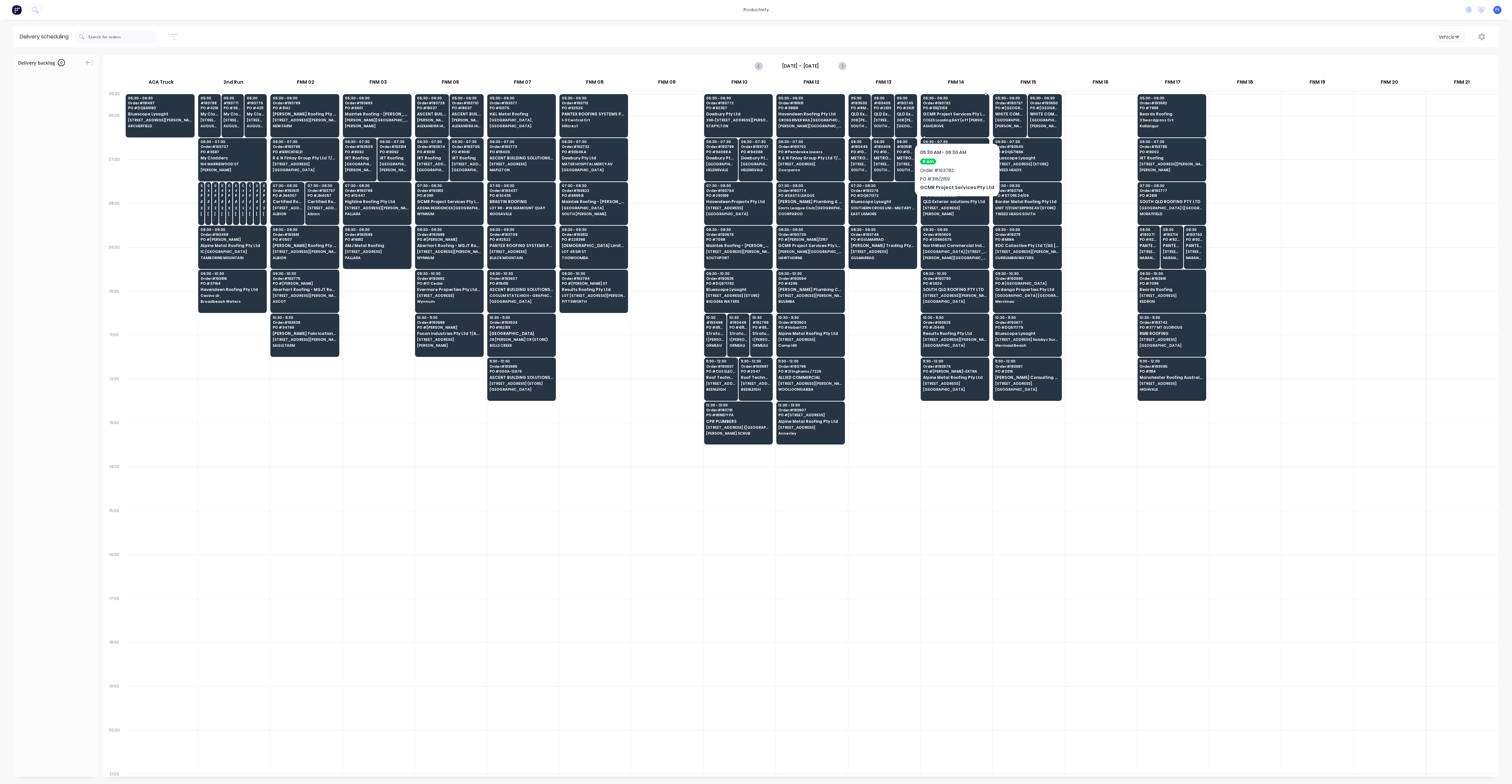
click at [954, 123] on div "05:30 - 06:30 Order # 193782 PO # 316/2159 GCMR Project Services Pty Ltd COLES …" at bounding box center [955, 112] width 68 height 37
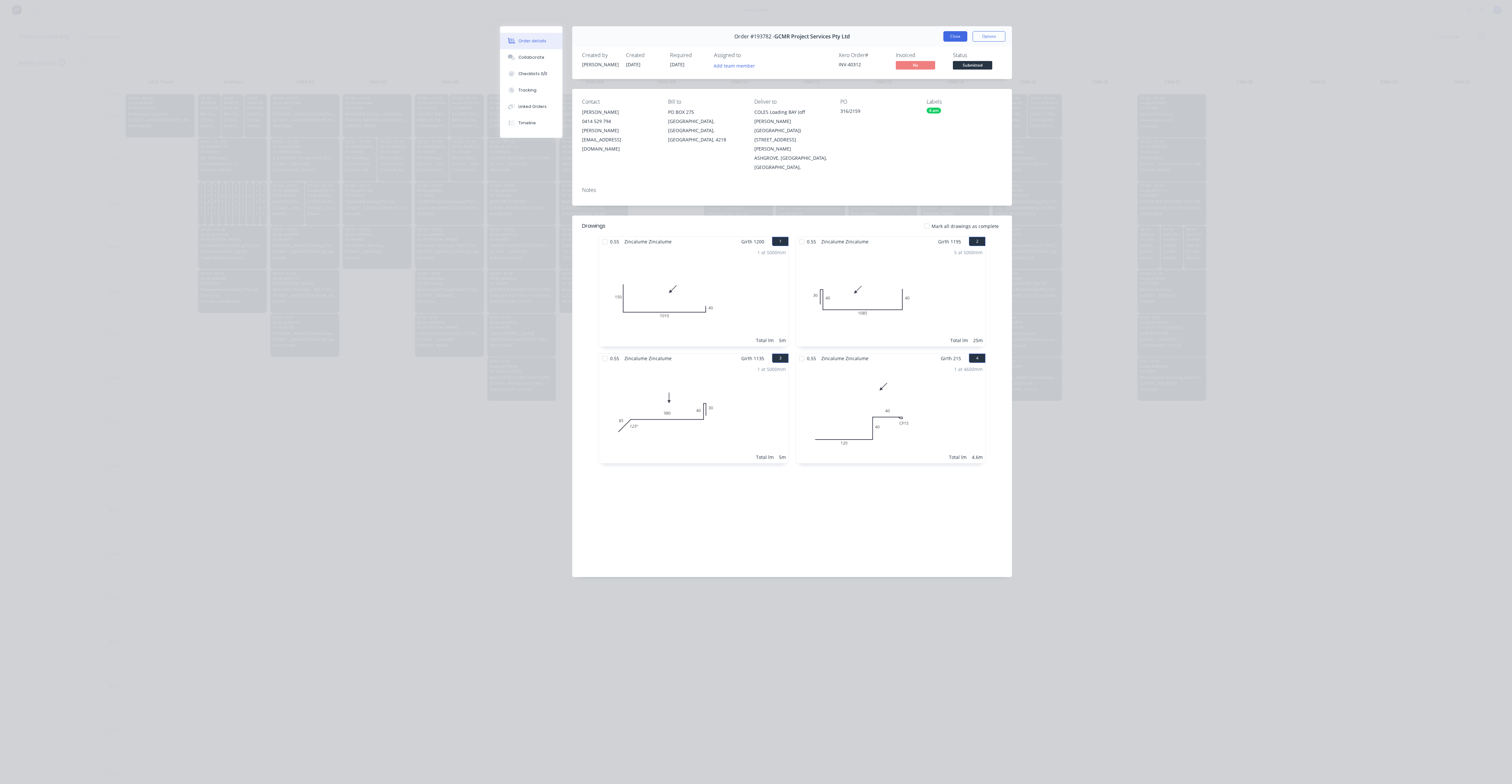
click at [959, 35] on button "Close" at bounding box center [955, 36] width 24 height 11
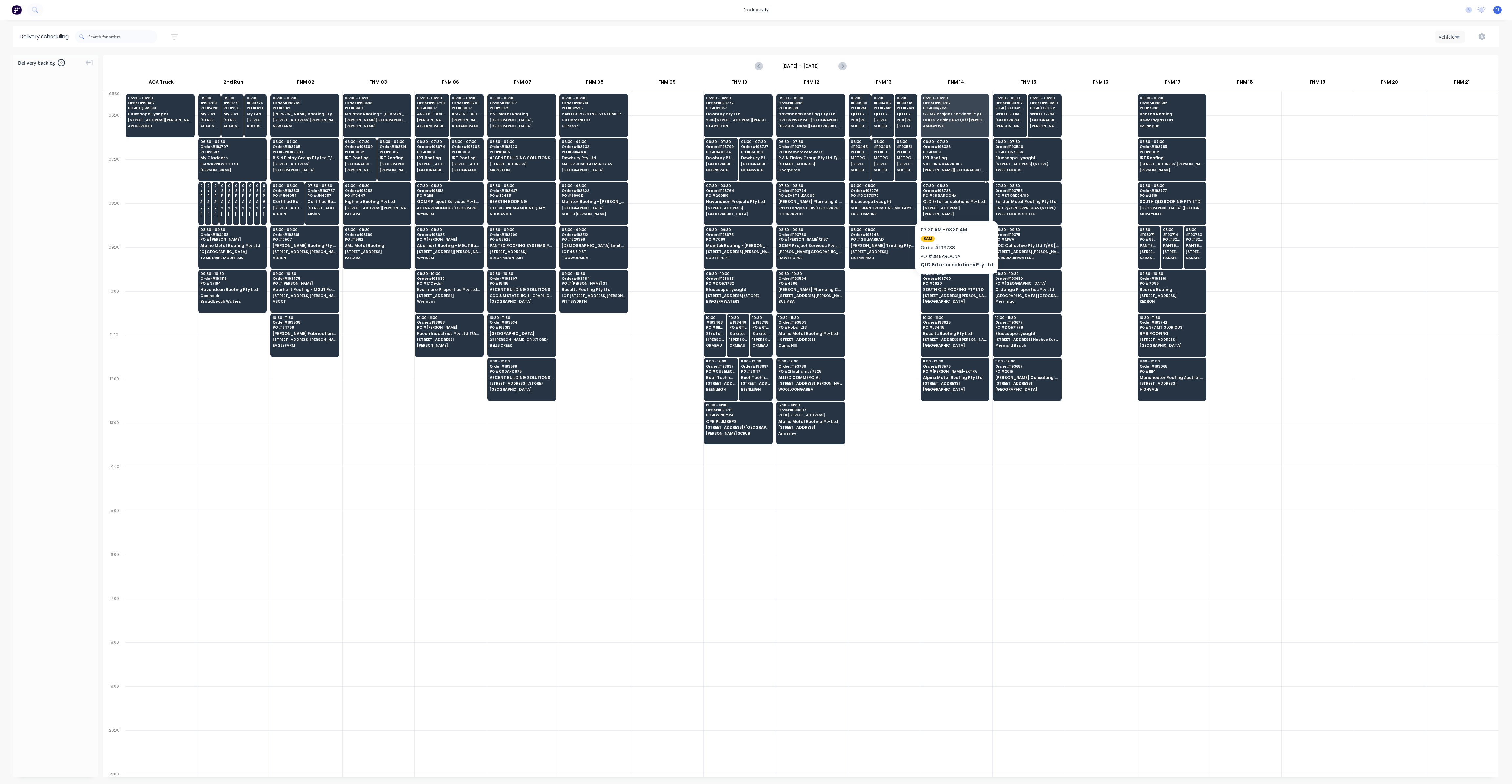
click at [949, 212] on span "[PERSON_NAME]" at bounding box center [955, 214] width 63 height 4
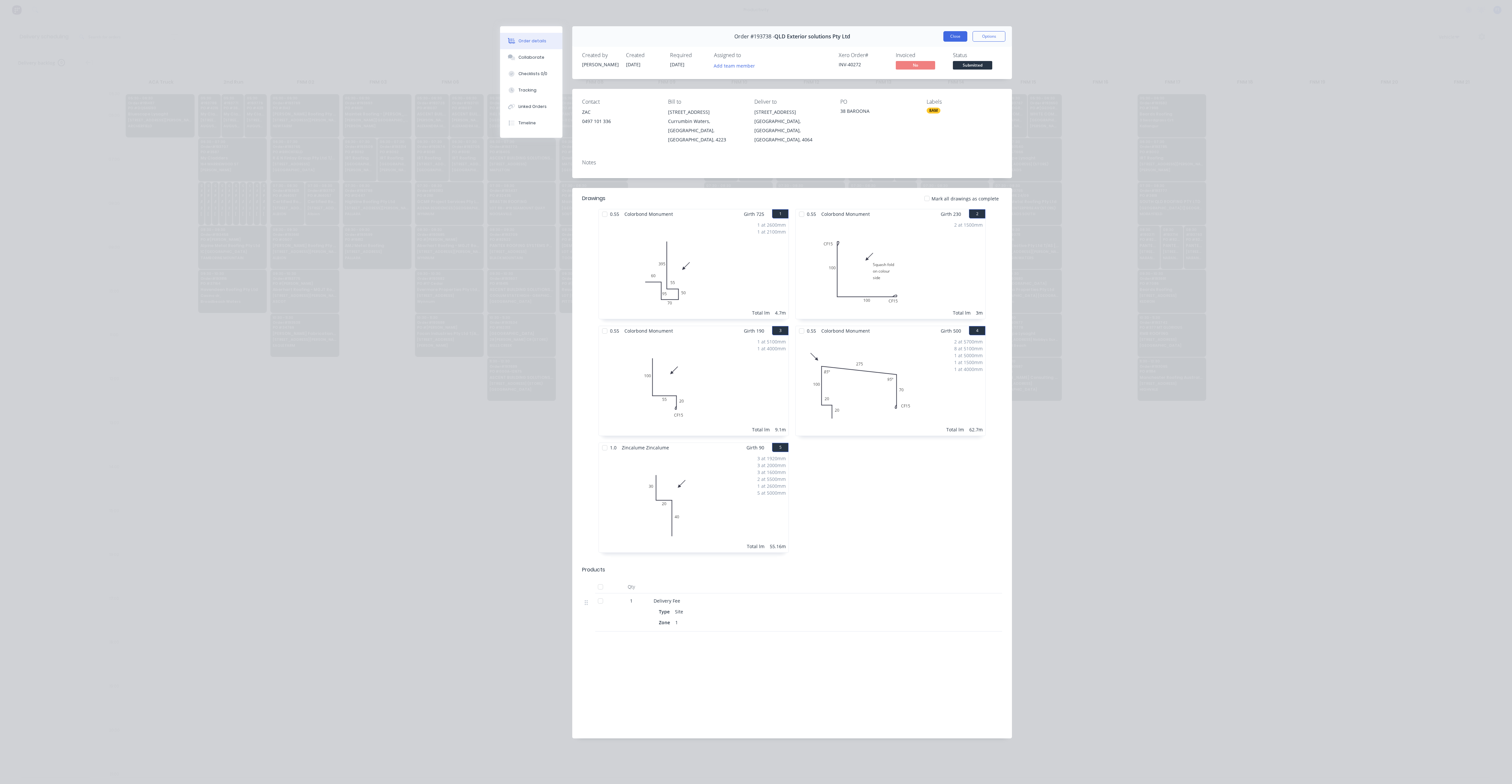
click at [956, 36] on button "Close" at bounding box center [955, 36] width 24 height 11
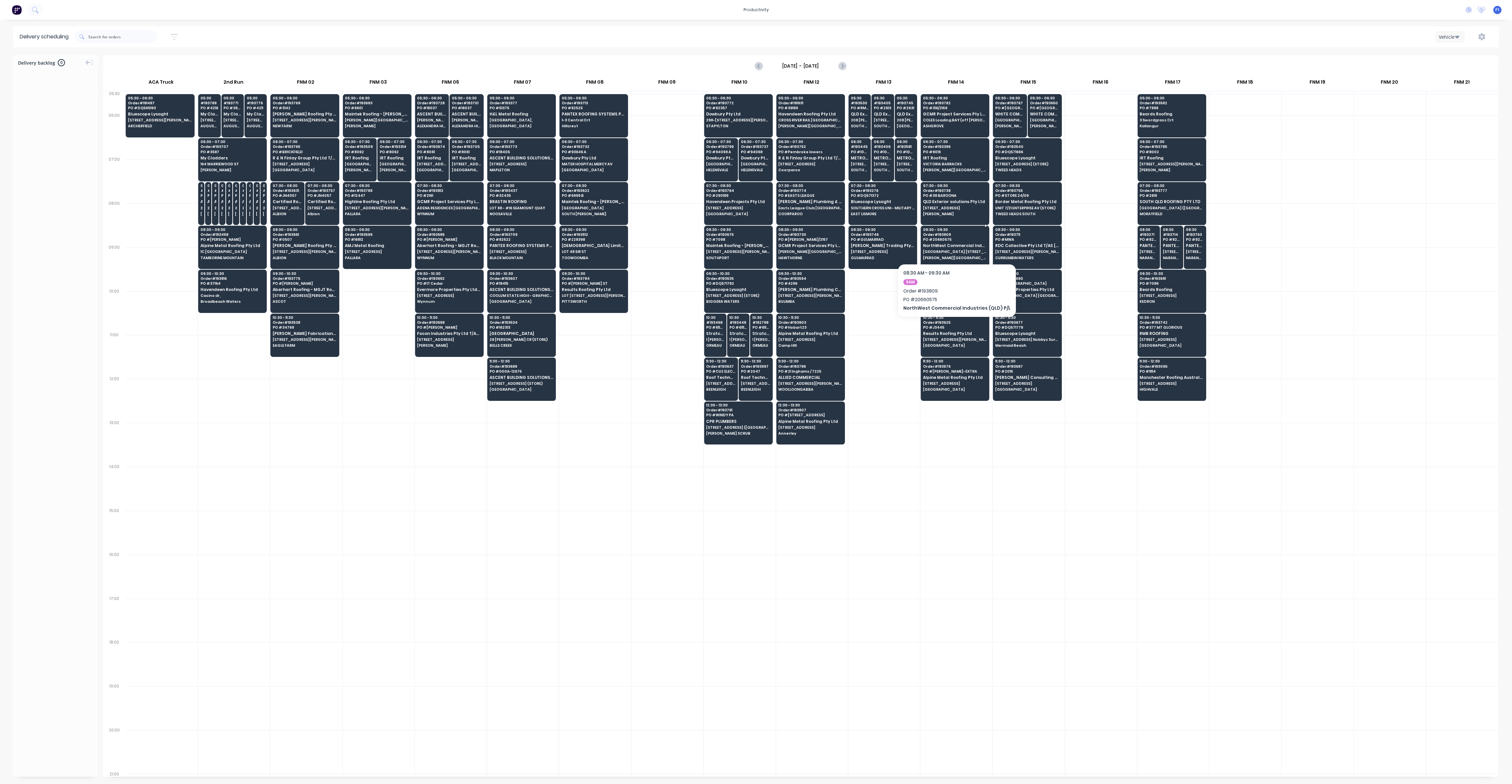
click at [941, 250] on span "[GEOGRAPHIC_DATA] [STREET_ADDRESS][PERSON_NAME]" at bounding box center [955, 251] width 63 height 4
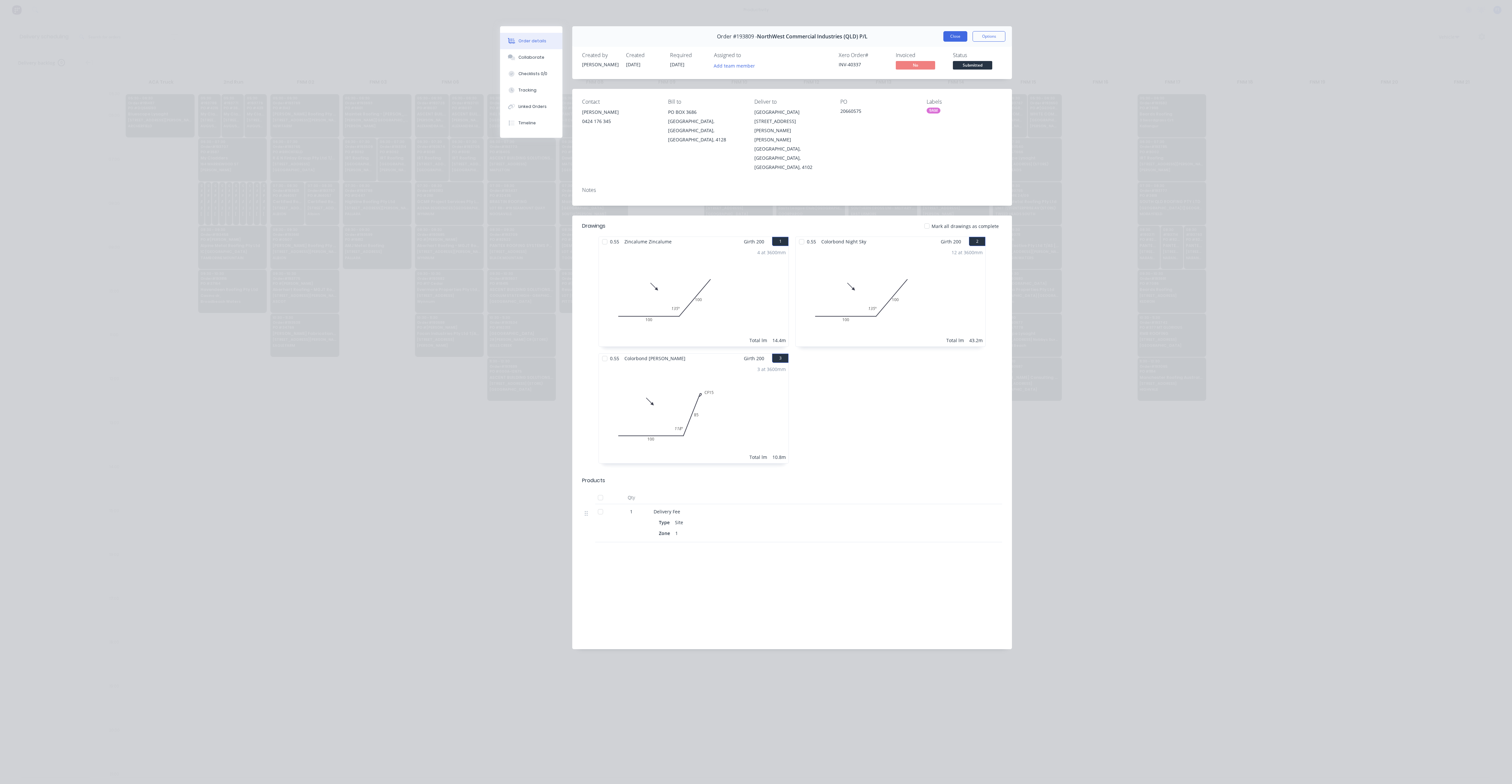
click at [954, 35] on button "Close" at bounding box center [955, 36] width 24 height 11
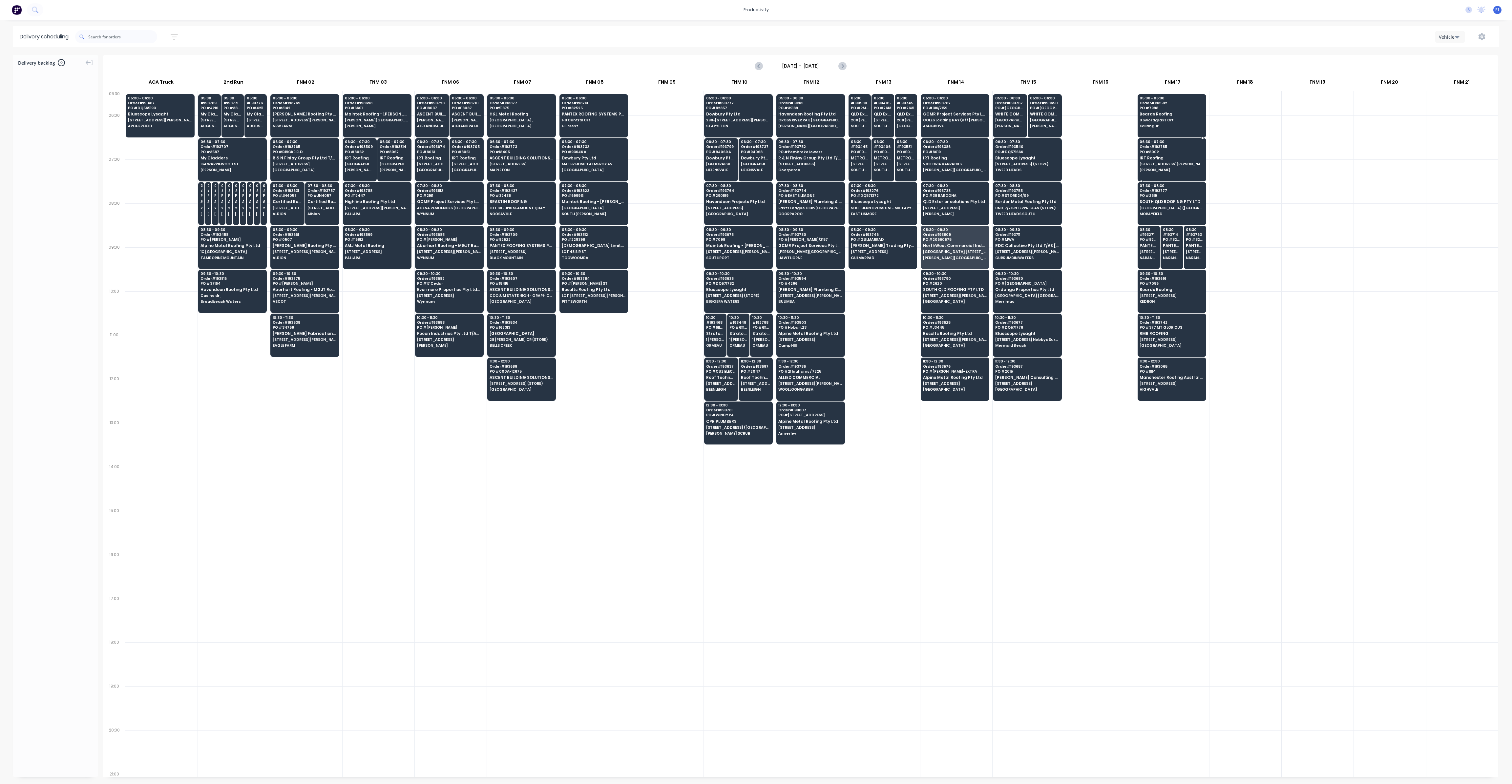
click at [1169, 151] on span "PO # 8002" at bounding box center [1172, 151] width 63 height 4
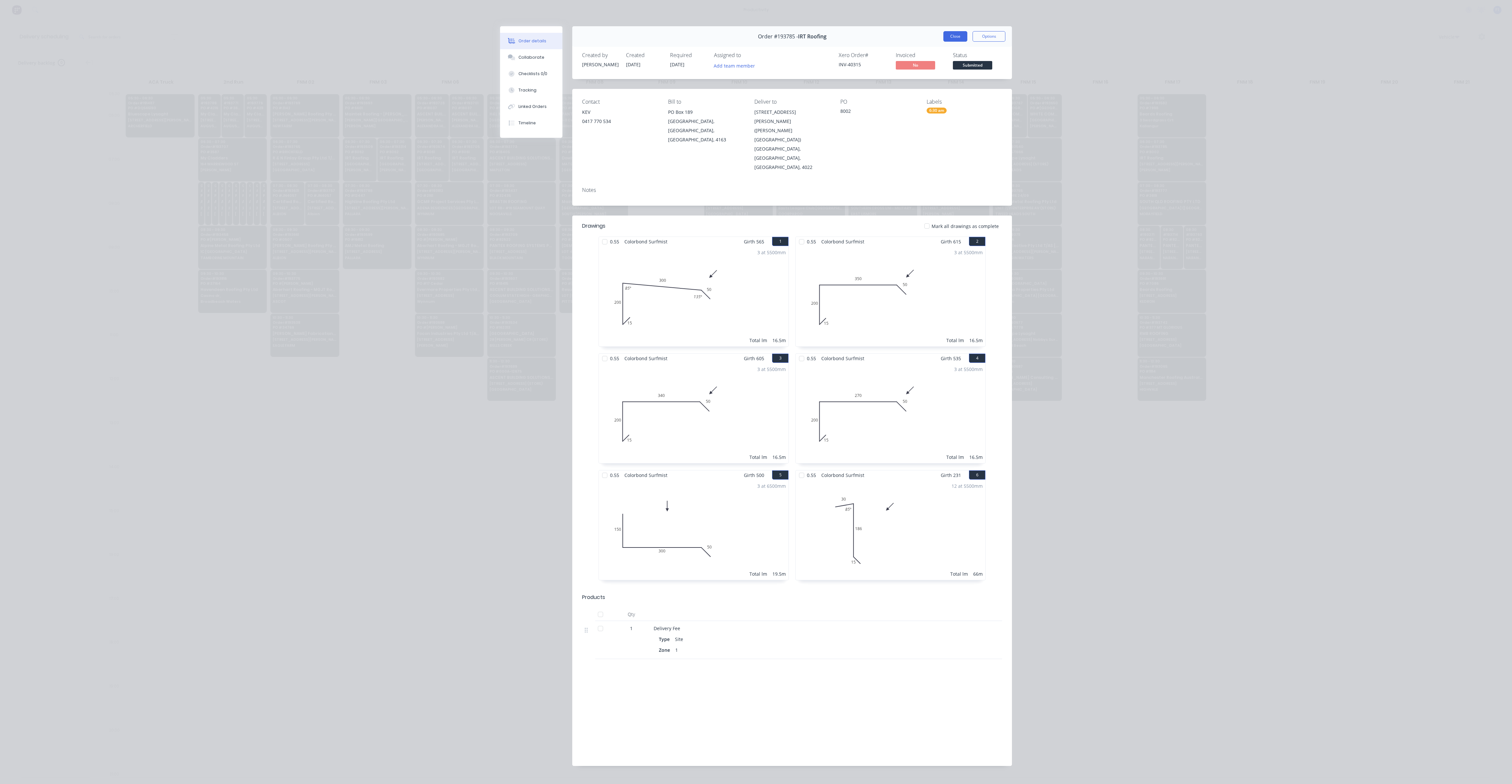
click at [958, 38] on button "Close" at bounding box center [955, 36] width 24 height 11
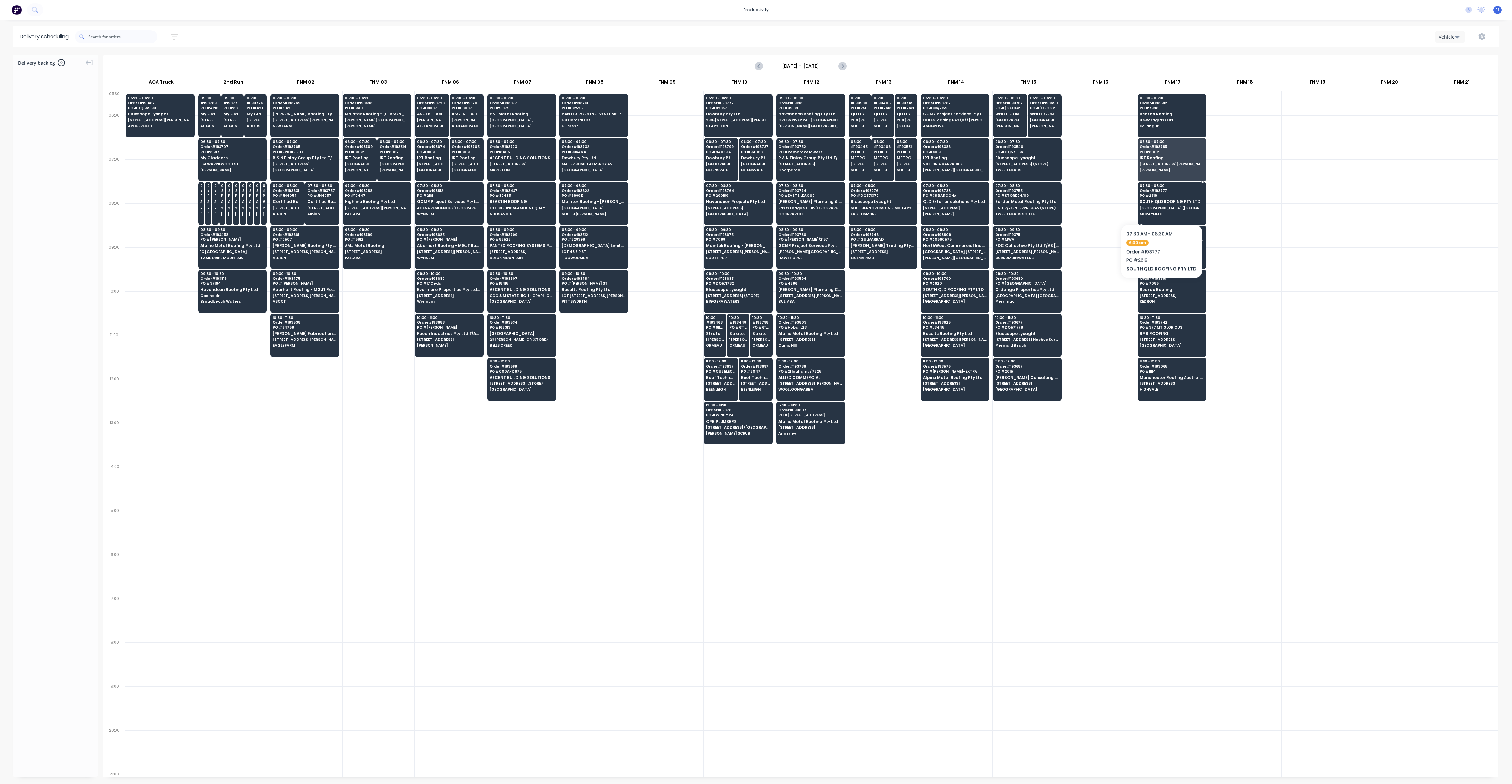
click at [1159, 204] on div "07:30 - 08:30 Order # 193777 PO # 2619 SOUTH QLD ROOFING PTY LTD [GEOGRAPHIC_DA…" at bounding box center [1172, 200] width 68 height 37
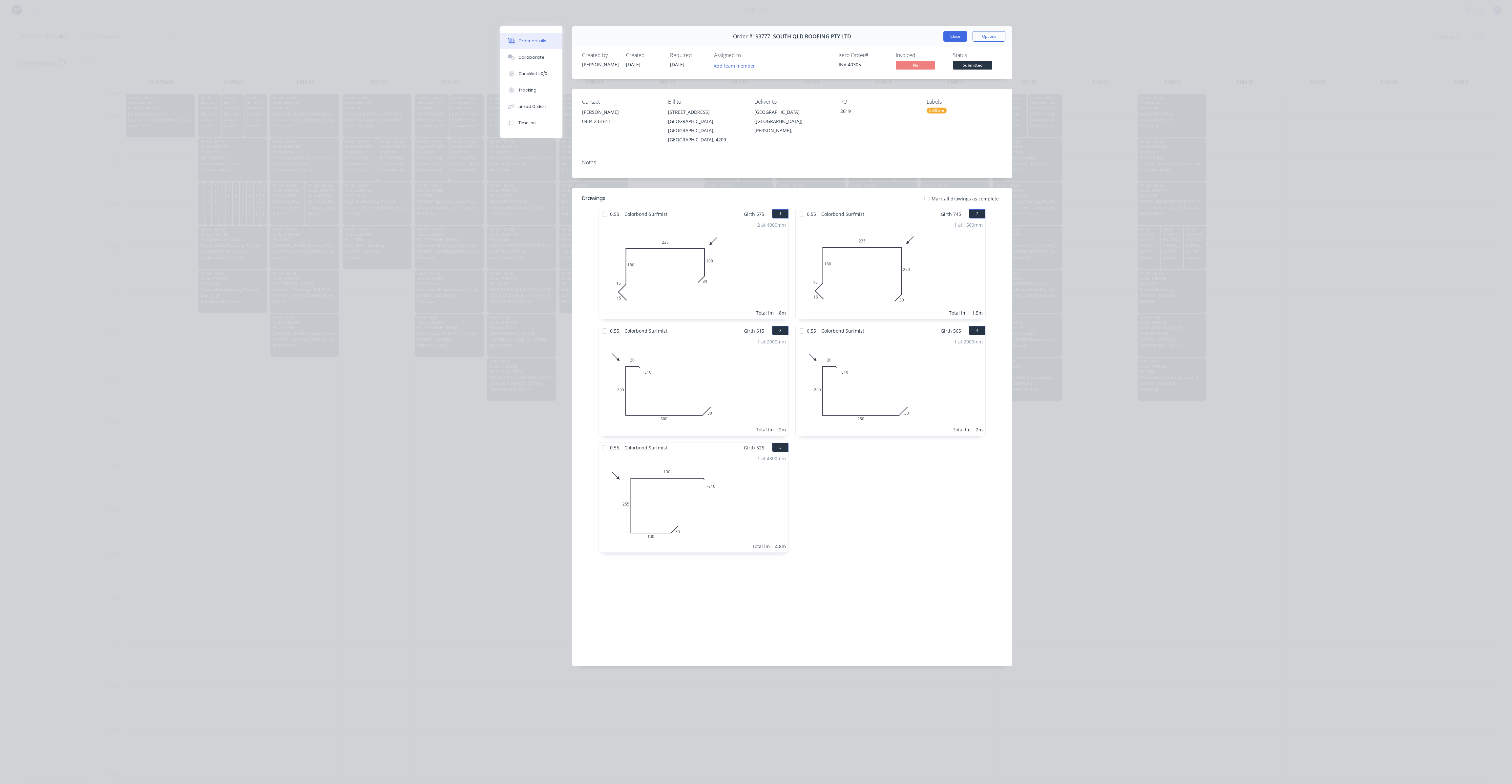
click at [952, 38] on button "Close" at bounding box center [955, 36] width 24 height 11
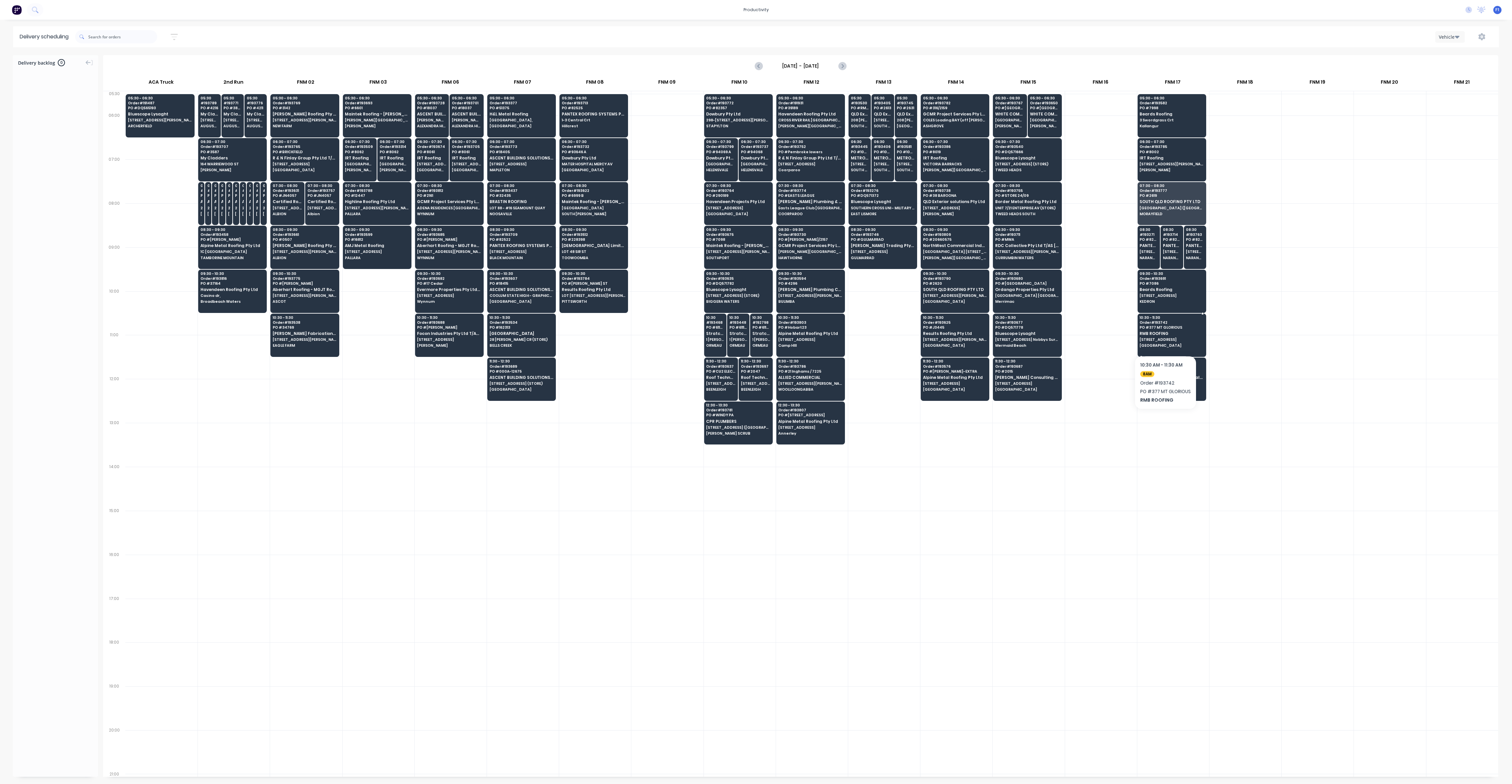
click at [1165, 337] on span "[STREET_ADDRESS]" at bounding box center [1172, 339] width 63 height 4
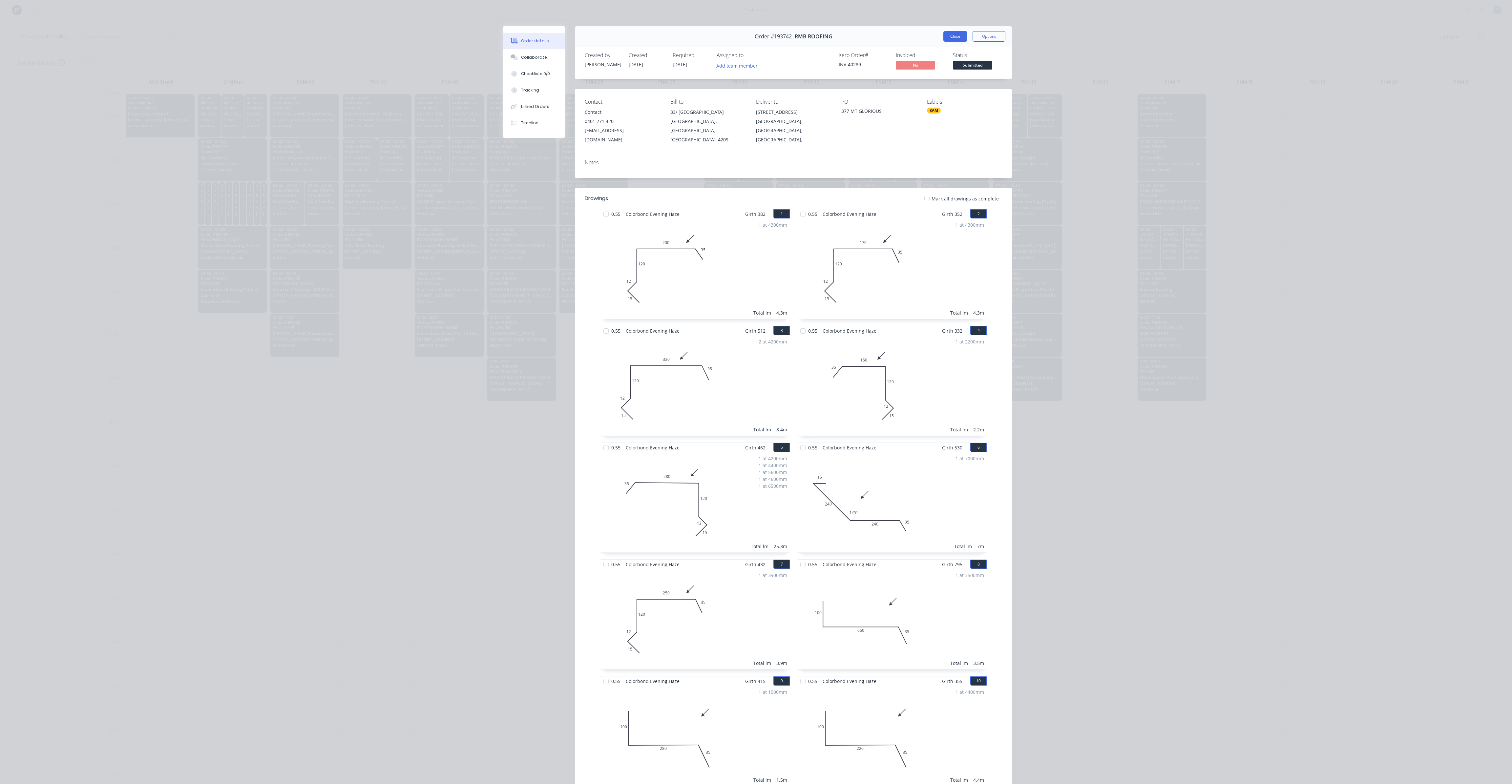
click at [957, 40] on button "Close" at bounding box center [955, 36] width 24 height 11
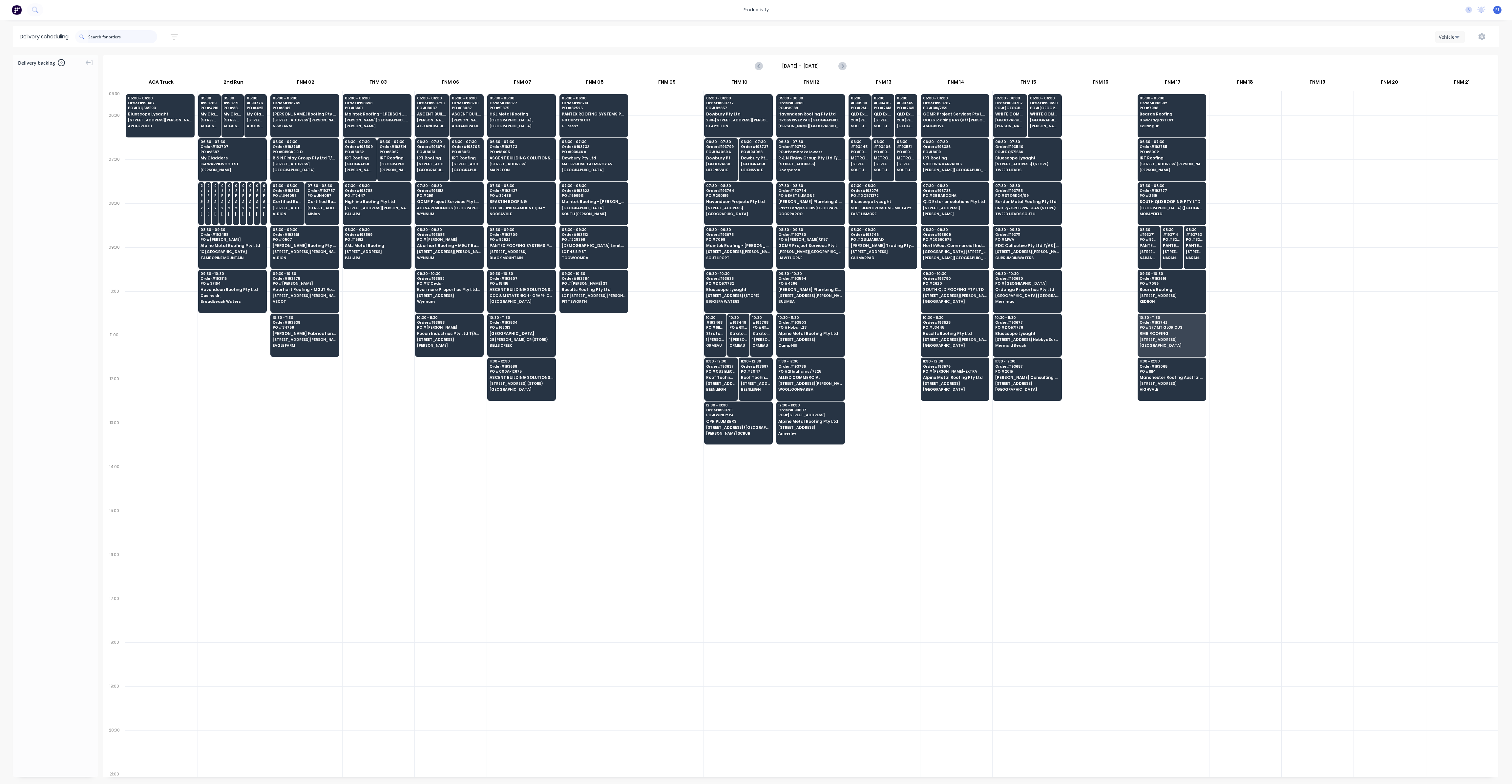
click at [100, 37] on input "text" at bounding box center [122, 36] width 69 height 13
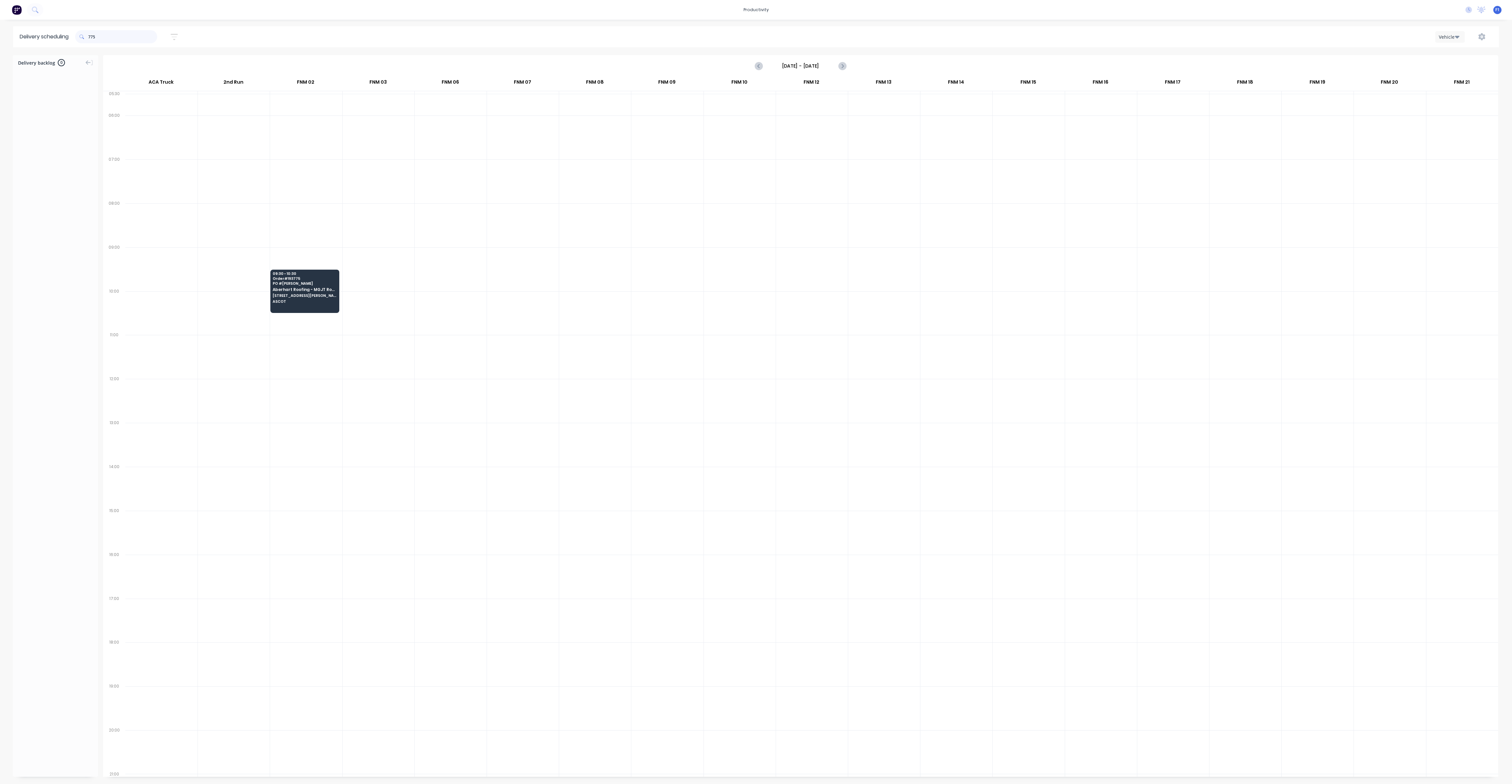
click at [91, 39] on input "775" at bounding box center [122, 36] width 69 height 13
type input "5"
click at [90, 39] on input "764" at bounding box center [122, 36] width 69 height 13
type input "4"
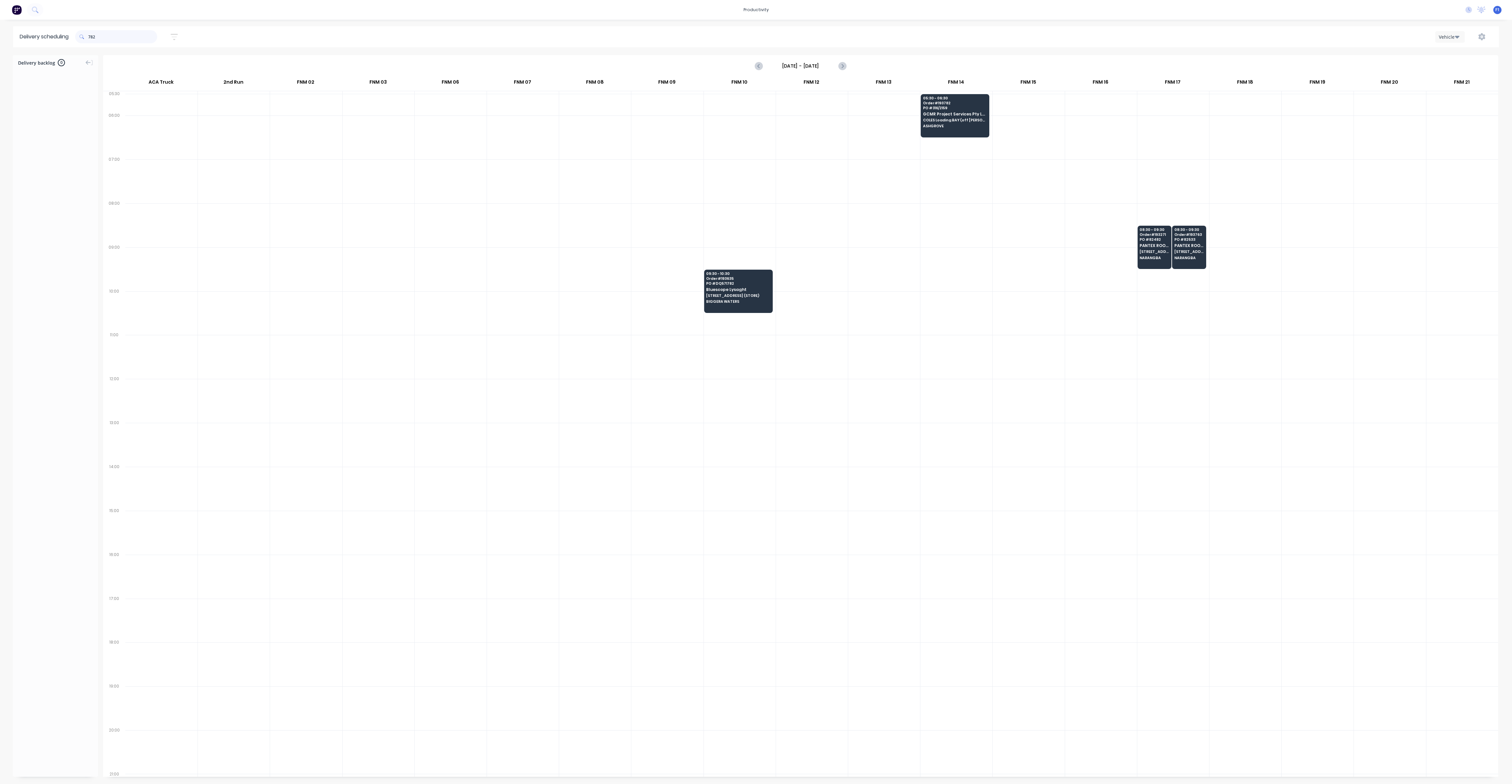
click at [92, 39] on input "782" at bounding box center [122, 36] width 69 height 13
click at [90, 38] on input "782" at bounding box center [122, 36] width 69 height 13
type input "2"
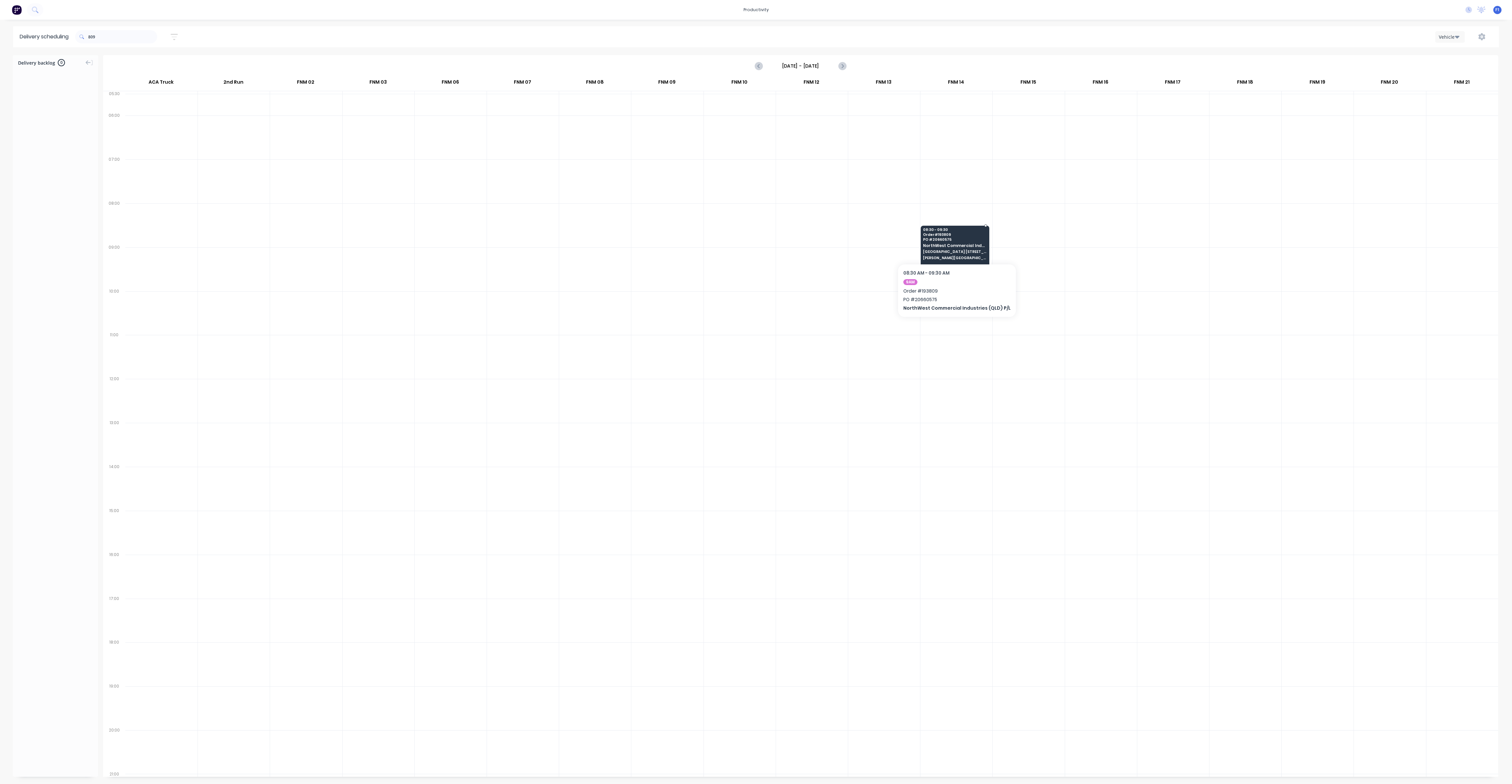
click at [938, 256] on span "[PERSON_NAME][GEOGRAPHIC_DATA]" at bounding box center [955, 258] width 63 height 4
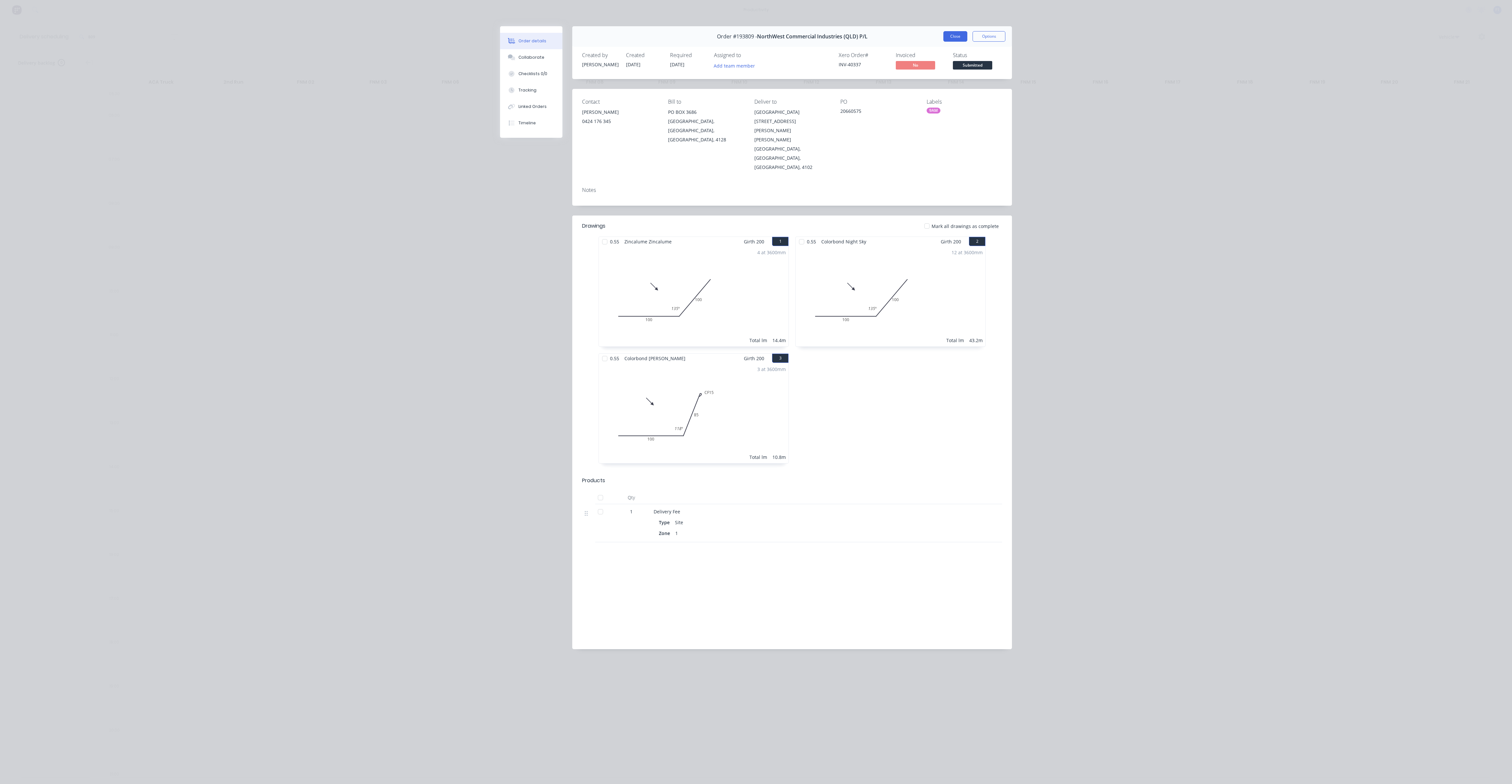
click at [958, 37] on button "Close" at bounding box center [955, 36] width 24 height 11
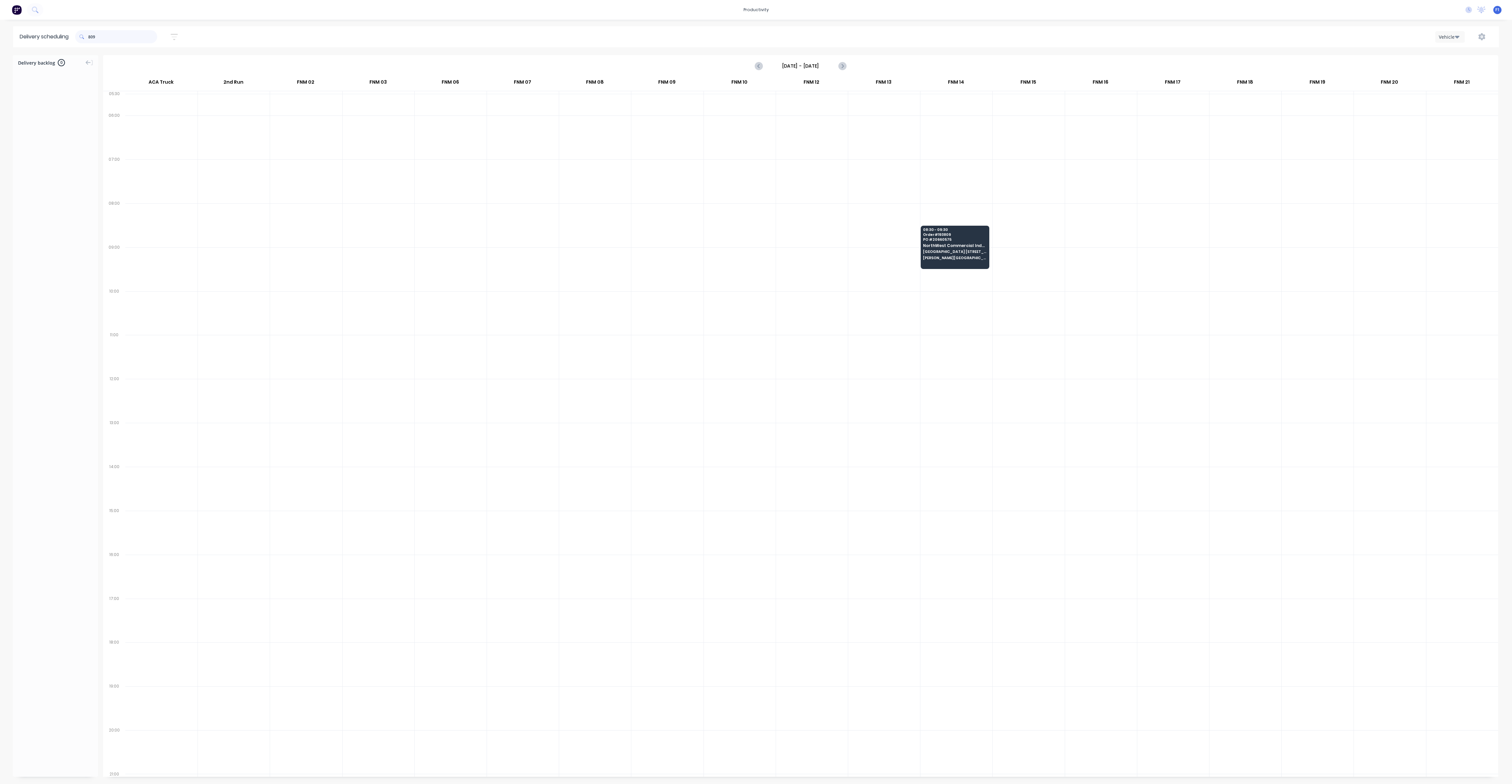
click at [91, 37] on input "809" at bounding box center [122, 36] width 69 height 13
type input "9"
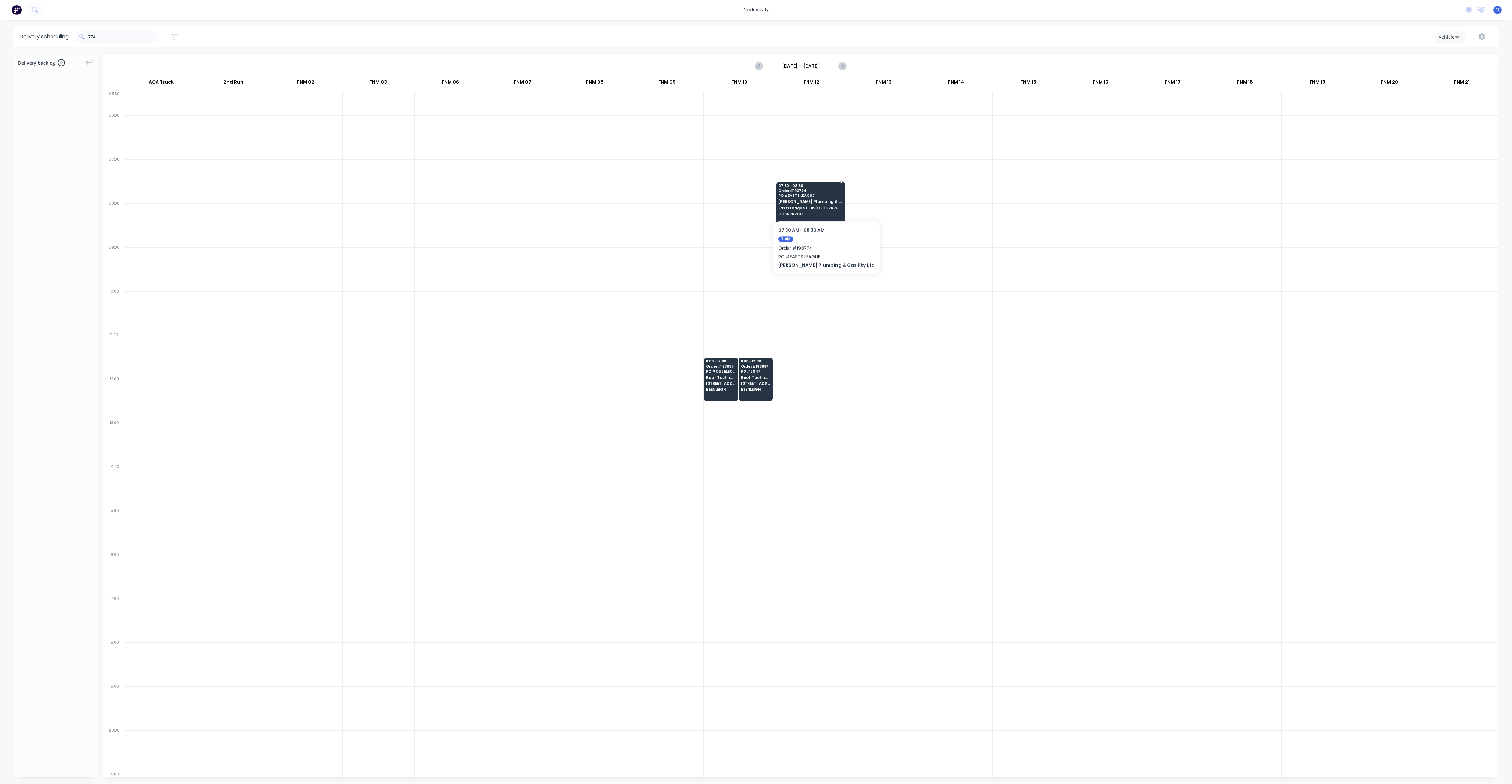
click at [811, 201] on span "[PERSON_NAME] Plumbing & Gas Pty Ltd" at bounding box center [810, 201] width 63 height 4
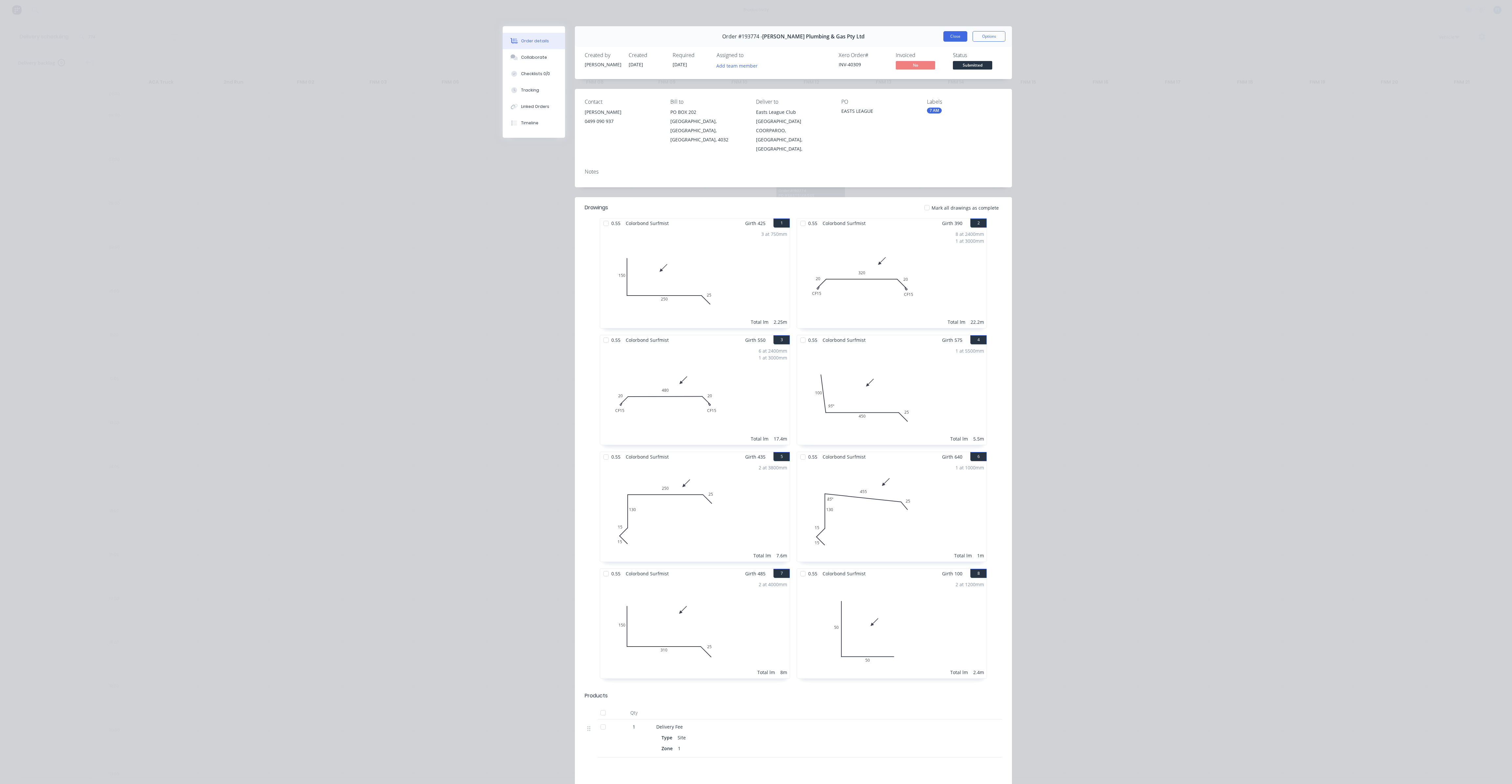
click at [951, 36] on button "Close" at bounding box center [955, 36] width 24 height 11
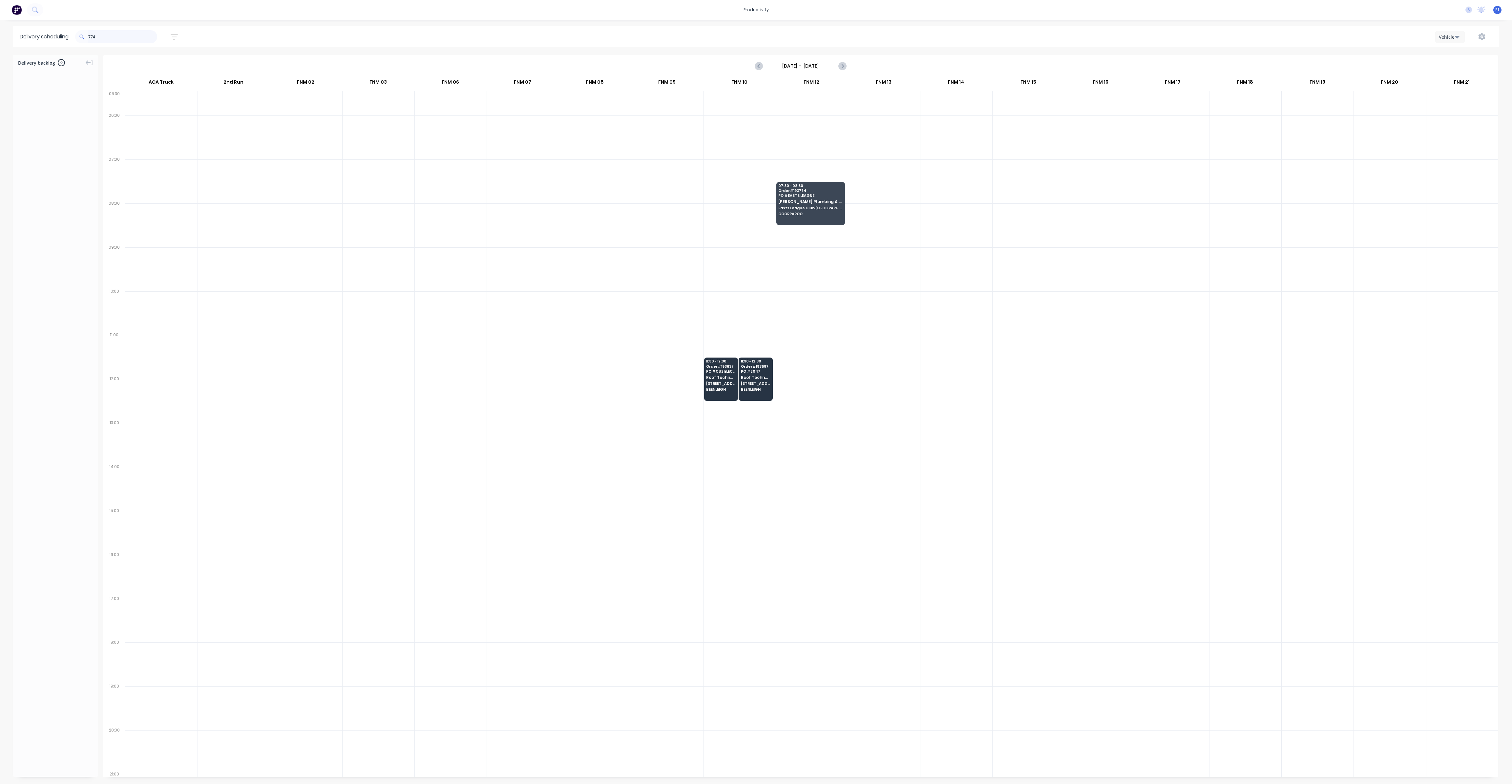
click at [90, 38] on input "774" at bounding box center [122, 36] width 69 height 13
type input "4"
click at [94, 36] on input "774" at bounding box center [122, 36] width 69 height 13
click at [92, 38] on input "774" at bounding box center [122, 36] width 69 height 13
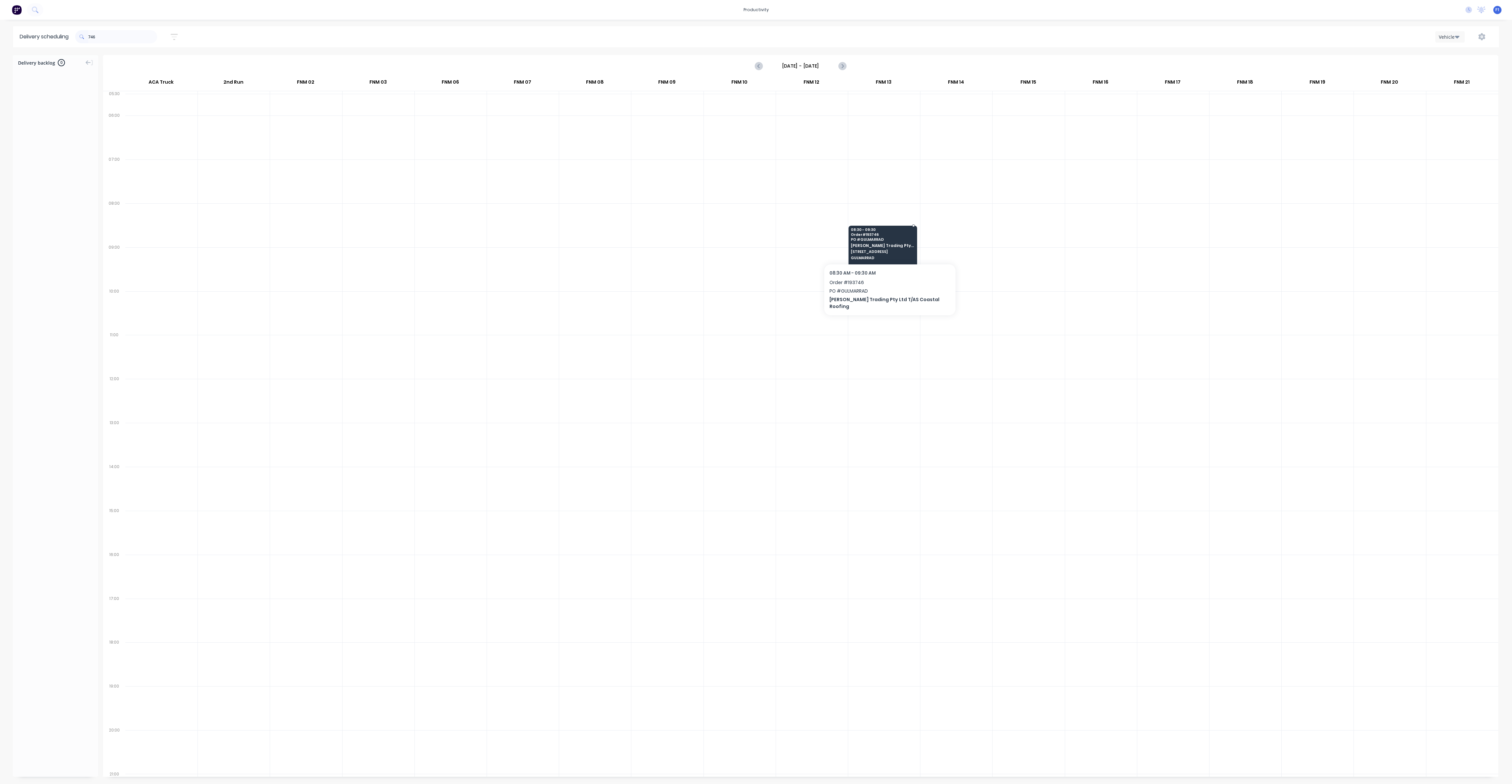
click at [876, 252] on span "[STREET_ADDRESS]" at bounding box center [883, 251] width 63 height 4
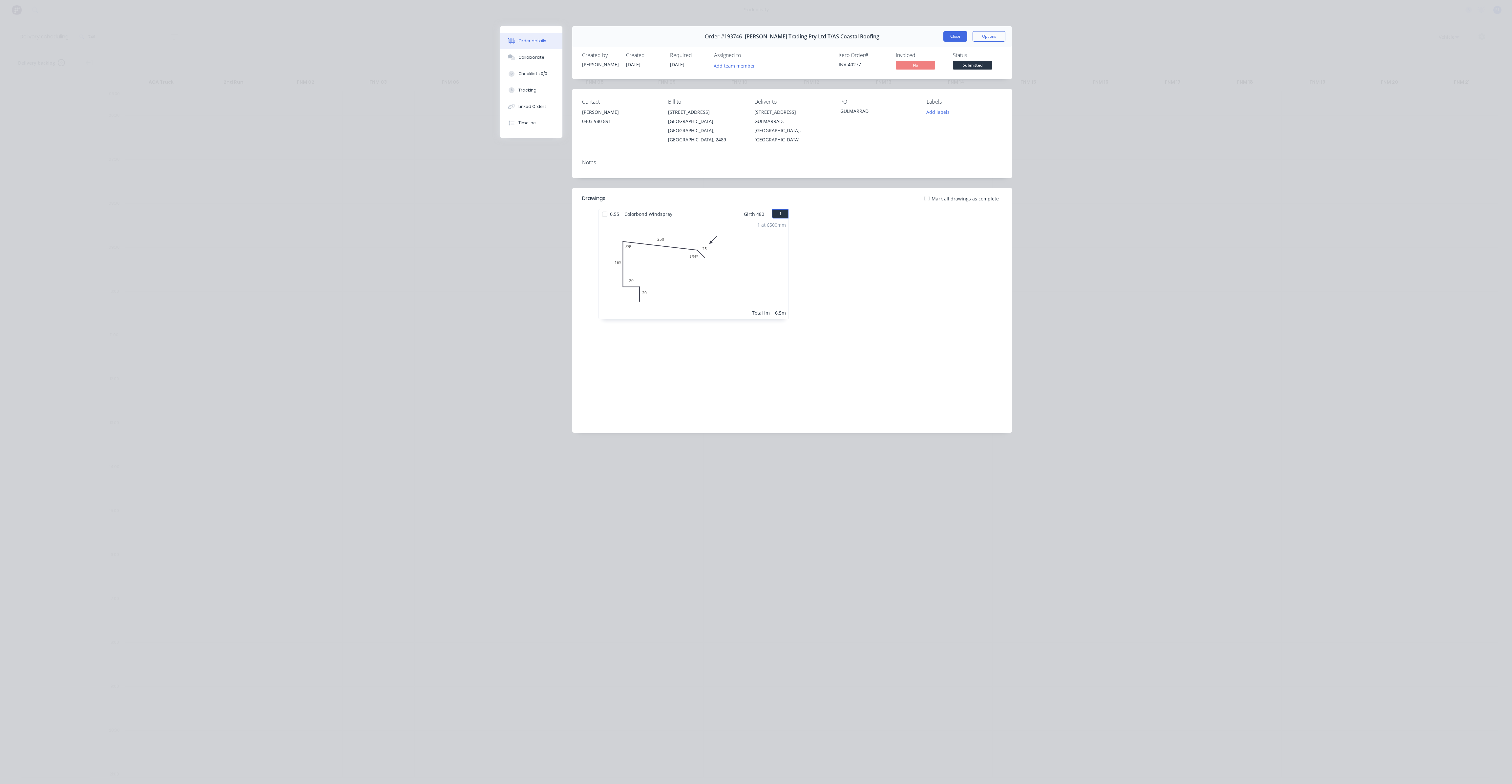
click at [956, 40] on button "Close" at bounding box center [955, 36] width 24 height 11
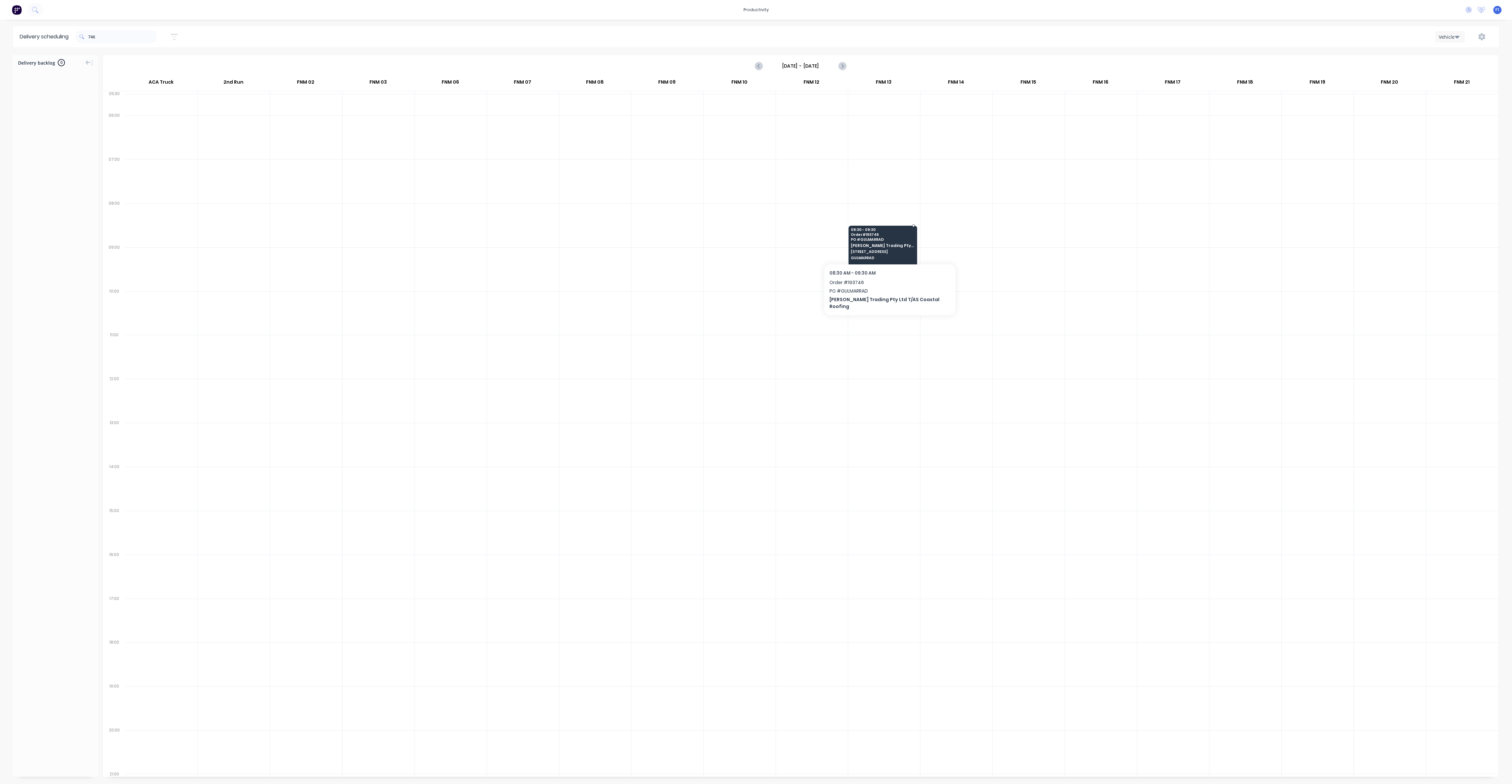
click at [871, 244] on span "[PERSON_NAME] Trading Pty Ltd T/AS Coastal Roofing" at bounding box center [883, 245] width 63 height 4
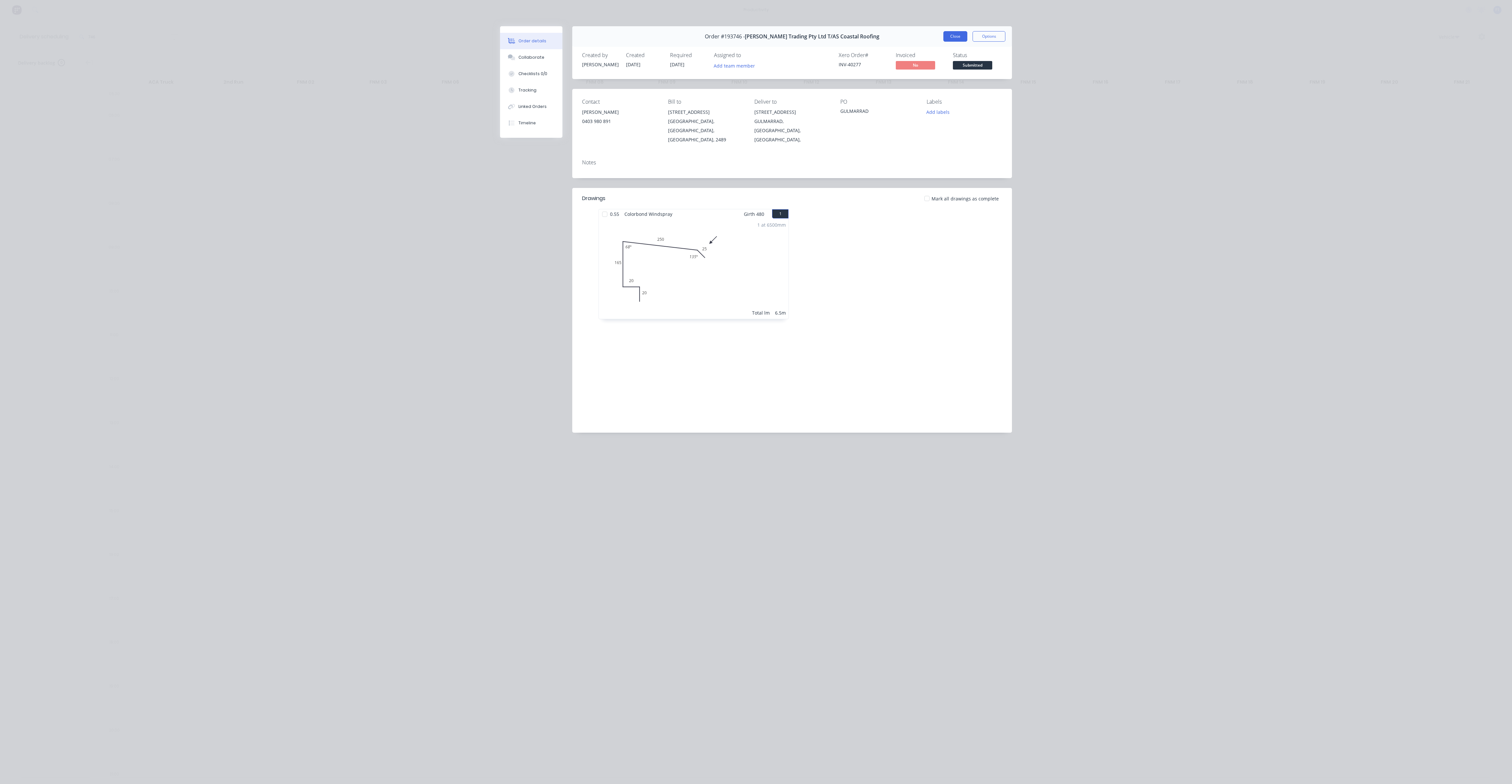
click at [957, 40] on button "Close" at bounding box center [955, 36] width 24 height 11
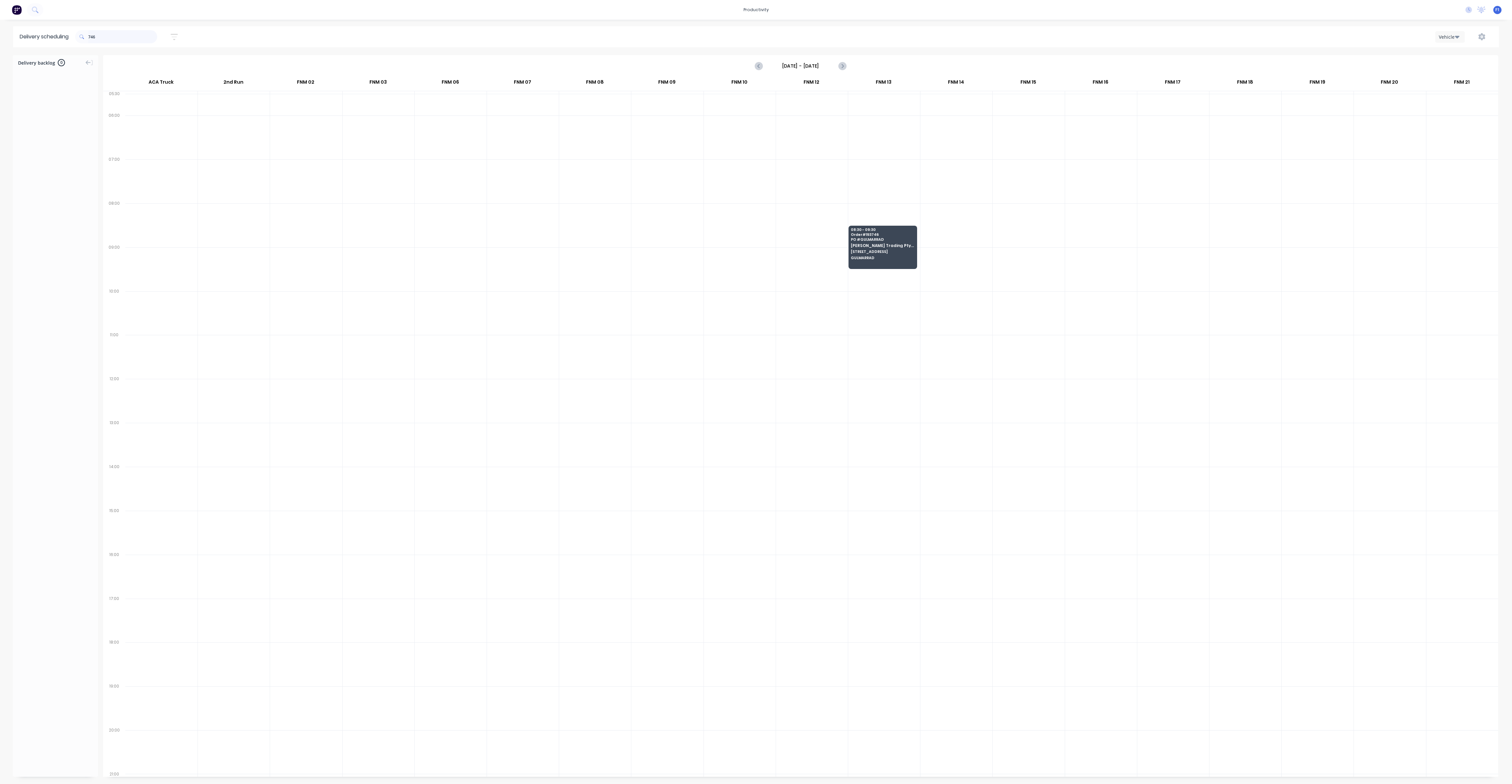
click at [90, 40] on input "746" at bounding box center [122, 36] width 69 height 13
type input "6"
click at [90, 37] on input "786" at bounding box center [122, 36] width 69 height 13
type input "6"
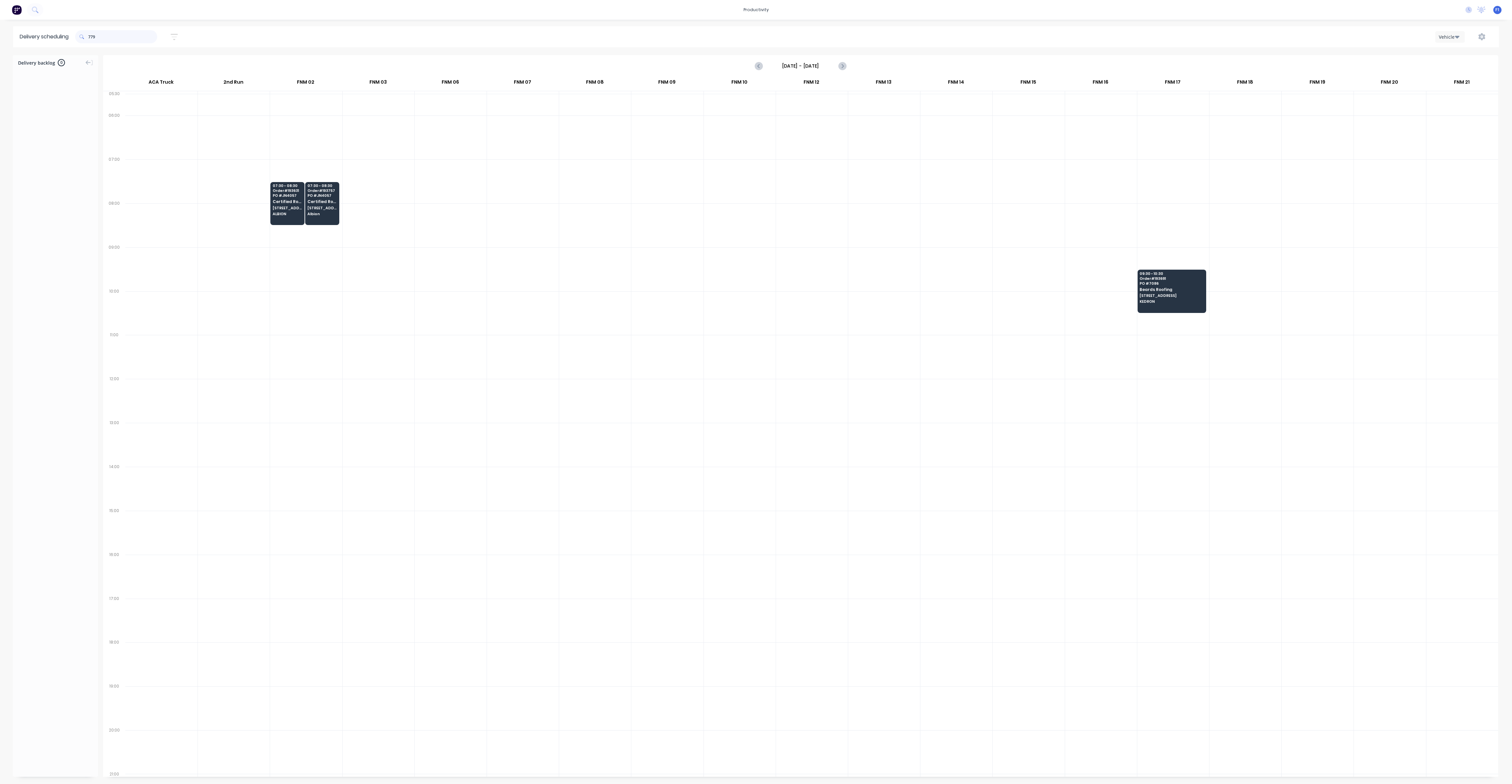
click at [91, 37] on input "779" at bounding box center [122, 36] width 69 height 13
type input "9"
click at [90, 34] on input "809" at bounding box center [122, 36] width 69 height 13
type input "9"
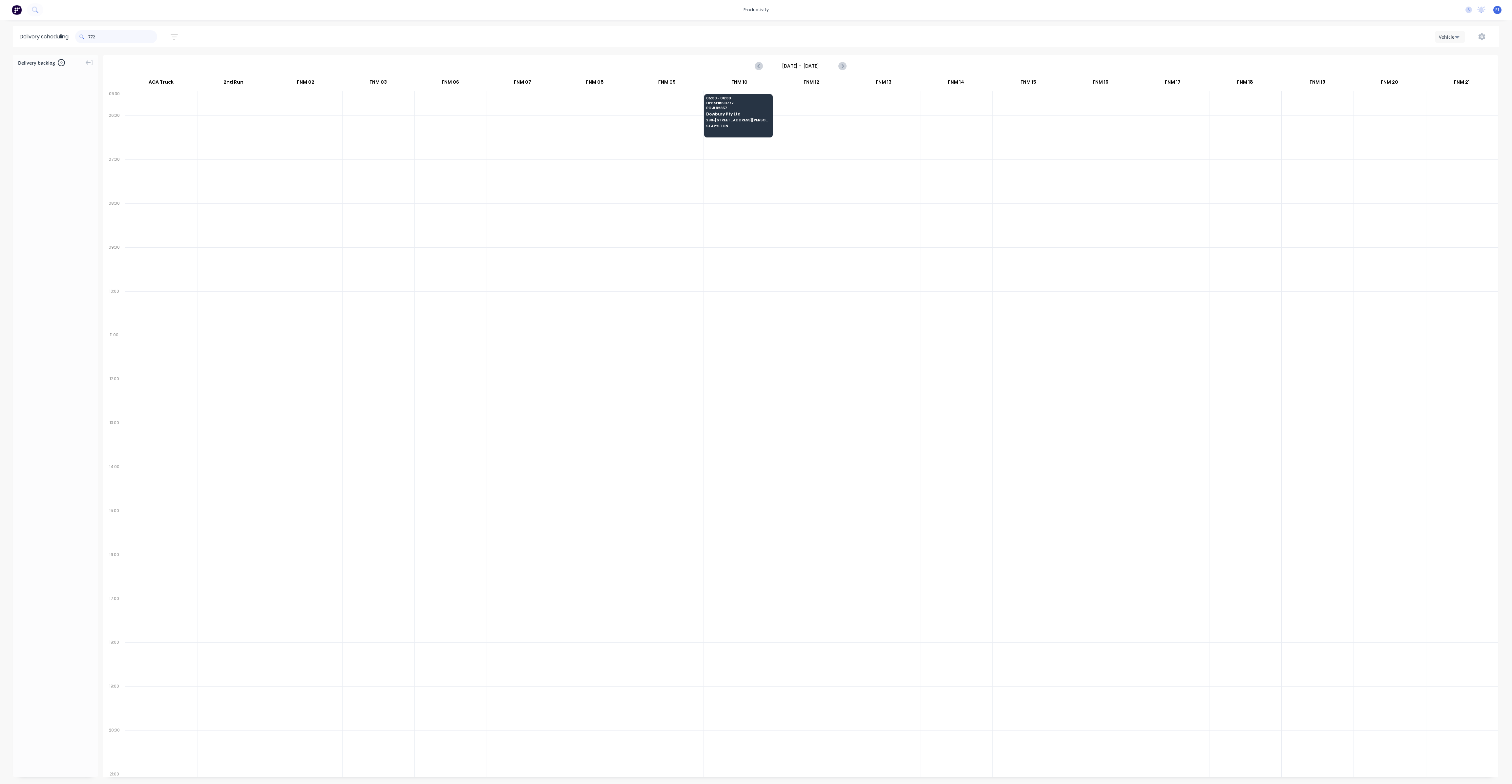
drag, startPoint x: 90, startPoint y: 36, endPoint x: 117, endPoint y: 59, distance: 35.5
click at [91, 36] on input "772" at bounding box center [122, 36] width 69 height 13
type input "2"
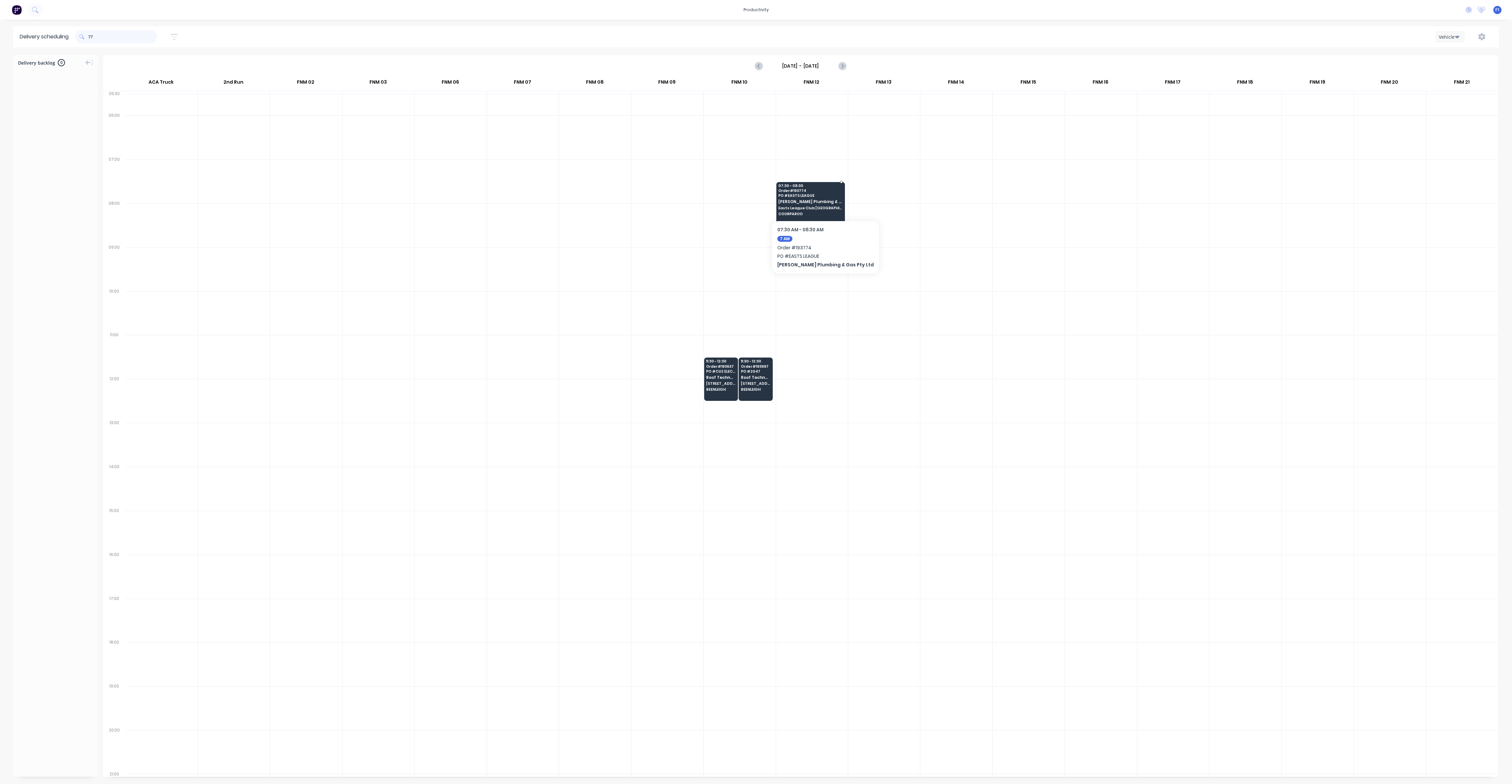
type input "7"
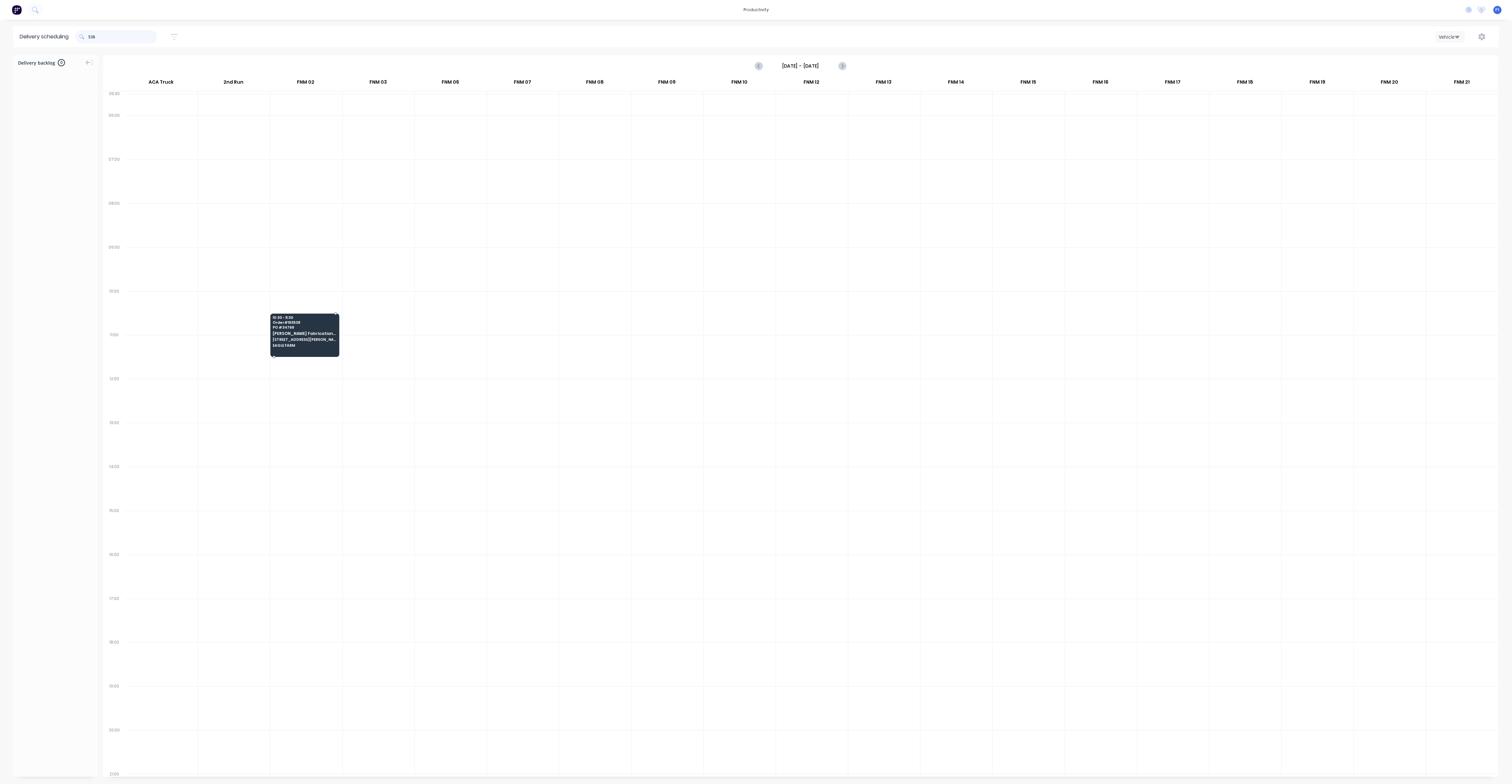
type input "538"
click at [321, 326] on span "PO # 34769" at bounding box center [305, 327] width 63 height 4
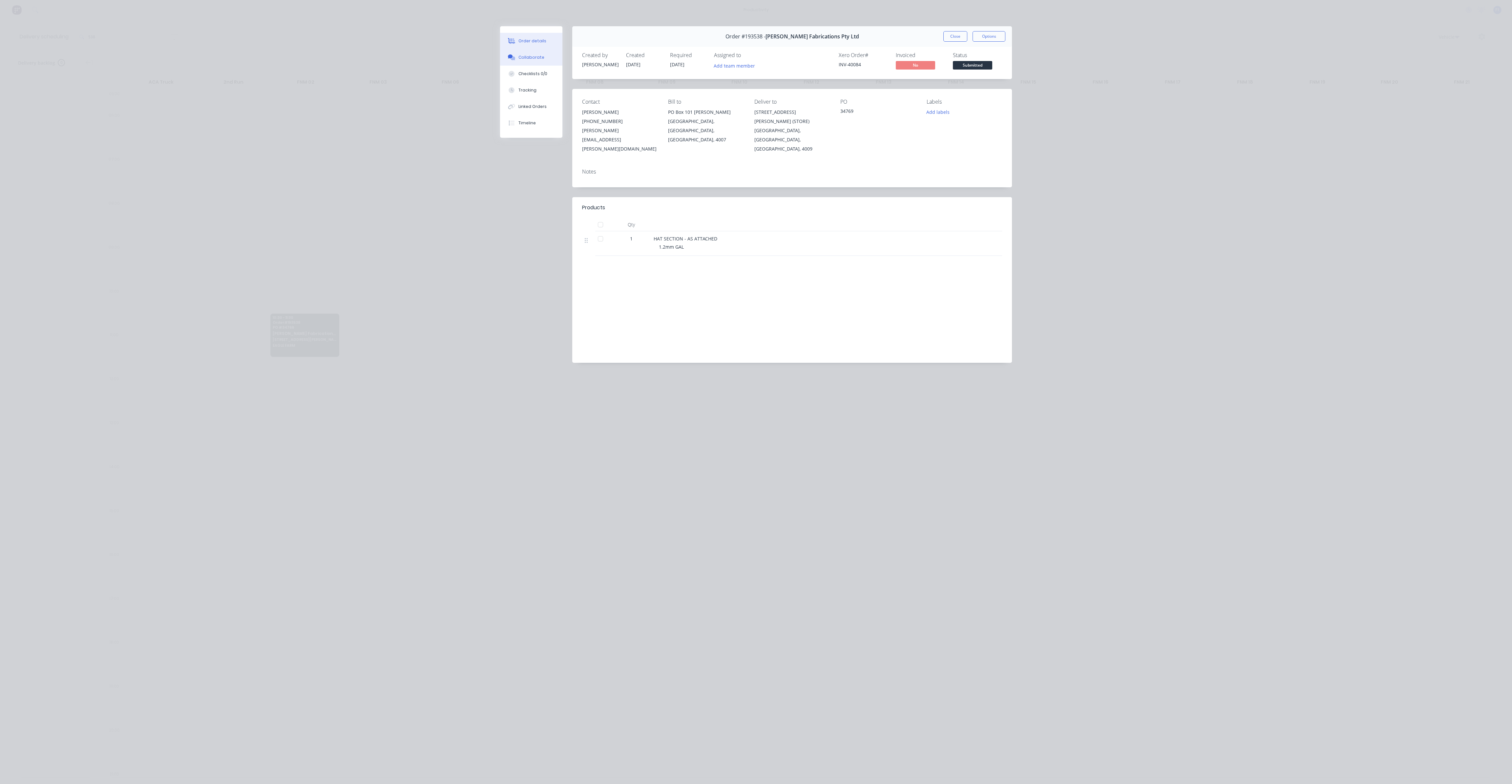
click at [521, 58] on div "Collaborate" at bounding box center [531, 58] width 26 height 6
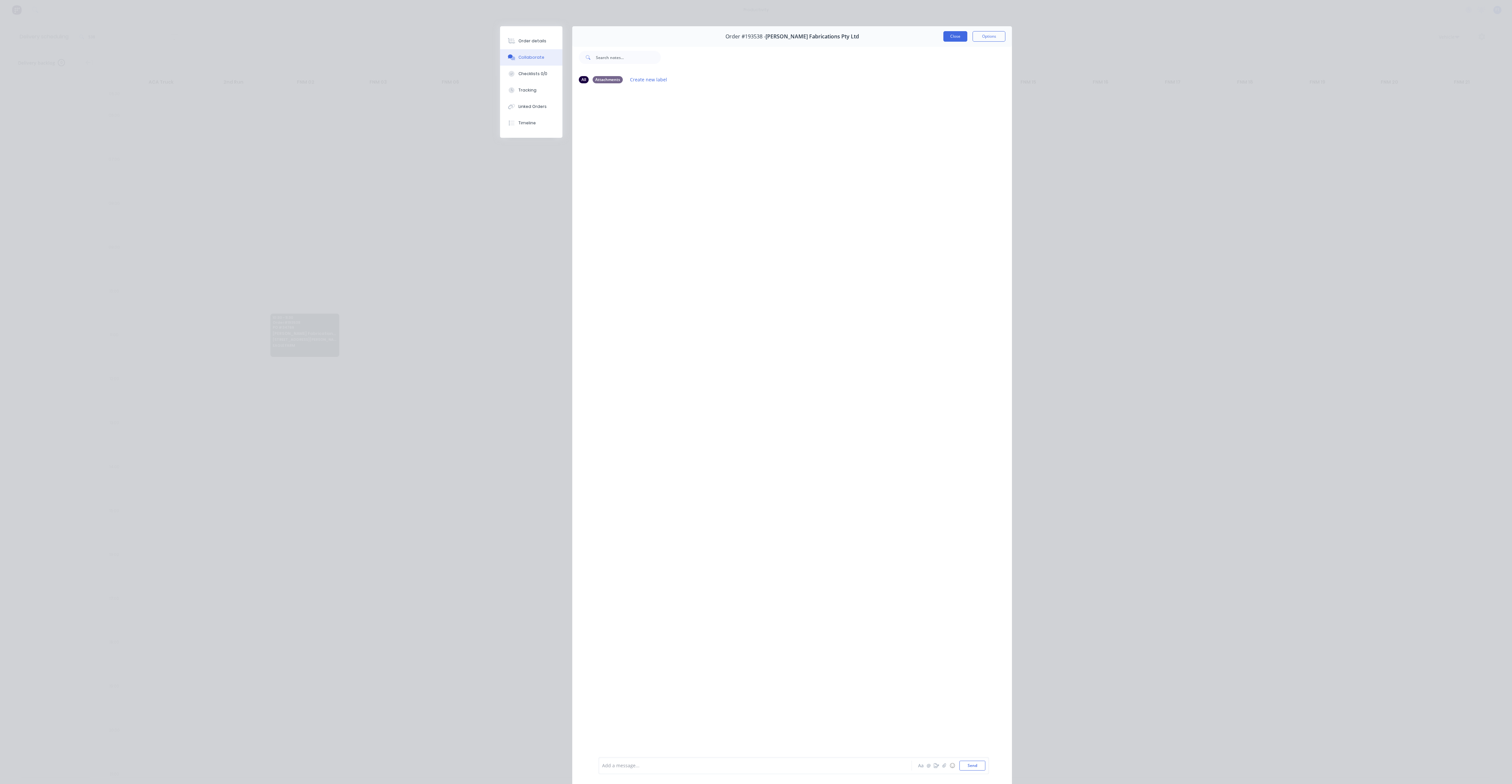
click at [956, 39] on button "Close" at bounding box center [955, 36] width 24 height 11
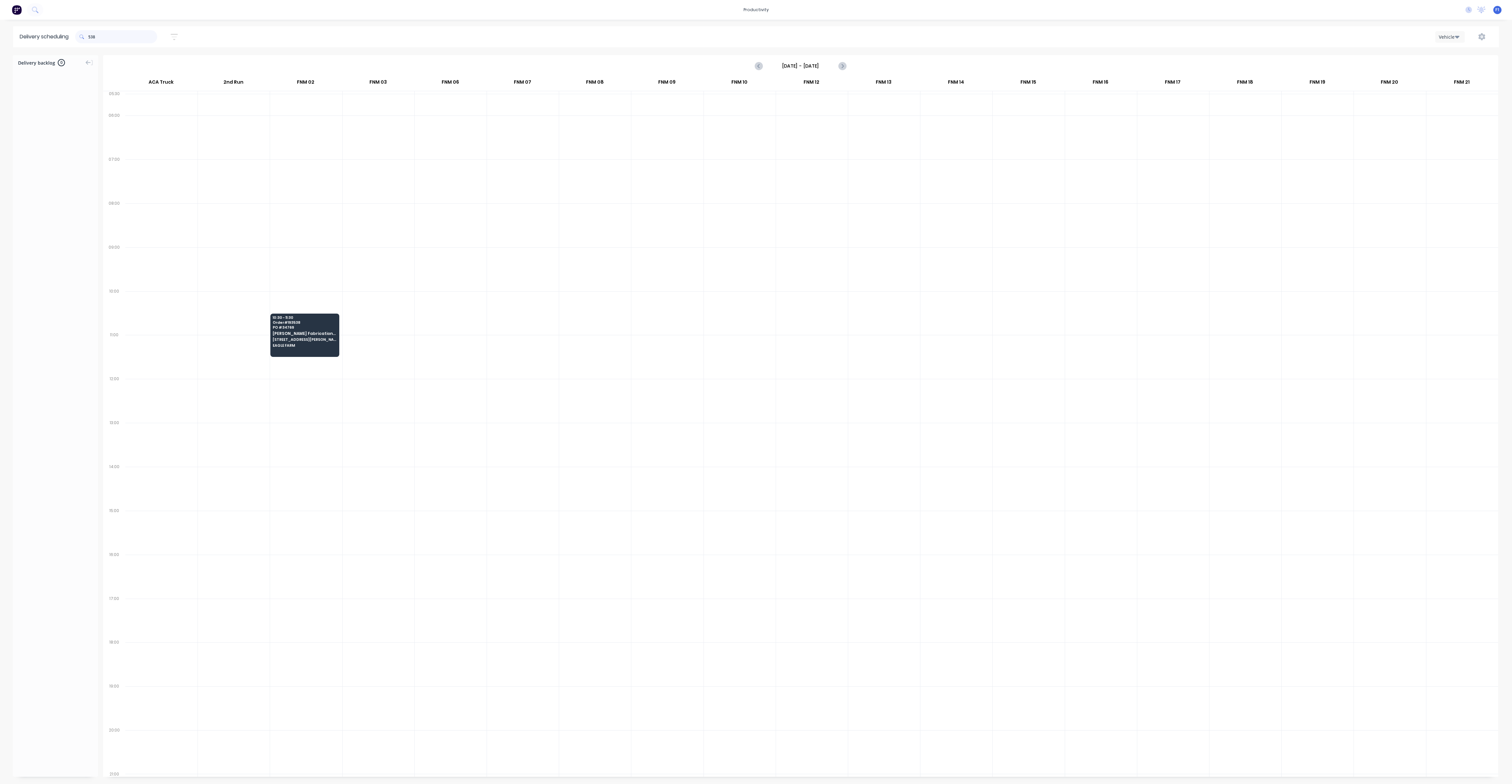
drag, startPoint x: 119, startPoint y: 38, endPoint x: 63, endPoint y: 39, distance: 56.0
click at [63, 39] on header "Delivery scheduling 538 [DATE] - [DATE] Sort by Most recent Created date Requir…" at bounding box center [755, 37] width 1486 height 21
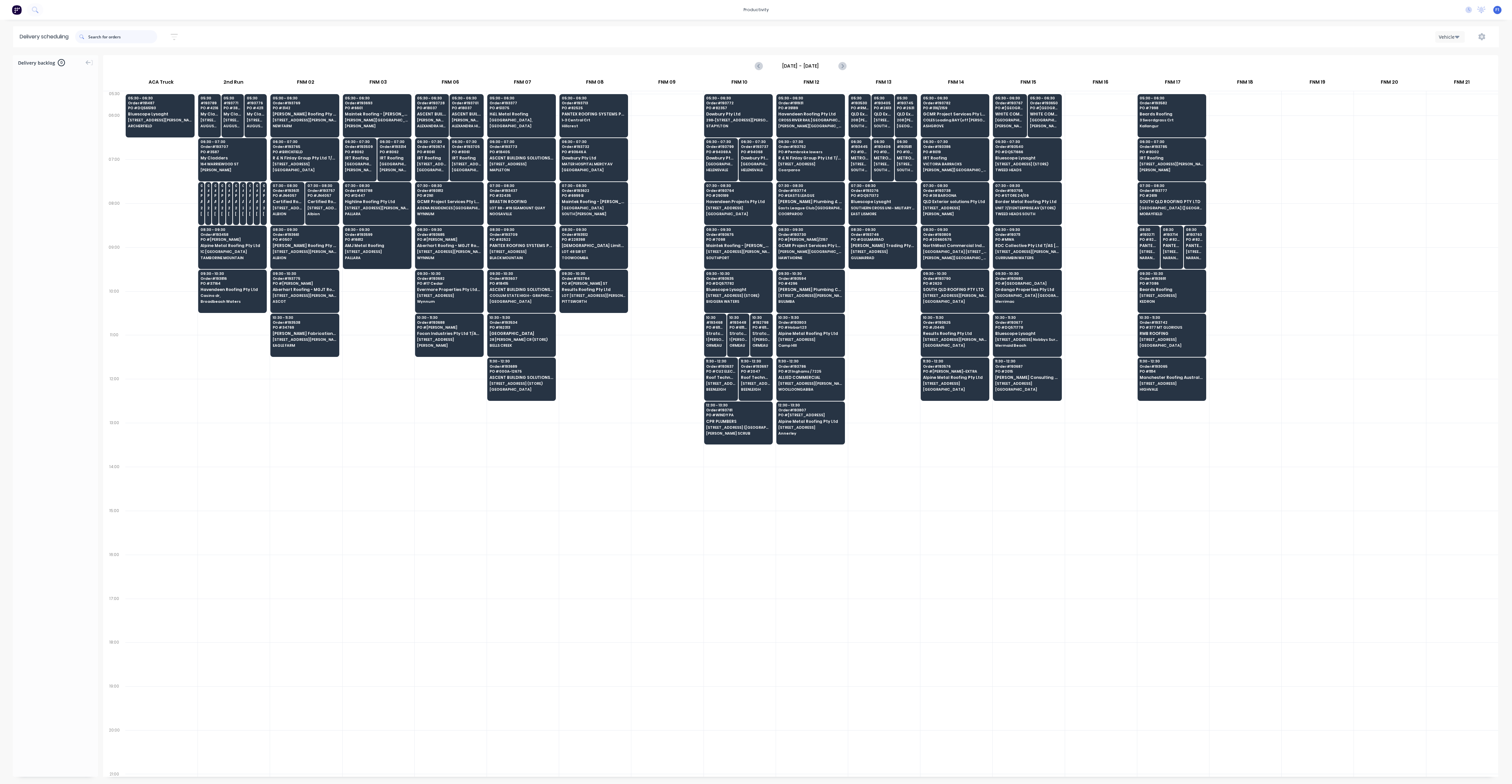
click at [103, 41] on input "text" at bounding box center [122, 36] width 69 height 13
click at [388, 168] on span "[PERSON_NAME]" at bounding box center [394, 170] width 29 height 4
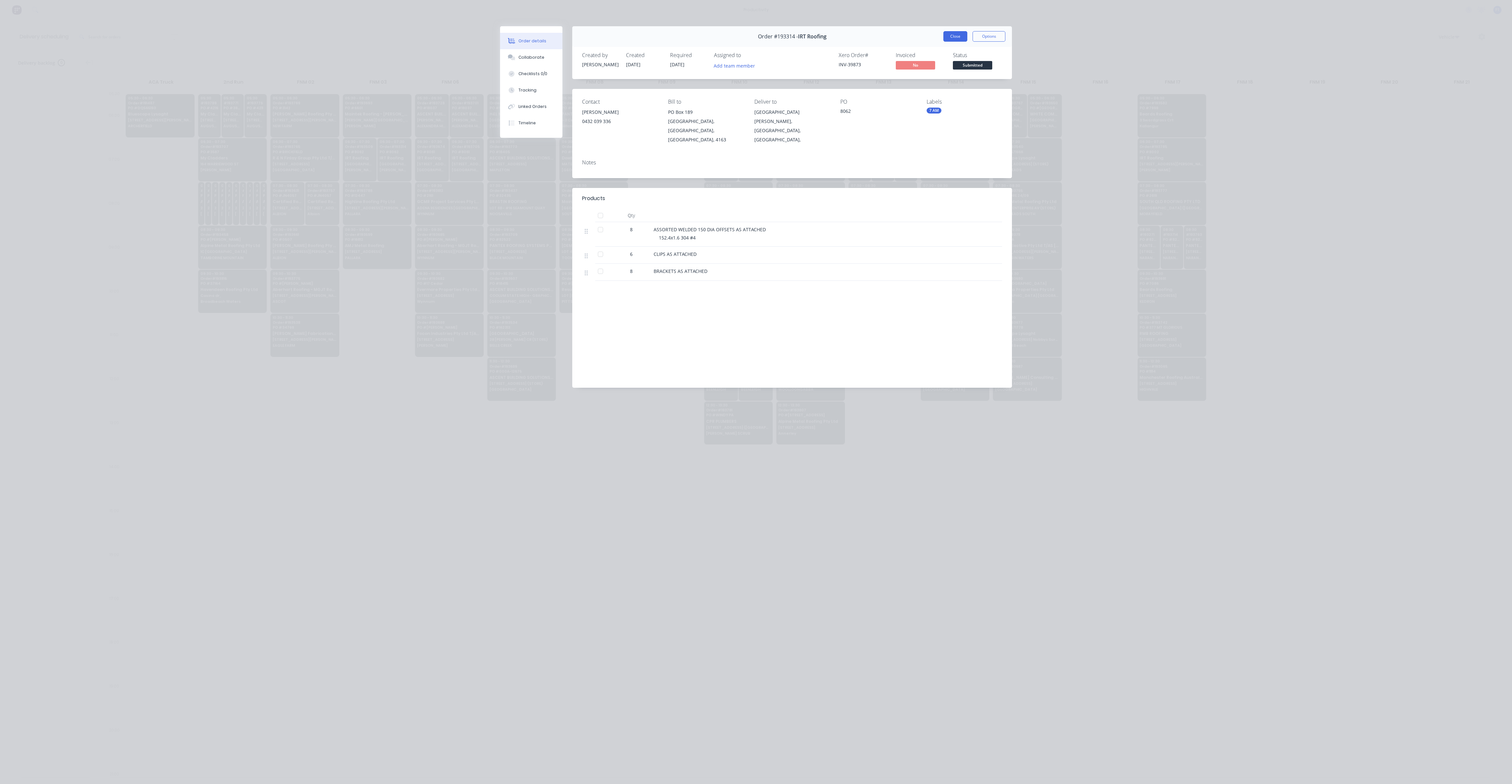
click at [962, 34] on button "Close" at bounding box center [955, 36] width 24 height 11
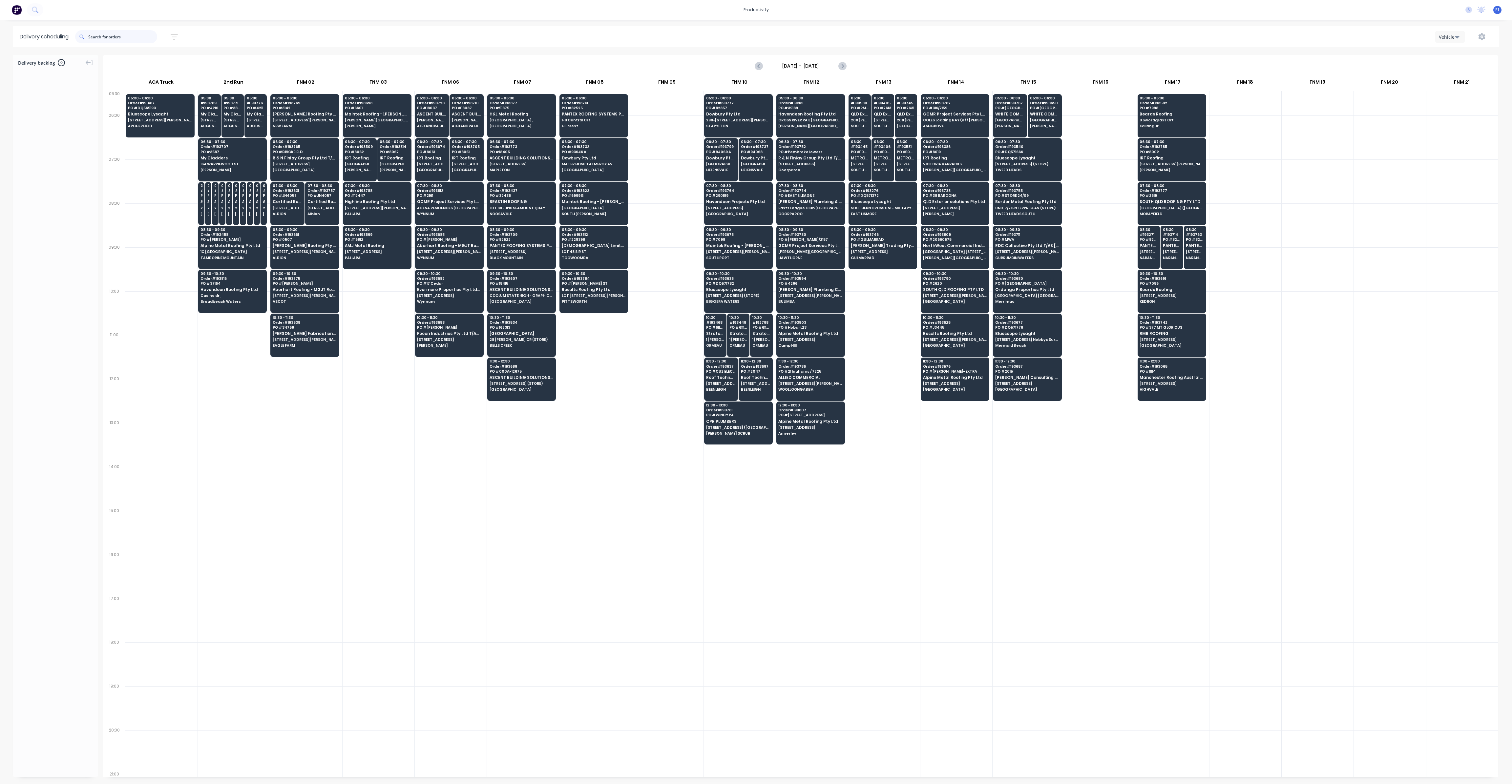
click at [134, 42] on input "text" at bounding box center [122, 36] width 69 height 13
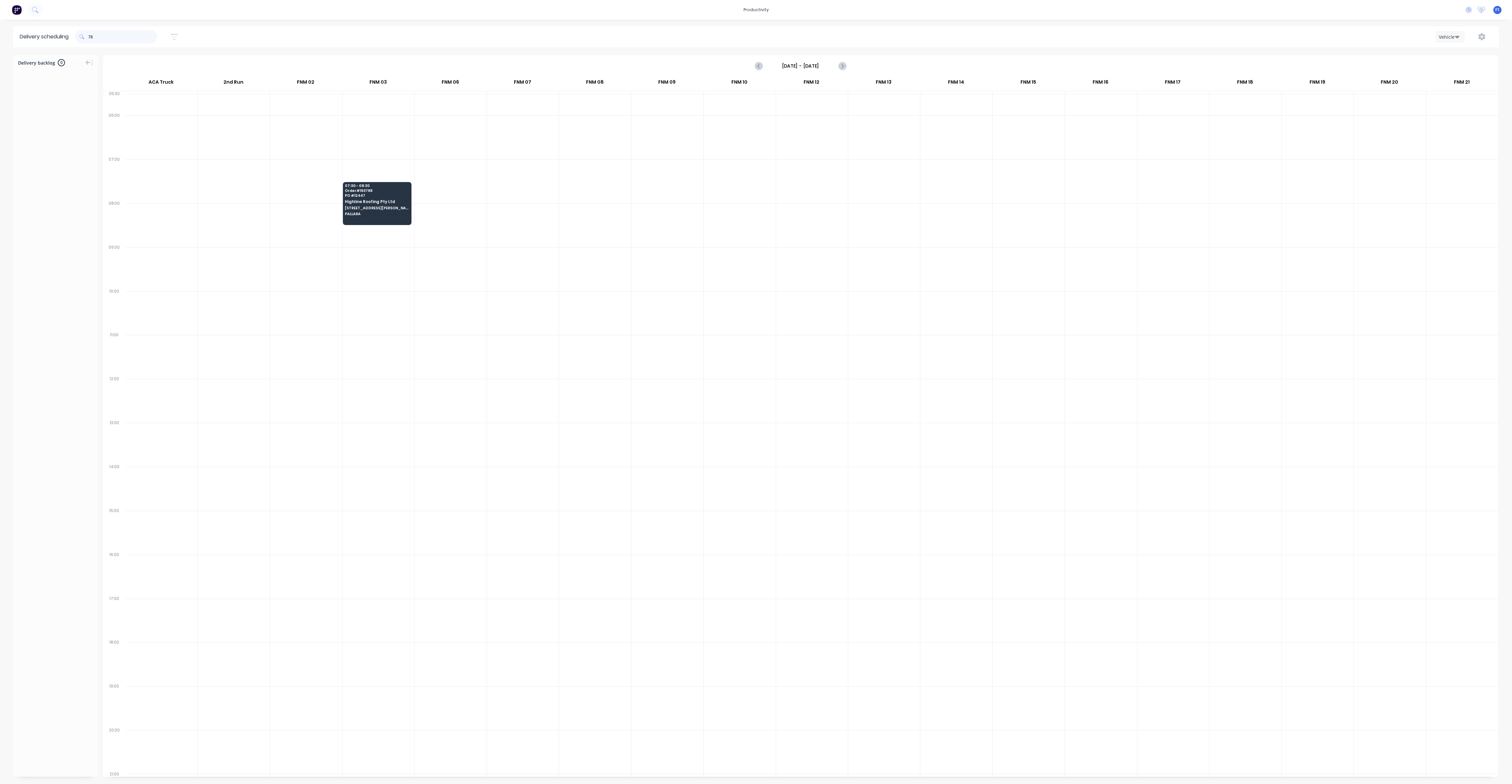
type input "7"
click at [1453, 38] on div "Vehicle" at bounding box center [1448, 37] width 19 height 7
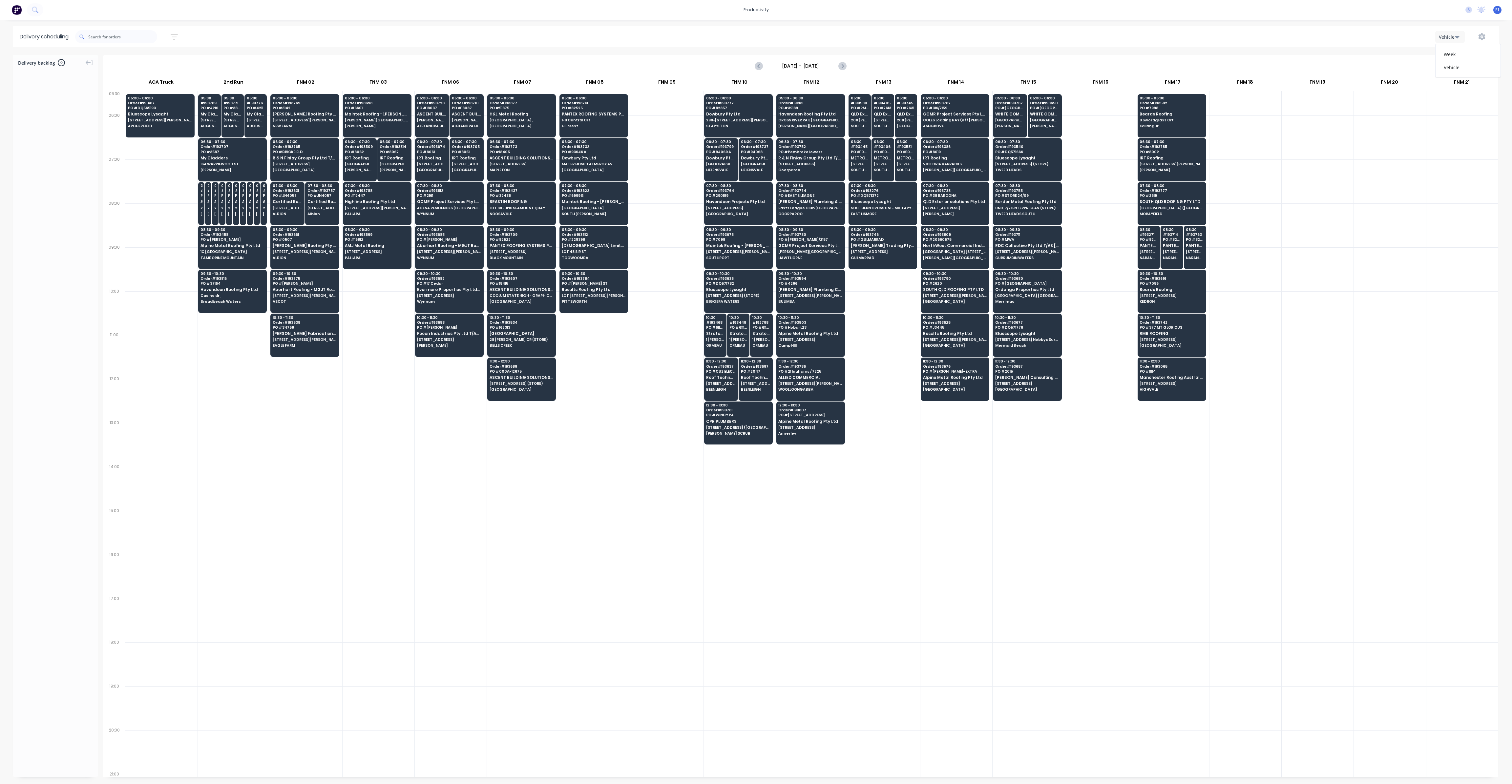
drag, startPoint x: 1407, startPoint y: 40, endPoint x: 1468, endPoint y: 32, distance: 61.5
click at [1406, 40] on div "Vehicle Week Vehicle" at bounding box center [1136, 37] width 712 height 12
click at [1484, 36] on icon "button" at bounding box center [1482, 36] width 7 height 7
click at [1457, 56] on div "Run Sheet" at bounding box center [1461, 54] width 50 height 9
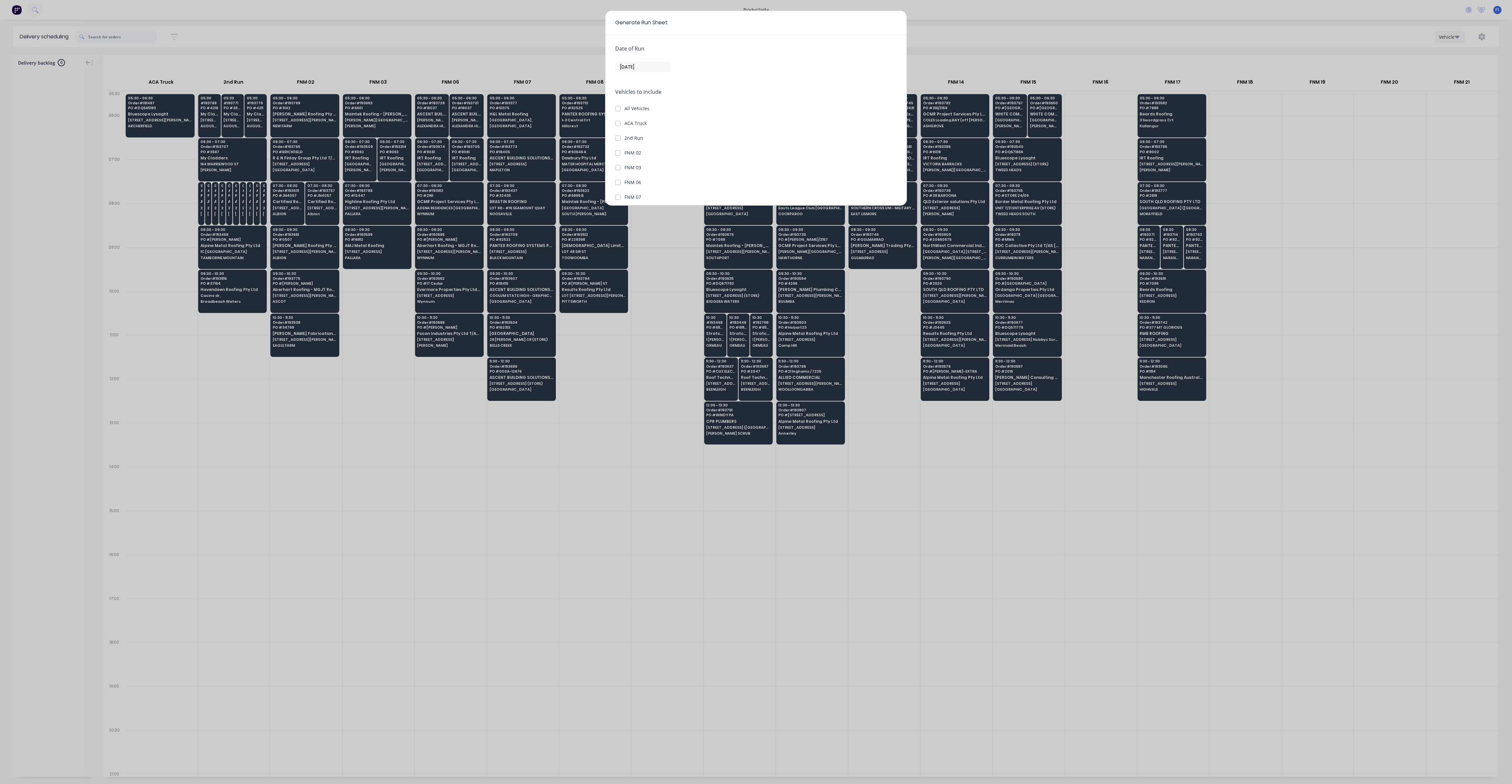
click at [626, 65] on input "[DATE]" at bounding box center [643, 67] width 55 height 10
click at [678, 140] on div "25" at bounding box center [677, 138] width 10 height 10
type input "[DATE]"
click at [625, 167] on label "FNM 03" at bounding box center [633, 168] width 17 height 7
click at [616, 167] on 03 "FNM 03" at bounding box center [617, 167] width 5 height 6
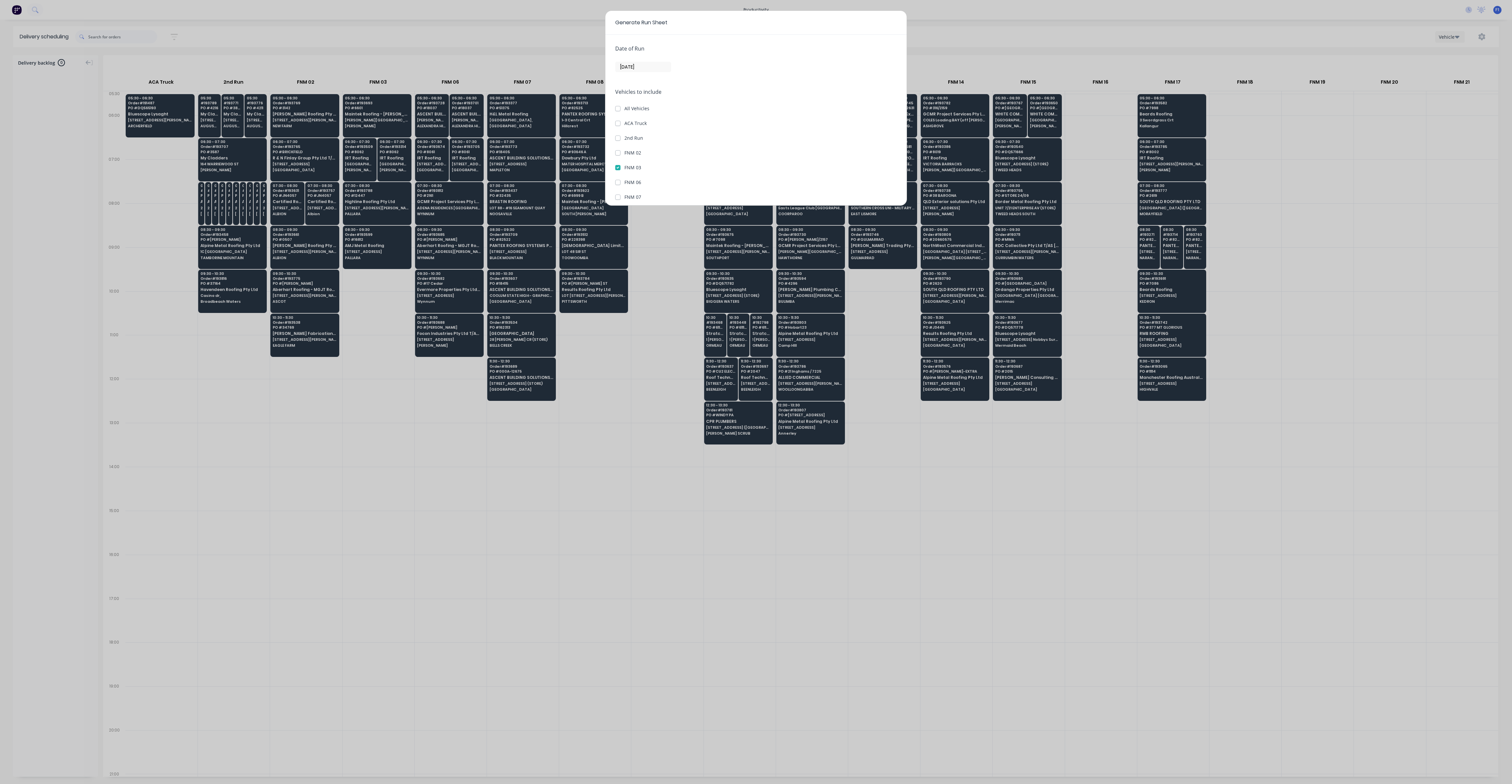
checkbox 03 "true"
click at [644, 188] on button "Generate run sheet" at bounding box center [640, 190] width 49 height 11
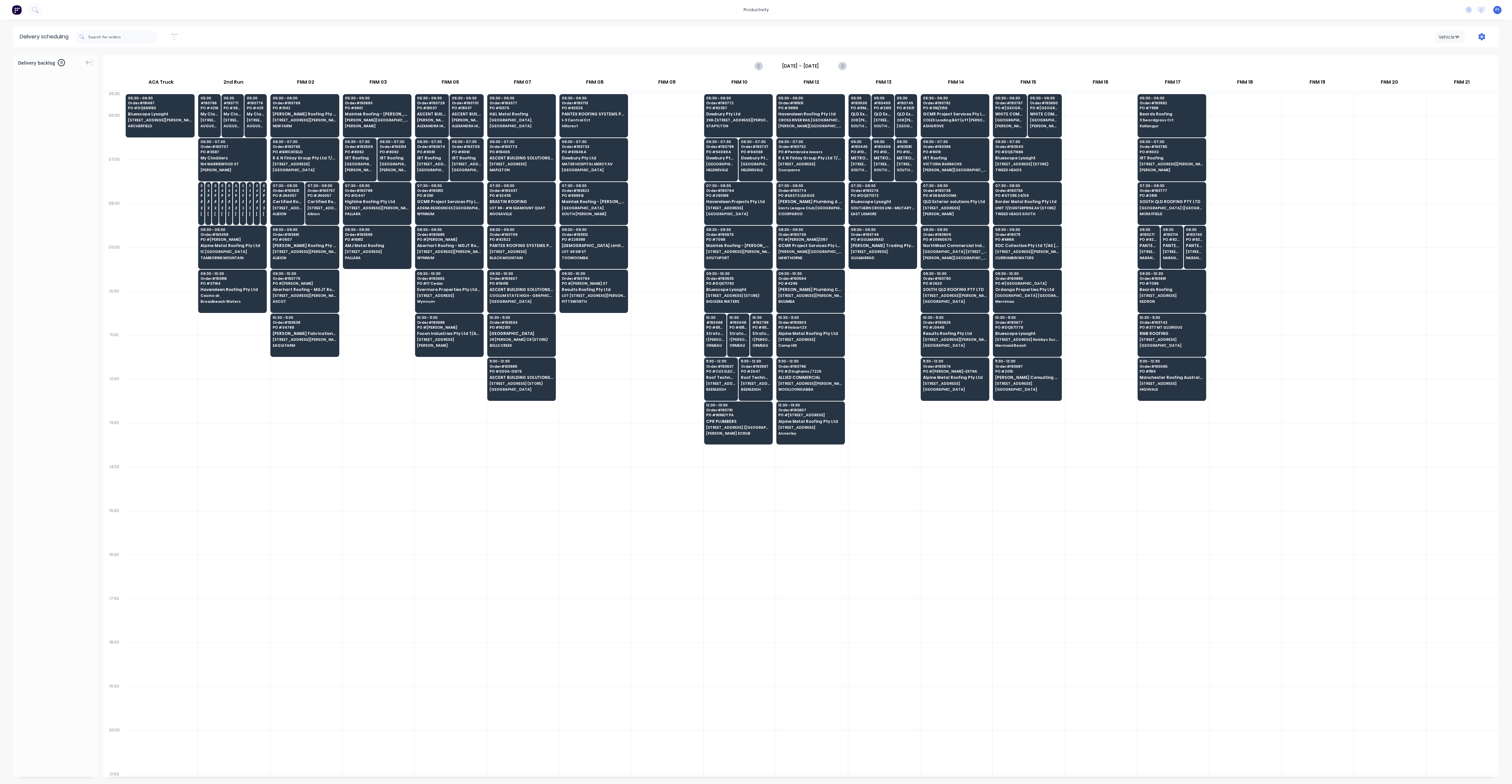
click at [1482, 39] on icon "button" at bounding box center [1482, 36] width 7 height 7
click at [1447, 53] on div "Run Sheet" at bounding box center [1461, 54] width 50 height 9
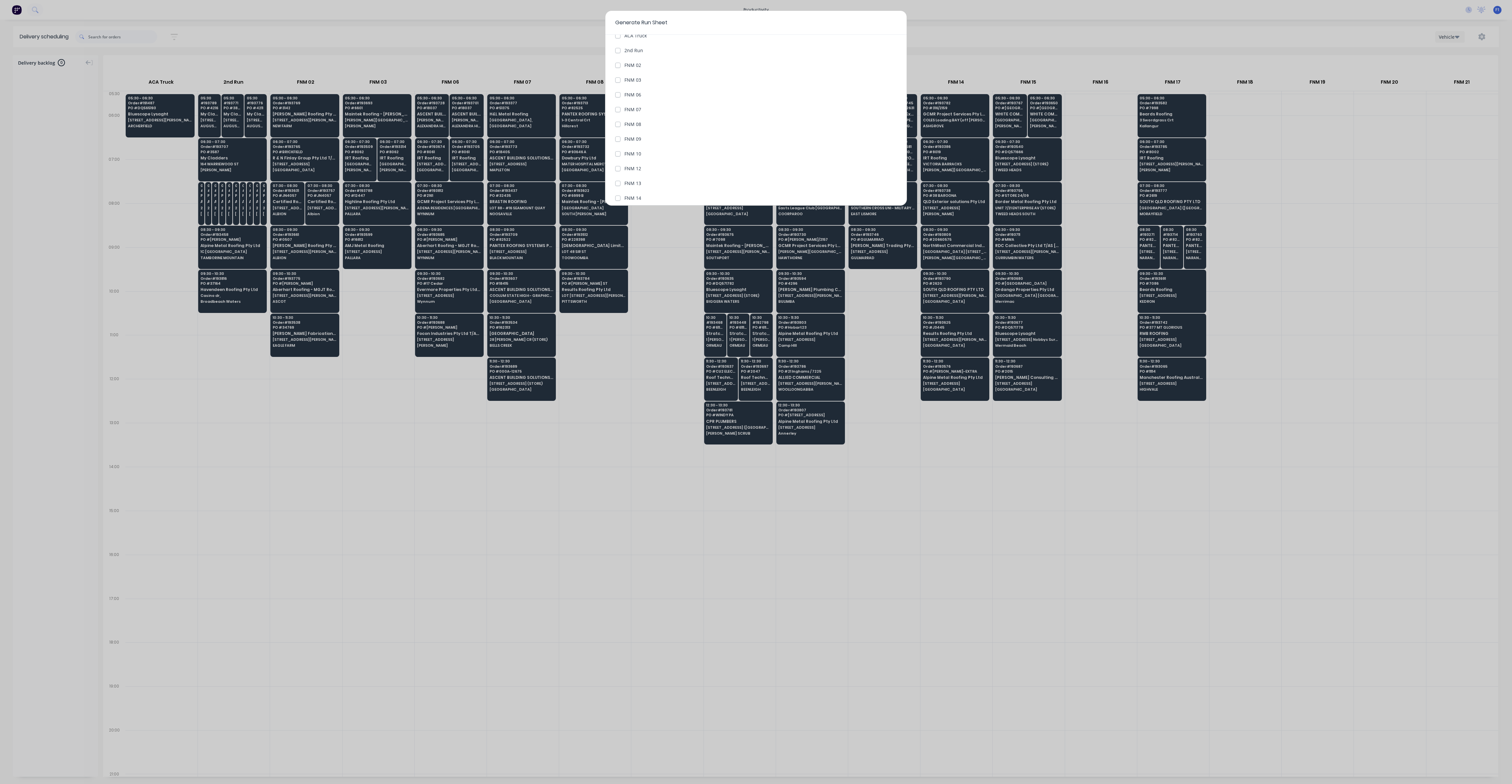
scroll to position [0, 0]
click at [635, 66] on input "[DATE]" at bounding box center [643, 67] width 55 height 10
click at [676, 136] on div "25" at bounding box center [677, 138] width 10 height 10
type input "[DATE]"
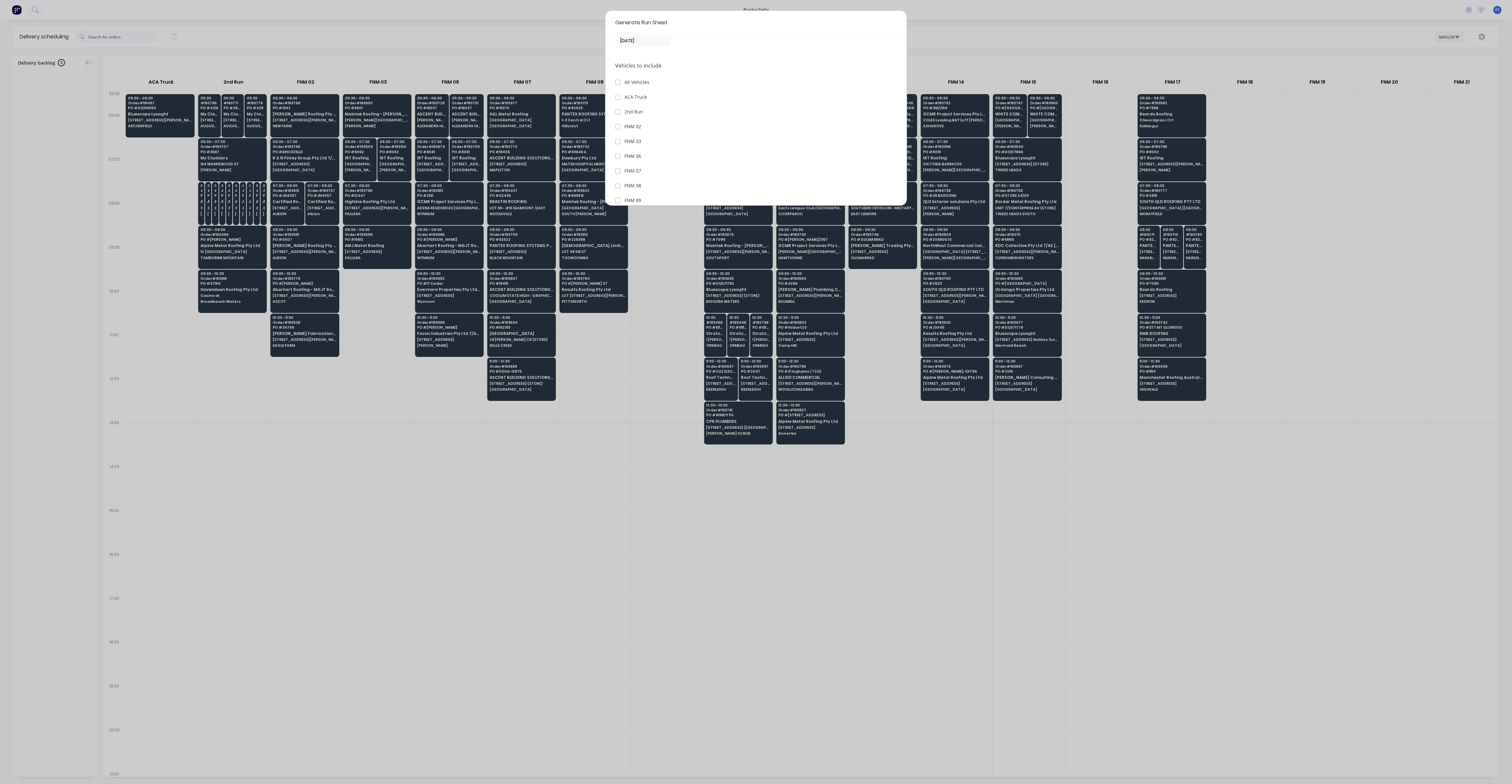
click at [625, 142] on label "FNM 03" at bounding box center [633, 141] width 17 height 7
click at [616, 142] on 03 "FNM 03" at bounding box center [617, 141] width 5 height 6
checkbox 03 "true"
click at [652, 191] on button "Generate run sheet" at bounding box center [640, 190] width 49 height 11
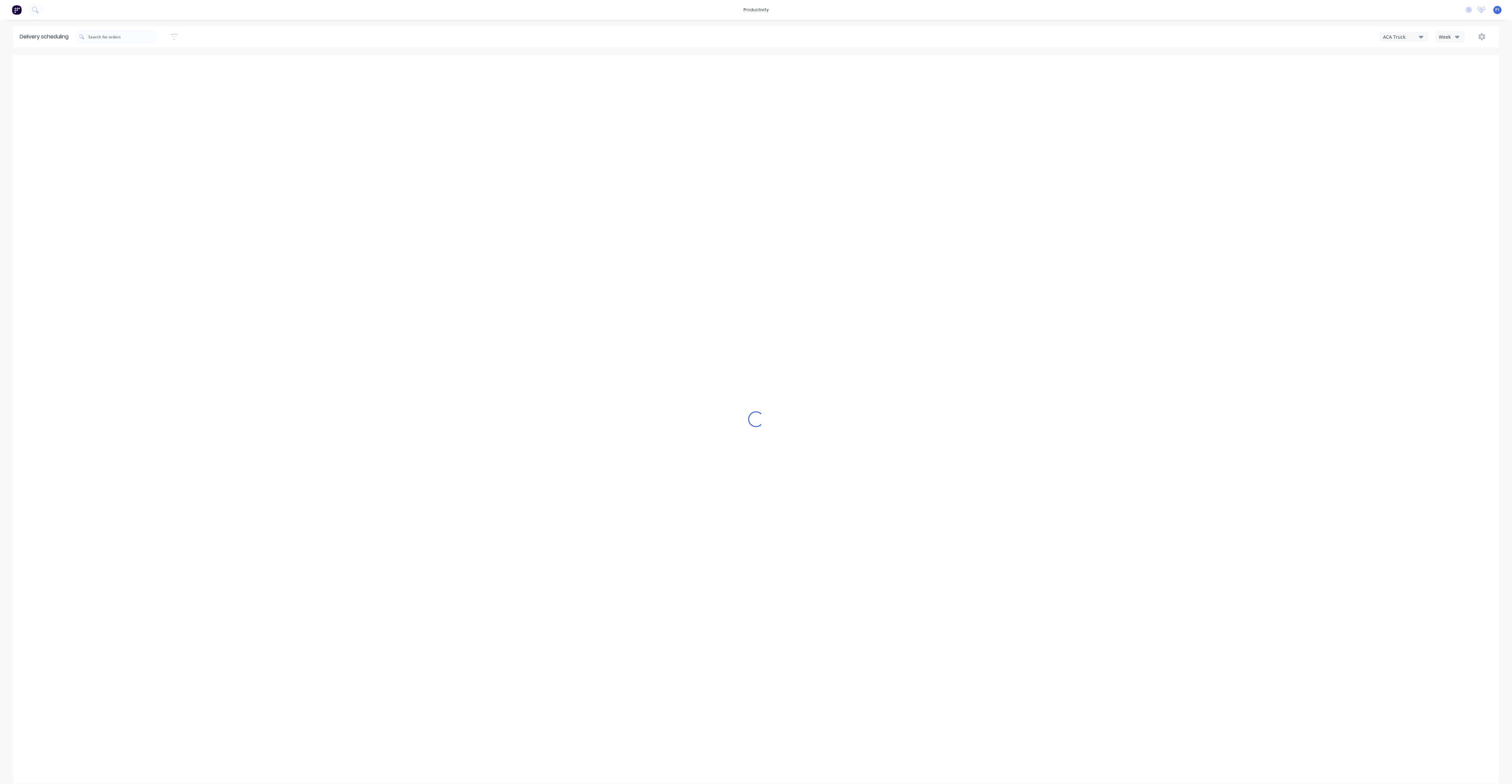
type input "[DATE] - [DATE]"
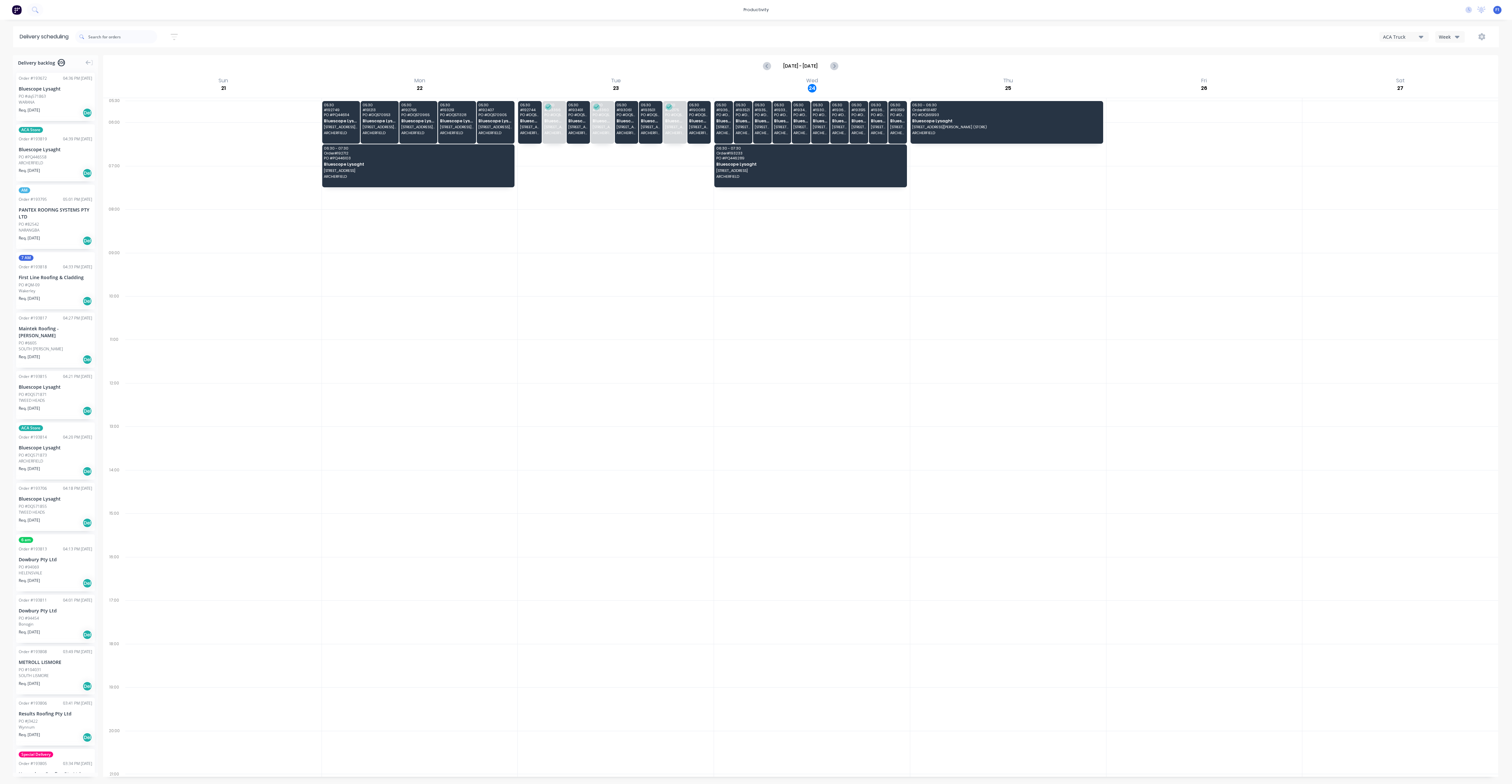
click at [1450, 37] on div "Week" at bounding box center [1448, 37] width 19 height 7
click at [1468, 70] on div "Vehicle" at bounding box center [1468, 67] width 65 height 13
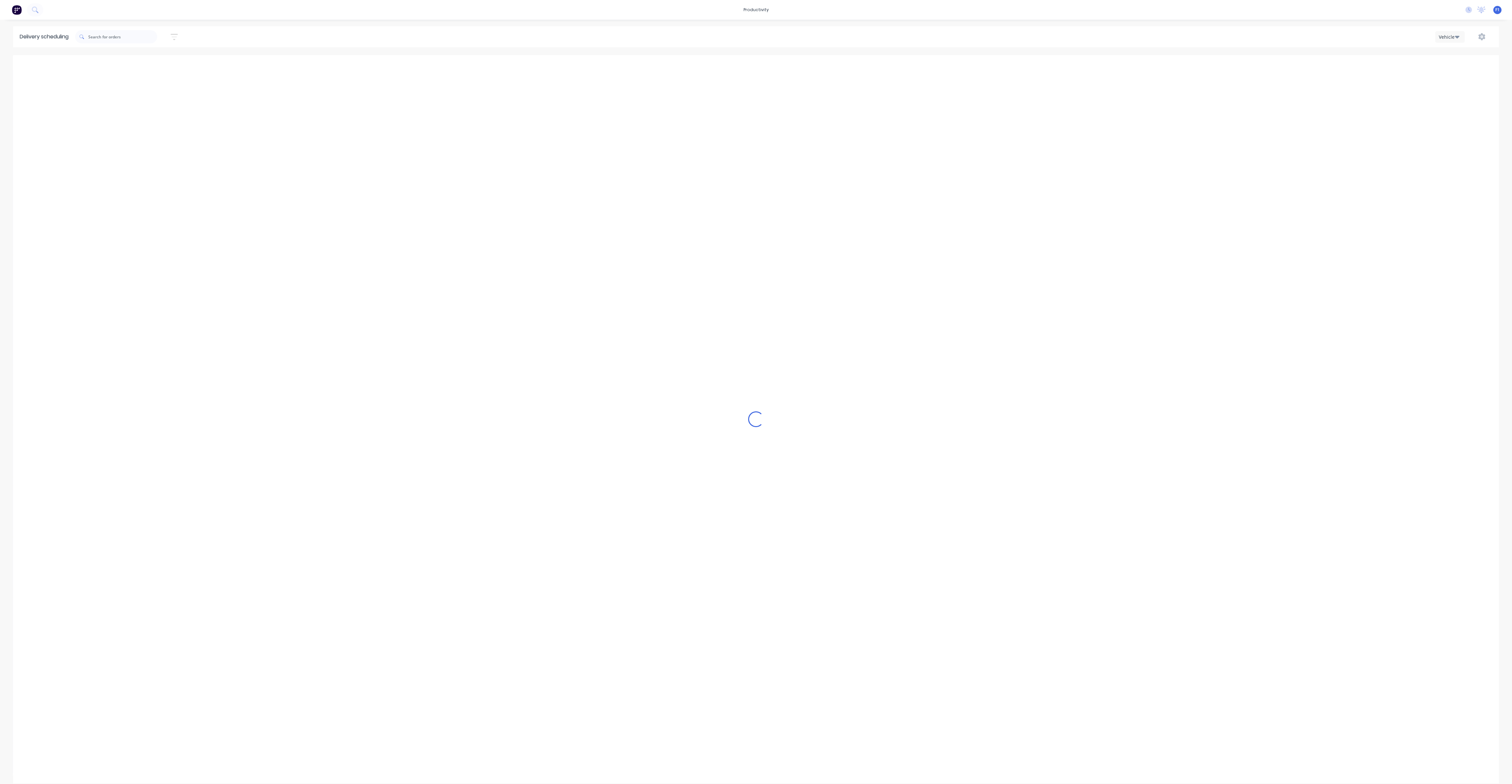
scroll to position [0, 1]
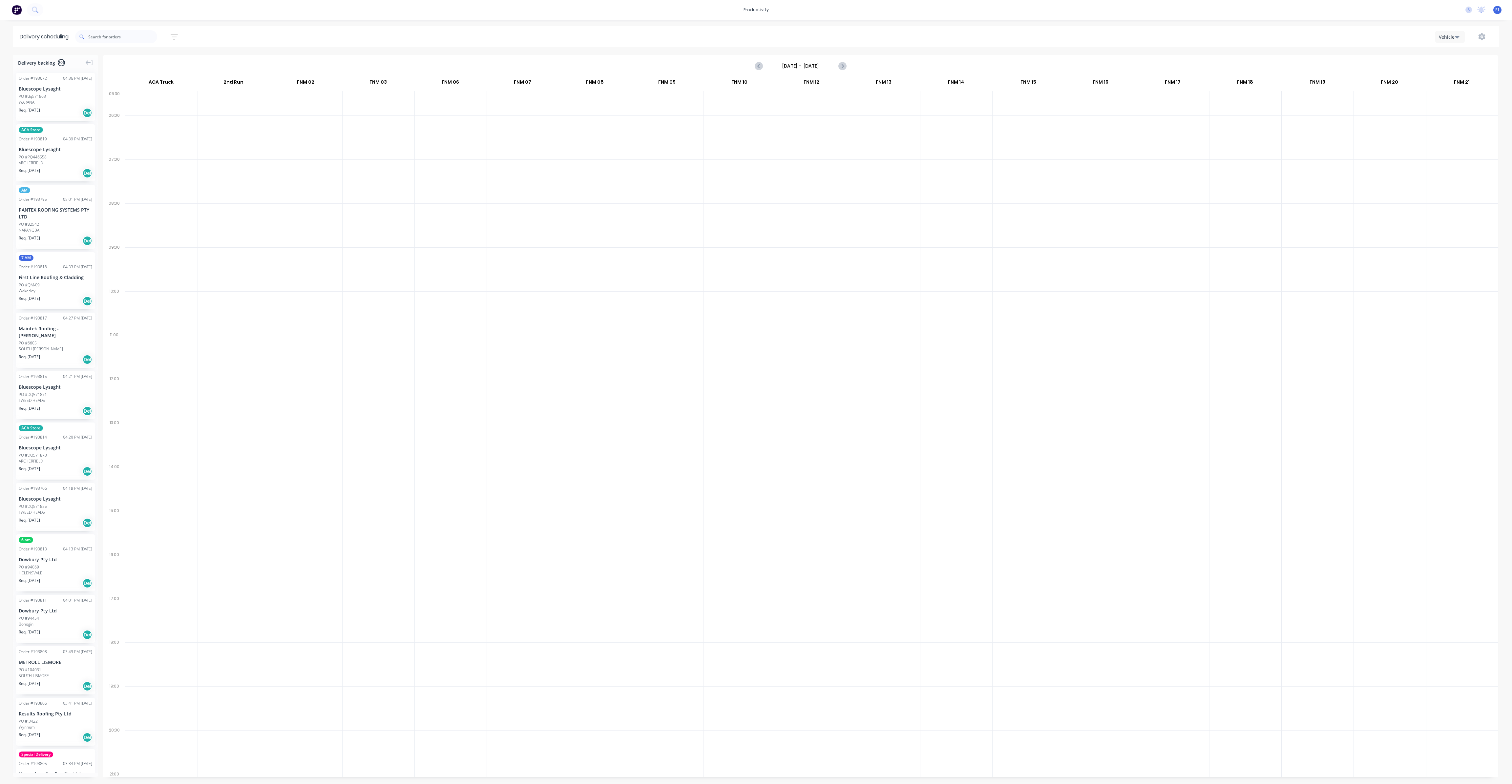
click at [797, 67] on input "Sunday - 21/09/25" at bounding box center [801, 66] width 65 height 10
click at [832, 140] on div "25" at bounding box center [829, 137] width 10 height 10
type input "[DATE] - [DATE]"
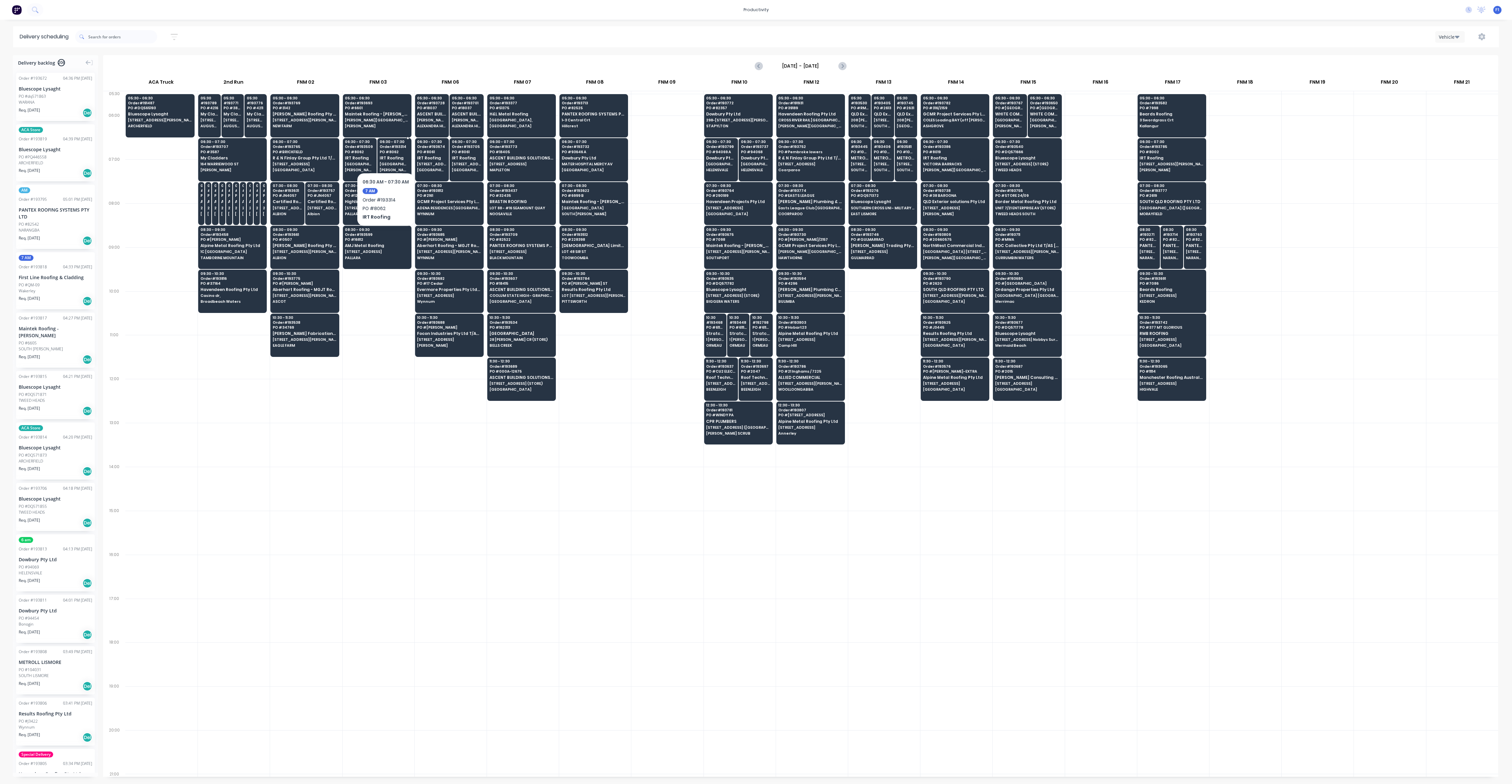
click at [385, 153] on span "PO # 8062" at bounding box center [394, 151] width 29 height 4
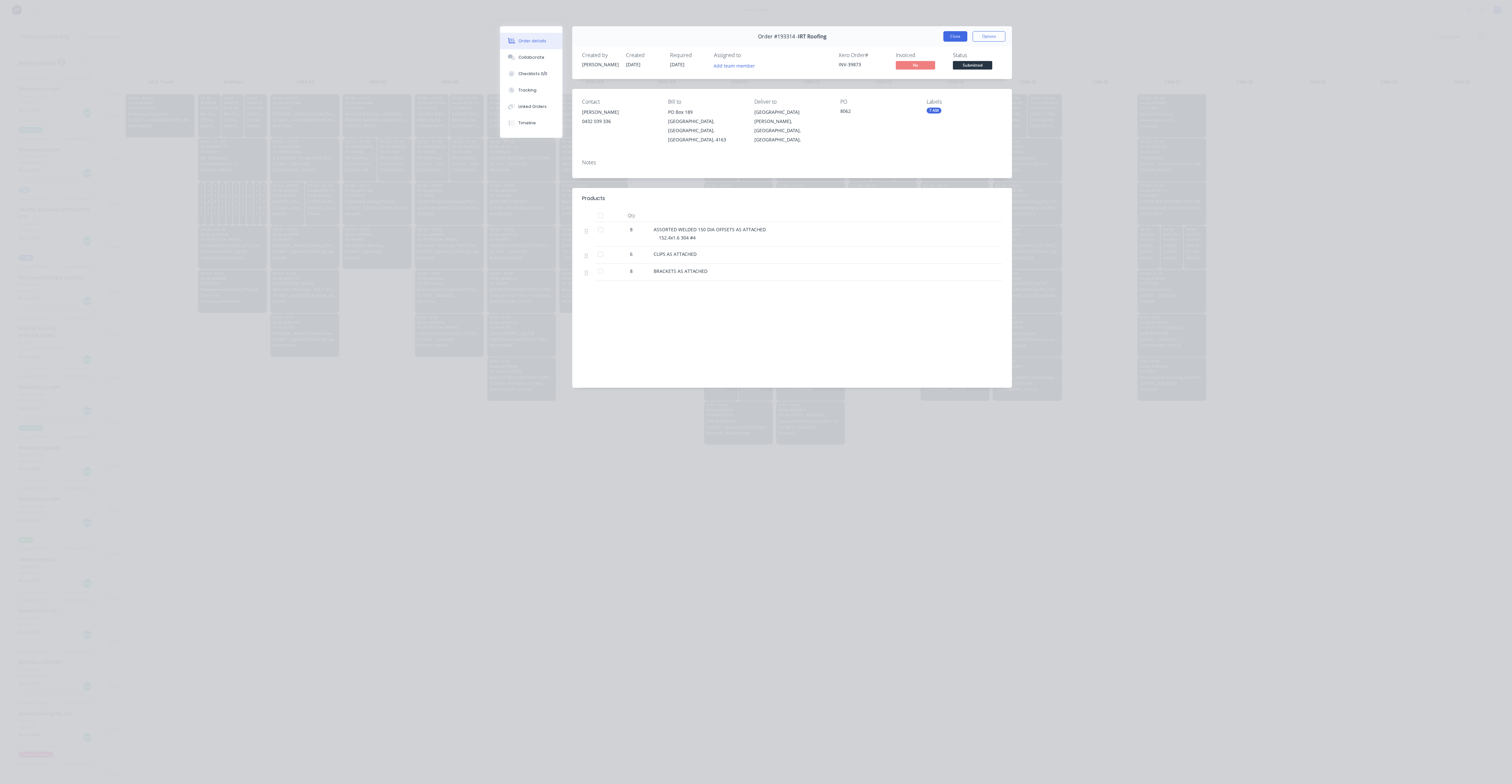
click at [954, 38] on button "Close" at bounding box center [955, 36] width 24 height 11
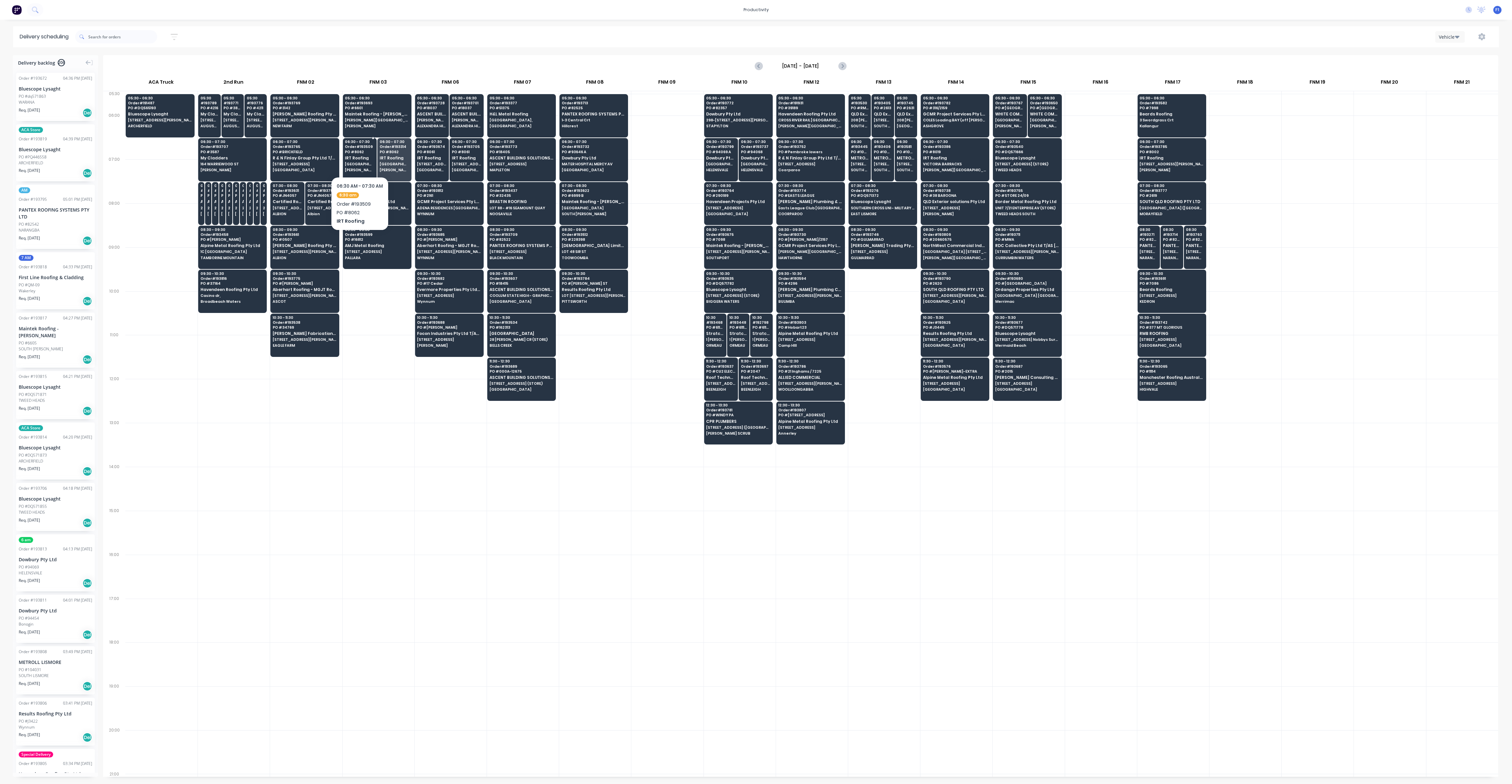
click at [359, 165] on div "06:30 - 07:30 Order # 193509 PO # 8062 IRT Roofing EAST CREEK RD NATHAN" at bounding box center [360, 156] width 33 height 37
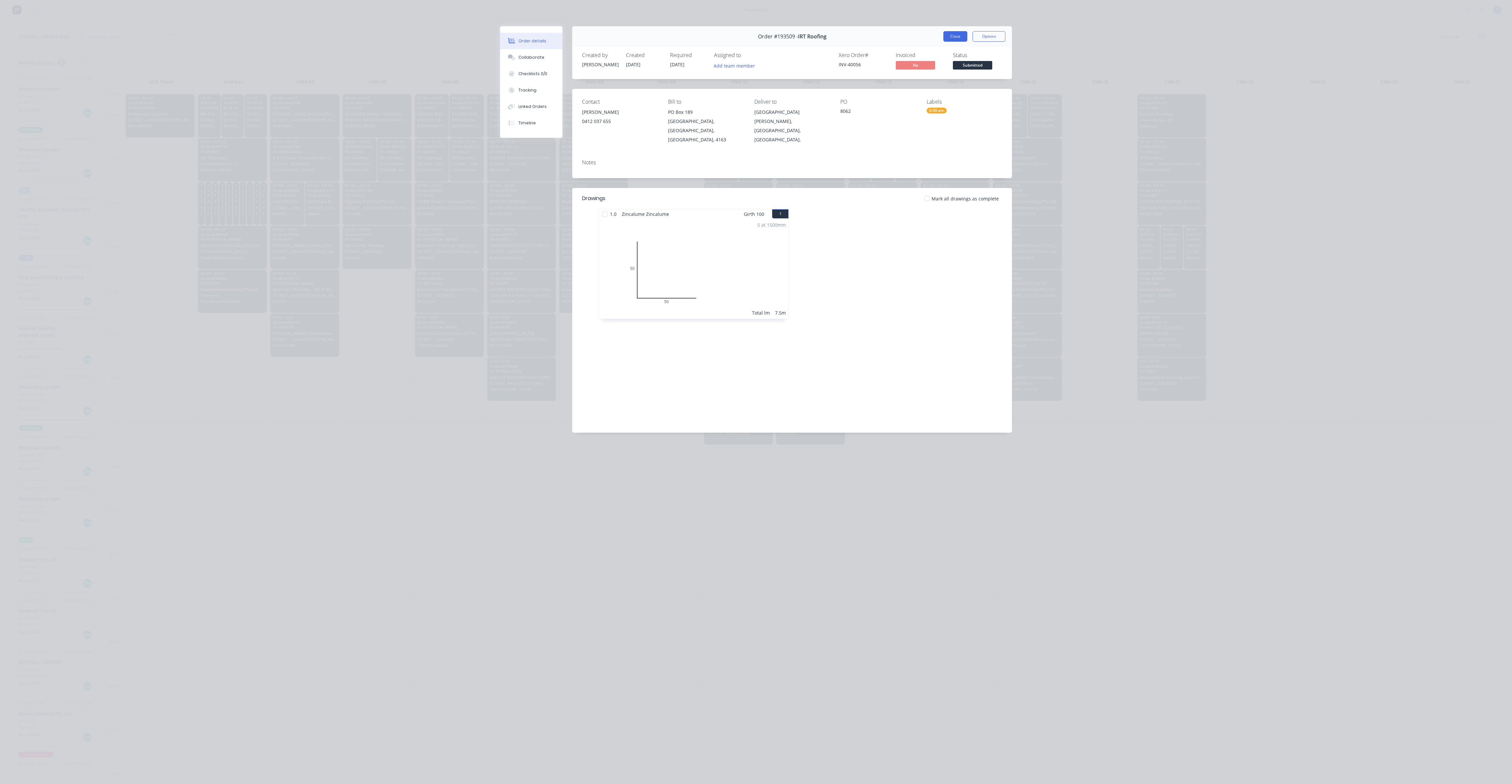
click at [961, 39] on button "Close" at bounding box center [955, 36] width 24 height 11
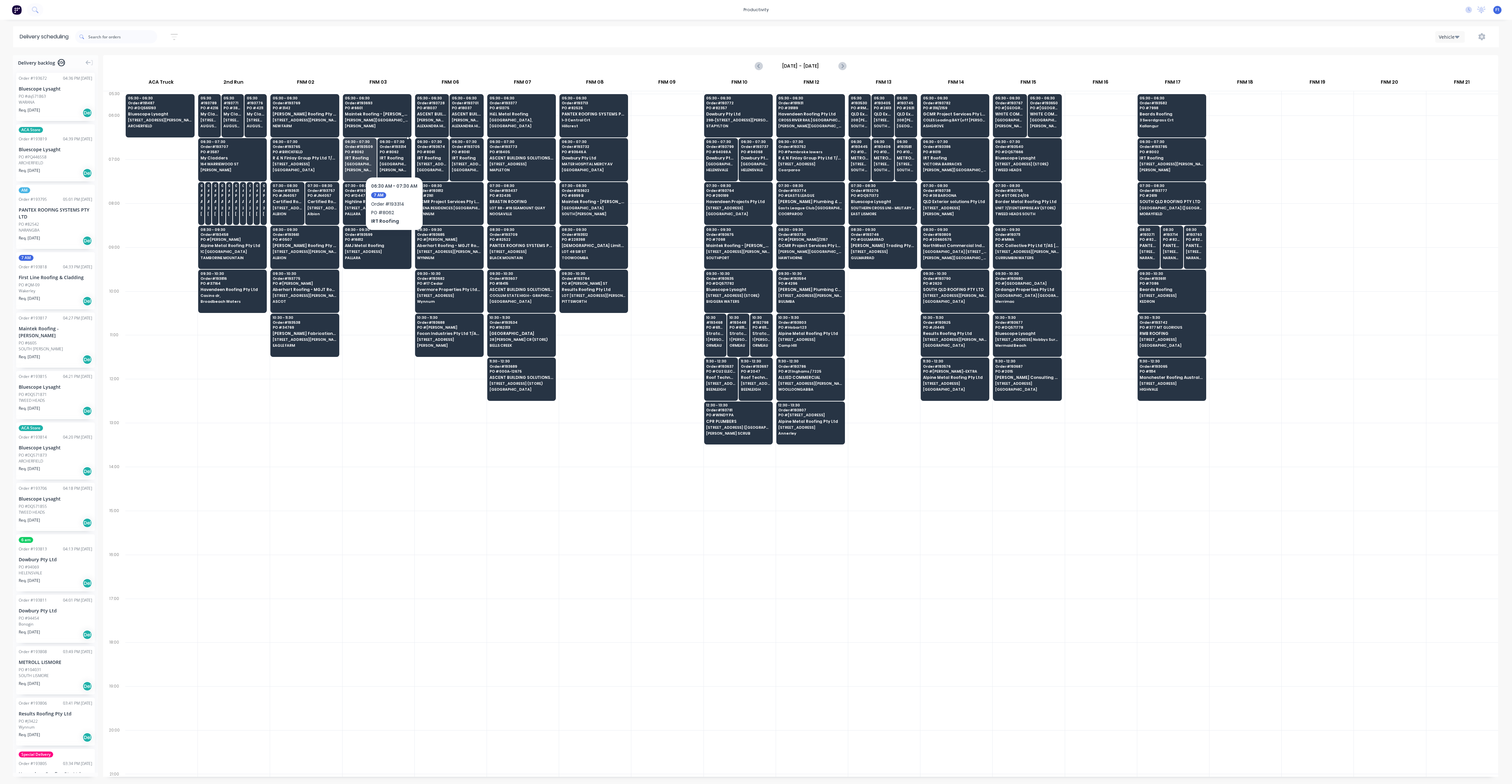
click at [396, 156] on span "IRT Roofing" at bounding box center [394, 158] width 29 height 4
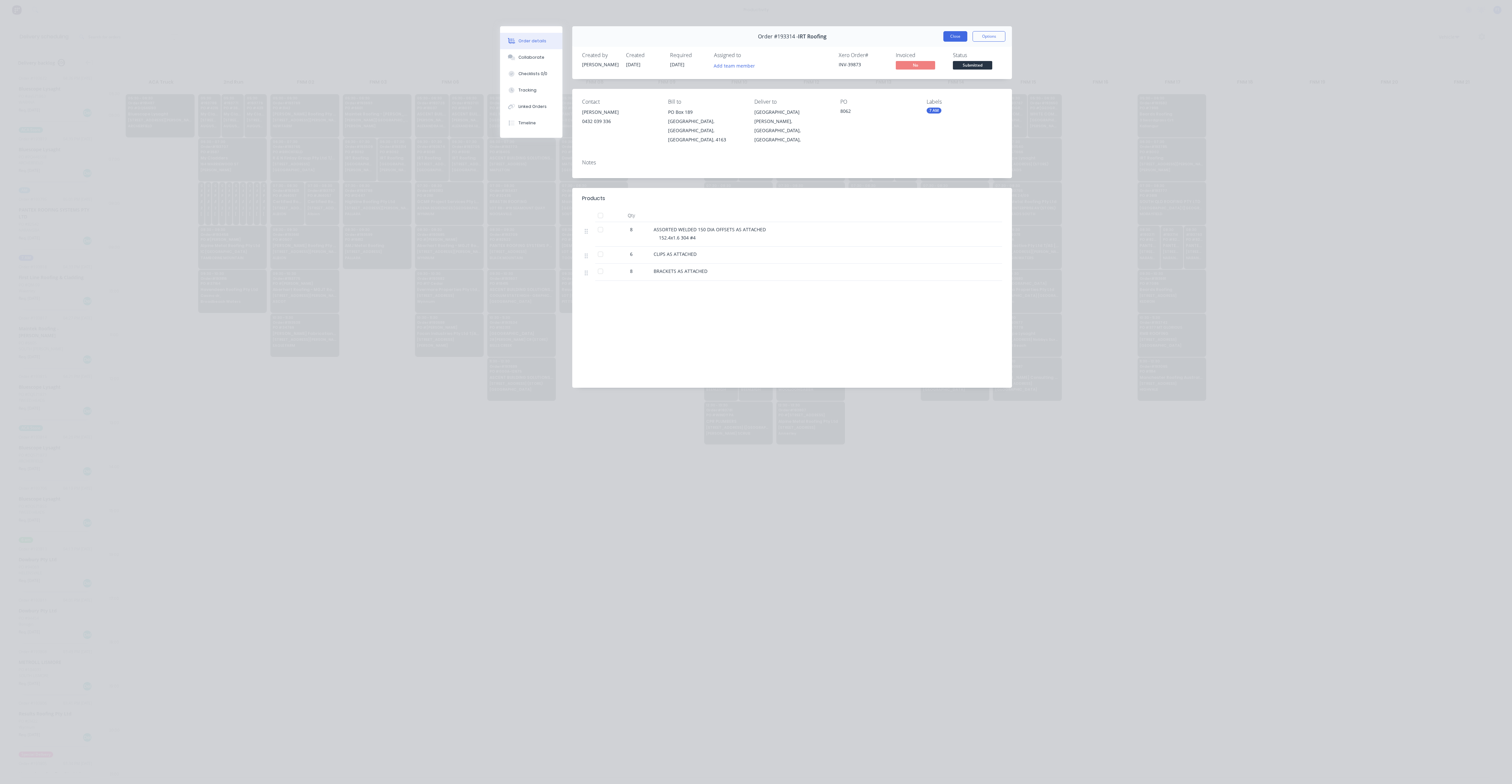
click at [949, 36] on button "Close" at bounding box center [955, 36] width 24 height 11
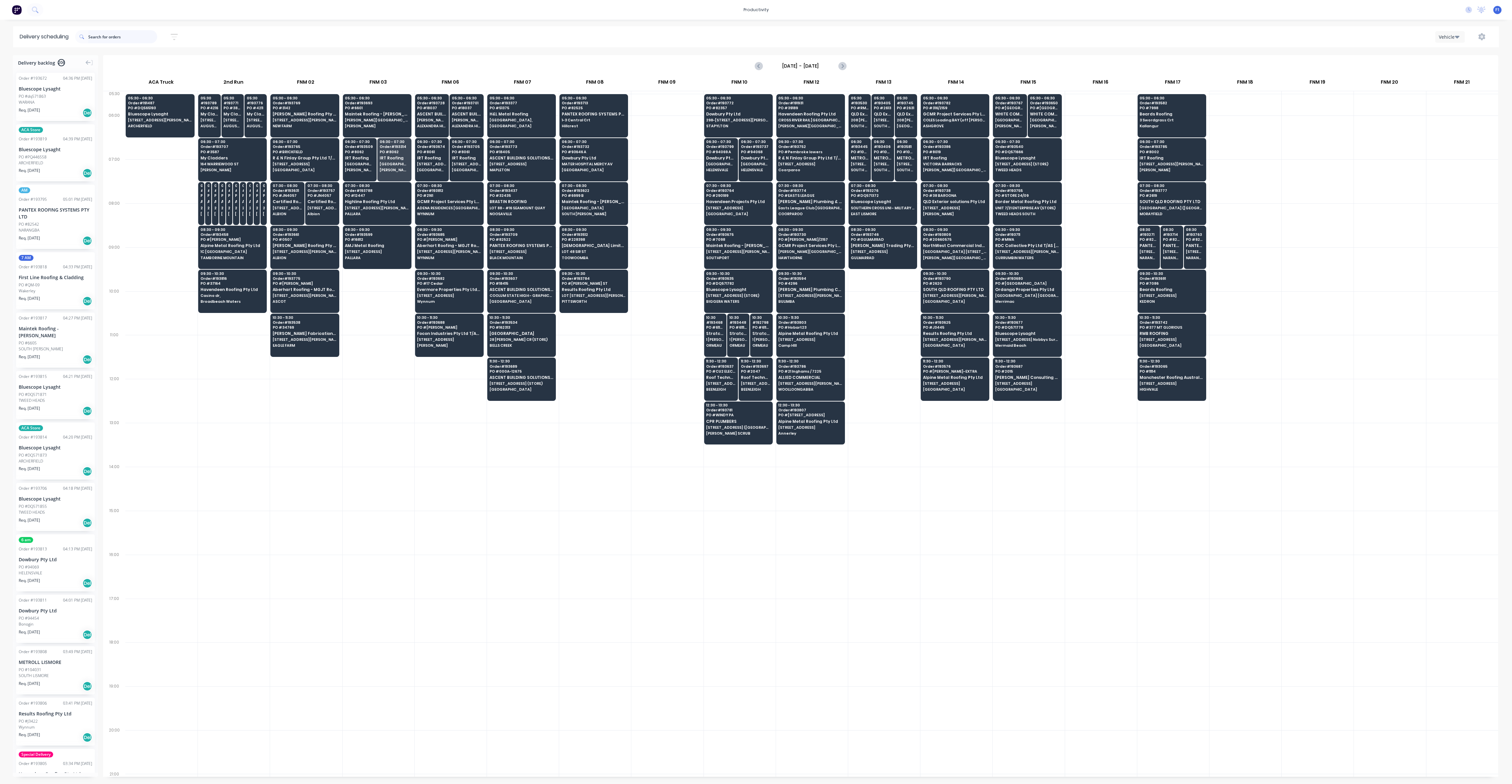
click at [113, 34] on input "text" at bounding box center [122, 36] width 69 height 13
type input "785"
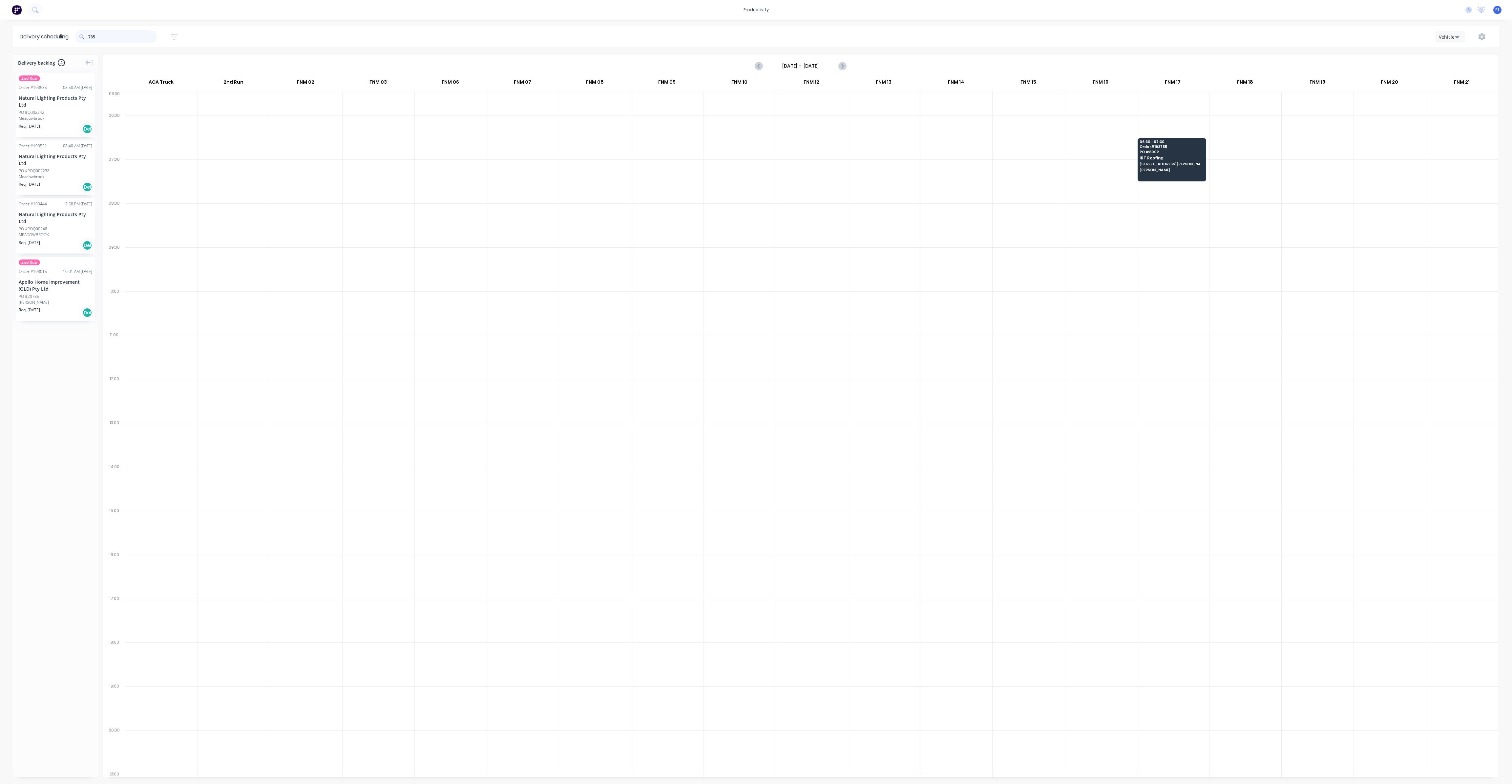
click at [35, 26] on header "Delivery scheduling 785 Sort by Most recent Created date Required date Order nu…" at bounding box center [755, 37] width 1486 height 21
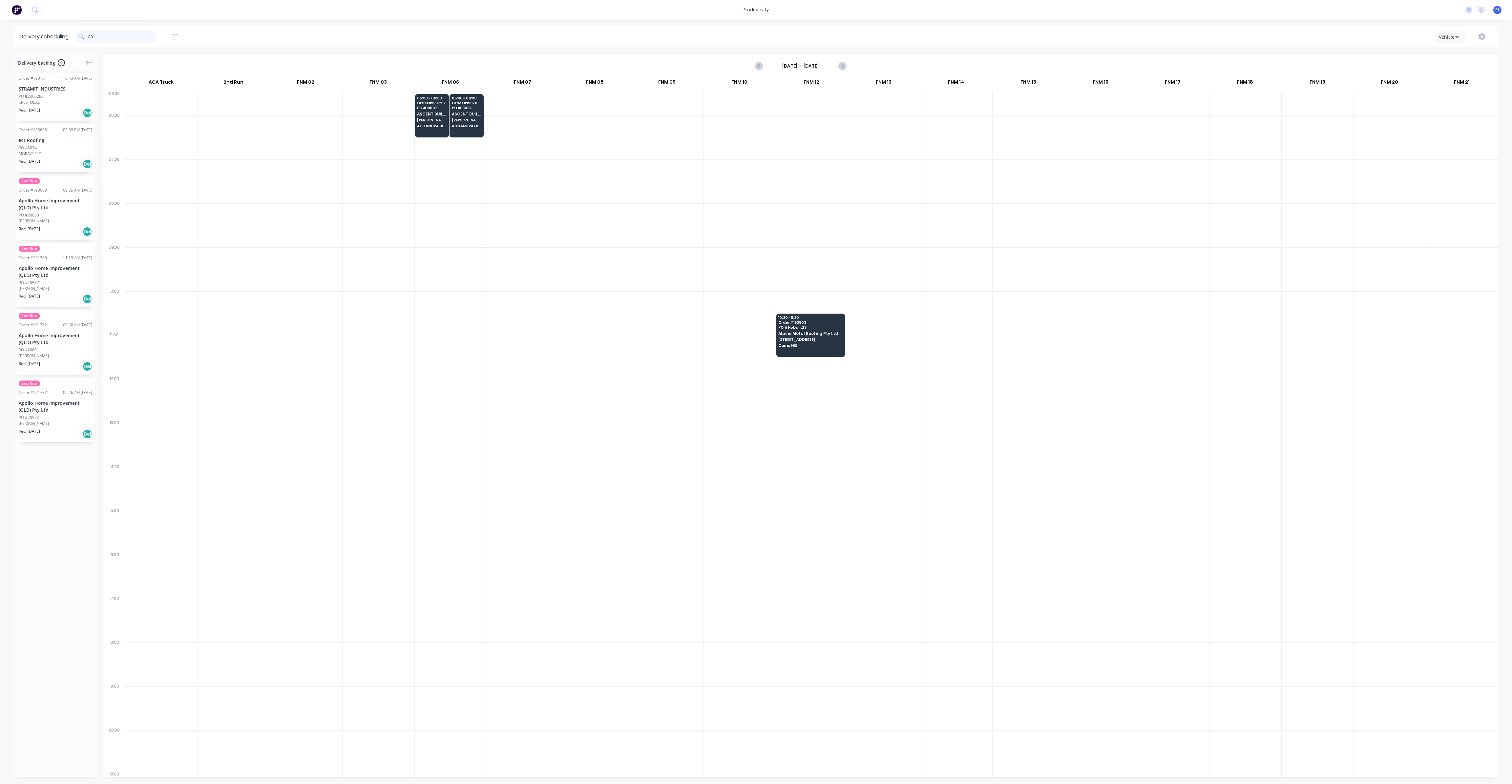
type input "8"
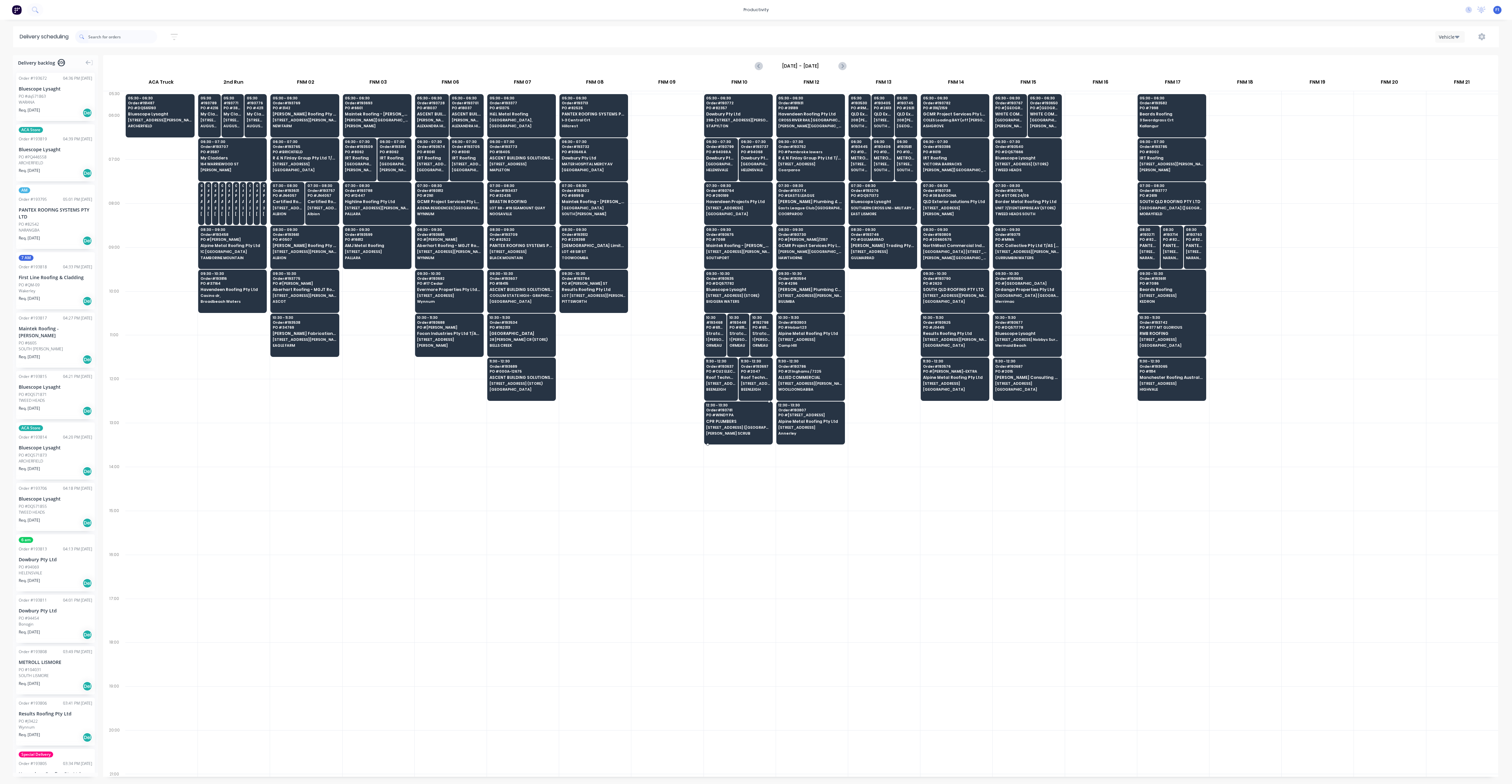
click at [716, 432] on div "12:30 - 13:30 Order # 193781 PO # WINDY PA CPR PLUMBERS 240 BEAUDESERT [GEOGRAP…" at bounding box center [738, 420] width 68 height 37
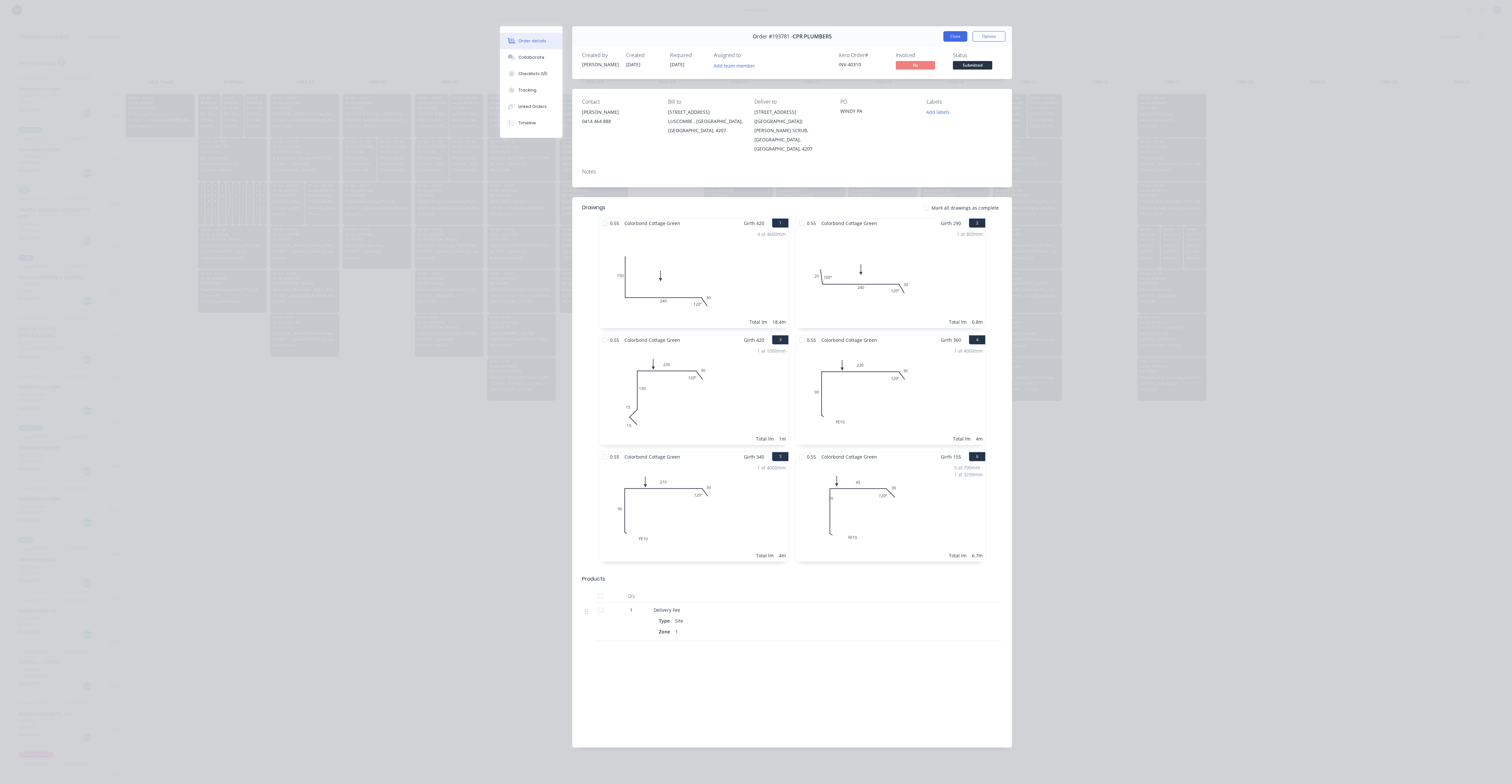
click at [946, 38] on button "Close" at bounding box center [955, 36] width 24 height 11
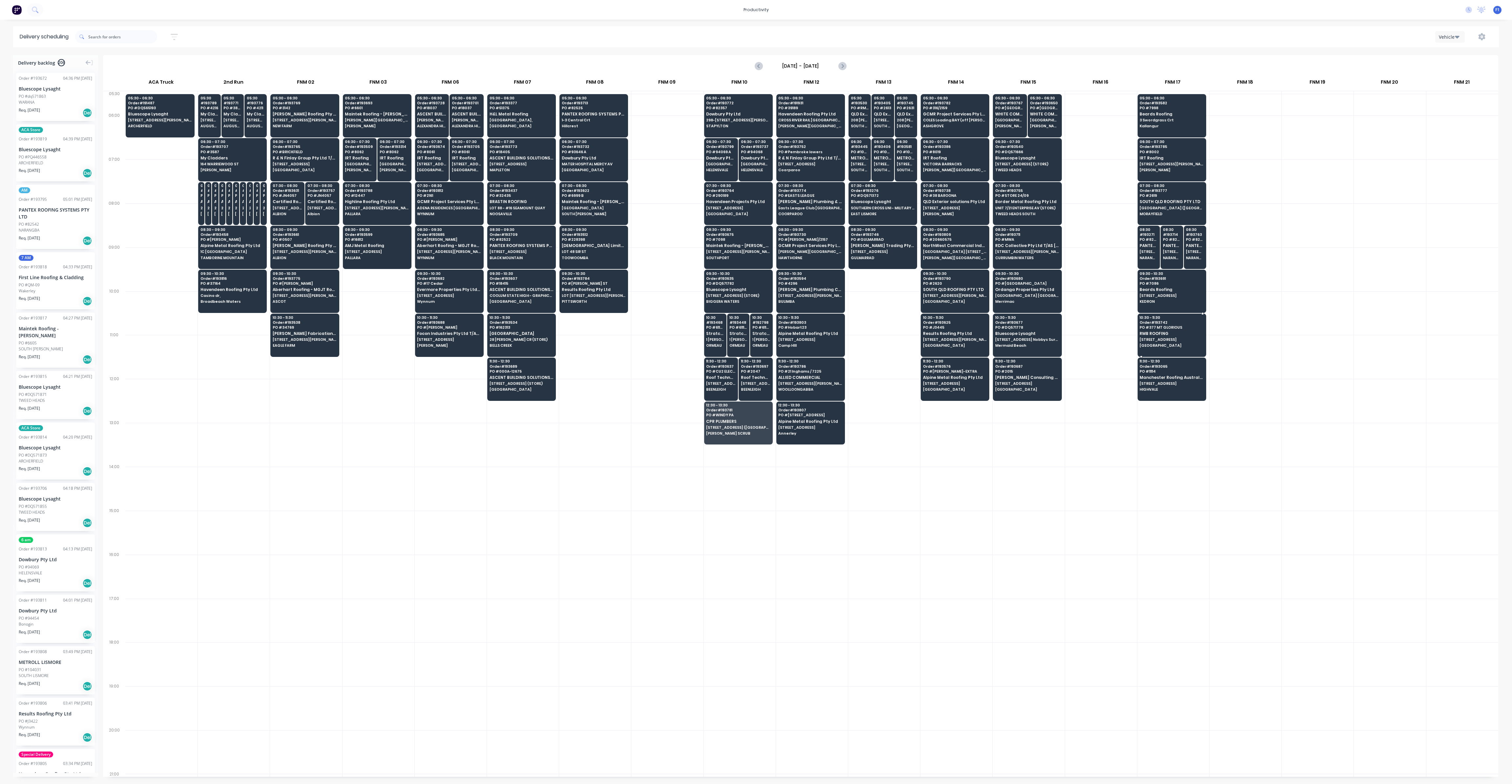
click at [1192, 343] on span "[GEOGRAPHIC_DATA]" at bounding box center [1172, 345] width 63 height 4
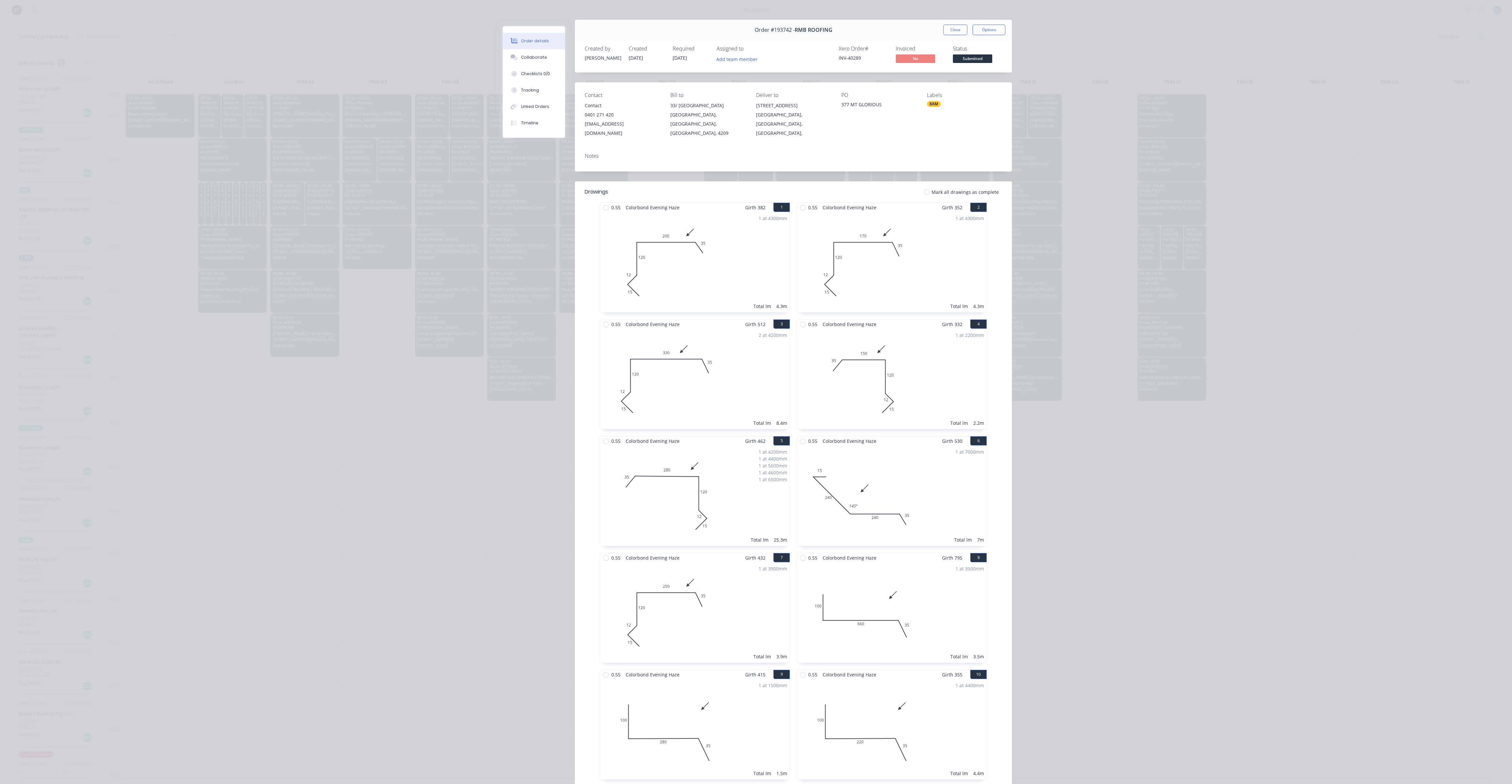
scroll to position [0, 0]
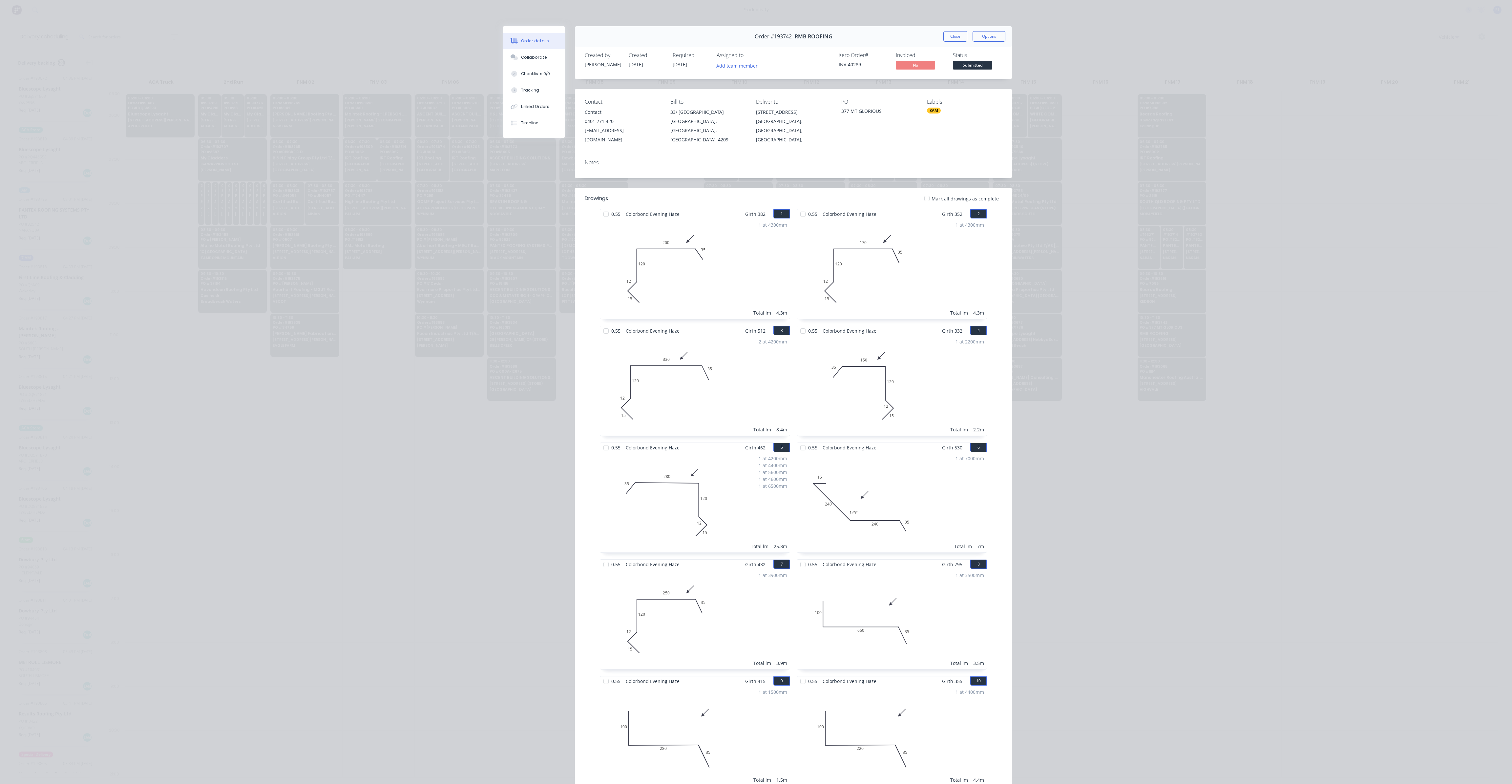
click at [951, 28] on div "Order #193742 - RMB ROOFING Close Options" at bounding box center [793, 36] width 437 height 21
click at [952, 32] on button "Close" at bounding box center [955, 36] width 24 height 11
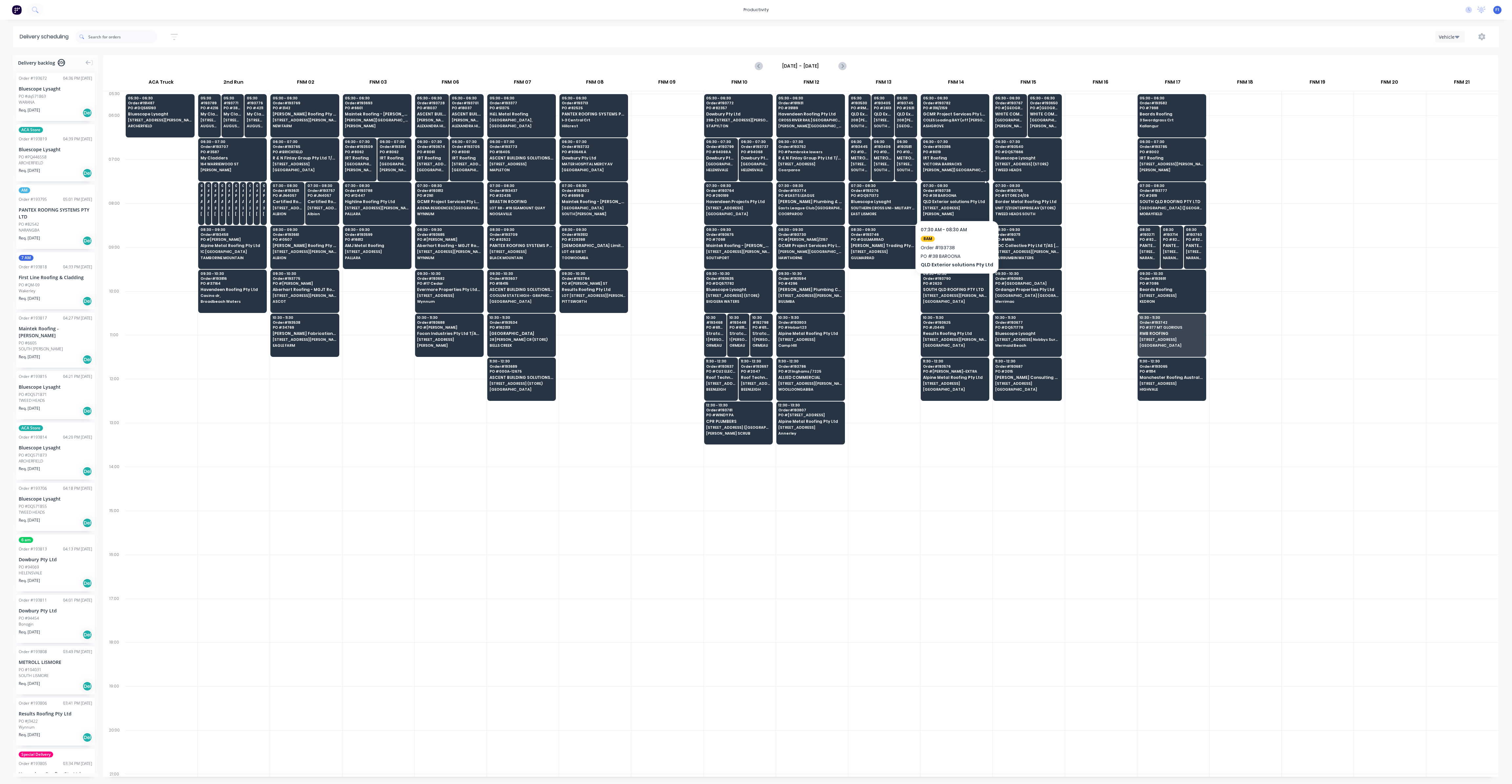
click at [962, 215] on span "[PERSON_NAME]" at bounding box center [955, 214] width 63 height 4
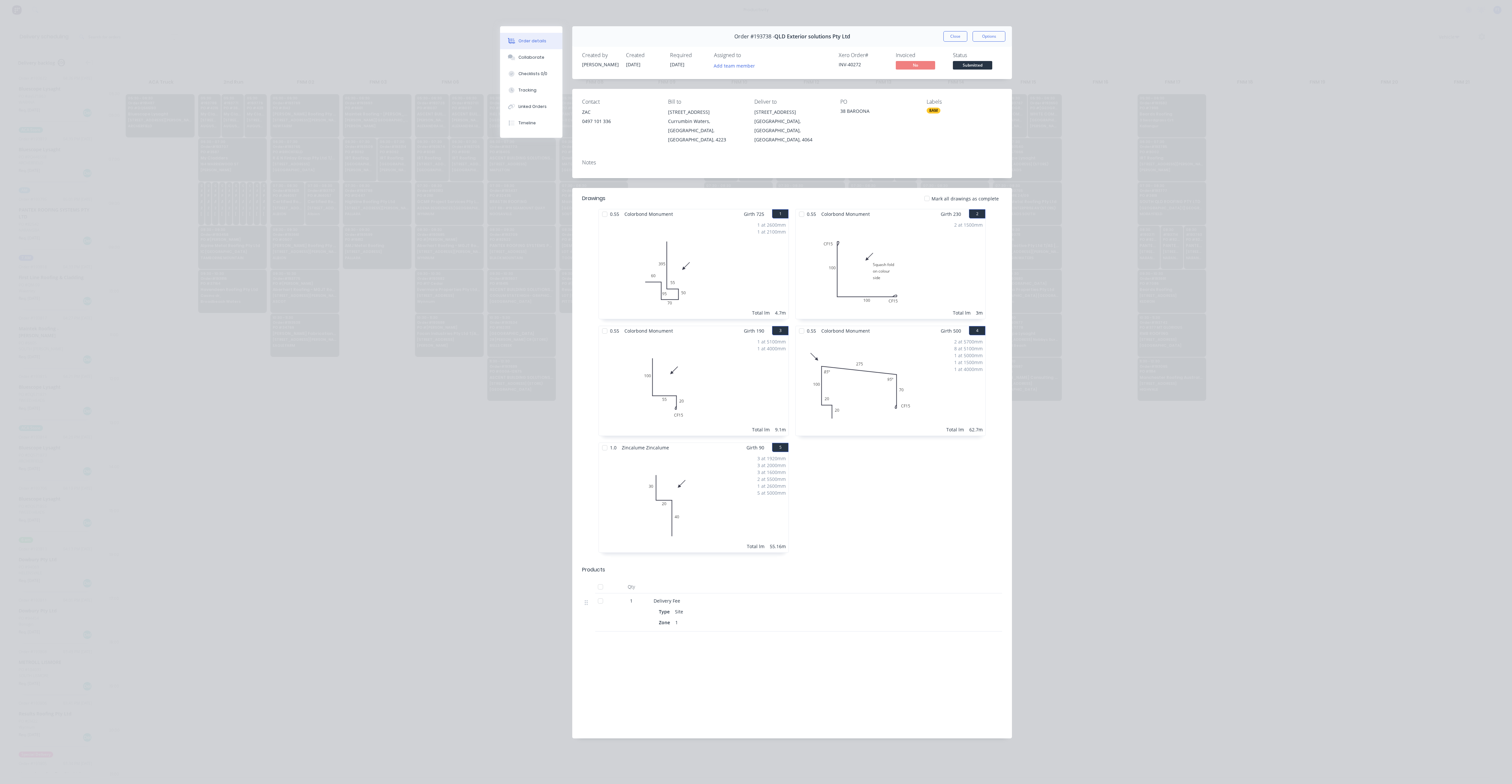
click at [951, 39] on button "Close" at bounding box center [955, 36] width 24 height 11
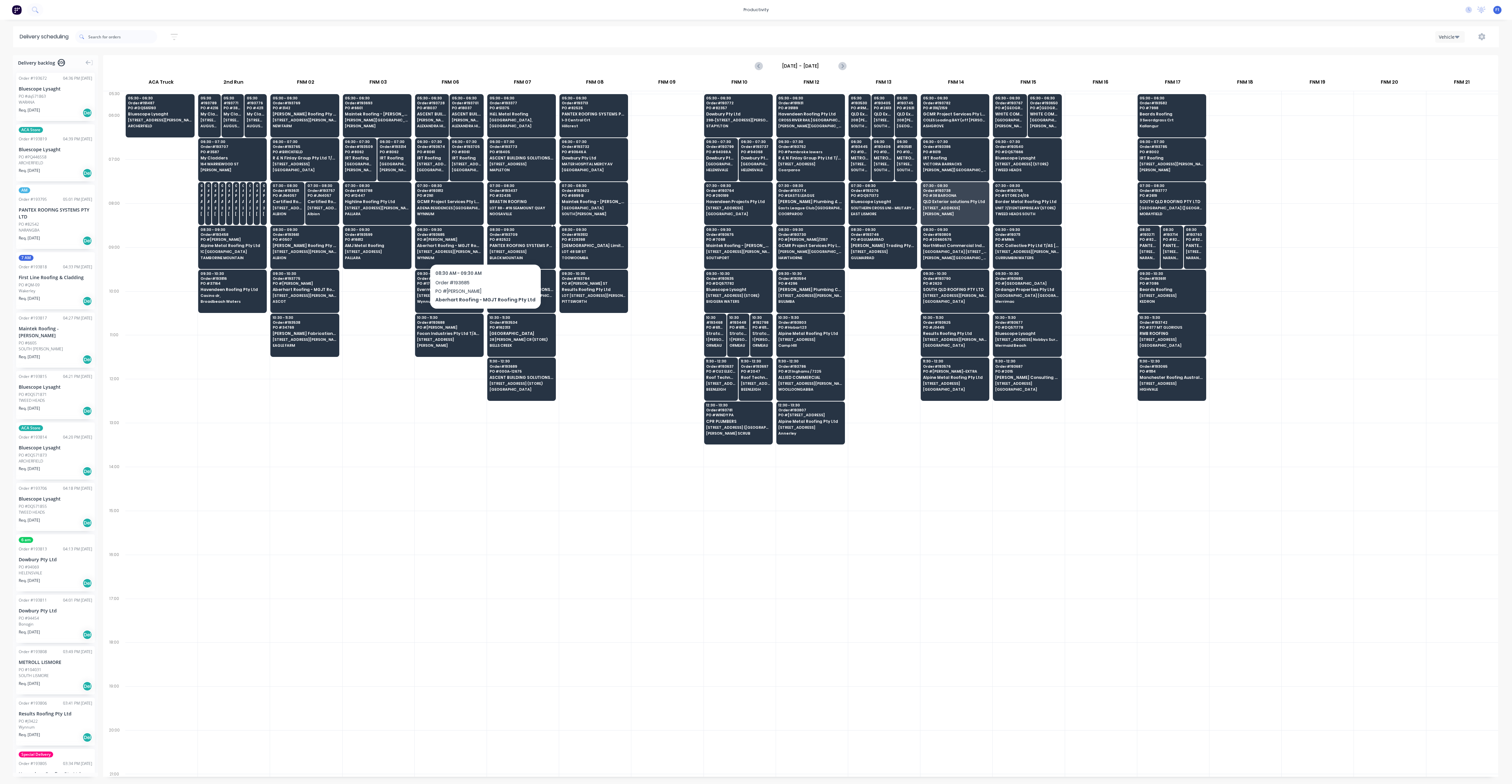
click at [503, 244] on span "PANTEX ROOFING SYSTEMS PTY LTD" at bounding box center [521, 245] width 63 height 4
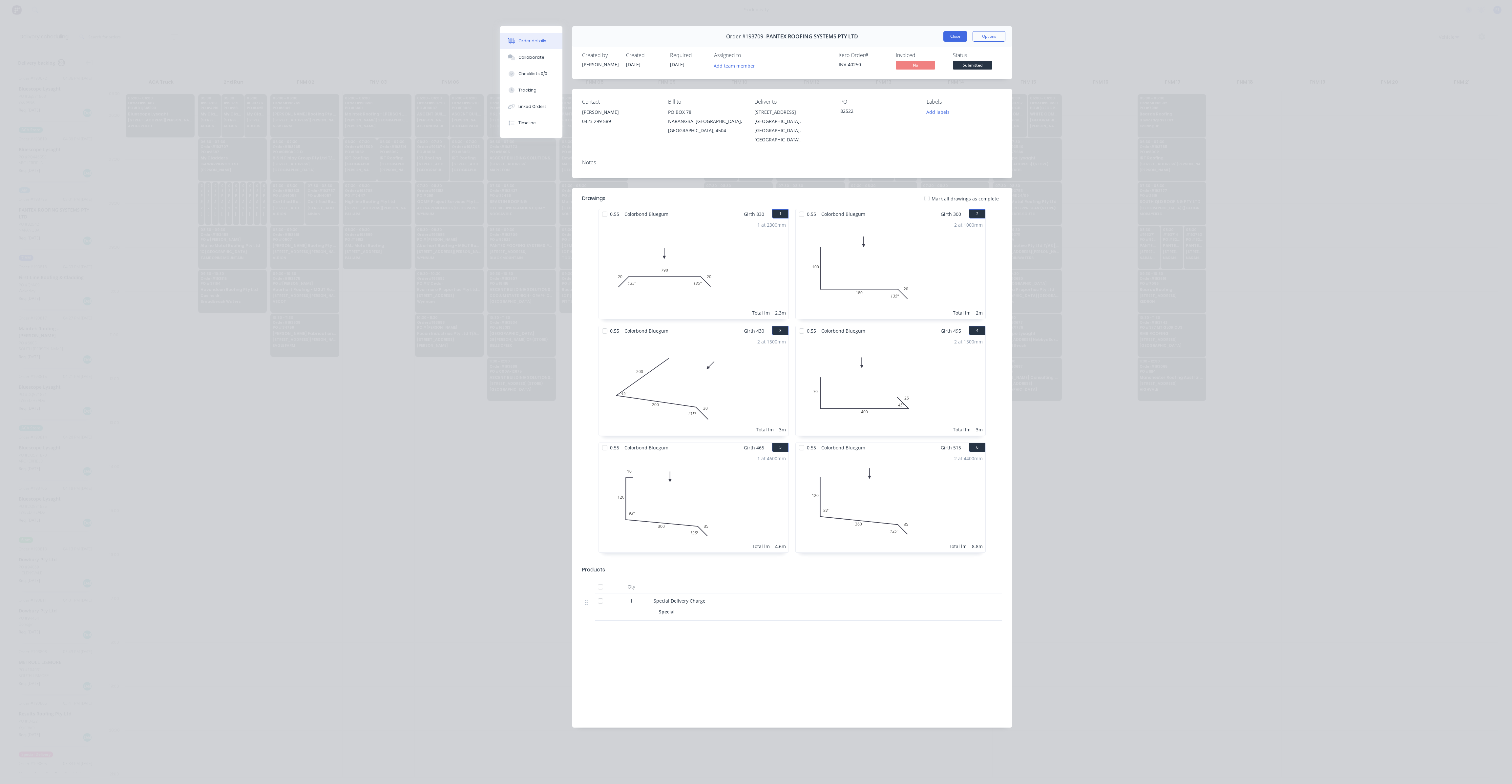
click at [955, 38] on button "Close" at bounding box center [955, 36] width 24 height 11
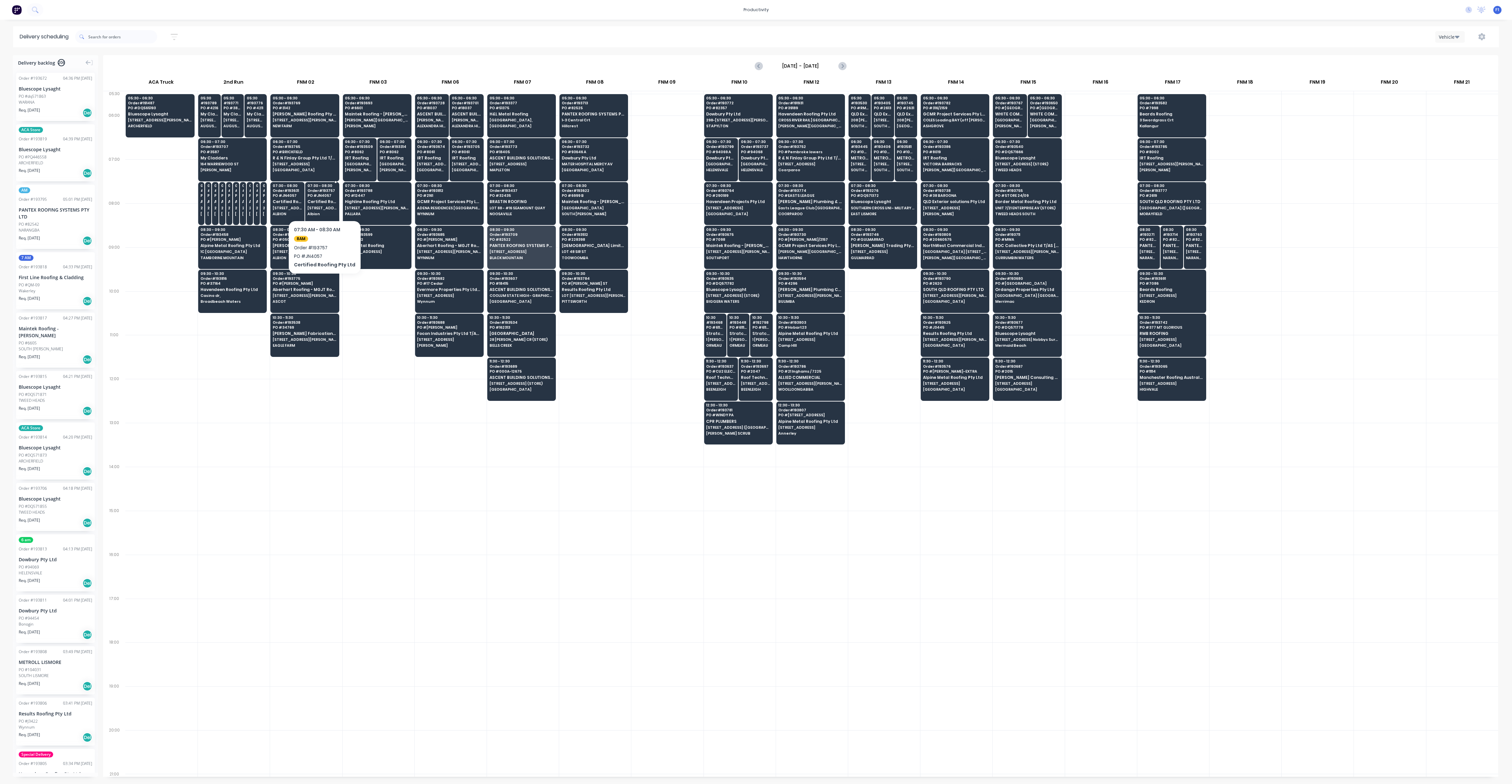
click at [324, 197] on div "07:30 - 08:30 Order # 193757 PO # JN4057 Certified Roofing Pty Ltd [STREET_ADDR…" at bounding box center [322, 200] width 33 height 37
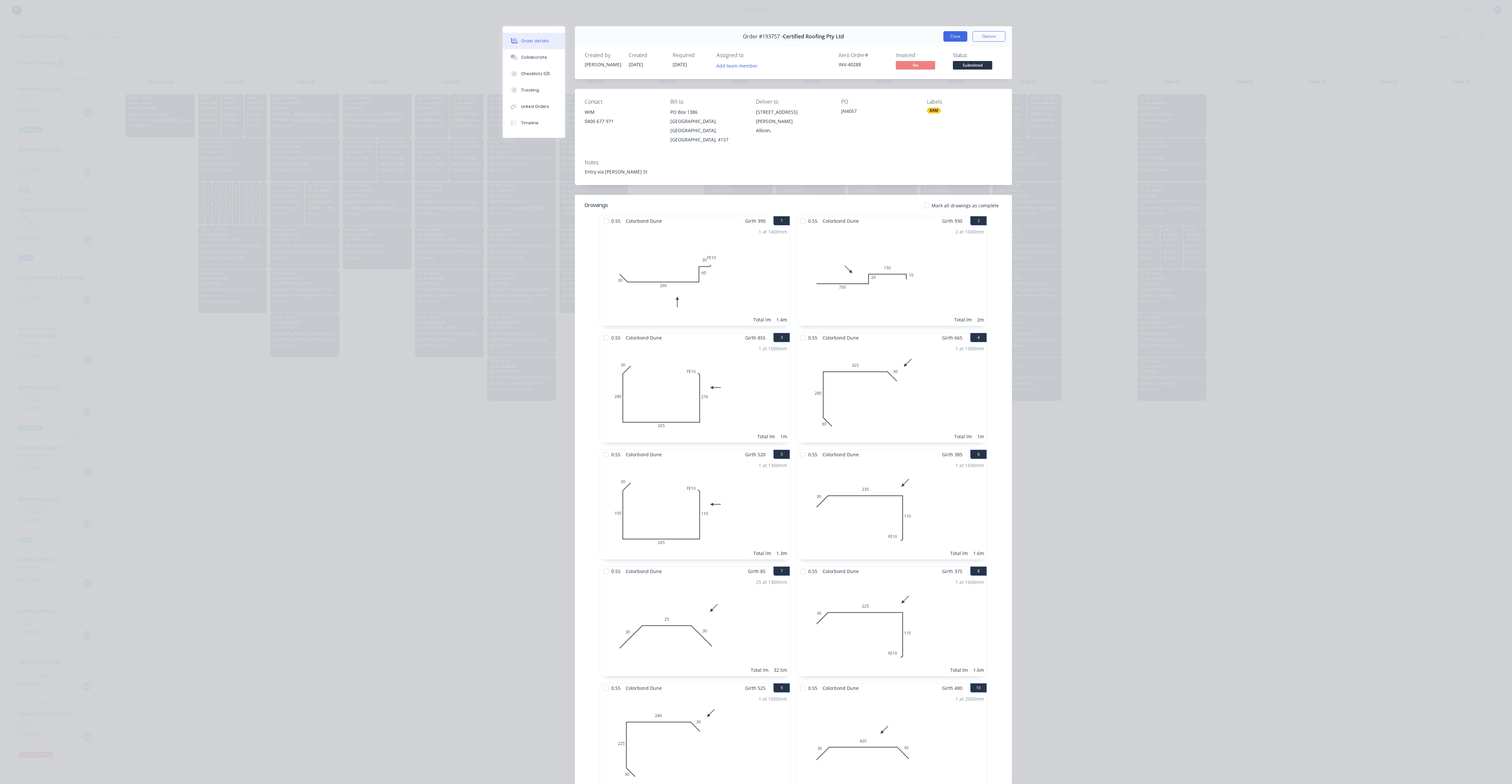
click at [946, 36] on button "Close" at bounding box center [955, 36] width 24 height 11
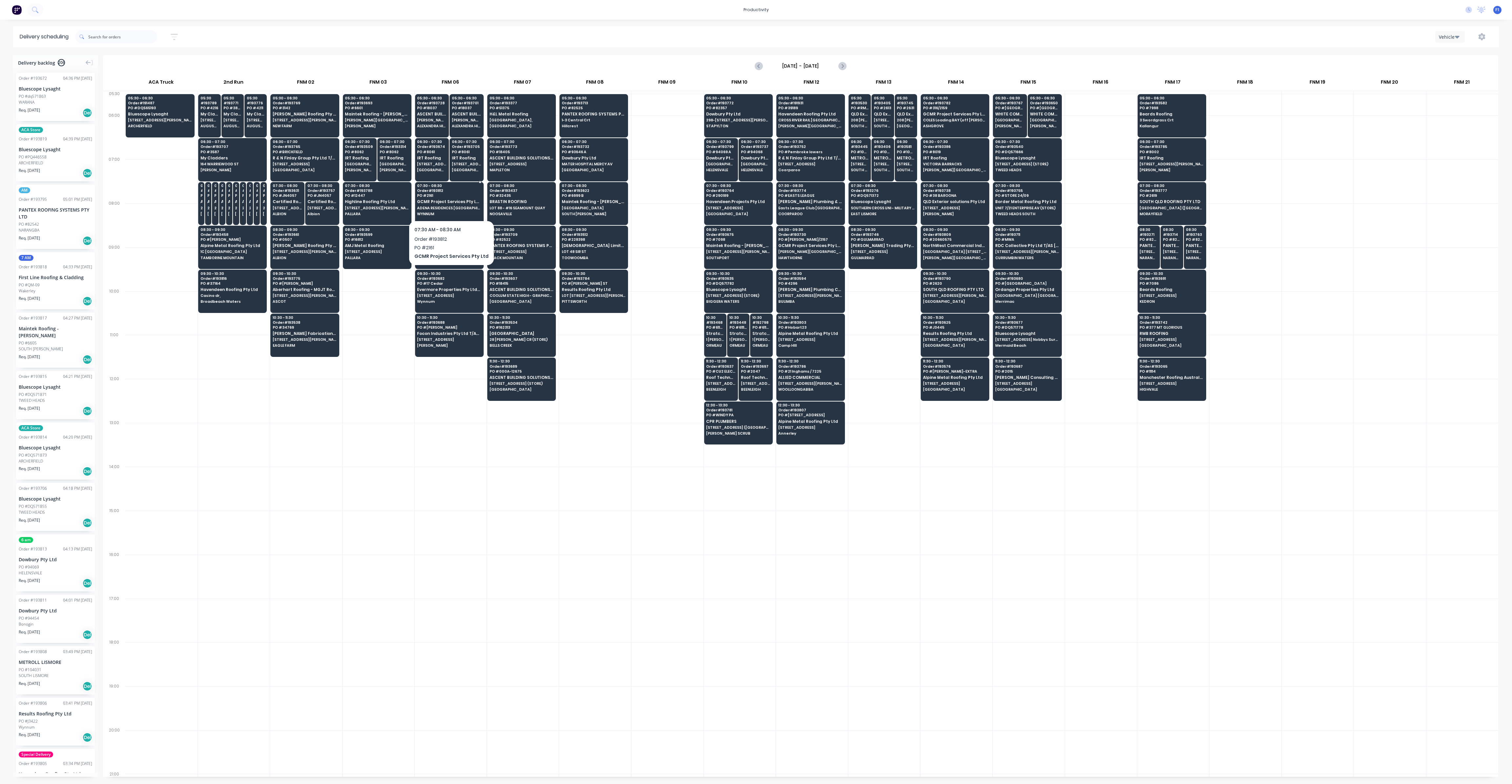
click at [454, 208] on span "ADENA RESIDENCES [GEOGRAPHIC_DATA]" at bounding box center [449, 208] width 63 height 4
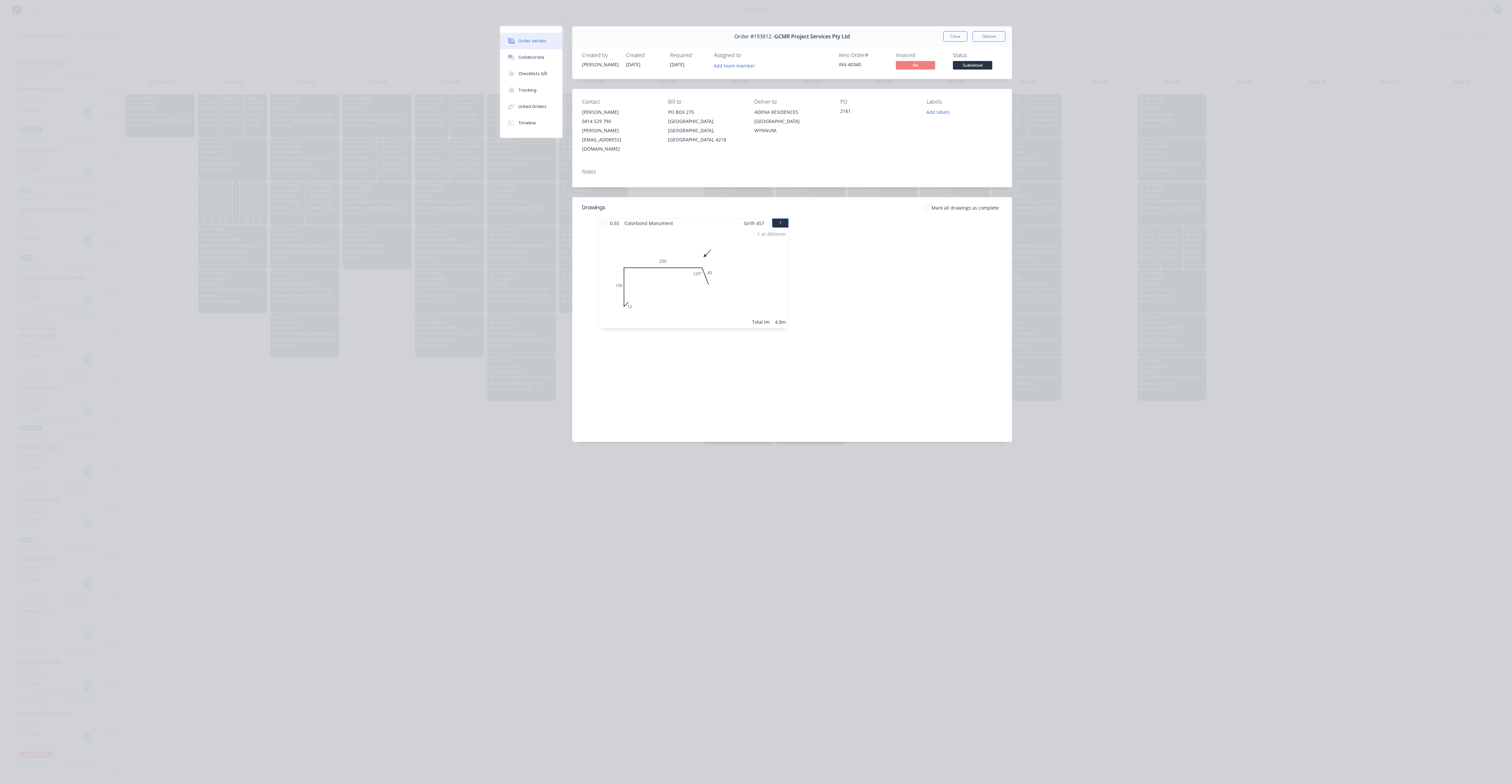
click at [954, 39] on button "Close" at bounding box center [955, 36] width 24 height 11
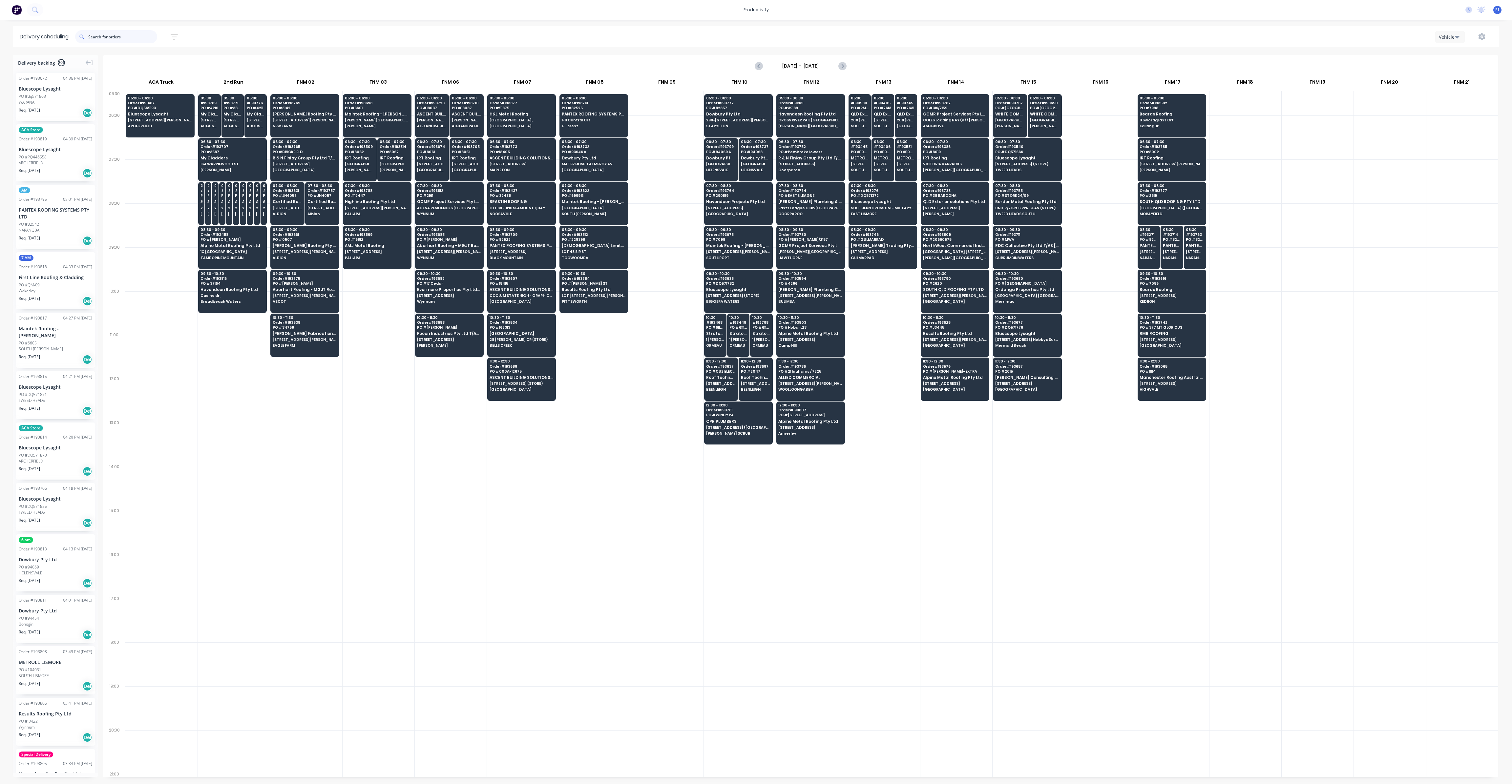
click at [118, 39] on input "text" at bounding box center [122, 36] width 69 height 13
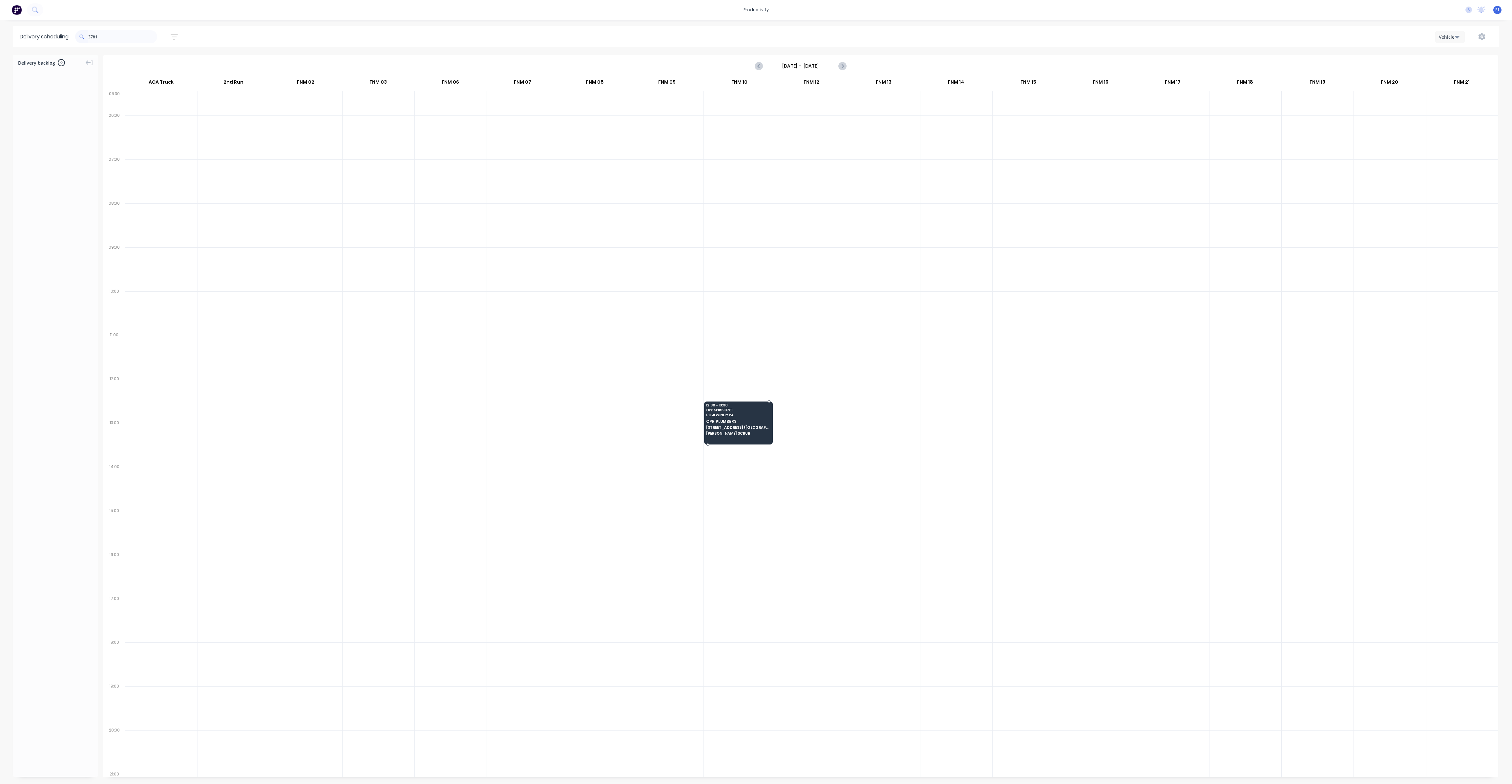
click at [752, 408] on span "Order # 193781" at bounding box center [738, 410] width 63 height 4
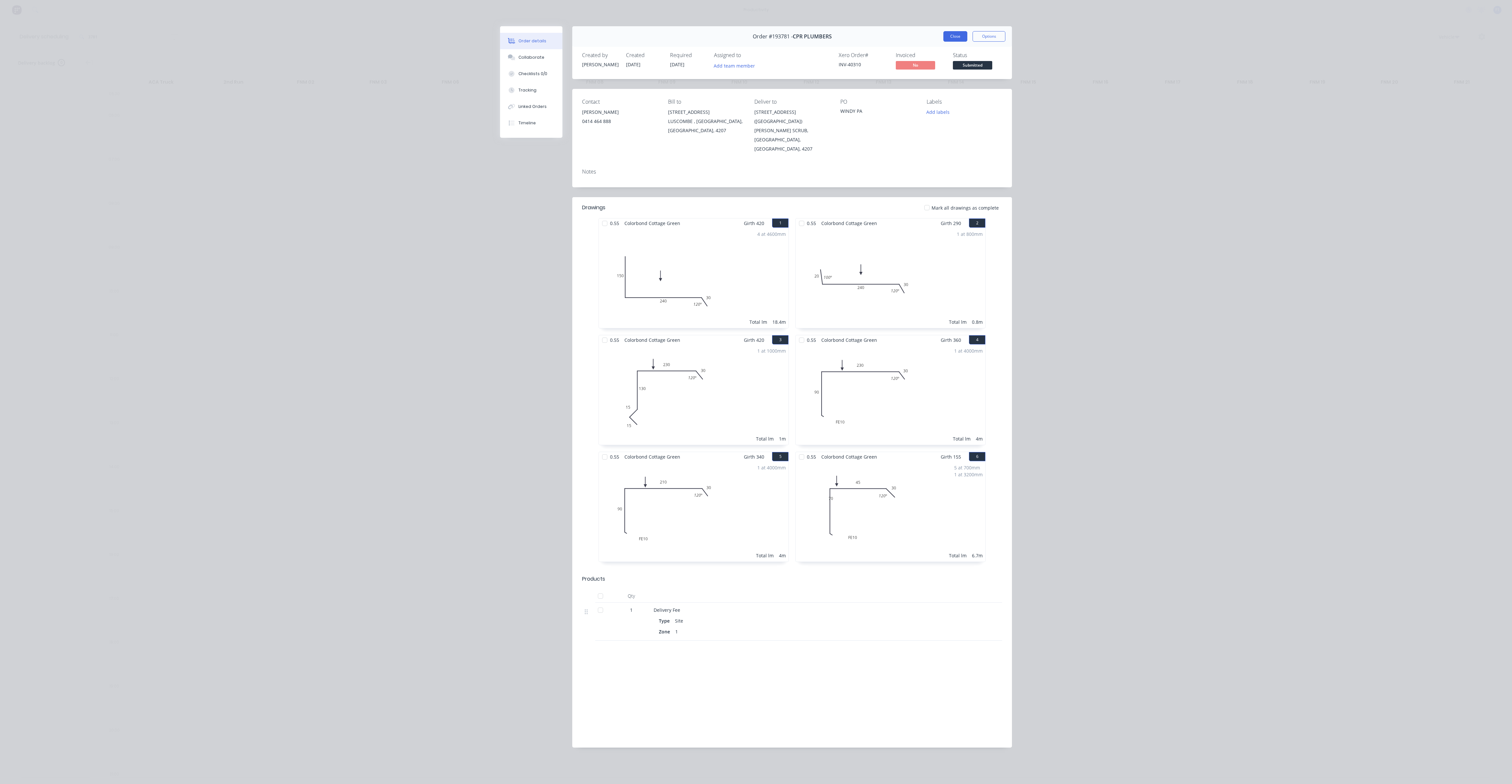
click at [956, 36] on button "Close" at bounding box center [955, 36] width 24 height 11
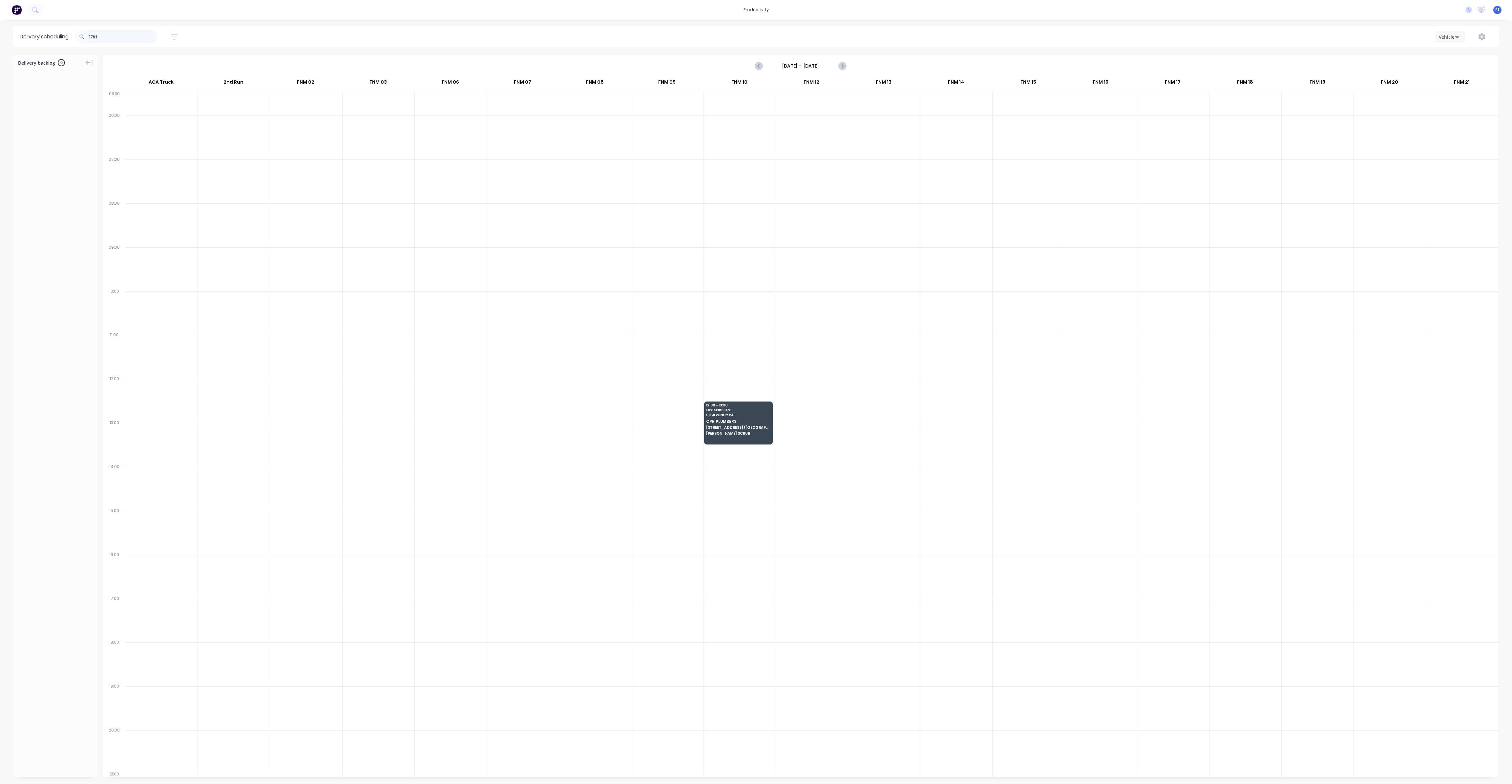
click at [123, 36] on input "3781" at bounding box center [122, 36] width 69 height 13
type input "3"
type input "3738"
click at [950, 213] on span "[PERSON_NAME]" at bounding box center [955, 214] width 63 height 4
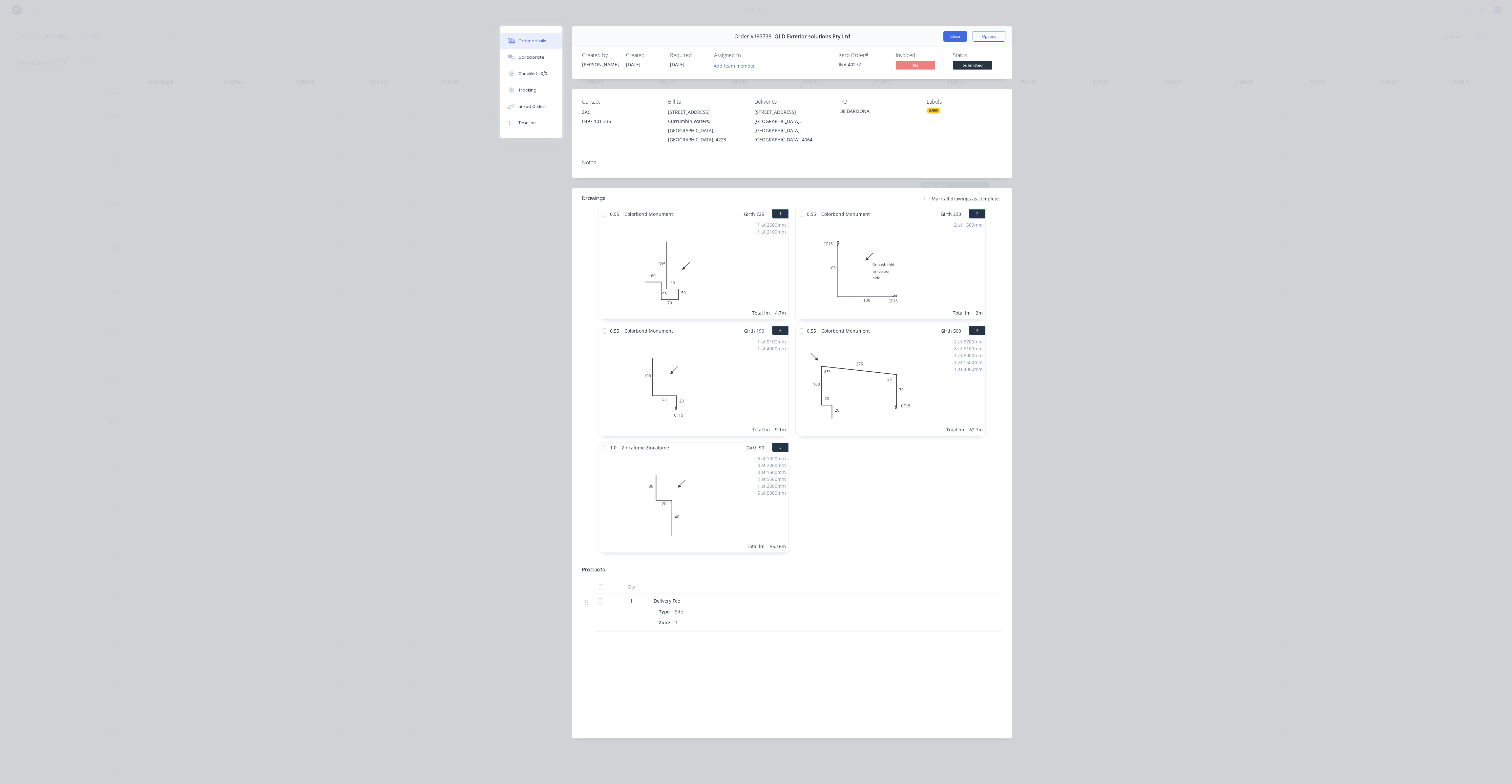
click at [955, 38] on button "Close" at bounding box center [955, 36] width 24 height 11
